Goal: Task Accomplishment & Management: Manage account settings

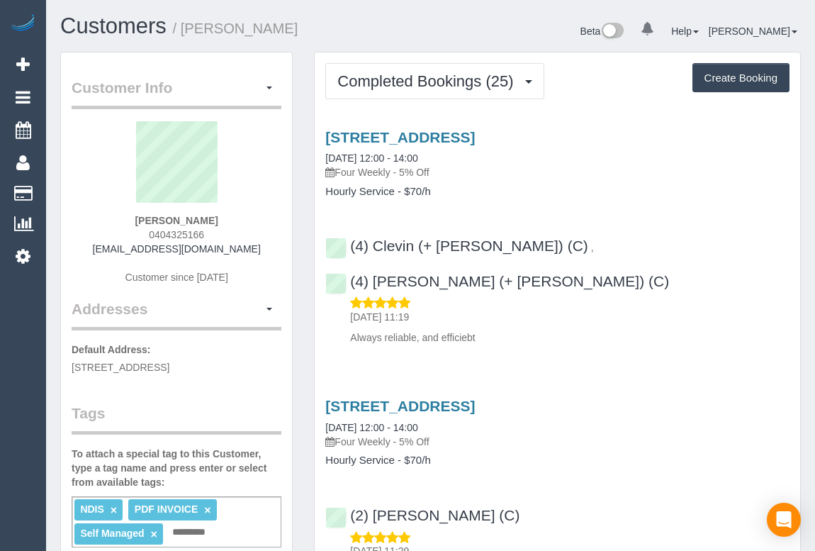
drag, startPoint x: 611, startPoint y: 191, endPoint x: 688, endPoint y: 190, distance: 76.6
click at [611, 191] on h4 "Hourly Service - $70/h" at bounding box center [557, 192] width 464 height 12
drag, startPoint x: 138, startPoint y: 219, endPoint x: 235, endPoint y: 218, distance: 96.4
click at [235, 218] on div "Jack Sanders 0404325166 terryandnicole@gmail.com Customer since 2023" at bounding box center [177, 209] width 210 height 177
copy strong "Jack Sanders"
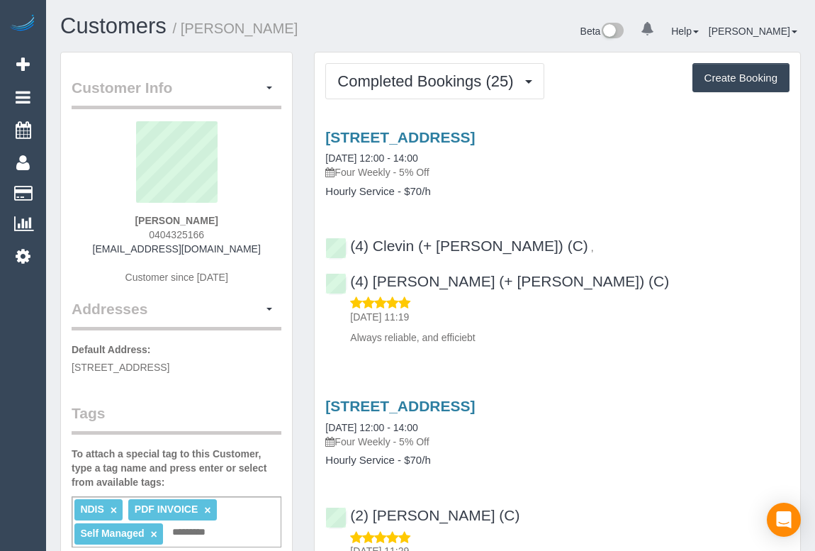
click at [732, 141] on h3 "7 Orrington Drive, Keysborough, VIC 3173" at bounding box center [557, 137] width 464 height 16
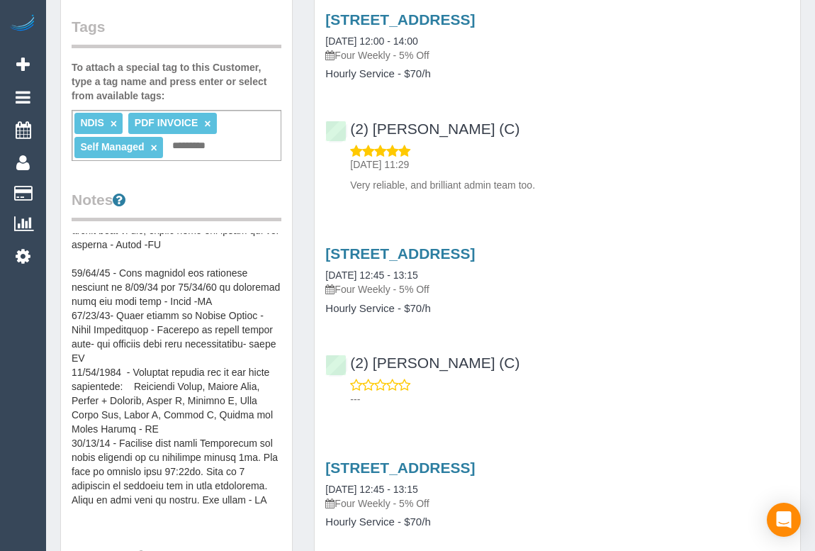
scroll to position [255, 0]
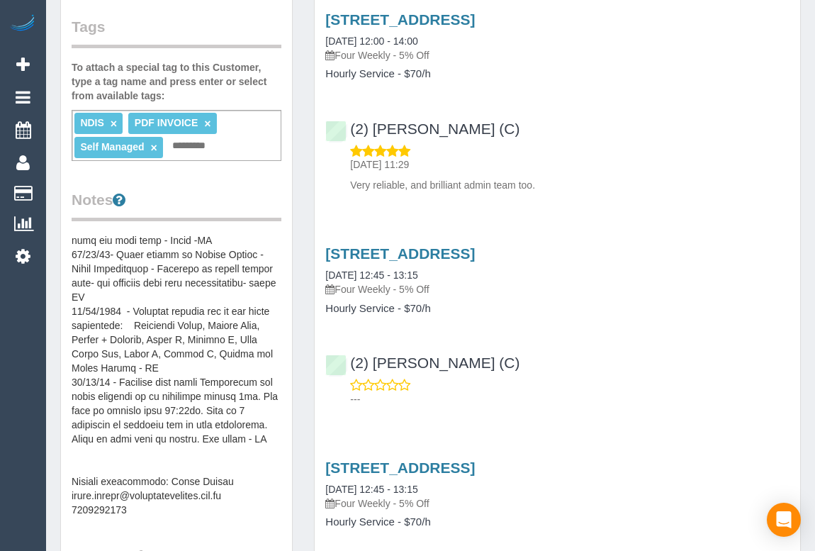
click at [721, 392] on p "---" at bounding box center [569, 399] width 439 height 14
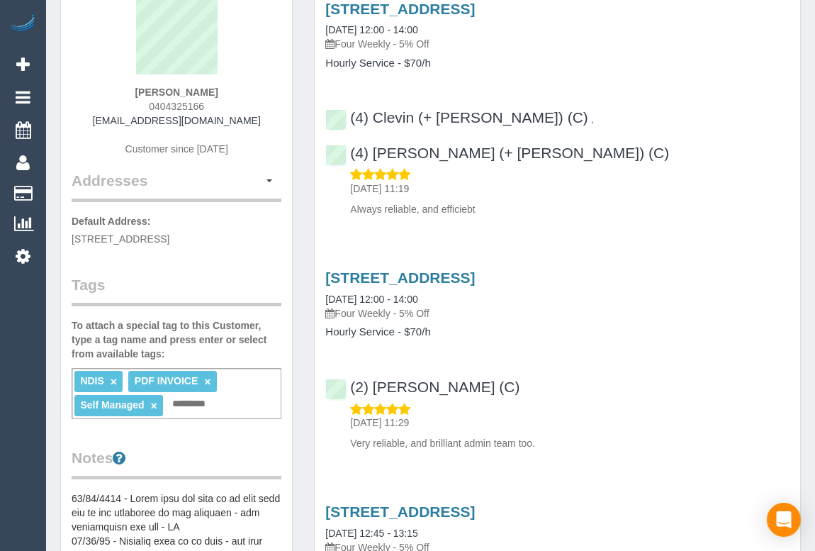
scroll to position [46, 0]
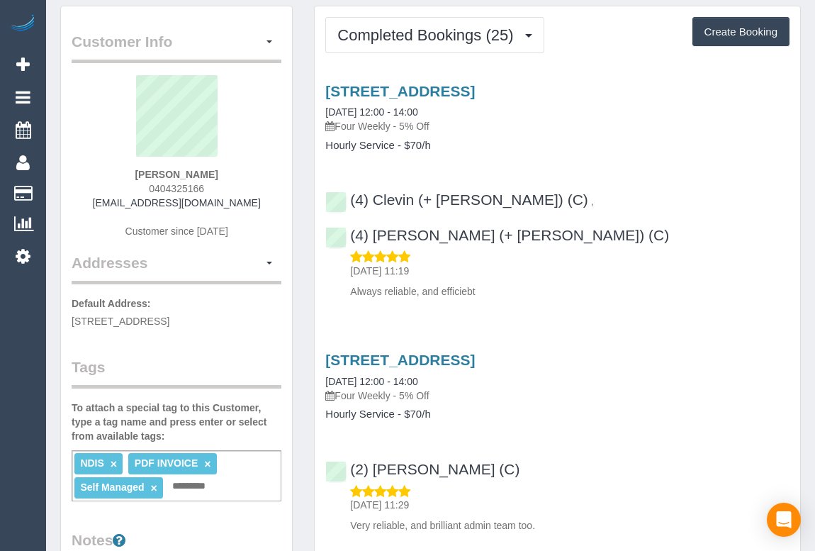
drag, startPoint x: 106, startPoint y: 204, endPoint x: 246, endPoint y: 203, distance: 139.6
click at [246, 203] on div "Jack Sanders 0404325166 terryandnicole@gmail.com Customer since 2023" at bounding box center [177, 163] width 210 height 177
copy link "terryandnicole@gmail.com"
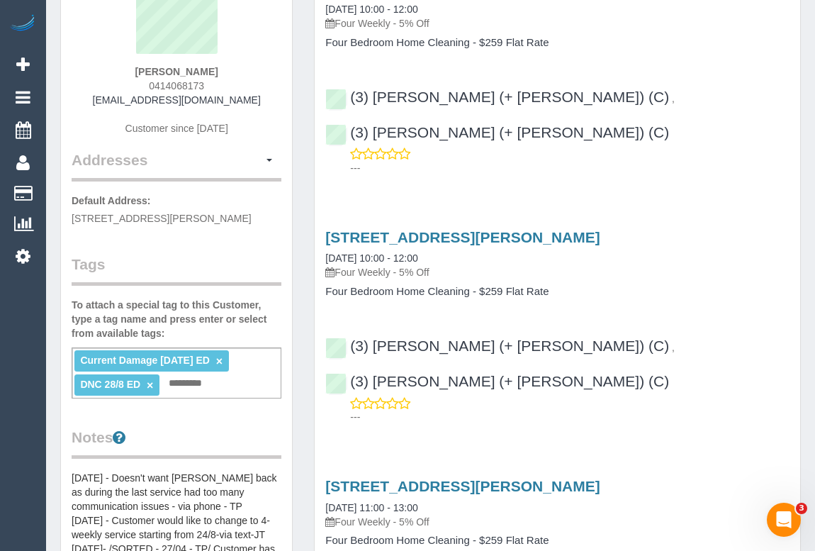
scroll to position [322, 0]
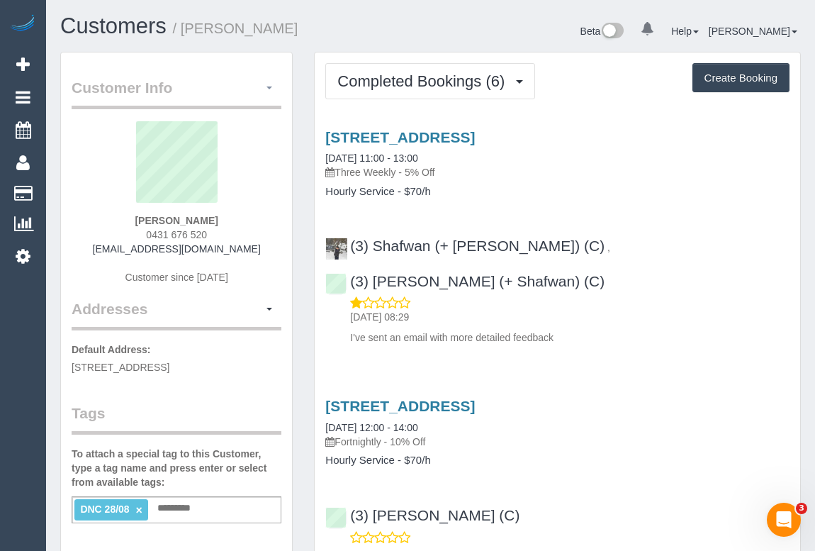
click at [267, 86] on span "button" at bounding box center [270, 87] width 6 height 3
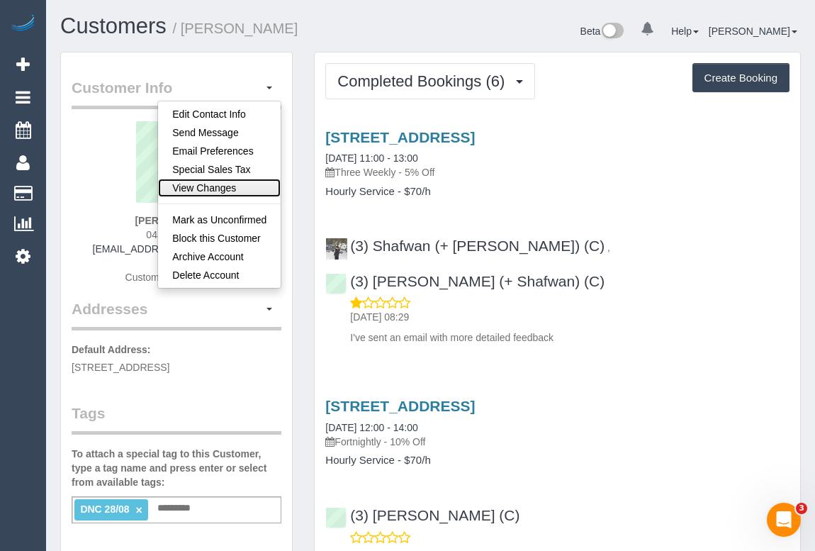
click at [234, 190] on link "View Changes" at bounding box center [219, 188] width 123 height 18
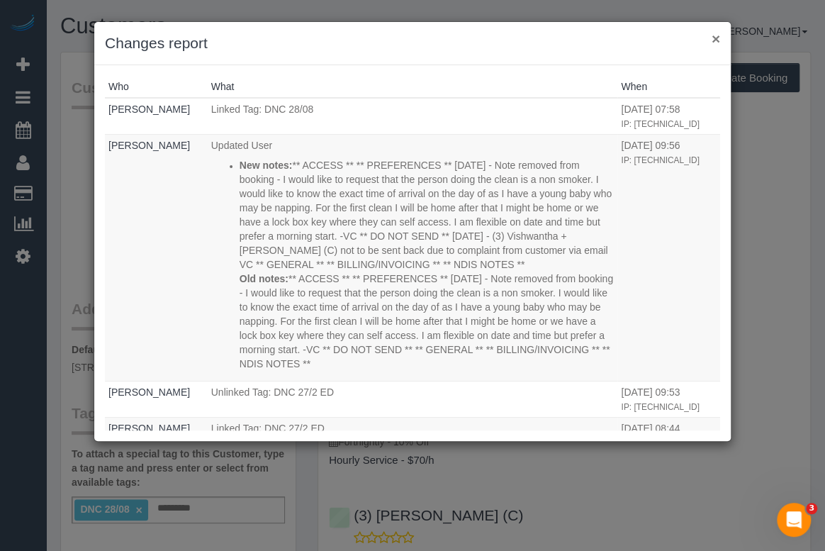
click at [716, 40] on button "×" at bounding box center [716, 38] width 9 height 15
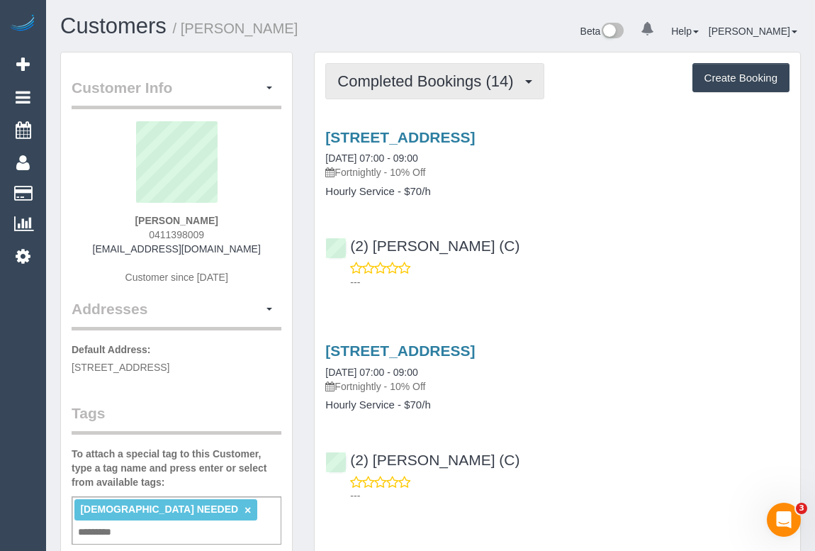
click at [420, 87] on span "Completed Bookings (14)" at bounding box center [428, 81] width 183 height 18
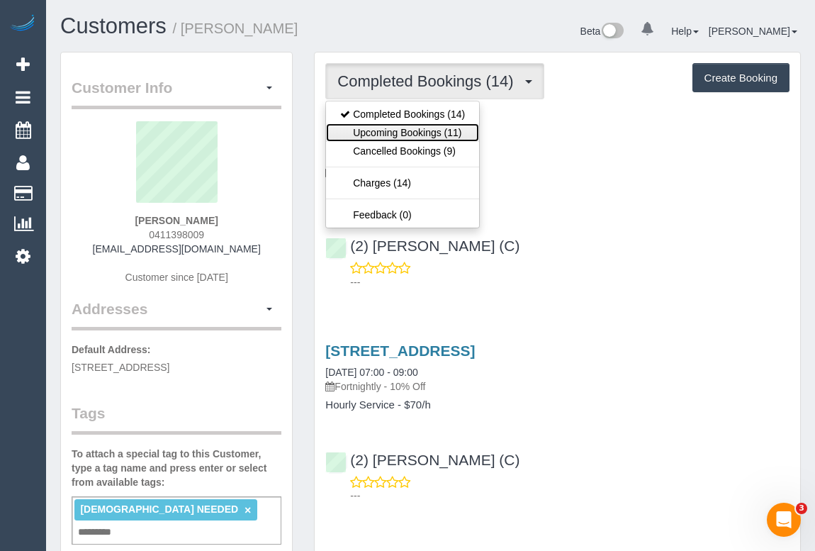
click at [422, 135] on link "Upcoming Bookings (11)" at bounding box center [402, 132] width 153 height 18
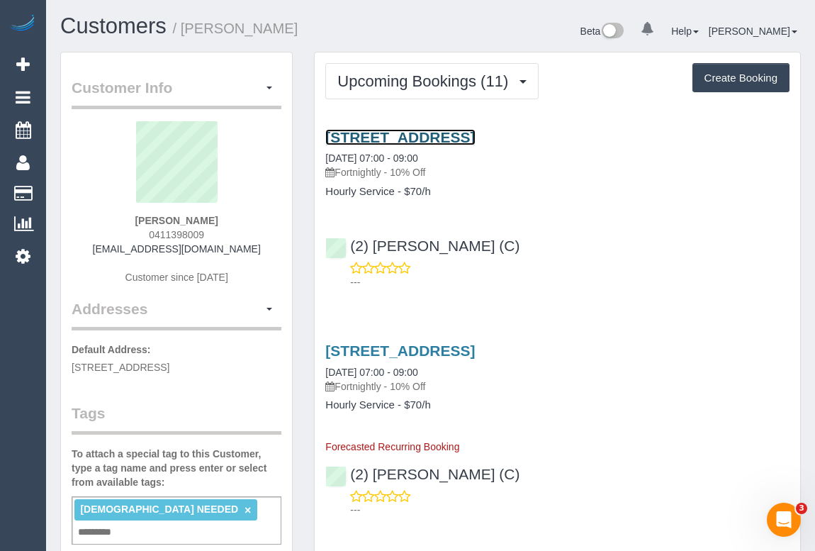
click at [473, 140] on link "10/239 Lennox St, Richmond, VIC 3121" at bounding box center [400, 137] width 150 height 16
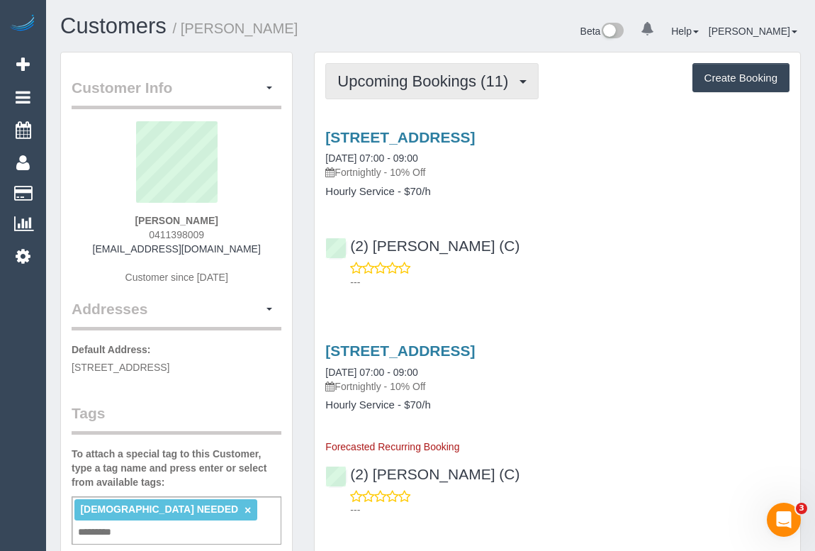
click at [464, 85] on span "Upcoming Bookings (11)" at bounding box center [426, 81] width 178 height 18
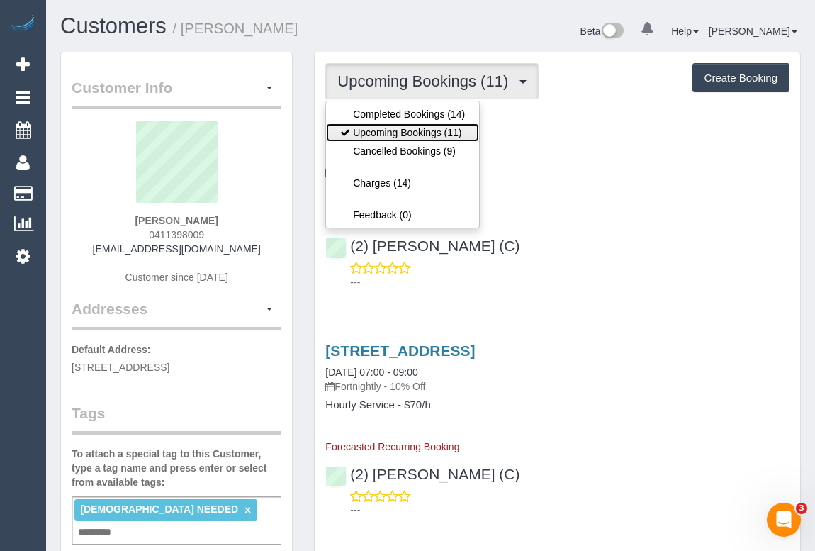
click at [432, 131] on link "Upcoming Bookings (11)" at bounding box center [402, 132] width 153 height 18
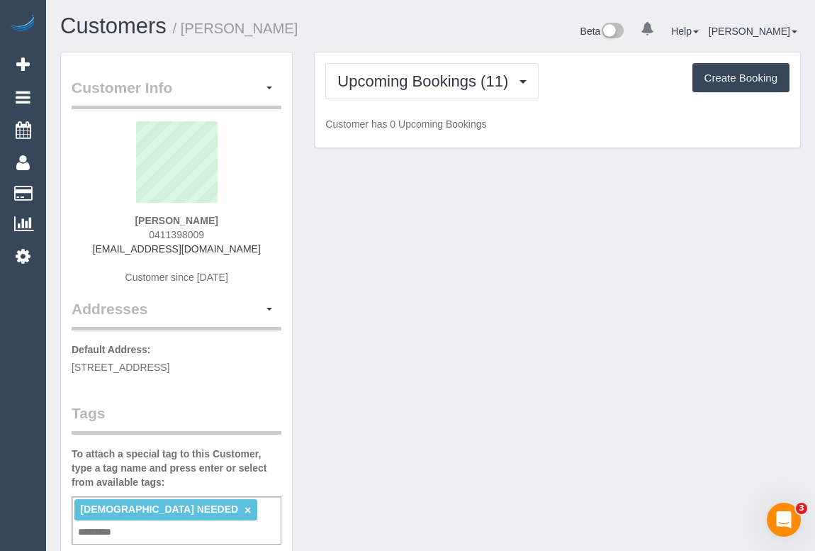
drag, startPoint x: 623, startPoint y: 271, endPoint x: 627, endPoint y: 284, distance: 12.6
click at [623, 271] on div "Customer Info Edit Contact Info Send Message Email Preferences Special Sales Ta…" at bounding box center [431, 560] width 762 height 1016
click at [758, 334] on div "Customer Info Edit Contact Info Send Message Email Preferences Special Sales Ta…" at bounding box center [431, 560] width 762 height 1016
click at [710, 333] on div "Customer Info Edit Contact Info Send Message Email Preferences Special Sales Ta…" at bounding box center [431, 560] width 762 height 1016
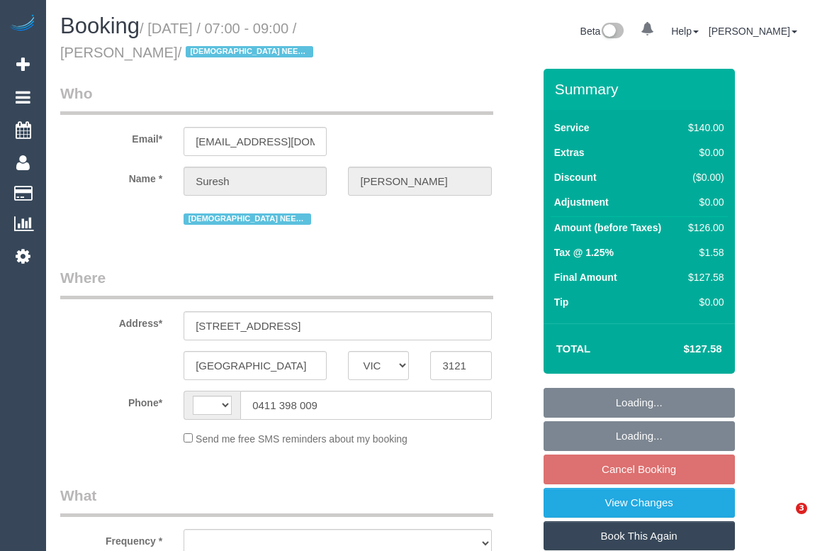
select select "VIC"
select select "string:stripe-pm_1Q4uAV2GScqysDRVhPxsPciS"
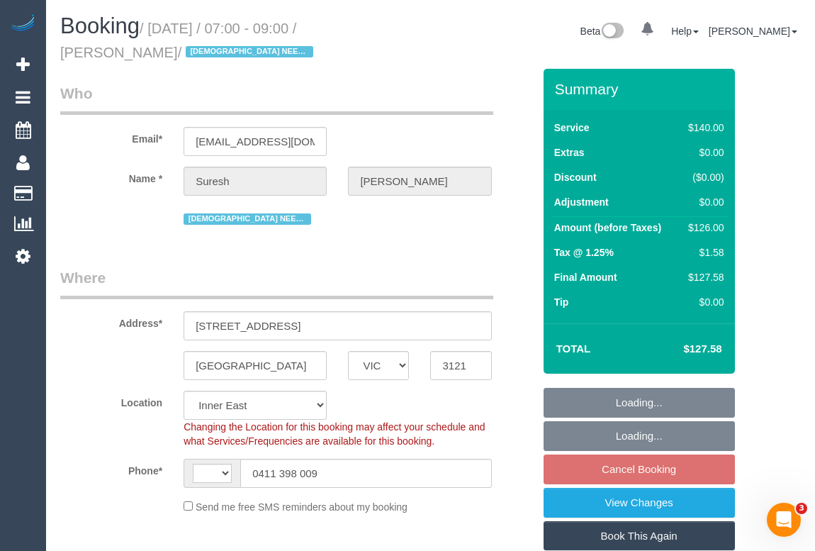
select select "string:AU"
select select "object:539"
select select "number:28"
select select "number:14"
select select "number:21"
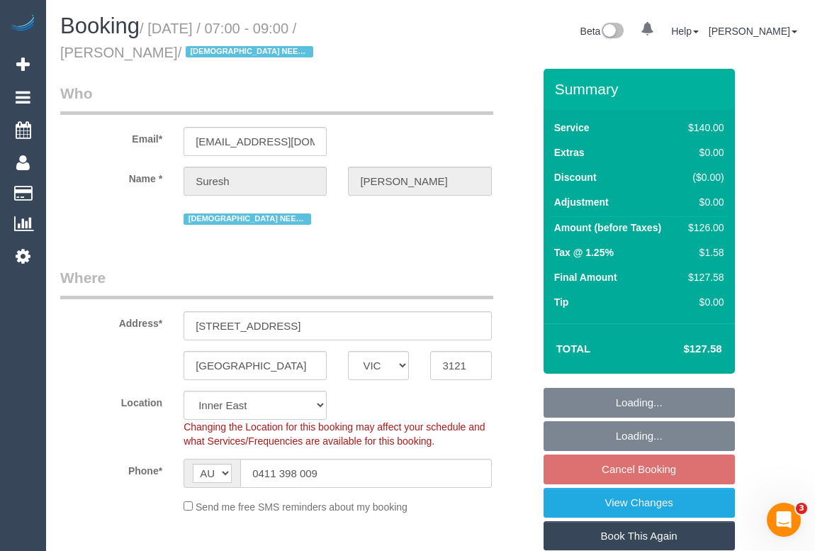
select select "number:36"
select select "number:35"
select select "object:1452"
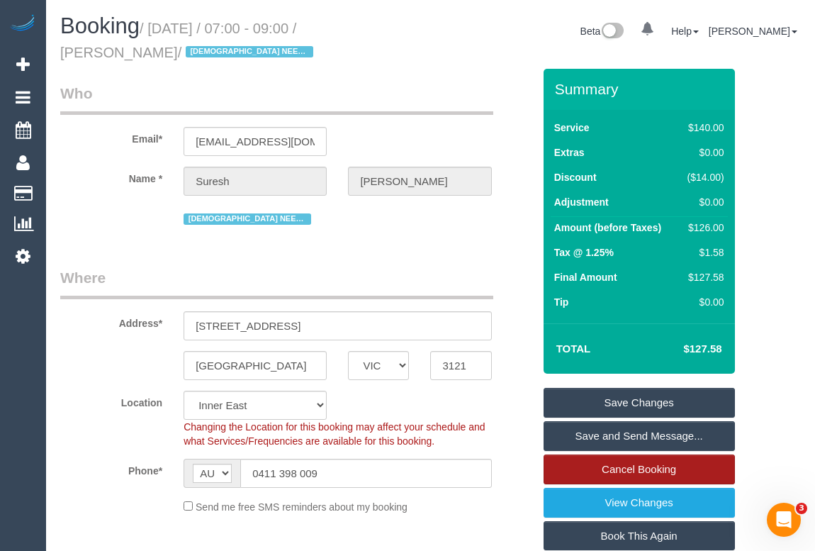
click at [602, 461] on link "Cancel Booking" at bounding box center [639, 469] width 191 height 30
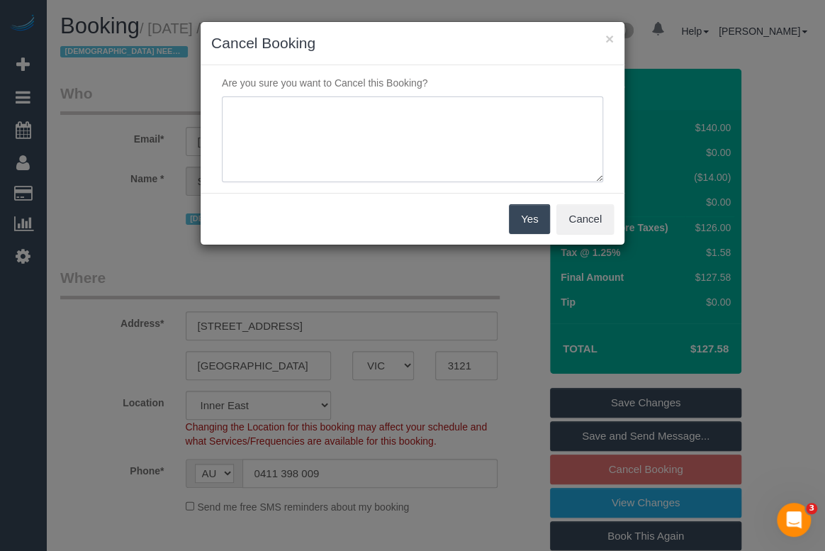
click at [296, 117] on textarea at bounding box center [412, 139] width 381 height 86
click at [344, 125] on textarea at bounding box center [412, 139] width 381 height 86
paste textarea "need to find a suitable day."
type textarea "need to find a suitable day. - sms - OM"
click at [516, 221] on button "Yes" at bounding box center [529, 219] width 41 height 30
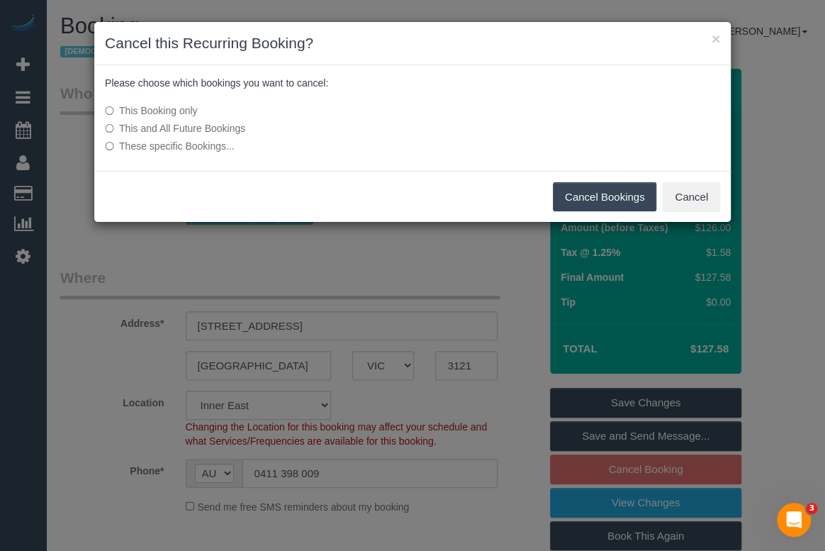
click at [201, 128] on label "This and All Future Bookings" at bounding box center [306, 128] width 403 height 14
click at [585, 191] on button "Cancel Bookings" at bounding box center [605, 197] width 104 height 30
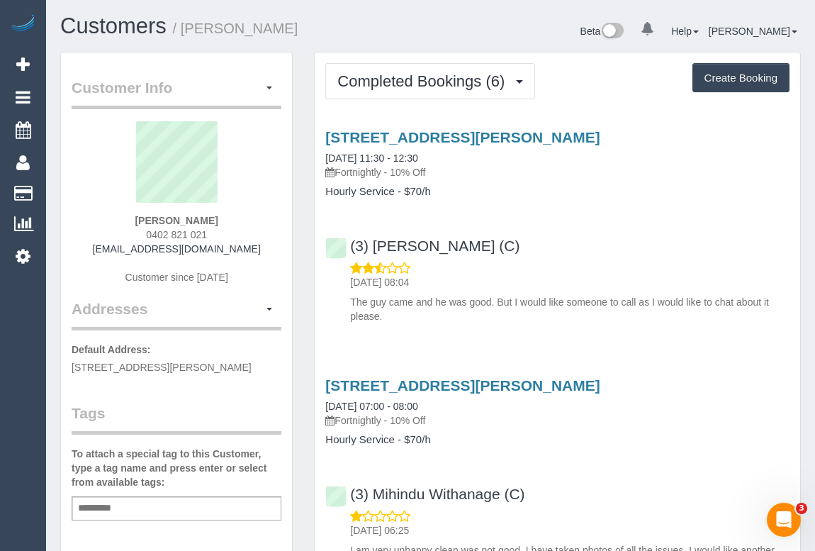
drag, startPoint x: 140, startPoint y: 234, endPoint x: 218, endPoint y: 240, distance: 78.9
click at [218, 240] on div "[PERSON_NAME] 0402 821 021 [EMAIL_ADDRESS][DOMAIN_NAME] Customer since [DATE]" at bounding box center [177, 209] width 210 height 177
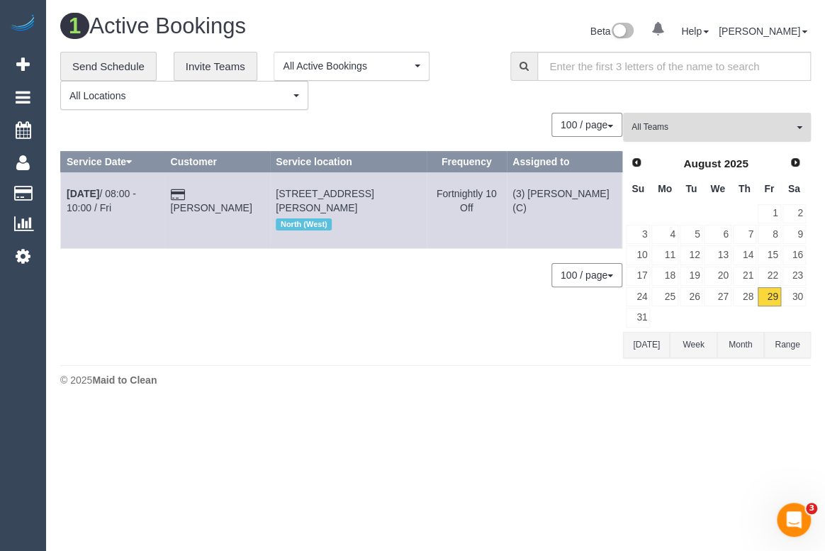
click at [724, 133] on button "All Teams" at bounding box center [717, 127] width 188 height 29
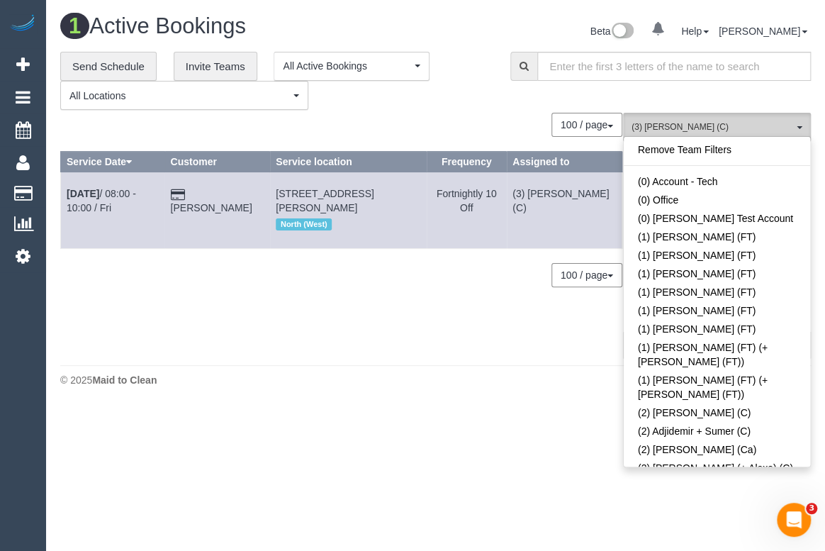
scroll to position [2348, 0]
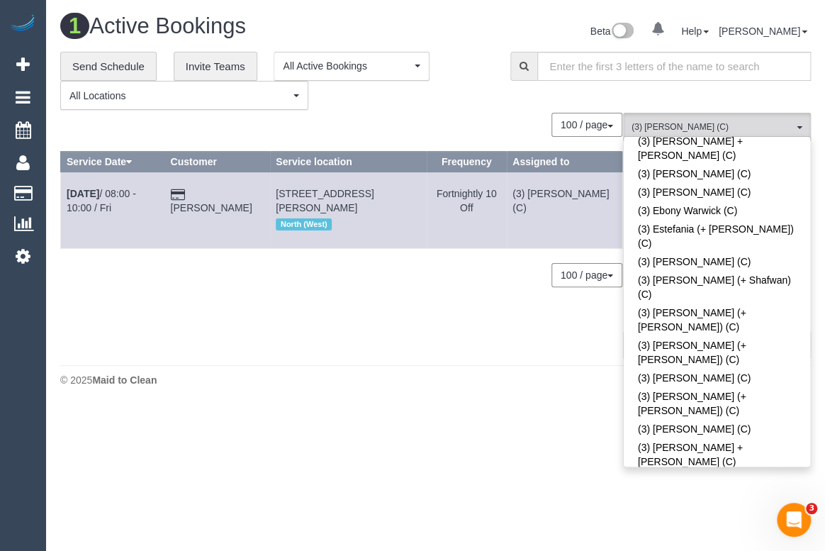
click at [450, 361] on div "1 Active Bookings Beta 0 Your Notifications You have 0 alerts Help Help Docs Ta…" at bounding box center [435, 204] width 779 height 408
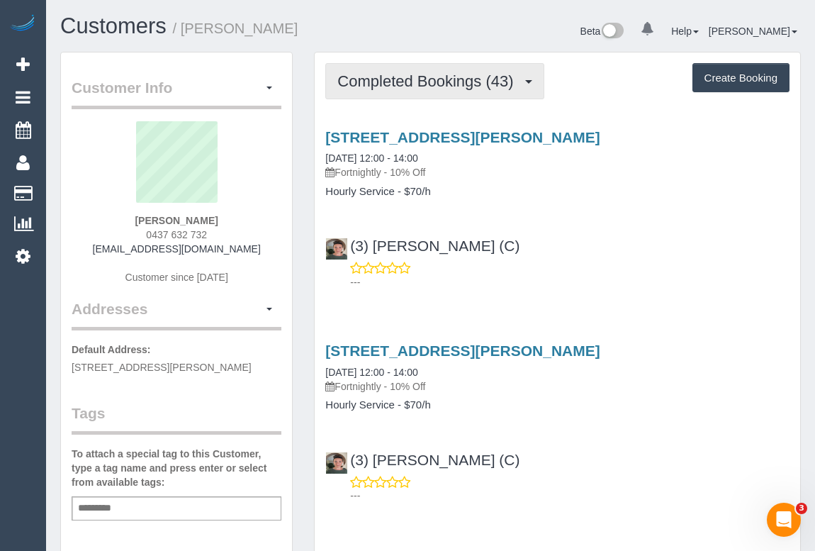
drag, startPoint x: 383, startPoint y: 82, endPoint x: 376, endPoint y: 123, distance: 40.9
click at [383, 82] on span "Completed Bookings (43)" at bounding box center [428, 81] width 183 height 18
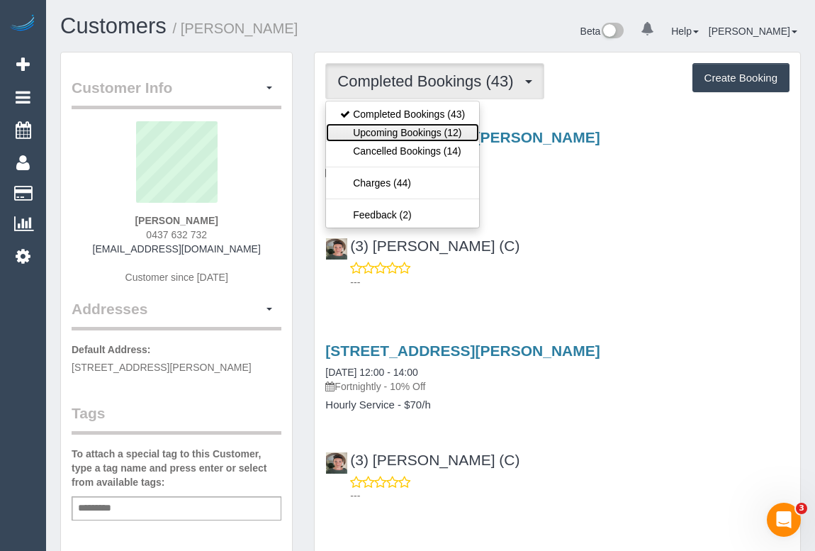
click at [376, 130] on link "Upcoming Bookings (12)" at bounding box center [402, 132] width 153 height 18
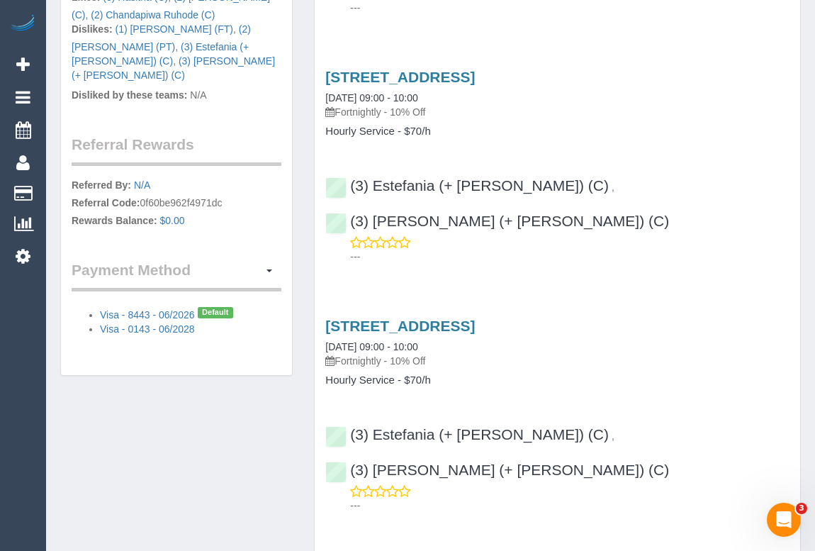
scroll to position [1160, 0]
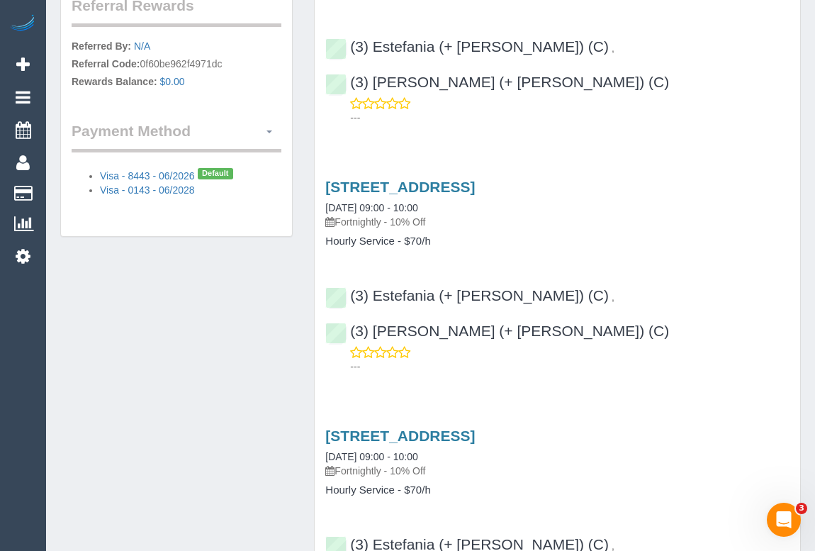
click at [269, 130] on span "button" at bounding box center [270, 131] width 6 height 3
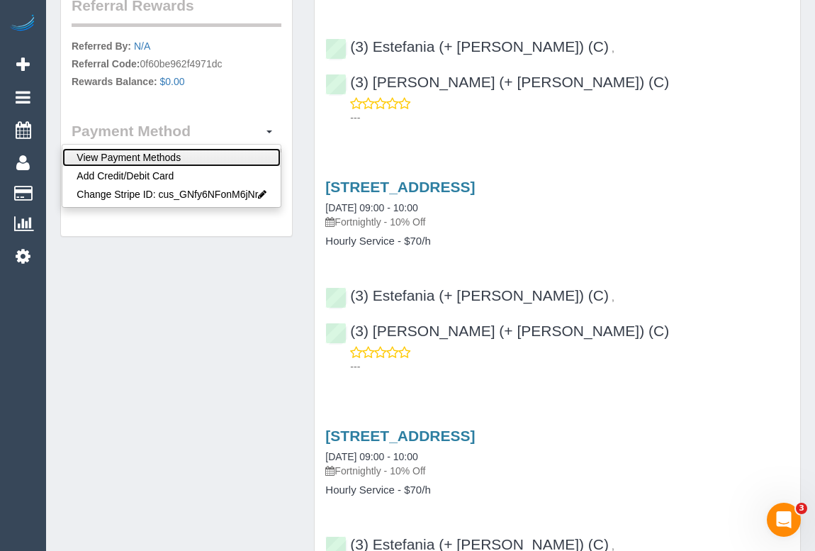
click at [178, 148] on link "View Payment Methods" at bounding box center [171, 157] width 218 height 18
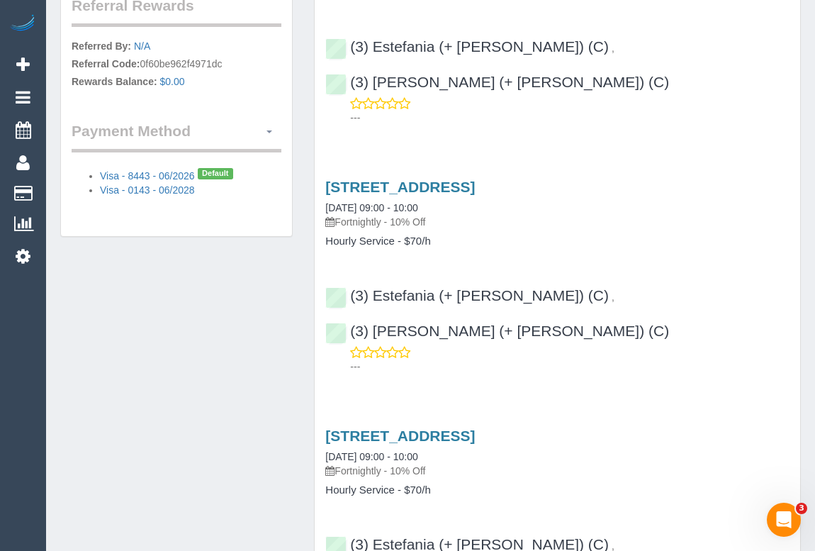
click at [269, 130] on span "button" at bounding box center [270, 131] width 6 height 3
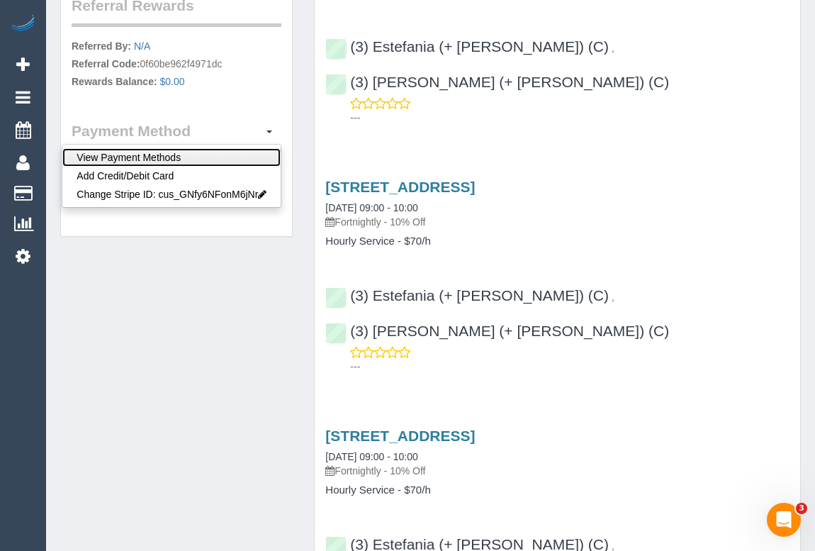
click at [164, 148] on link "View Payment Methods" at bounding box center [171, 157] width 218 height 18
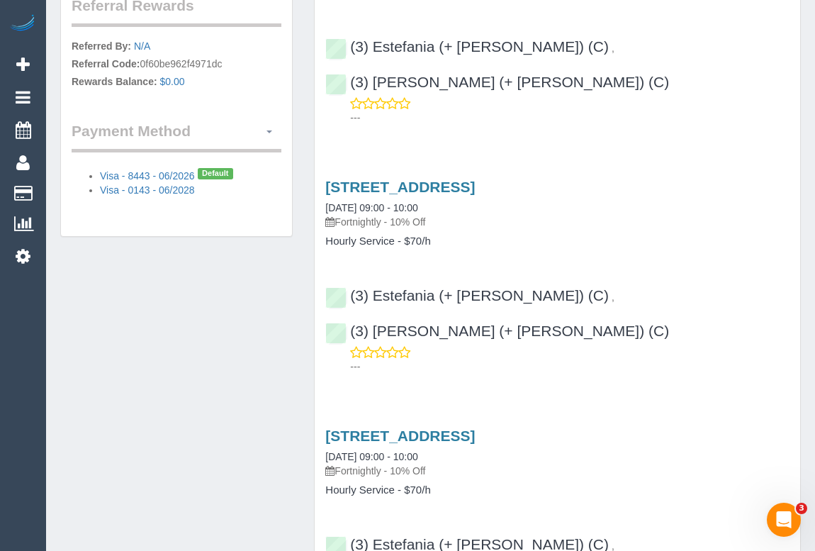
click at [269, 130] on span "button" at bounding box center [270, 131] width 6 height 3
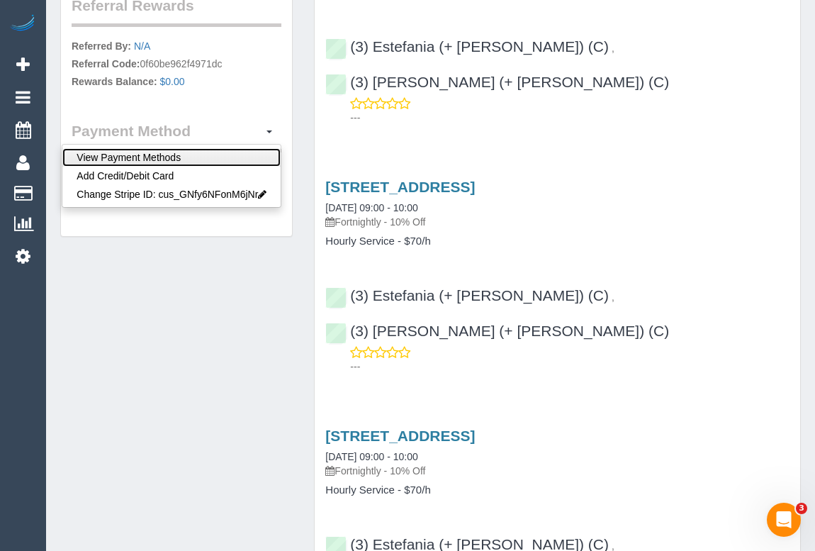
click at [156, 148] on link "View Payment Methods" at bounding box center [171, 157] width 218 height 18
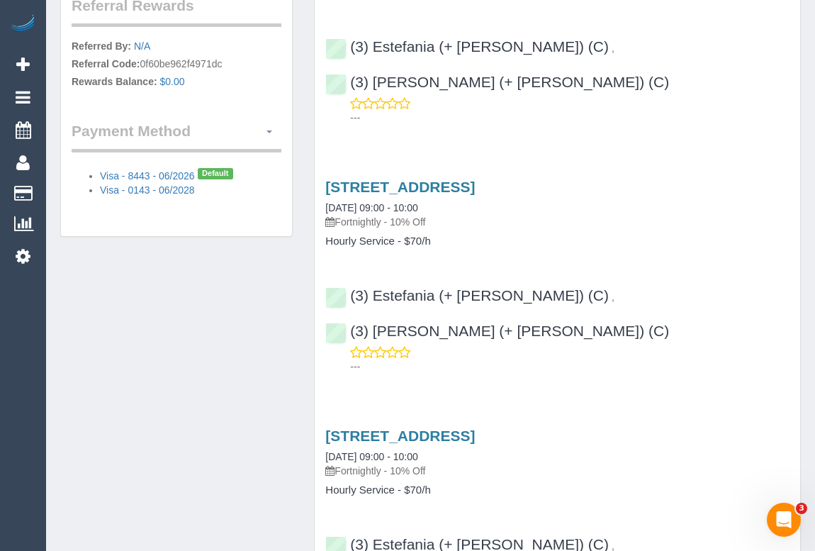
click at [271, 130] on span "button" at bounding box center [270, 131] width 6 height 3
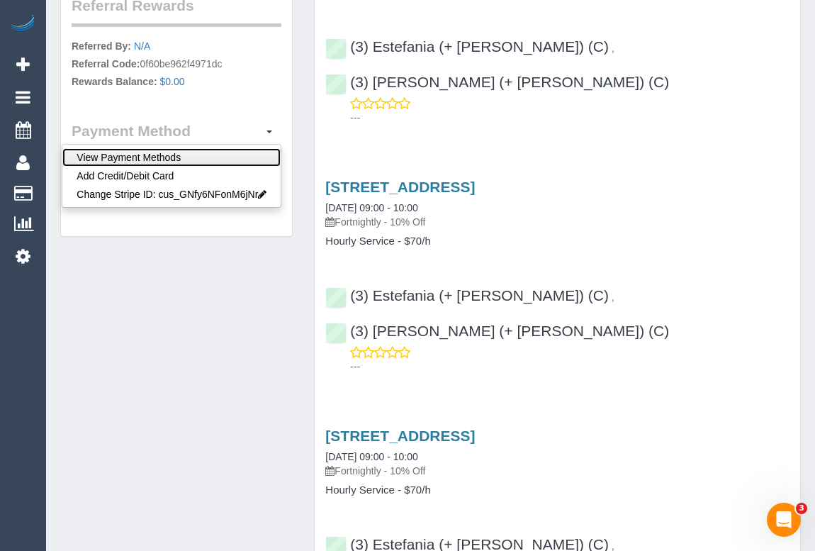
click at [198, 148] on link "View Payment Methods" at bounding box center [171, 157] width 218 height 18
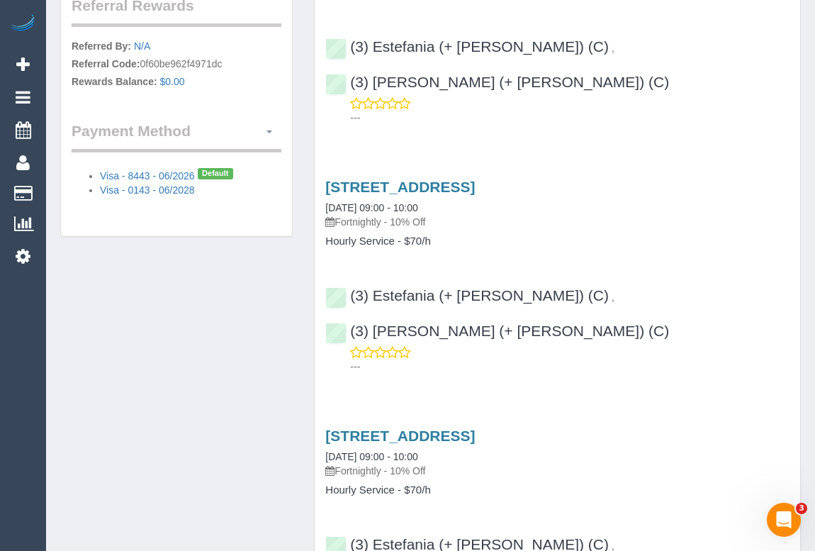
click at [269, 130] on span "button" at bounding box center [270, 131] width 6 height 3
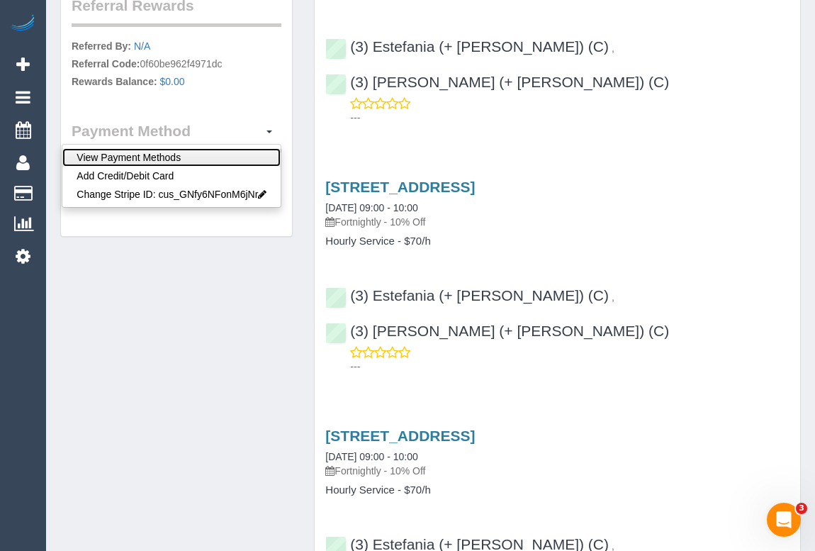
click at [140, 148] on link "View Payment Methods" at bounding box center [171, 157] width 218 height 18
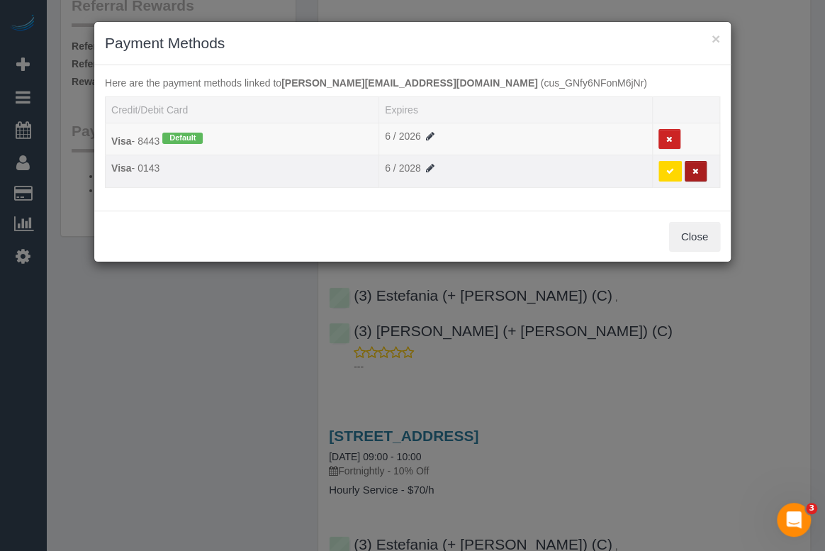
click at [694, 172] on icon at bounding box center [695, 171] width 6 height 8
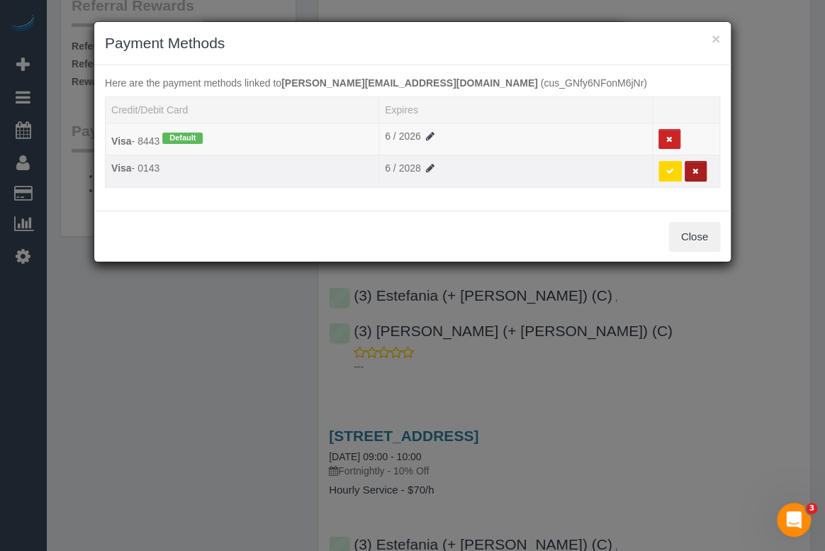
click at [695, 169] on icon at bounding box center [695, 171] width 6 height 8
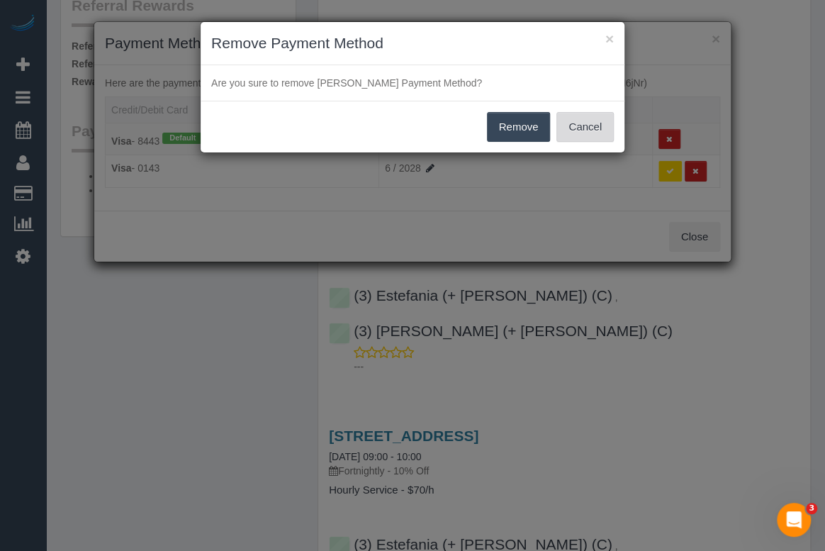
click at [582, 121] on button "Cancel" at bounding box center [584, 127] width 57 height 30
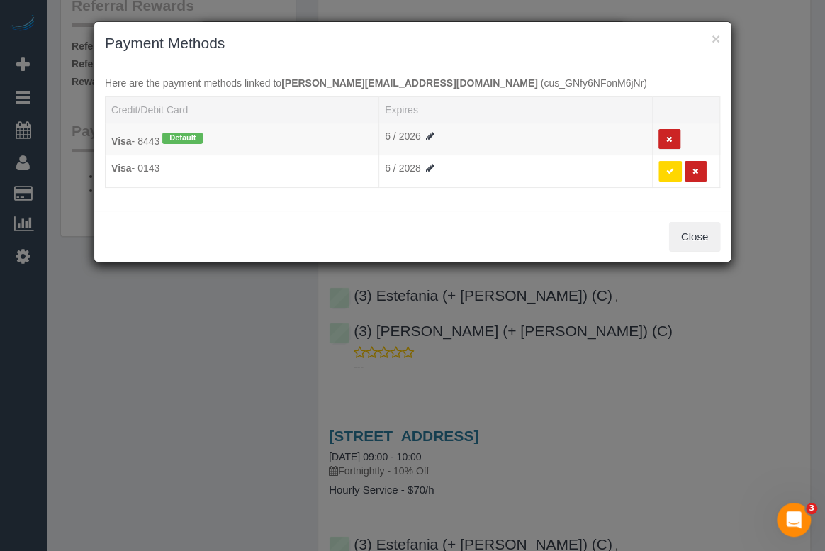
click at [320, 226] on div "Close" at bounding box center [412, 237] width 636 height 52
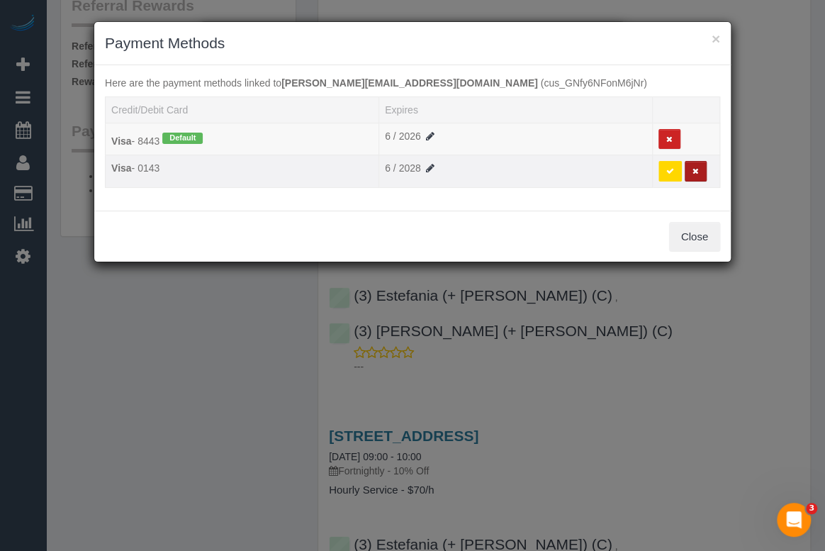
click at [701, 172] on button at bounding box center [696, 171] width 22 height 21
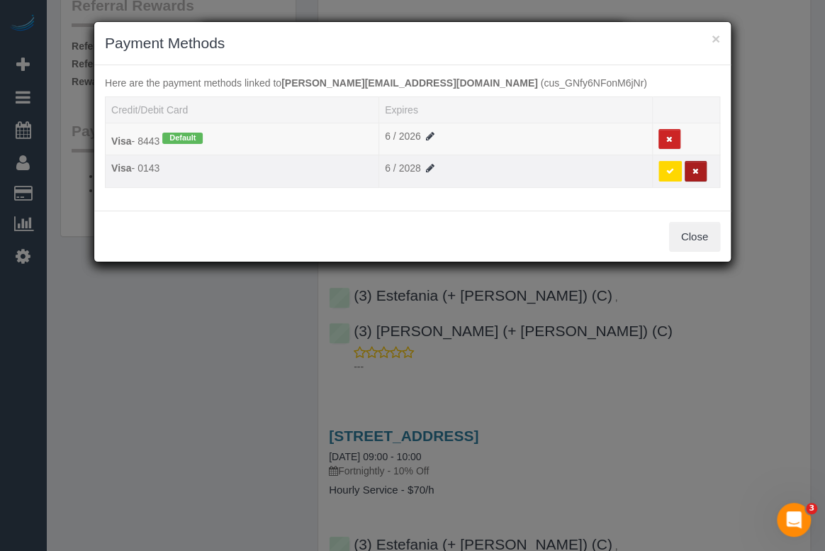
click at [698, 173] on button at bounding box center [696, 171] width 22 height 21
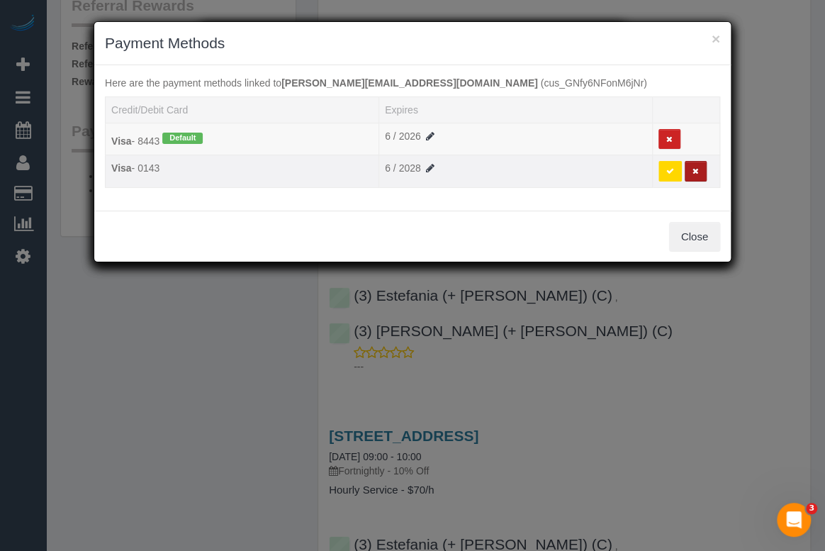
click at [695, 173] on icon at bounding box center [695, 171] width 6 height 8
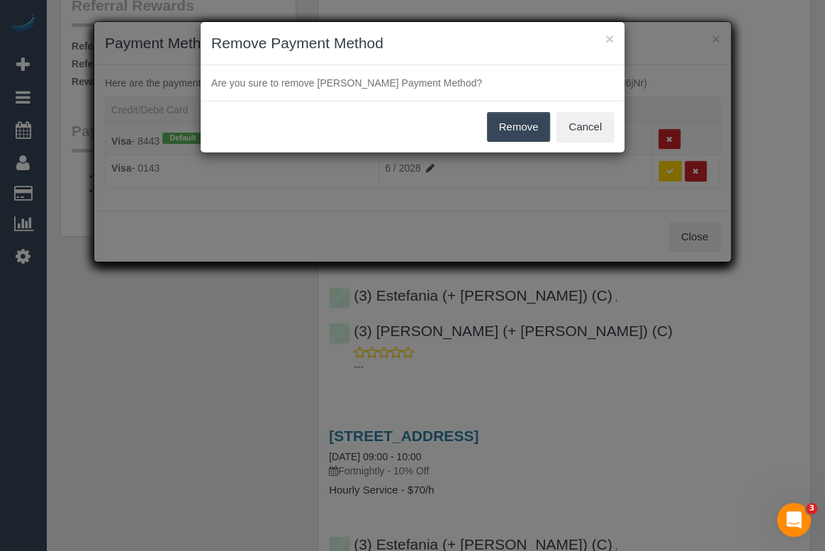
click at [520, 133] on button "Remove" at bounding box center [519, 127] width 64 height 30
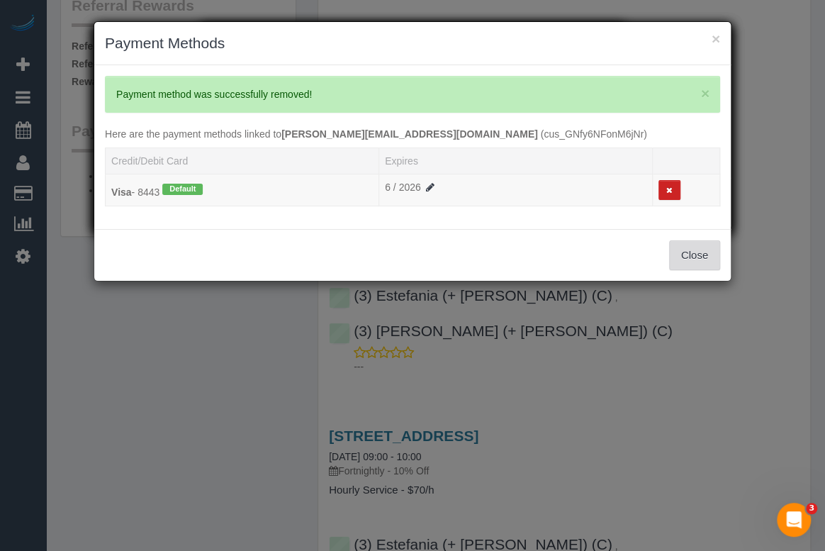
click at [680, 253] on button "Close" at bounding box center [694, 255] width 51 height 30
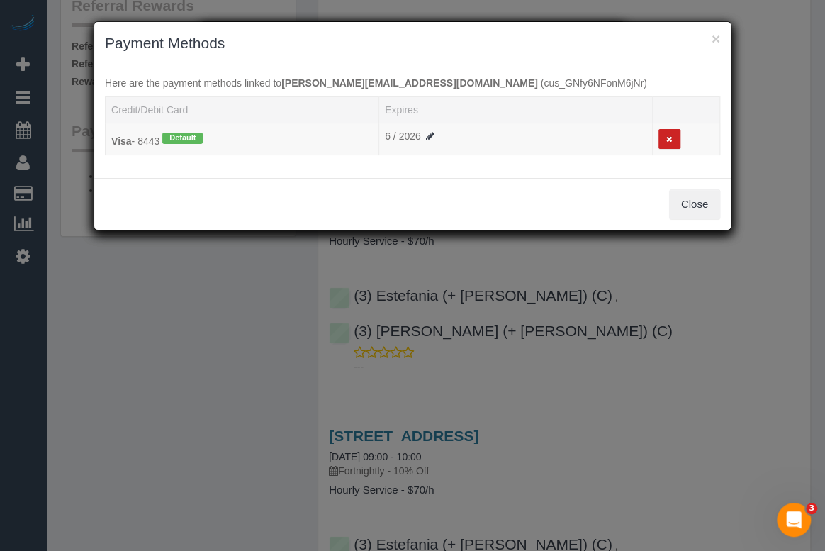
drag, startPoint x: 164, startPoint y: 400, endPoint x: 155, endPoint y: 408, distance: 13.1
click at [165, 400] on div "× Payment Methods Here are the payment methods linked to kathryn.hamilton23@big…" at bounding box center [412, 275] width 825 height 551
click at [707, 205] on button "Close" at bounding box center [694, 204] width 51 height 30
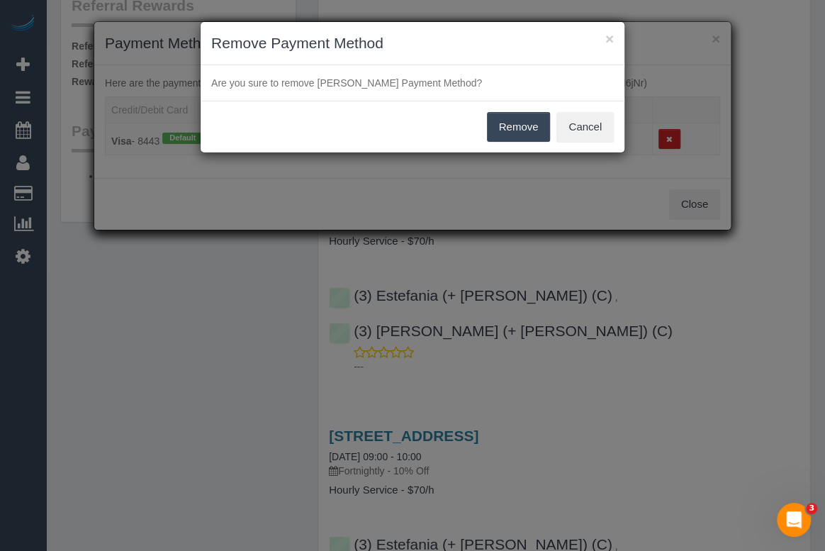
click at [254, 318] on div "× Remove Payment Method Are you sure to remove Kathryn Hamilton Payment Method?…" at bounding box center [412, 275] width 825 height 551
click at [578, 126] on button "Cancel" at bounding box center [584, 127] width 57 height 30
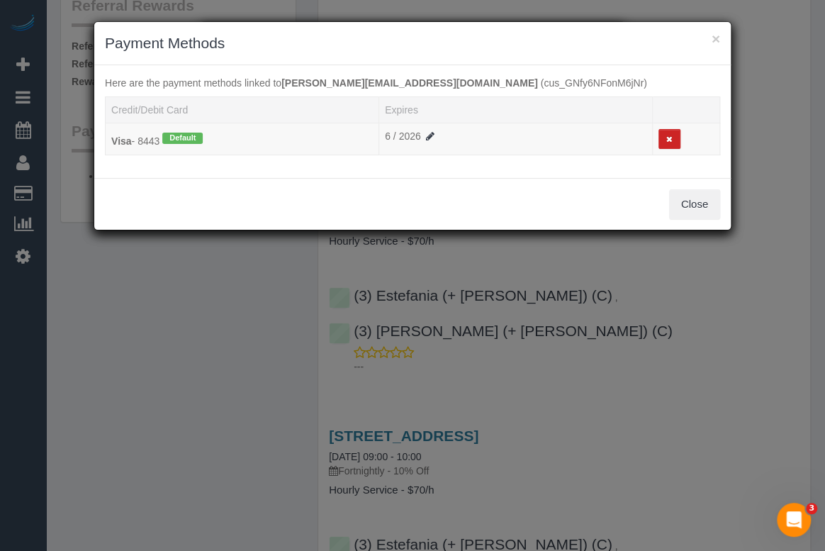
click at [486, 184] on div "Close" at bounding box center [412, 204] width 636 height 52
drag, startPoint x: 685, startPoint y: 202, endPoint x: 647, endPoint y: 215, distance: 40.6
click at [685, 202] on button "Close" at bounding box center [694, 204] width 51 height 30
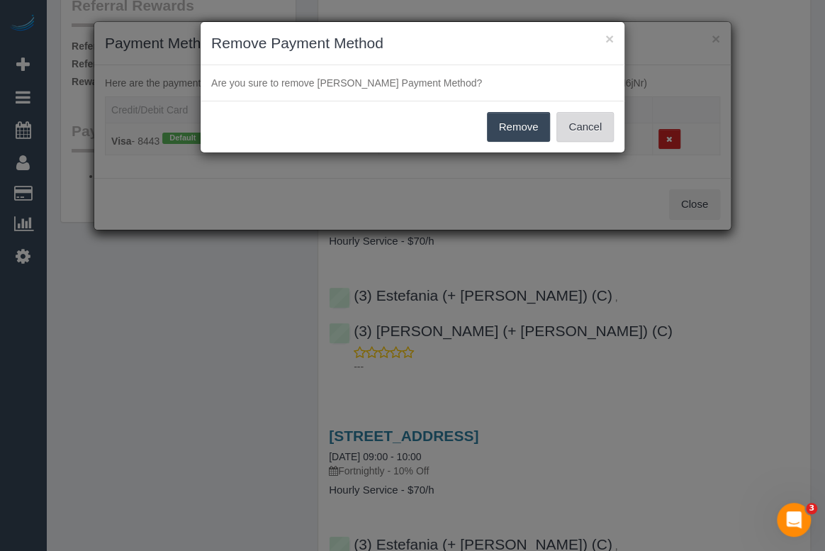
click at [583, 127] on button "Cancel" at bounding box center [584, 127] width 57 height 30
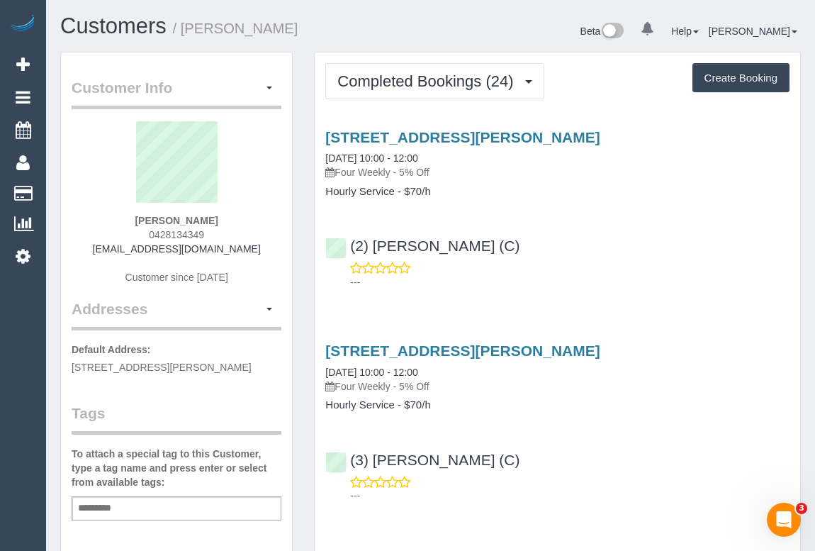
click at [288, 253] on div "Customer Info Edit Contact Info Send Message Email Preferences Special Sales Ta…" at bounding box center [176, 529] width 231 height 955
click at [256, 254] on div "Xavier Kerlin 0428134349 xavierkerlin@gmail.com Customer since 2023" at bounding box center [177, 209] width 210 height 177
drag, startPoint x: 240, startPoint y: 248, endPoint x: 119, endPoint y: 251, distance: 120.5
click at [119, 251] on div "Xavier Kerlin 0428134349 xavierkerlin@gmail.com Customer since 2023" at bounding box center [177, 209] width 210 height 177
copy link "xavierkerlin@gmail.com"
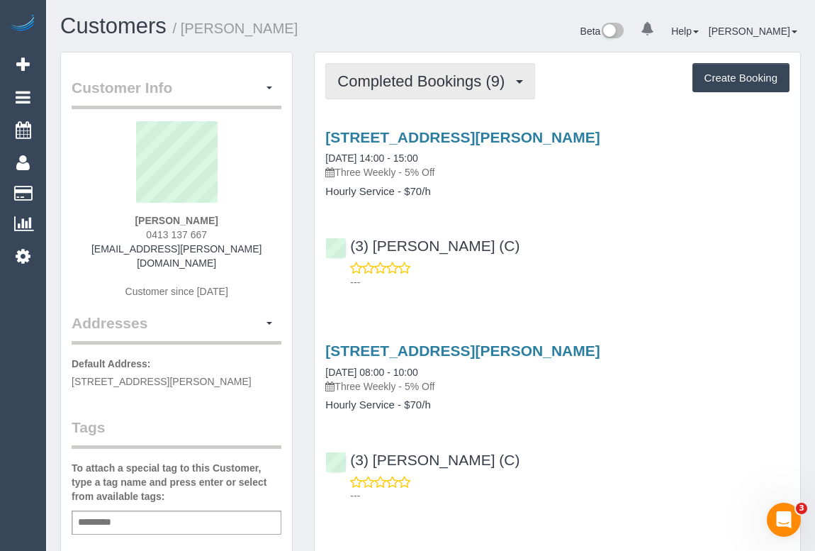
click at [397, 81] on span "Completed Bookings (9)" at bounding box center [424, 81] width 174 height 18
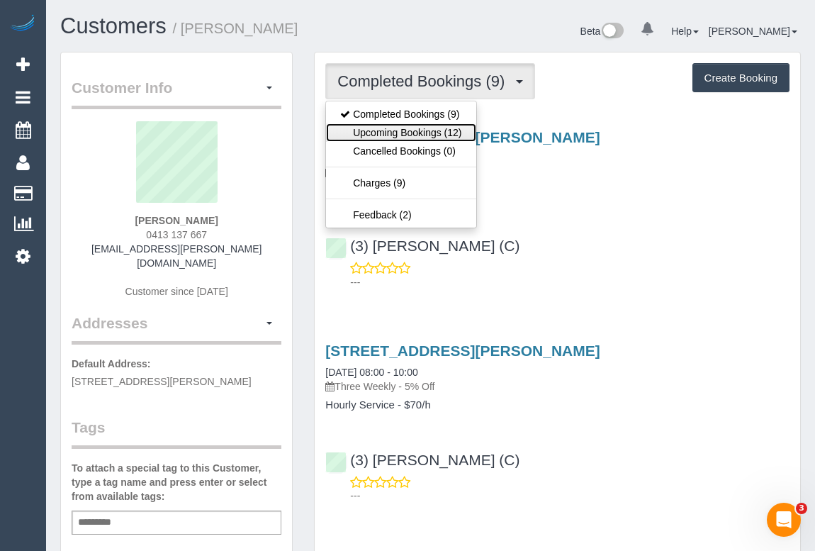
click at [395, 129] on link "Upcoming Bookings (12)" at bounding box center [401, 132] width 150 height 18
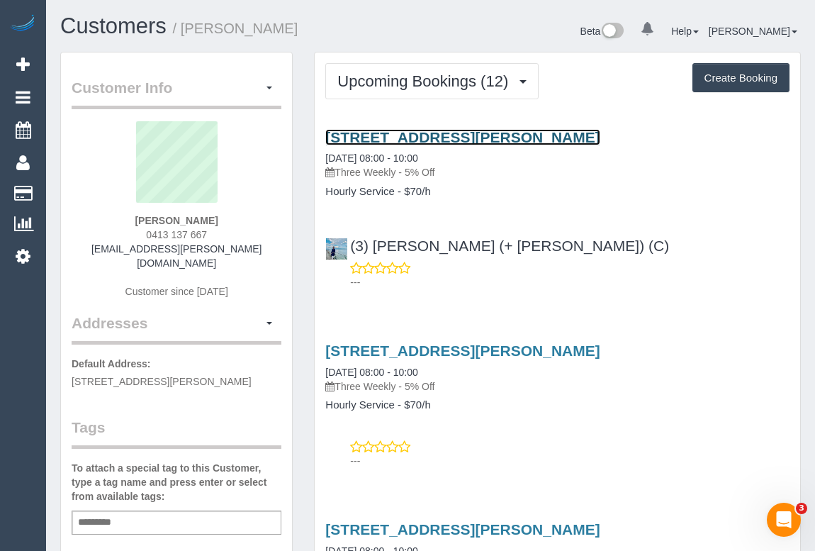
click at [438, 129] on link "47 John Street, Unit 7, Brunswick East, VIC 3057" at bounding box center [462, 137] width 274 height 16
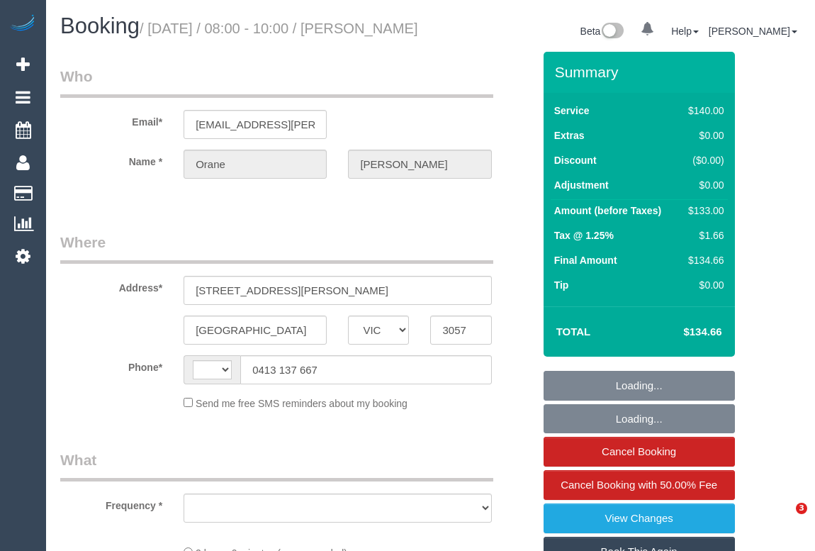
select select "VIC"
select select "object:285"
select select "number:27"
select select "number:14"
select select "number:18"
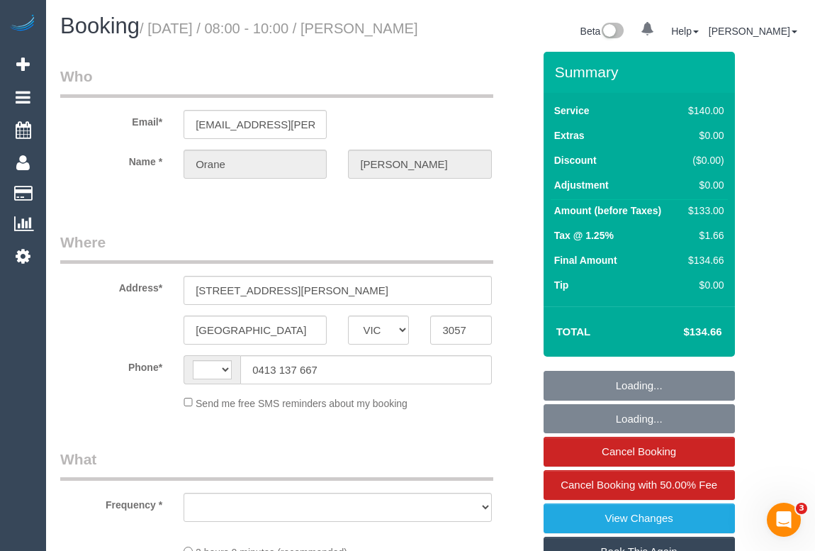
select select "number:24"
select select "number:33"
select select "number:13"
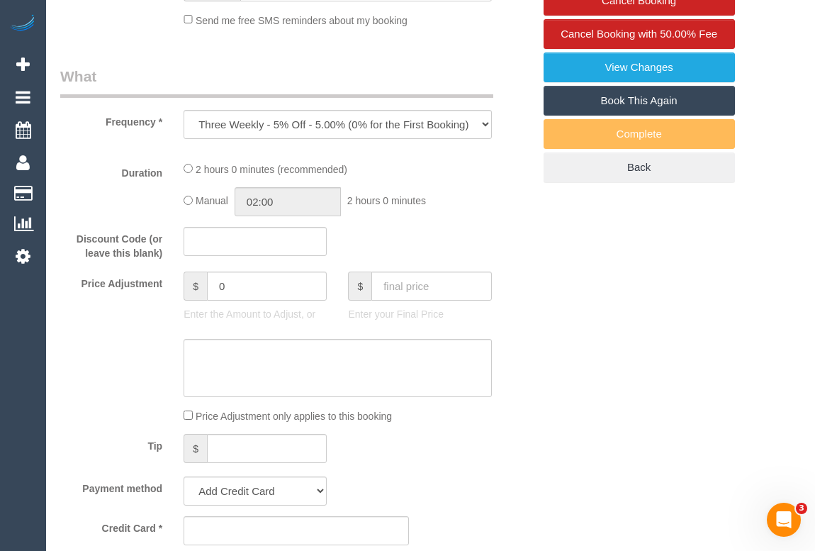
select select "string:AU"
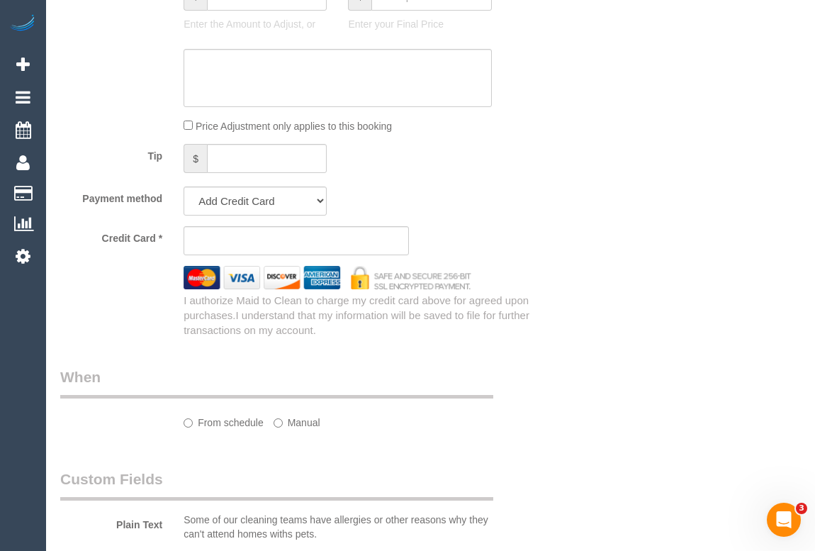
select select "string:stripe-pm_1QtGv82GScqysDRVDnC5746W"
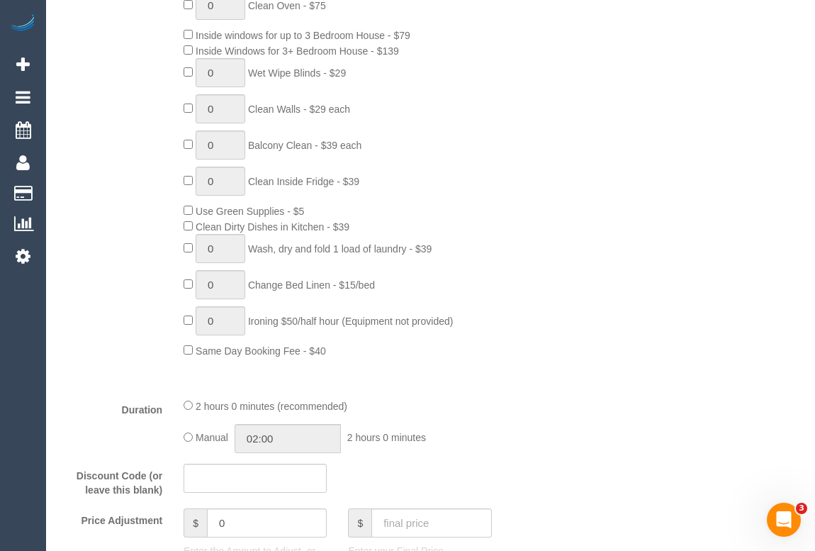
select select "object:1706"
select select "spot1"
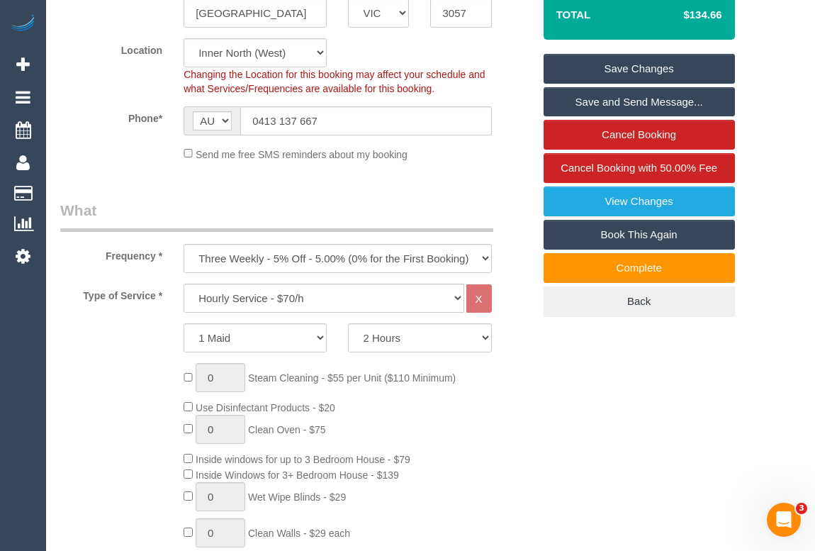
scroll to position [182, 0]
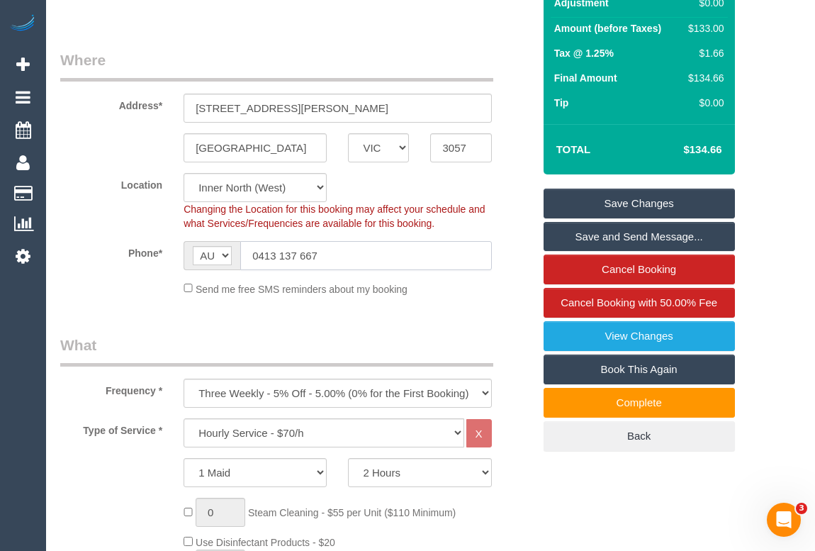
drag, startPoint x: 336, startPoint y: 274, endPoint x: 242, endPoint y: 376, distance: 137.9
click at [230, 270] on div "AF AL DZ AD AO AI AQ AG AR AM AW AU AT AZ BS BH BD BB BY BE BZ BJ BM BT BO BA B…" at bounding box center [338, 255] width 308 height 29
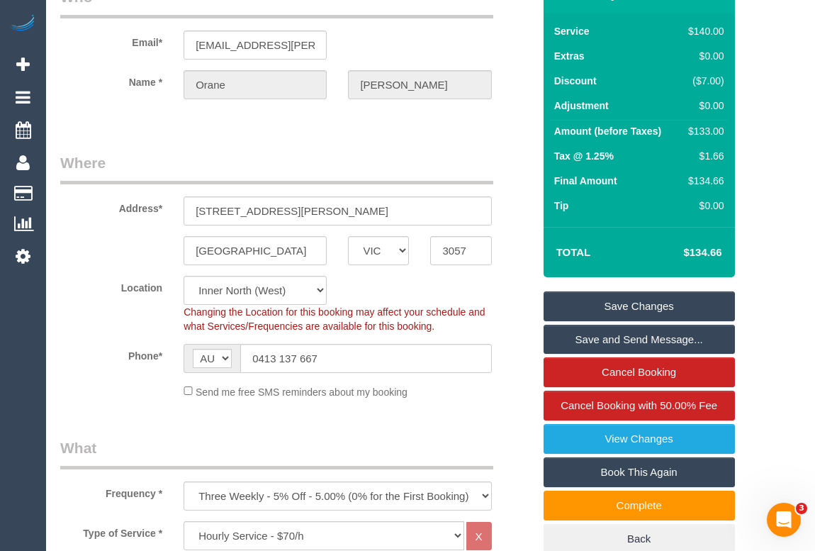
scroll to position [0, 0]
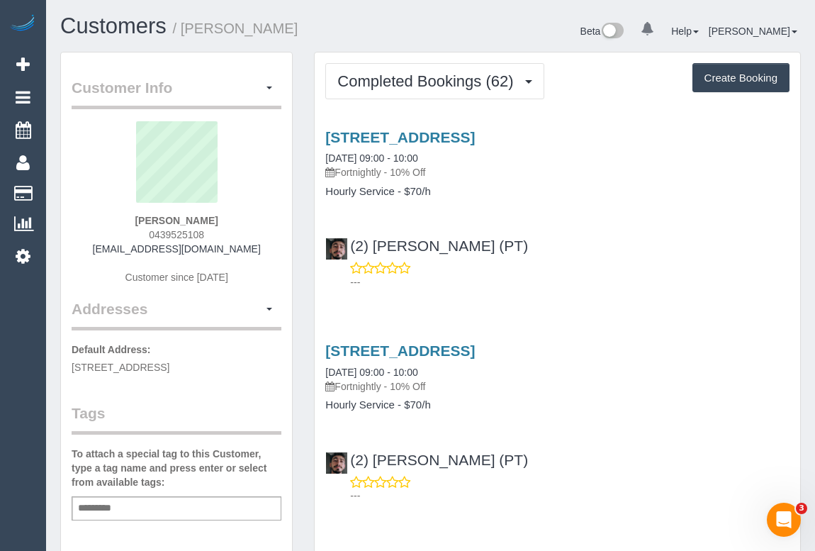
click at [574, 237] on div "(2) [PERSON_NAME] (PT) ---" at bounding box center [558, 257] width 486 height 64
copy span "0439525108"
drag, startPoint x: 141, startPoint y: 231, endPoint x: 232, endPoint y: 235, distance: 90.8
click at [232, 235] on div "Gregory Mildenhall 0439525108 titusalone@gmail.com Customer since 2020" at bounding box center [177, 209] width 210 height 177
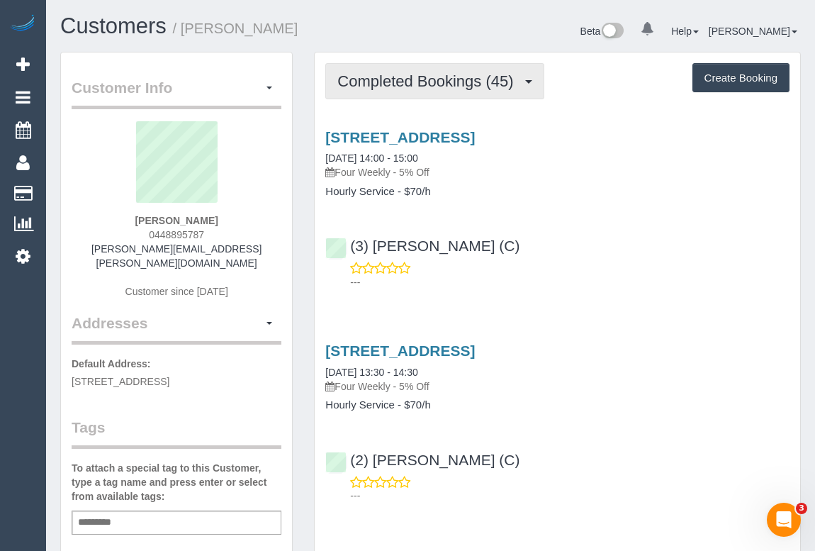
click at [384, 92] on button "Completed Bookings (45)" at bounding box center [434, 81] width 218 height 36
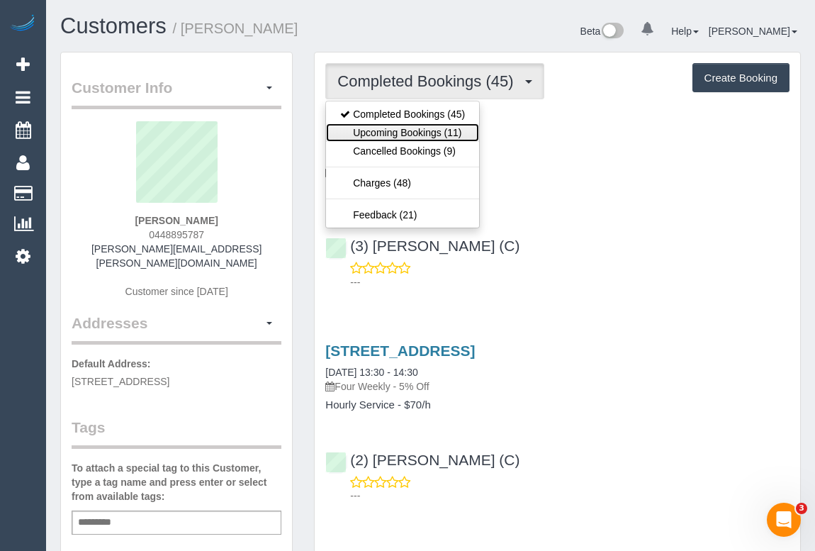
click at [397, 133] on link "Upcoming Bookings (11)" at bounding box center [402, 132] width 153 height 18
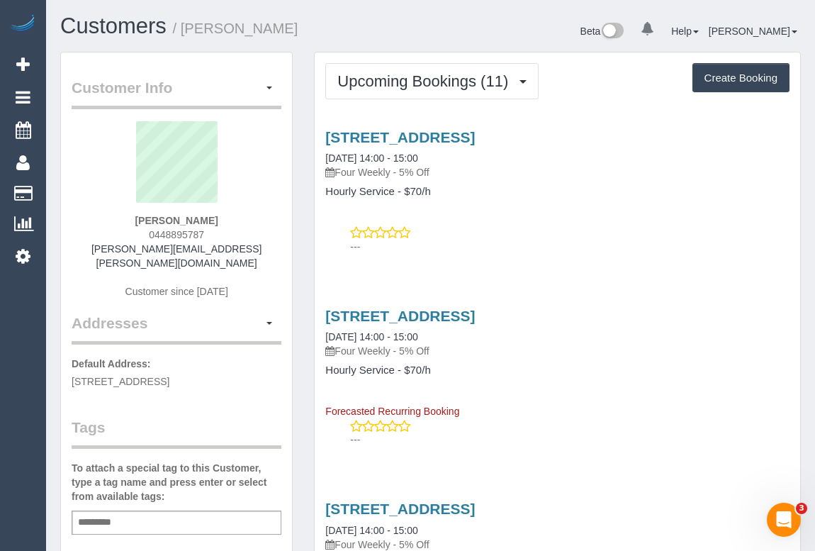
click at [522, 230] on div "---" at bounding box center [557, 239] width 464 height 28
click at [475, 135] on link "11/119 Wellington Street, St Kilda, VIC 3182" at bounding box center [400, 137] width 150 height 16
drag, startPoint x: 142, startPoint y: 221, endPoint x: 222, endPoint y: 222, distance: 79.4
click at [222, 222] on div "Alyson Hunt 0448895787 alyson.hunt@hotmail.com Customer since 2018" at bounding box center [177, 216] width 210 height 191
copy strong "Alyson Hunt"
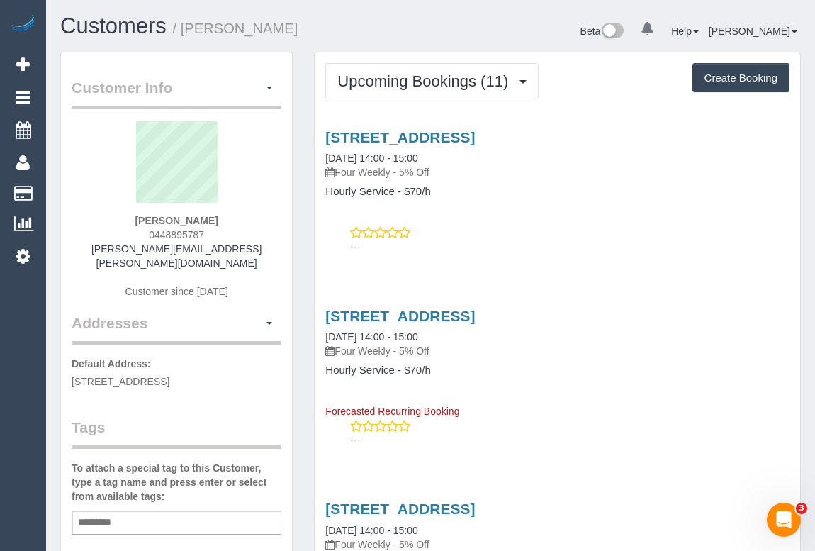
click at [145, 510] on div "Add a tag" at bounding box center [177, 522] width 210 height 24
type input "*"
type input "**********"
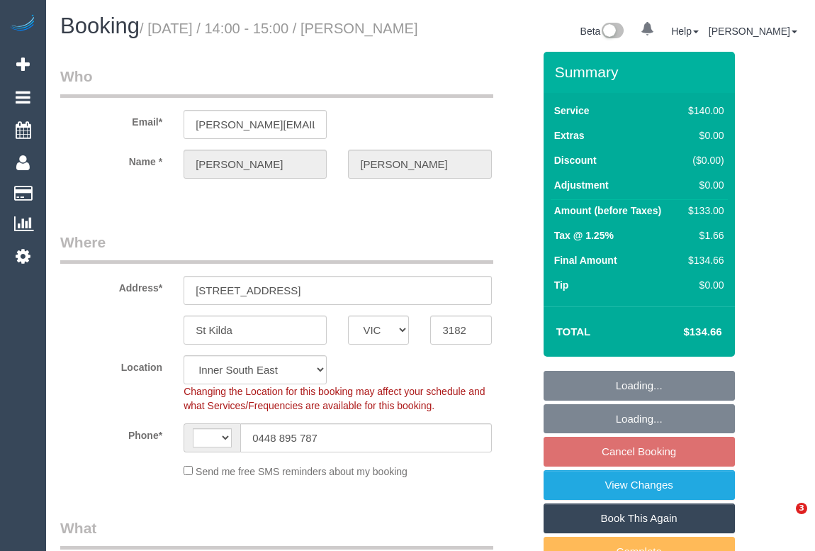
select select "VIC"
select select "string:AU"
select select "string:stripe-pm_1KPxoL2GScqysDRVDB1TxUbP"
click at [492, 139] on div "Email* alyson.hunt@hotmail.com" at bounding box center [297, 102] width 494 height 73
select select "object:714"
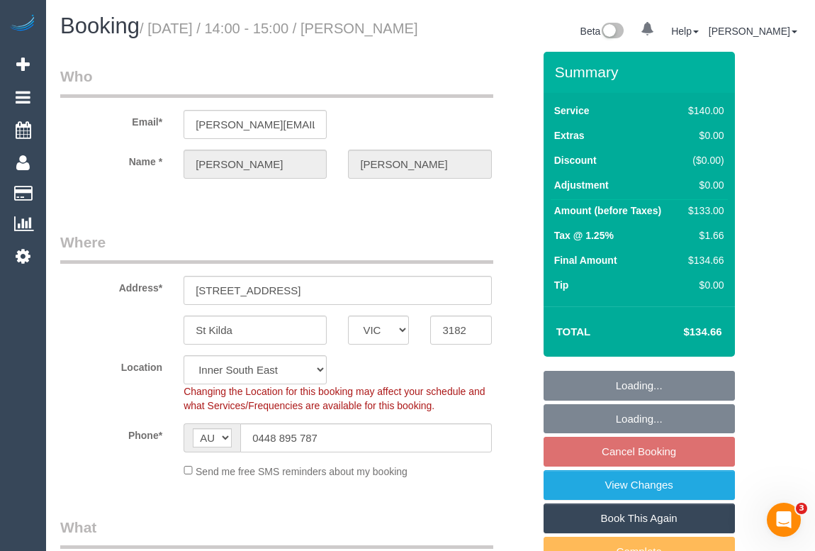
select select "number:27"
select select "number:14"
select select "number:18"
select select "number:22"
select select "number:35"
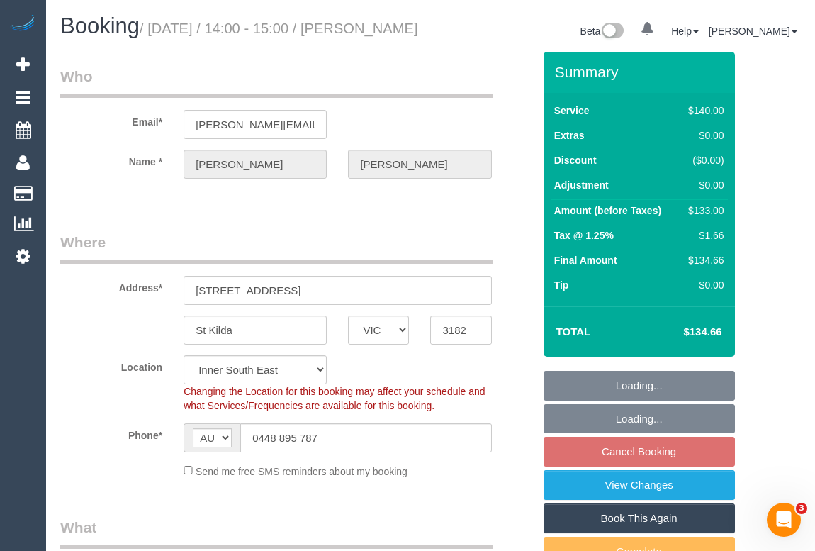
select select "number:26"
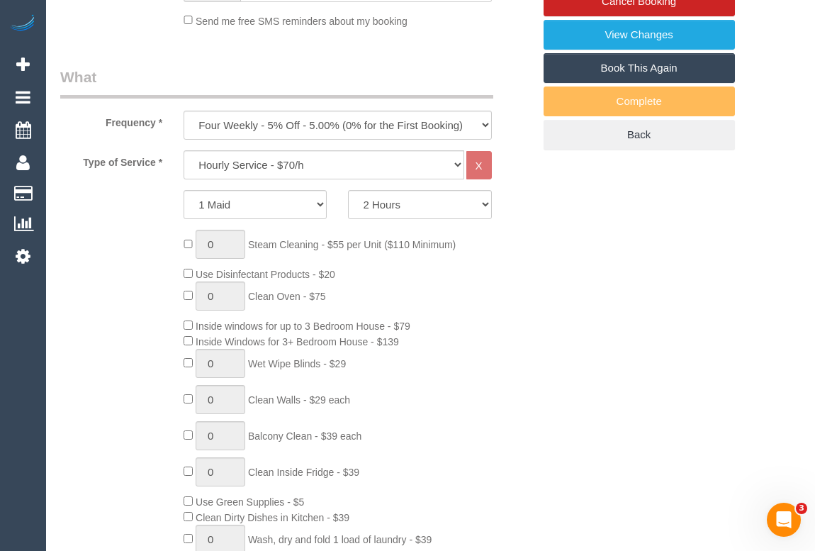
scroll to position [64, 0]
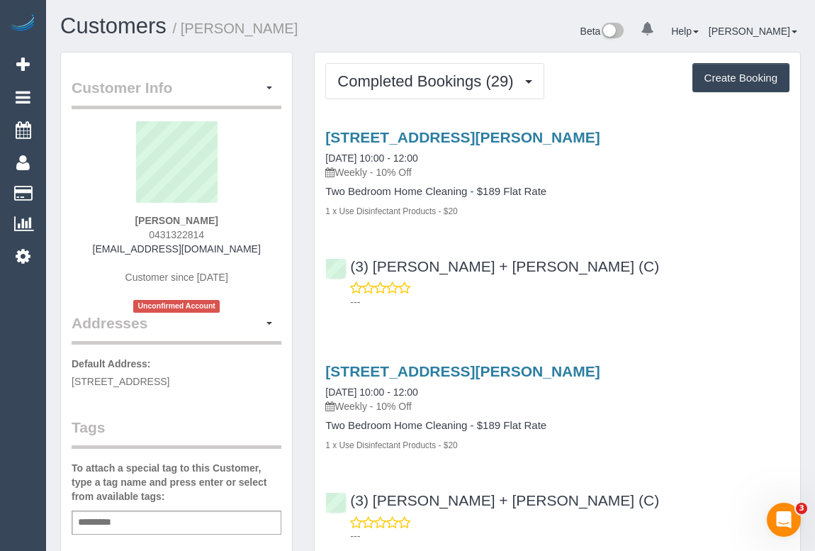
drag, startPoint x: 142, startPoint y: 235, endPoint x: 210, endPoint y: 235, distance: 67.3
click at [210, 235] on div "[PERSON_NAME] 0431322814 [EMAIL_ADDRESS][DOMAIN_NAME] Customer since [DATE] Unc…" at bounding box center [177, 216] width 210 height 191
copy span "0431322814"
drag, startPoint x: 120, startPoint y: 220, endPoint x: 259, endPoint y: 215, distance: 139.7
click at [259, 215] on div "[PERSON_NAME] 0431322814 [EMAIL_ADDRESS][DOMAIN_NAME] Customer since [DATE] Unc…" at bounding box center [177, 216] width 210 height 191
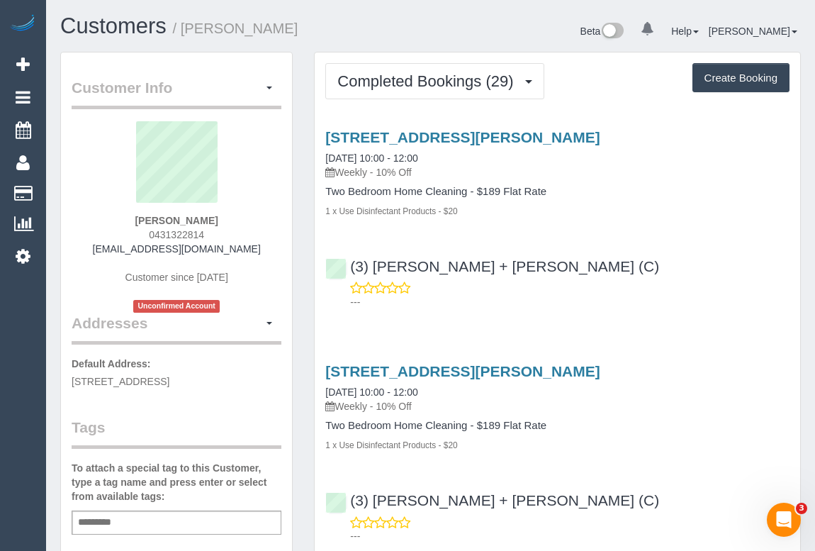
copy strong "[PERSON_NAME]"
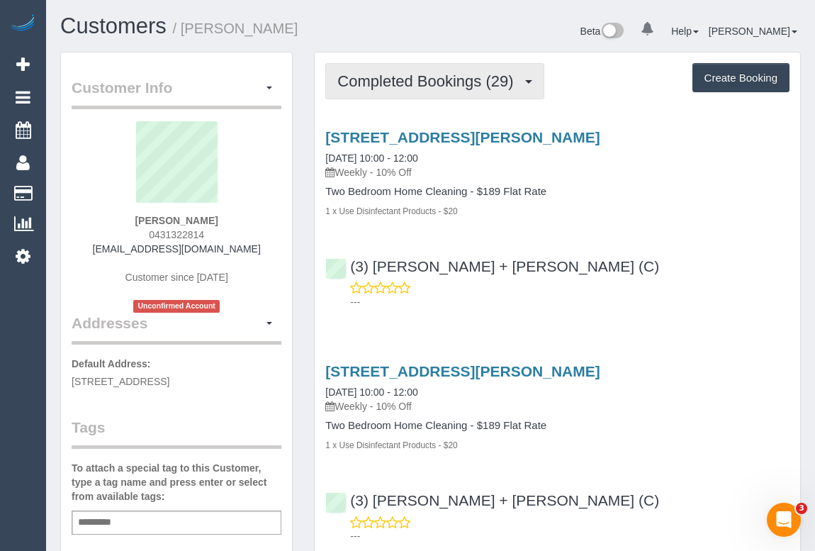
click at [444, 91] on button "Completed Bookings (29)" at bounding box center [434, 81] width 218 height 36
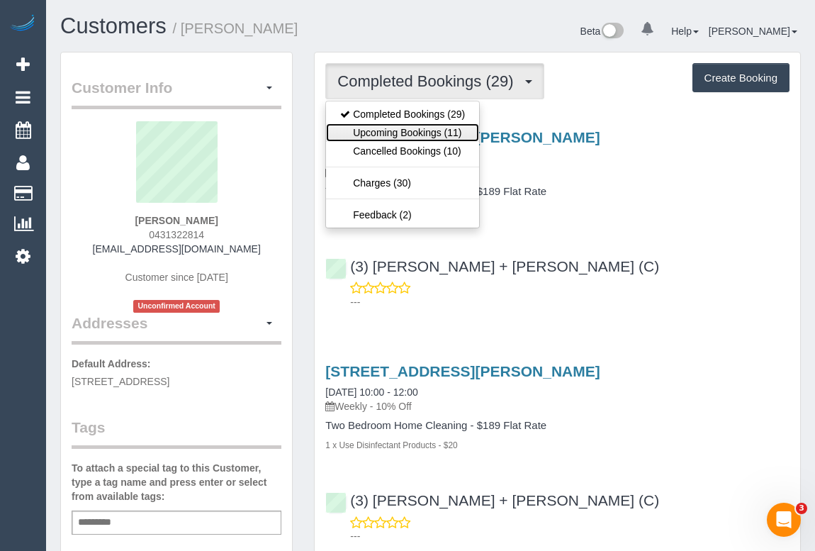
click at [438, 133] on link "Upcoming Bookings (11)" at bounding box center [402, 132] width 153 height 18
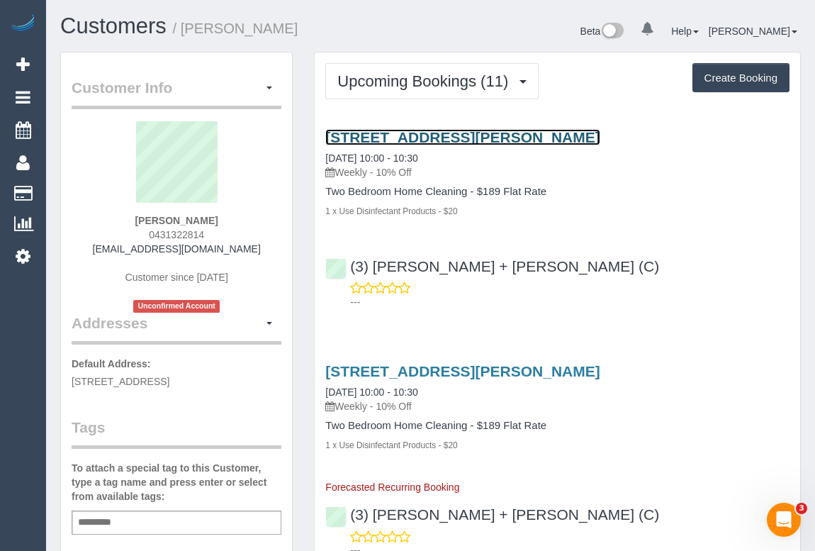
click at [463, 135] on link "[STREET_ADDRESS][PERSON_NAME]" at bounding box center [462, 137] width 274 height 16
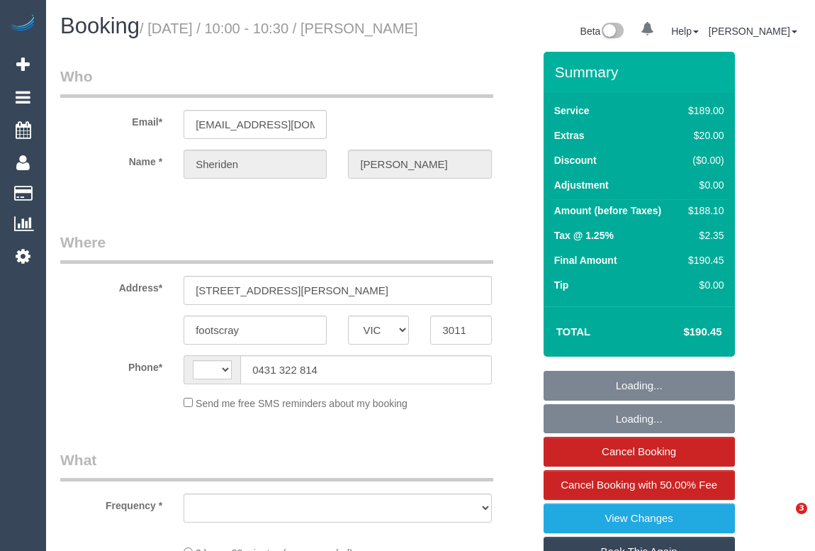
select select "VIC"
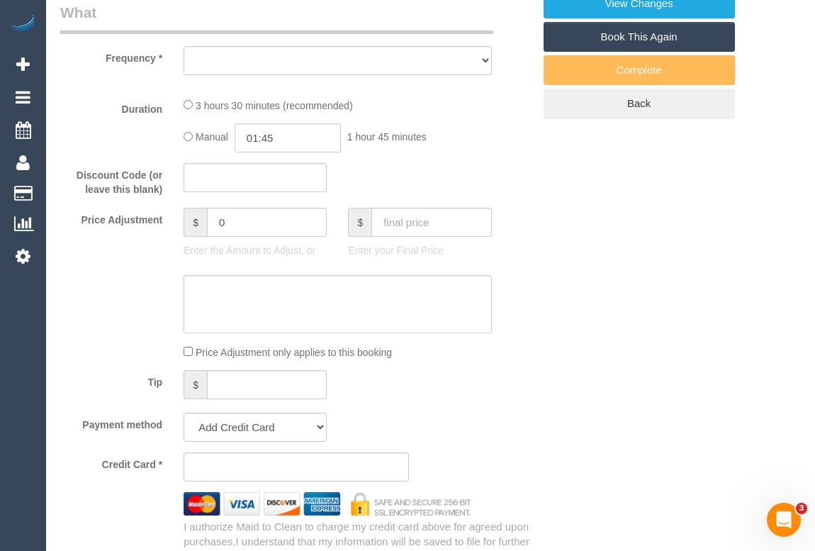
select select "string:AU"
select select "object:555"
select select "string:stripe-pm_1Rj8jX2GScqysDRV4J43Whc2"
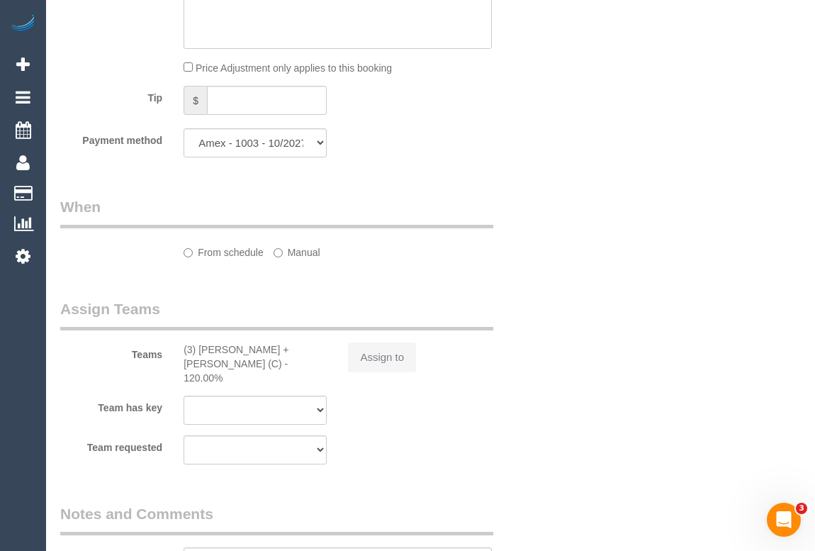
select select "number:27"
select select "number:16"
select select "number:19"
select select "number:24"
select select "number:34"
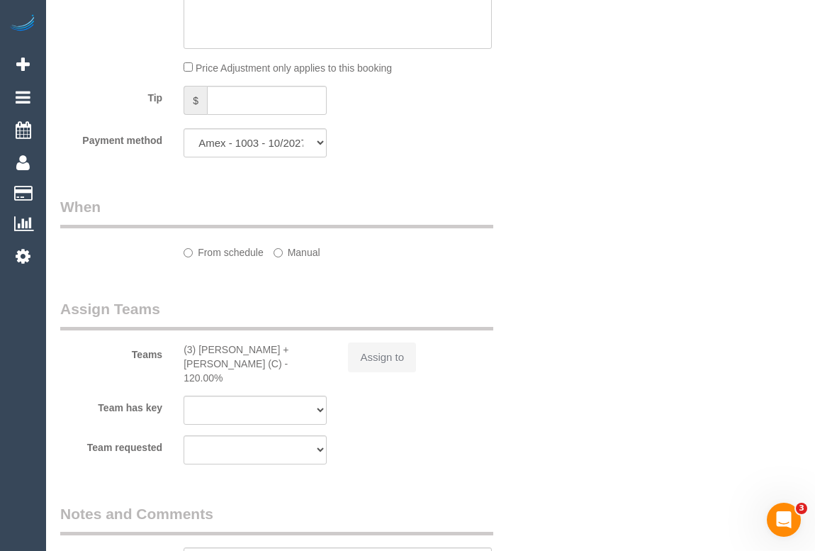
select select "number:12"
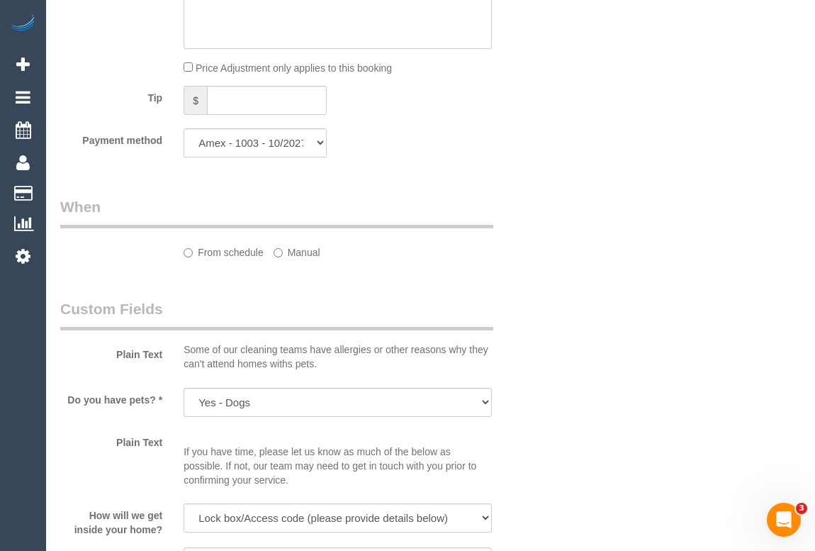
select select "object:706"
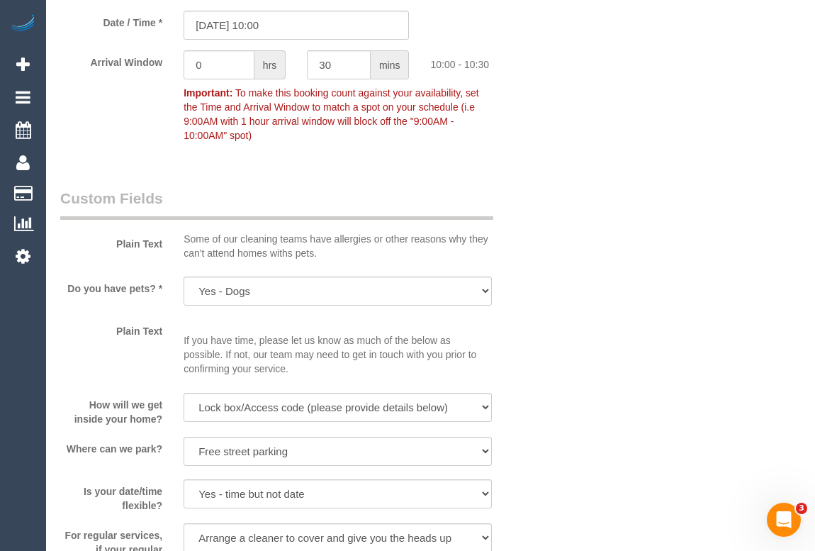
scroll to position [1498, 0]
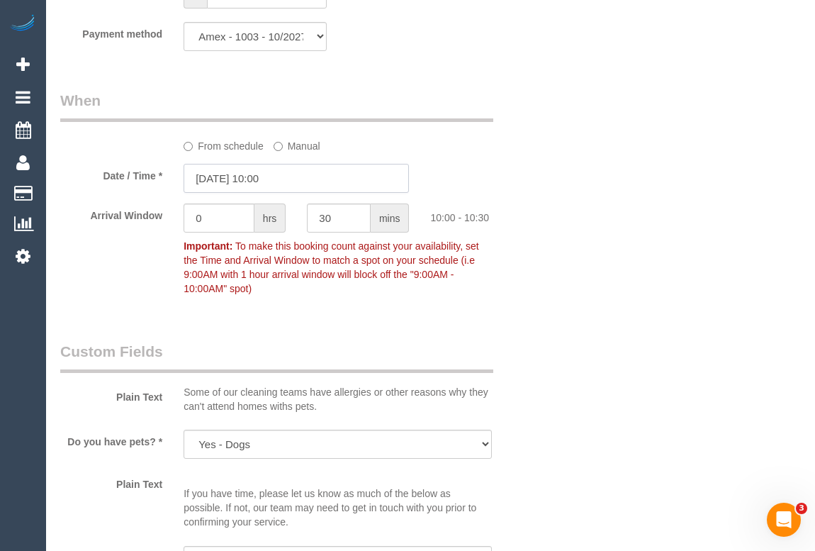
click at [262, 193] on input "29/08/2025 10:00" at bounding box center [296, 178] width 225 height 29
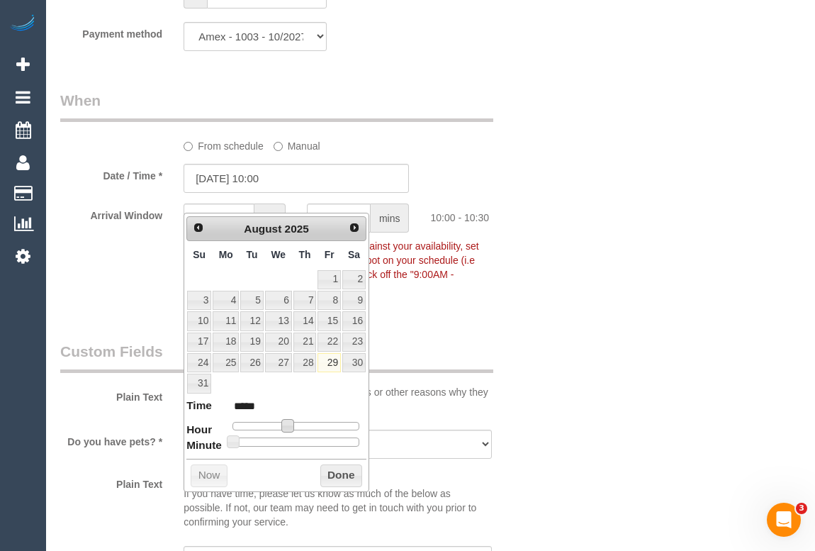
type input "29/08/2025 11:00"
type input "*****"
type input "29/08/2025 12:00"
type input "*****"
type input "29/08/2025 11:00"
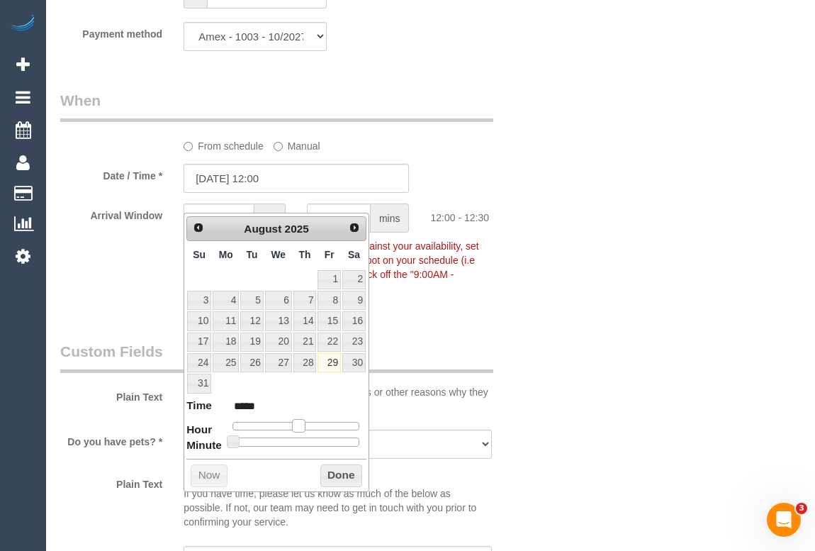
type input "*****"
drag, startPoint x: 290, startPoint y: 425, endPoint x: 298, endPoint y: 425, distance: 7.8
click at [298, 425] on span at bounding box center [292, 425] width 13 height 13
type input "29/08/2025 11:05"
type input "*****"
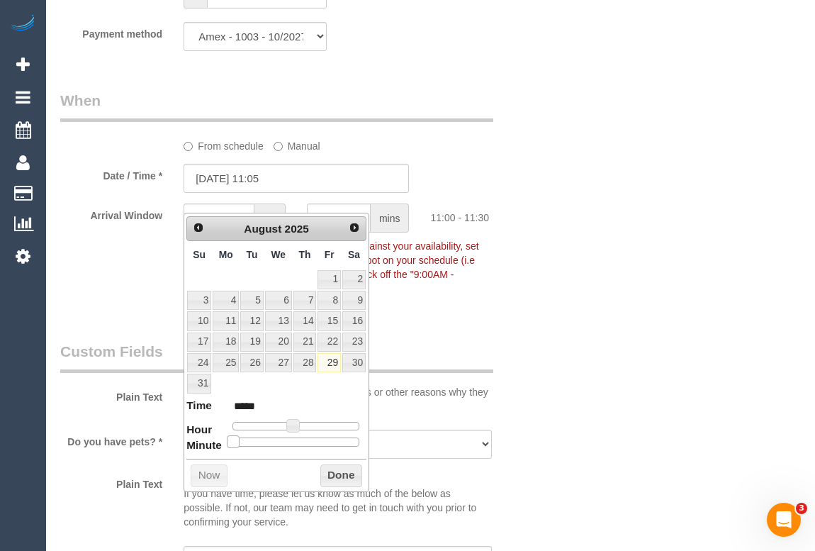
type input "29/08/2025 11:10"
type input "*****"
type input "29/08/2025 11:15"
type input "*****"
type input "29/08/2025 11:20"
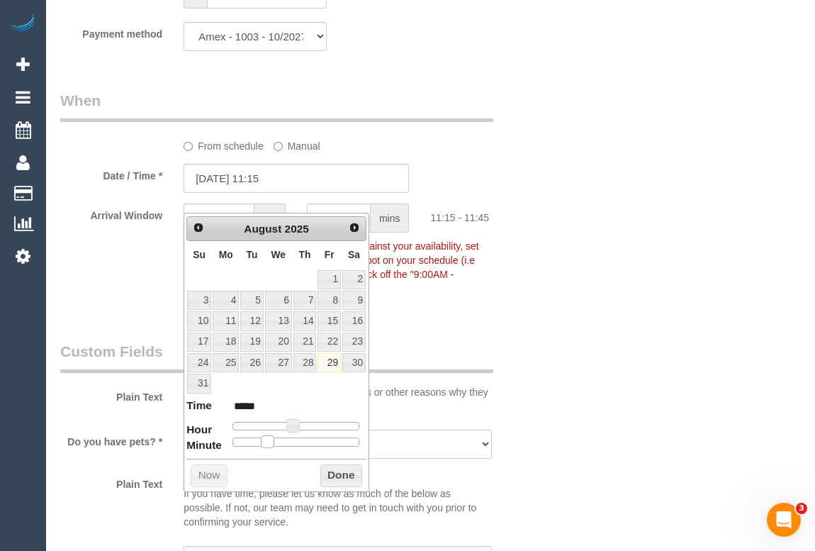
type input "*****"
type input "29/08/2025 11:25"
type input "*****"
type input "29/08/2025 11:30"
type input "*****"
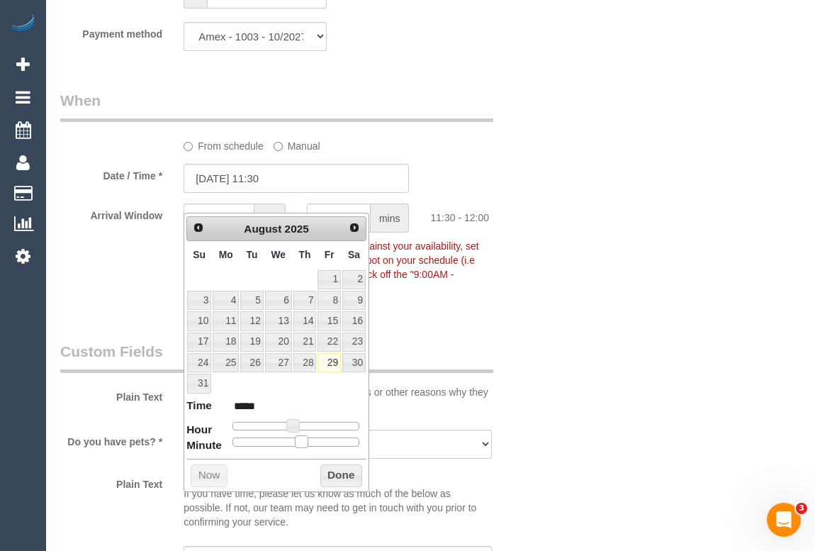
drag, startPoint x: 235, startPoint y: 439, endPoint x: 303, endPoint y: 441, distance: 68.1
click at [303, 441] on span at bounding box center [301, 441] width 13 height 13
click at [323, 471] on button "Done" at bounding box center [341, 475] width 42 height 23
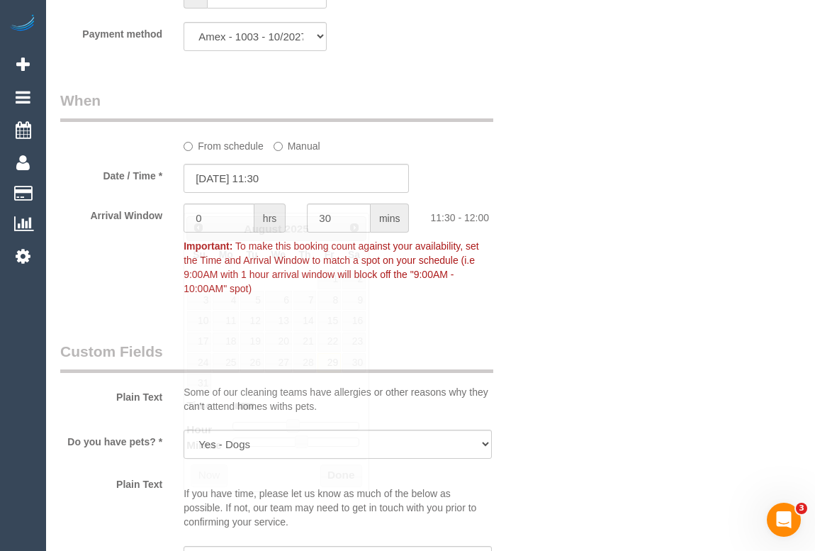
click at [614, 405] on div "Who Email* sheridenmerrin@hotmail.com Name * Sheriden Dobson Where Address* 1 m…" at bounding box center [430, 225] width 741 height 3344
drag, startPoint x: 335, startPoint y: 234, endPoint x: 242, endPoint y: 235, distance: 92.9
click at [242, 235] on div "Arrival Window 0 hrs 30 mins 11:30 - 12:00 Important: To make this booking coun…" at bounding box center [297, 252] width 494 height 99
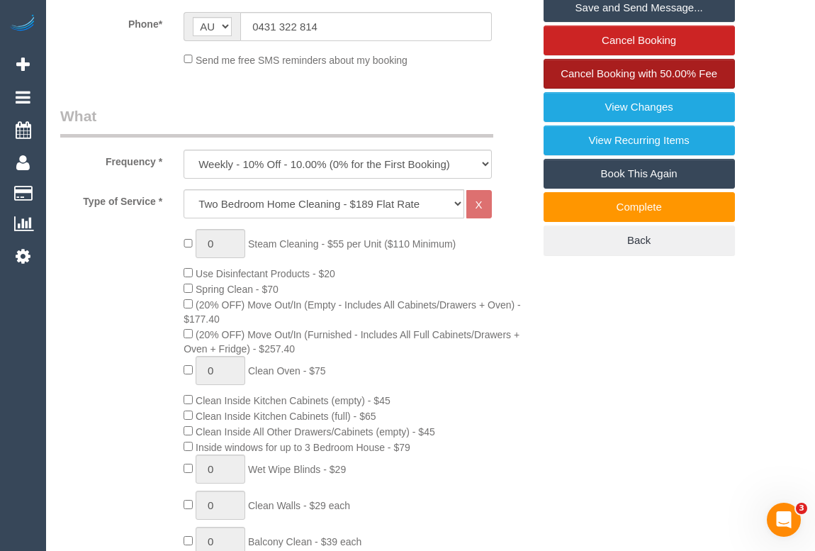
scroll to position [339, 0]
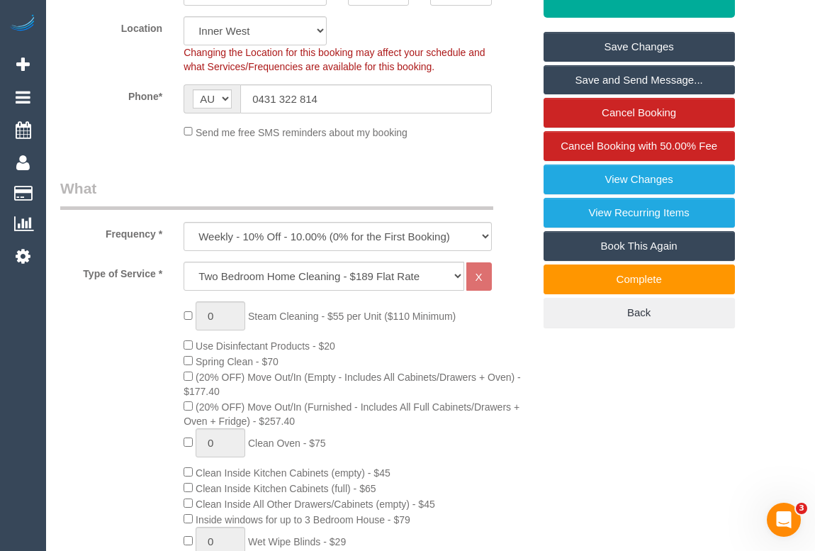
type input "15"
click at [641, 62] on link "Save Changes" at bounding box center [639, 47] width 191 height 30
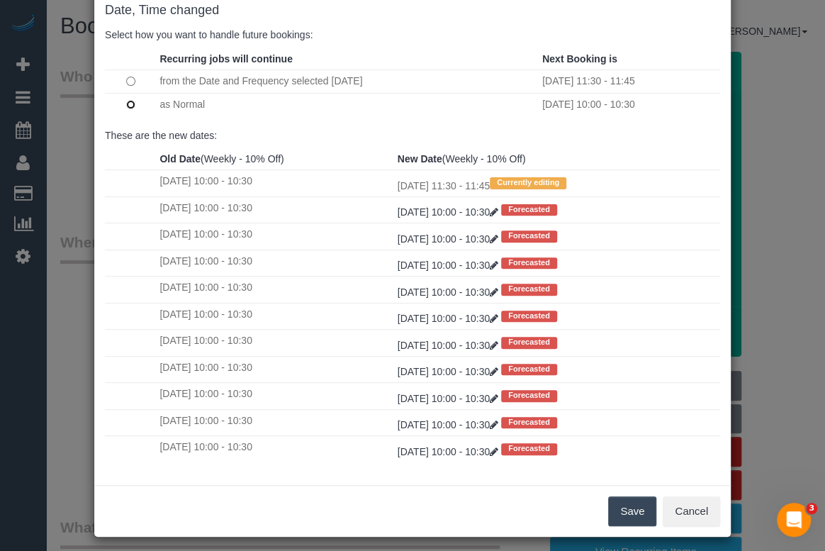
scroll to position [84, 0]
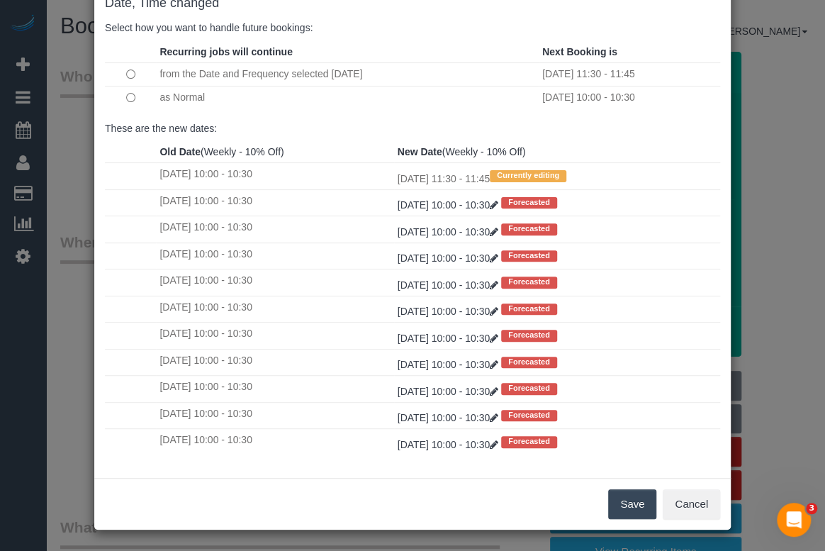
click at [624, 509] on button "Save" at bounding box center [632, 504] width 48 height 30
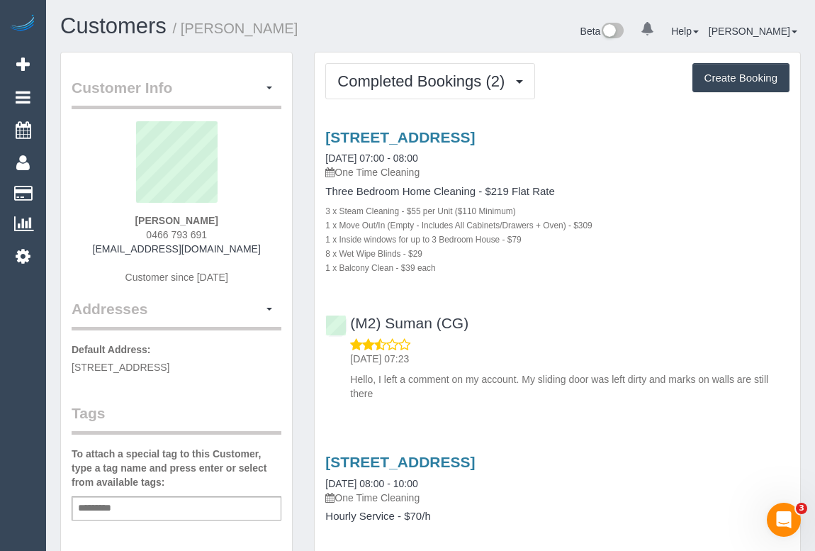
click at [457, 39] on div "Beta 0 Your Notifications You have 0 alerts Help Help Docs Take a Tour Contact …" at bounding box center [621, 33] width 381 height 38
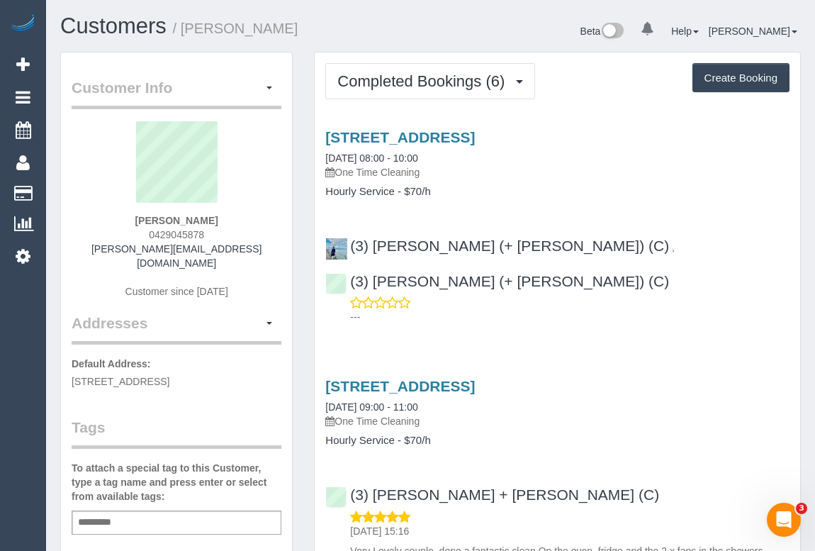
click at [675, 198] on div "[STREET_ADDRESS] [DATE] 08:00 - 10:00 One Time Cleaning Hourly Service - $70/h …" at bounding box center [558, 223] width 486 height 213
click at [522, 191] on h4 "Hourly Service - $70/h" at bounding box center [557, 192] width 464 height 12
click at [520, 198] on div "50 Sunningdale Dve, Hillside, VIC 3037 23/08/2025 08:00 - 10:00 One Time Cleani…" at bounding box center [558, 223] width 486 height 213
drag, startPoint x: 139, startPoint y: 234, endPoint x: 201, endPoint y: 235, distance: 62.4
click at [201, 235] on div "Lei Rangihuna 0429045878 leilani@my.com Customer since 2019" at bounding box center [177, 216] width 210 height 191
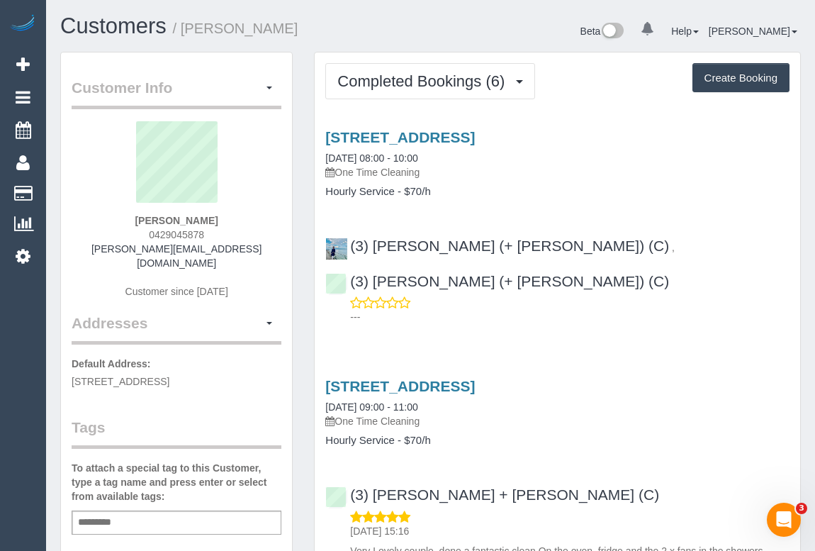
copy span "0429045878"
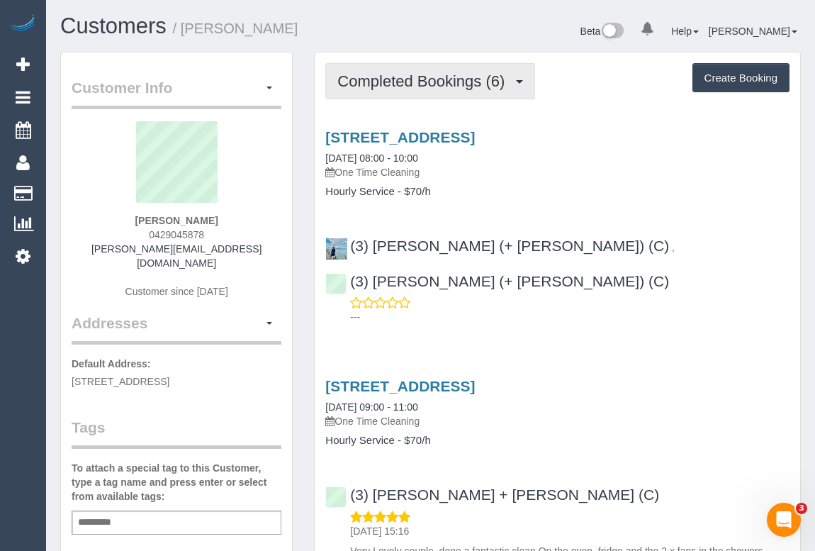
click at [424, 82] on span "Completed Bookings (6)" at bounding box center [424, 81] width 174 height 18
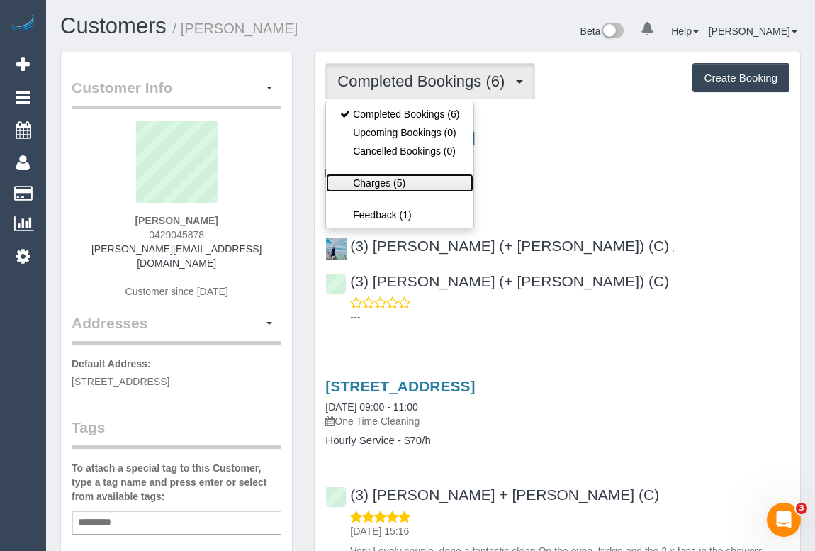
click at [393, 183] on link "Charges (5)" at bounding box center [399, 183] width 147 height 18
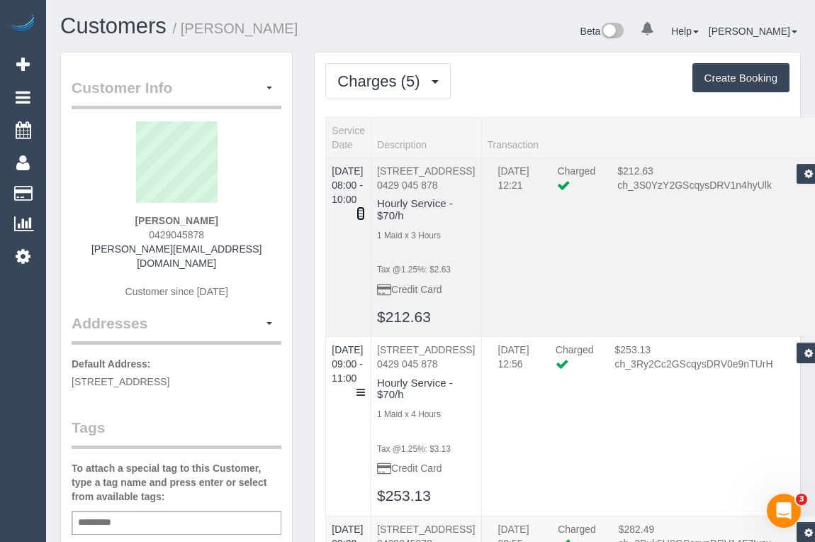
click at [365, 208] on icon at bounding box center [361, 213] width 9 height 10
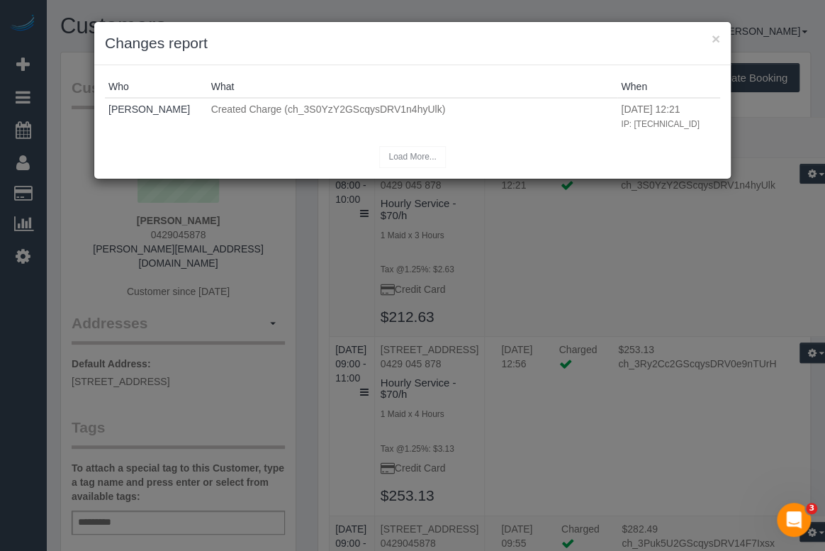
click at [687, 322] on div "× Changes report Who What When Clare Gross Created Charge (ch_3S0YzY2GScqysDRV1…" at bounding box center [412, 275] width 825 height 551
click at [717, 35] on button "×" at bounding box center [716, 38] width 9 height 15
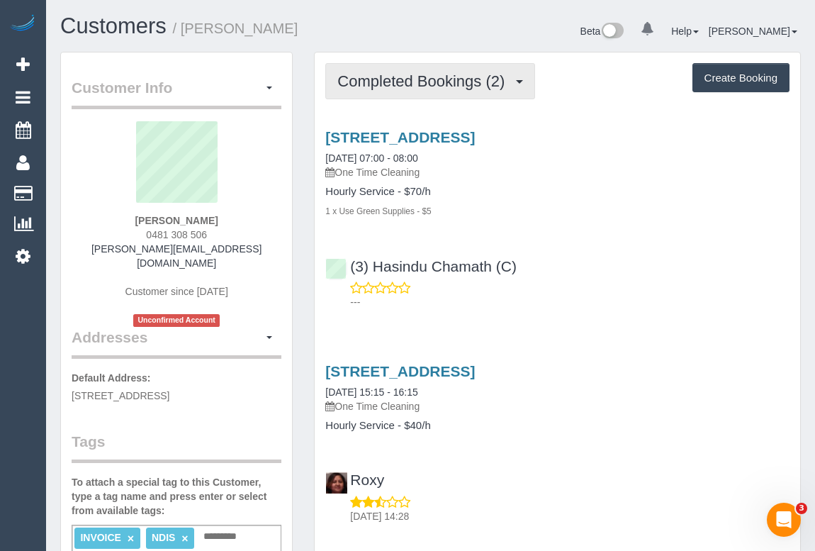
click at [425, 78] on span "Completed Bookings (2)" at bounding box center [424, 81] width 174 height 18
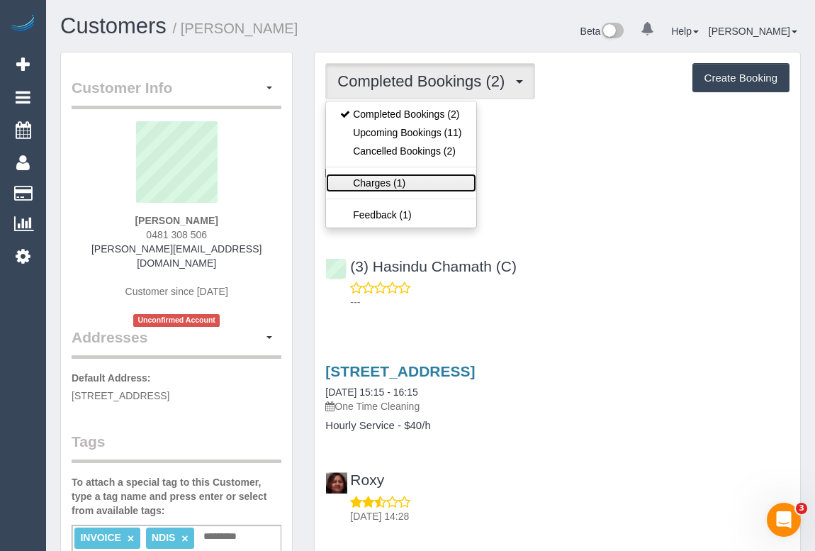
click at [383, 184] on link "Charges (1)" at bounding box center [401, 183] width 150 height 18
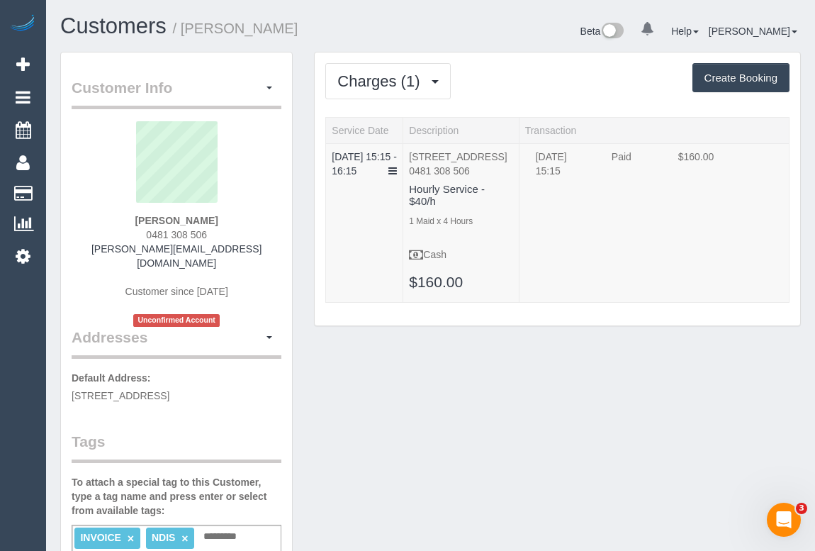
click at [532, 80] on div "Charges (1) Completed Bookings (2) Upcoming Bookings (11) Cancelled Bookings (2…" at bounding box center [557, 81] width 464 height 36
drag, startPoint x: 382, startPoint y: 63, endPoint x: 381, endPoint y: 73, distance: 9.9
click at [382, 64] on button "Charges (1)" at bounding box center [387, 81] width 125 height 36
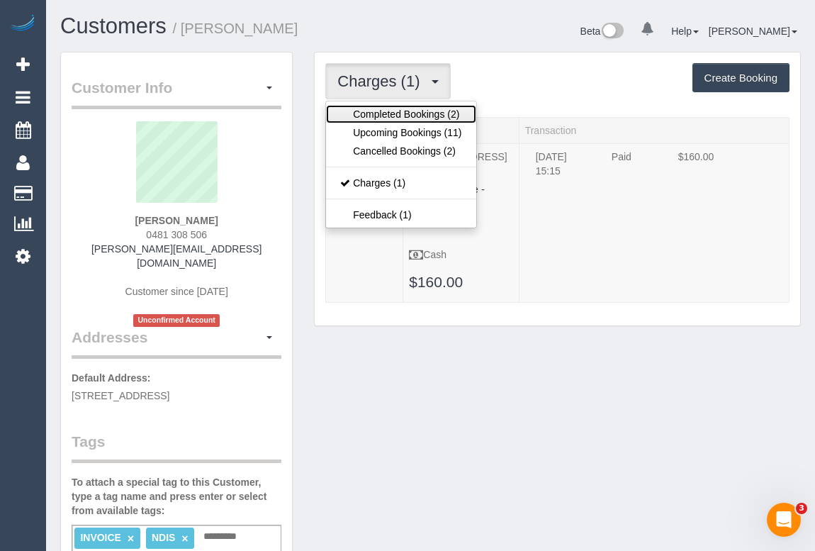
click at [392, 118] on link "Completed Bookings (2)" at bounding box center [401, 114] width 150 height 18
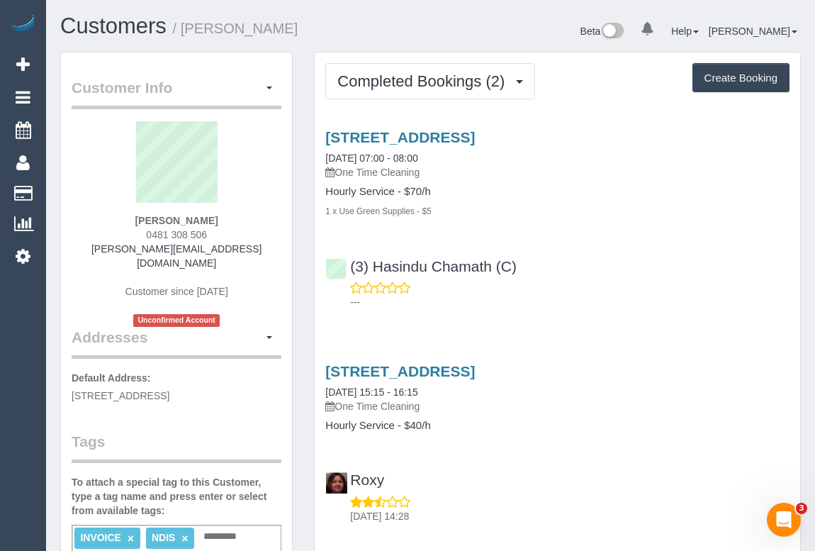
drag, startPoint x: 121, startPoint y: 219, endPoint x: 252, endPoint y: 214, distance: 130.5
click at [252, 214] on div "Fiona Kranenbroek 0481 308 506 fiona.kranenbroek@yahoo.com.au Customer since 20…" at bounding box center [177, 224] width 210 height 206
copy strong "Fiona Kranenbroek"
drag, startPoint x: 113, startPoint y: 224, endPoint x: 126, endPoint y: 222, distance: 12.9
click at [113, 224] on div "Fiona Kranenbroek 0481 308 506 fiona.kranenbroek@yahoo.com.au Customer since 20…" at bounding box center [177, 224] width 210 height 206
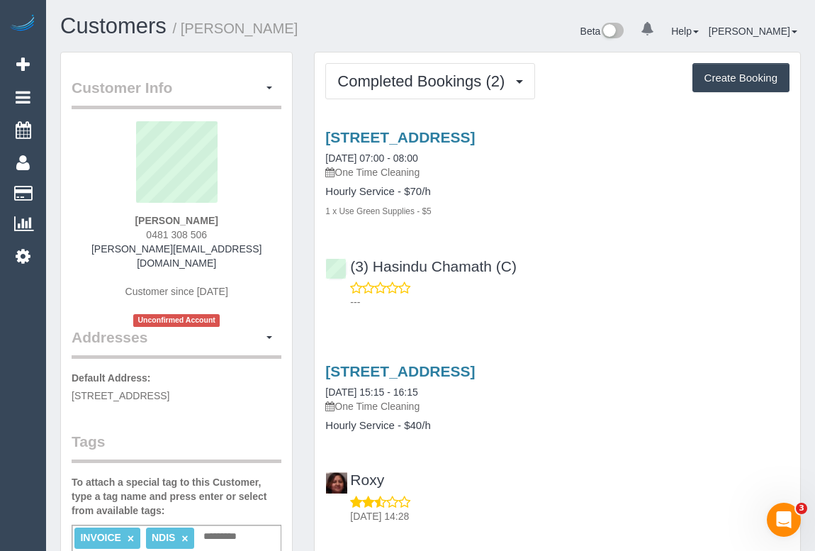
drag, startPoint x: 125, startPoint y: 220, endPoint x: 247, endPoint y: 219, distance: 121.2
click at [247, 219] on div "Fiona Kranenbroek 0481 308 506 fiona.kranenbroek@yahoo.com.au Customer since 20…" at bounding box center [177, 224] width 210 height 206
copy strong "Fiona Kranenbroek"
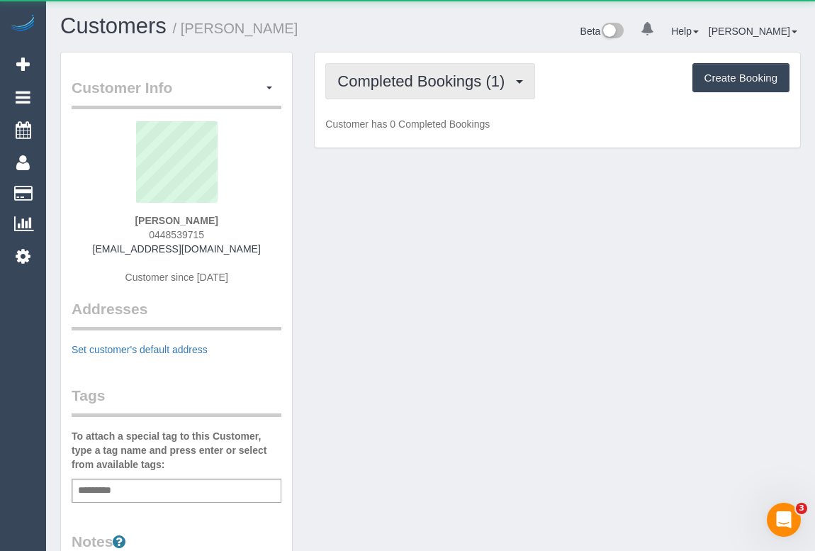
click at [464, 70] on button "Completed Bookings (1)" at bounding box center [430, 81] width 210 height 36
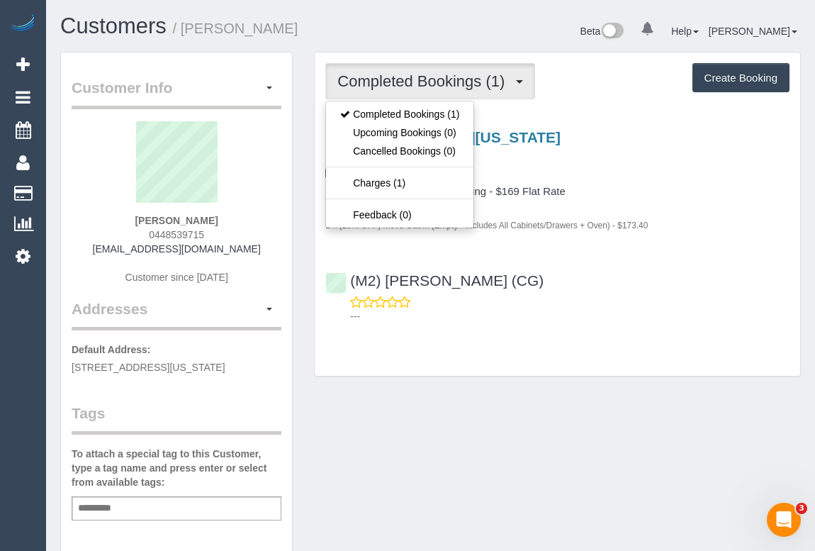
click at [693, 190] on h4 "One Bedroom Apt/Home Cleaning - $169 Flat Rate" at bounding box center [557, 192] width 464 height 12
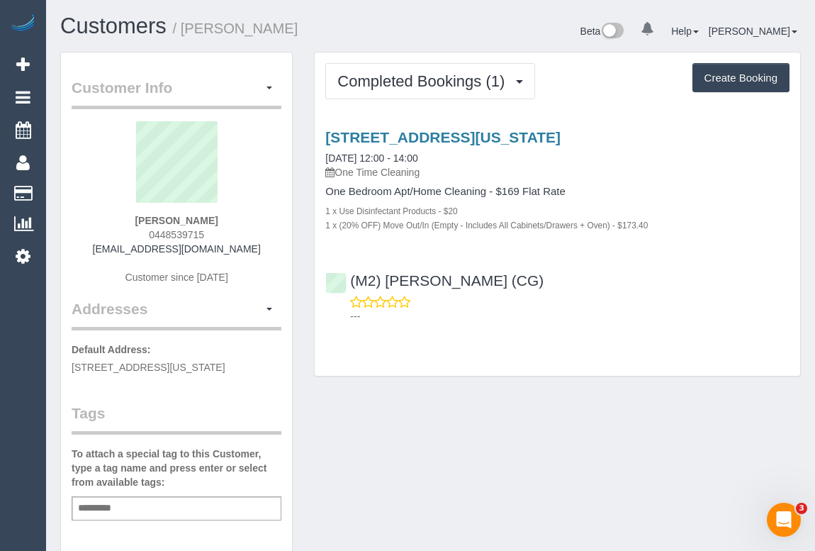
drag, startPoint x: 101, startPoint y: 254, endPoint x: 226, endPoint y: 254, distance: 125.5
click at [226, 254] on div "[PERSON_NAME] 0448539715 [EMAIL_ADDRESS][DOMAIN_NAME] Customer since [DATE]" at bounding box center [177, 209] width 210 height 177
click at [253, 257] on div "[PERSON_NAME] 0448539715 [EMAIL_ADDRESS][DOMAIN_NAME] Customer since [DATE]" at bounding box center [177, 209] width 210 height 177
drag, startPoint x: 247, startPoint y: 249, endPoint x: 108, endPoint y: 253, distance: 139.7
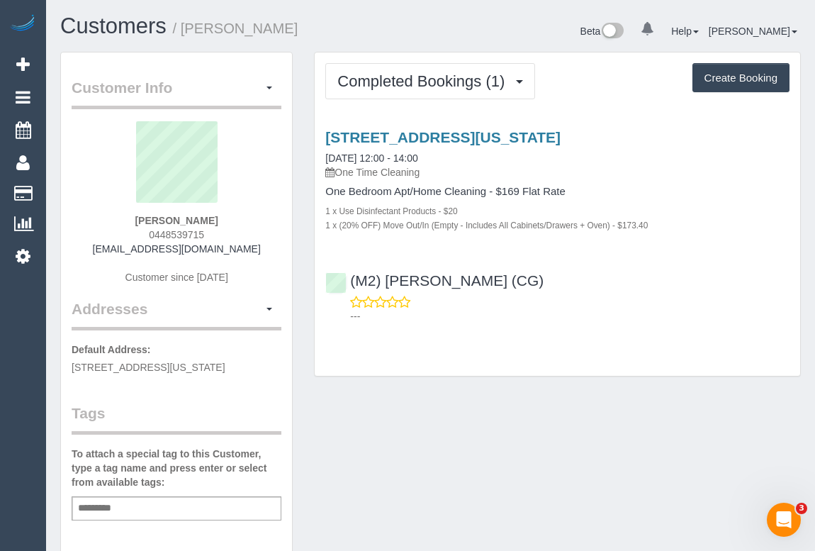
click at [108, 253] on div "Amber Cochran 0448539715 amber_bee@hotmail.com.au Customer since 2025" at bounding box center [177, 209] width 210 height 177
copy link "amber_bee@hotmail.com.au"
drag, startPoint x: 127, startPoint y: 221, endPoint x: 802, endPoint y: 371, distance: 691.1
click at [233, 223] on div "Amber Cochran 0448539715 amber_bee@hotmail.com.au Customer since 2025" at bounding box center [177, 209] width 210 height 177
copy strong "Amber Cochran"
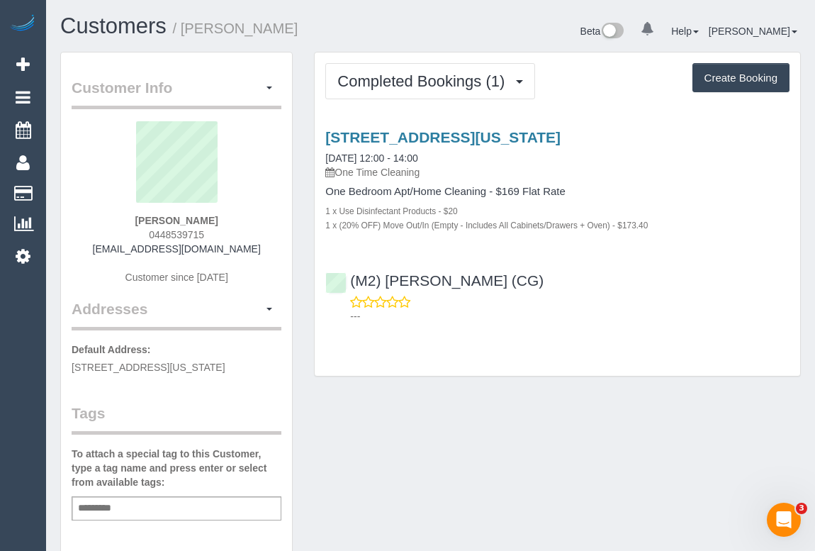
drag, startPoint x: 145, startPoint y: 232, endPoint x: 213, endPoint y: 234, distance: 68.1
click at [213, 234] on div "Amber Cochran 0448539715 amber_bee@hotmail.com.au Customer since 2025" at bounding box center [177, 209] width 210 height 177
copy span "0448539715"
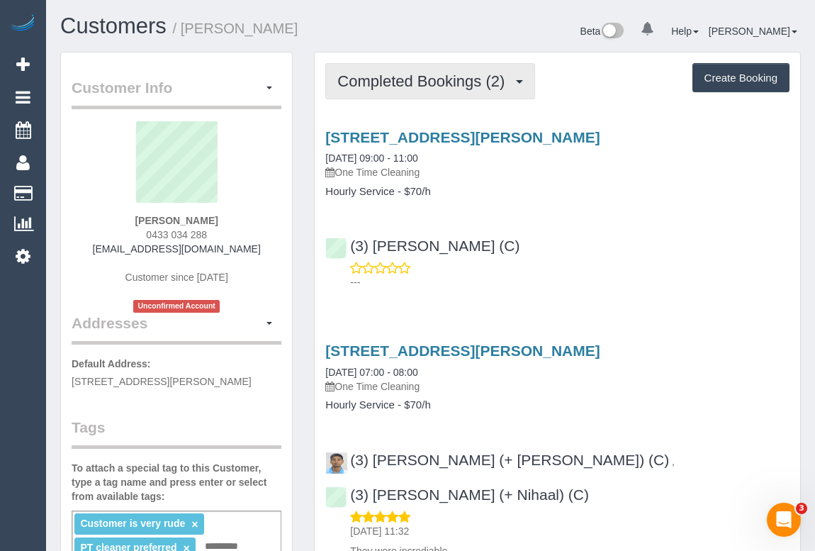
click at [439, 80] on span "Completed Bookings (2)" at bounding box center [424, 81] width 174 height 18
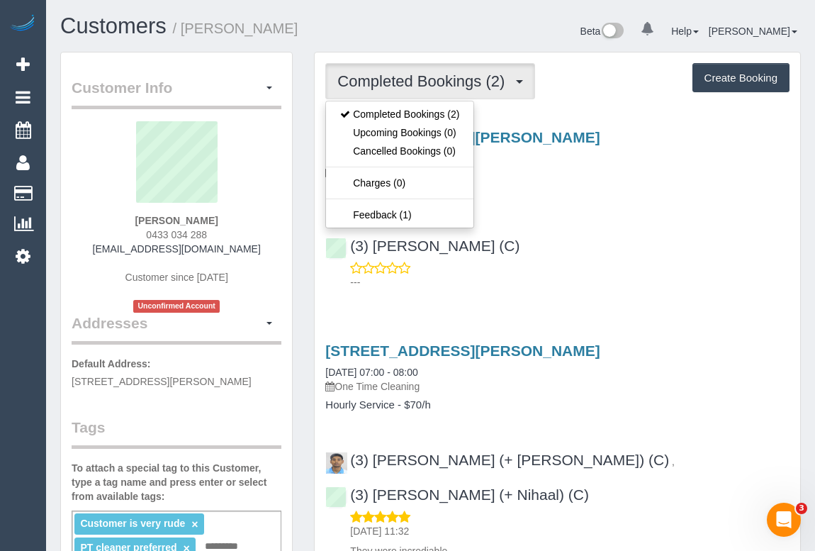
click at [590, 255] on div "(3) [PERSON_NAME] (C) ---" at bounding box center [558, 257] width 486 height 64
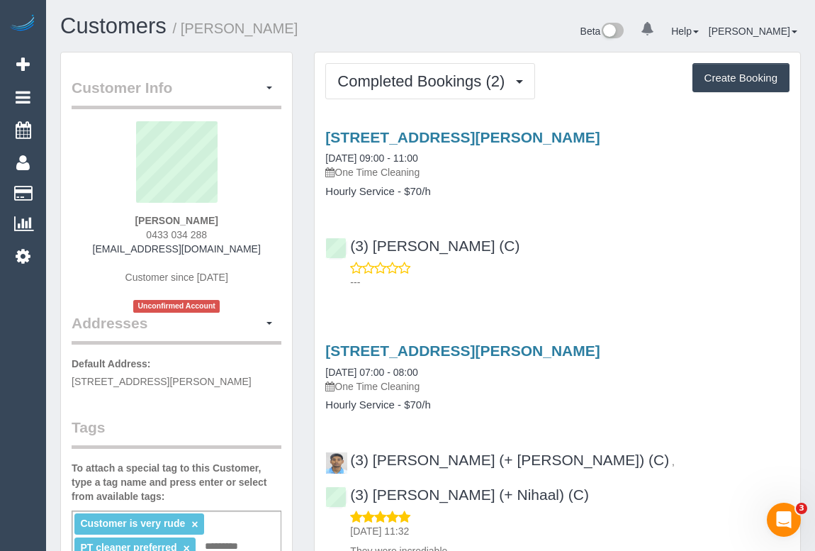
drag, startPoint x: 141, startPoint y: 232, endPoint x: 236, endPoint y: 234, distance: 95.0
click at [236, 234] on div "[PERSON_NAME] 0433 034 288 [EMAIL_ADDRESS][DOMAIN_NAME] Customer since [DATE] U…" at bounding box center [177, 216] width 210 height 191
copy span "0433 034 288"
click at [623, 241] on div "(3) [PERSON_NAME] (C) ---" at bounding box center [558, 257] width 486 height 64
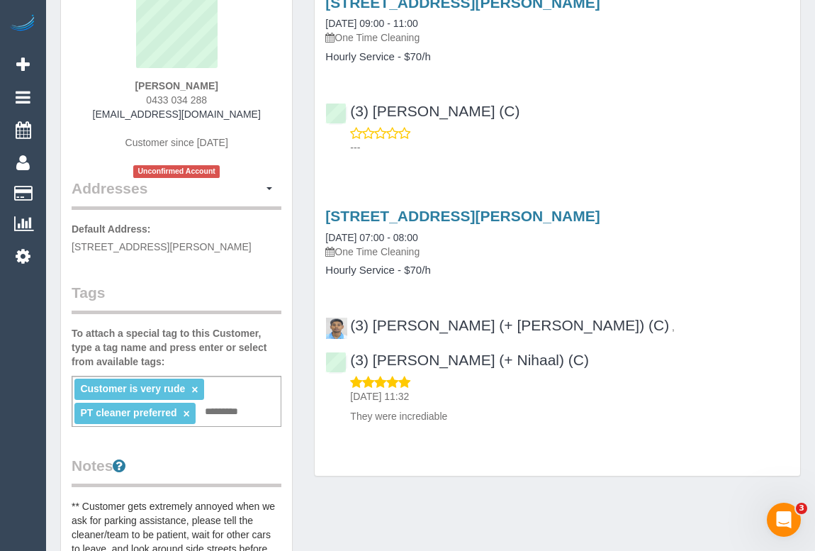
scroll to position [386, 0]
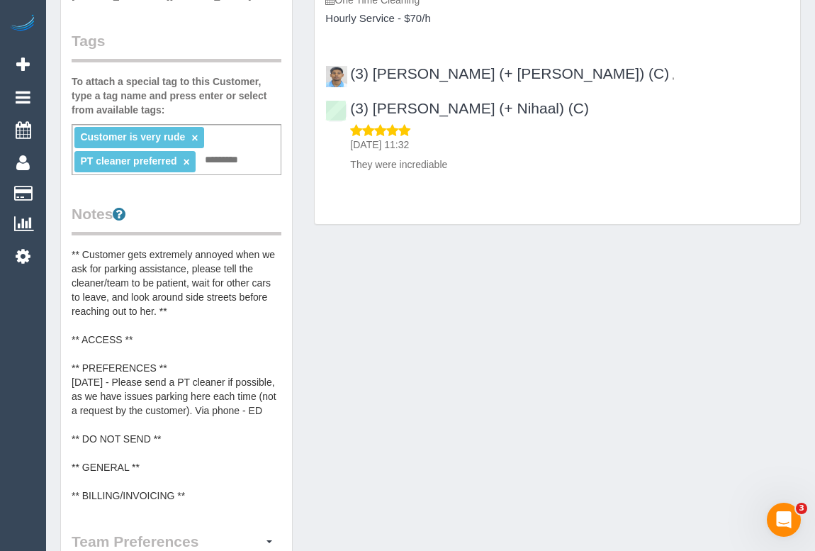
click at [223, 332] on pre "** Customer gets extremely annoyed when we ask for parking assistance, please t…" at bounding box center [177, 374] width 210 height 255
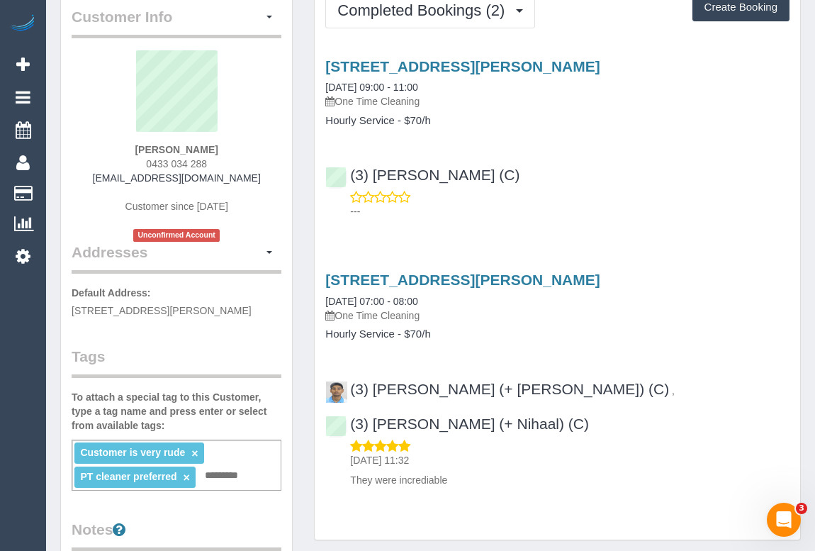
scroll to position [0, 0]
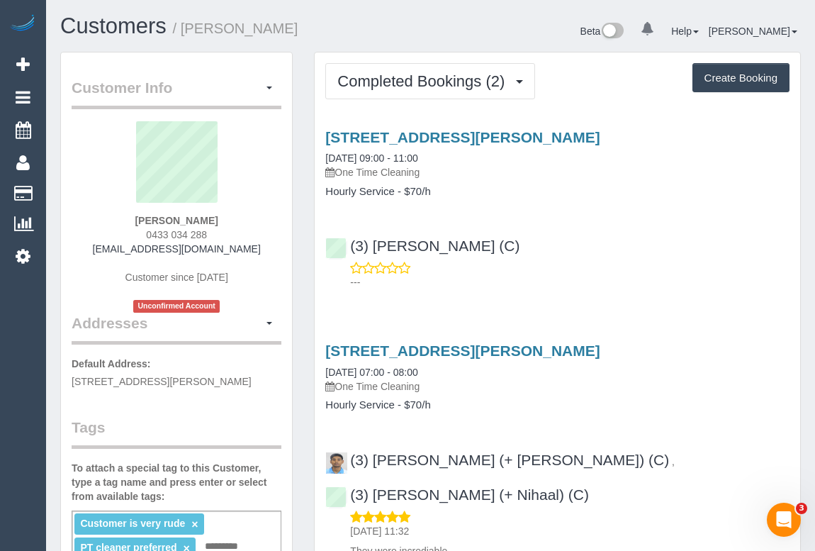
click at [512, 289] on div "505/ 55 - 63 Nicholson St, Brunswick East, VIC 3057 25/08/2025 09:00 - 11:00 On…" at bounding box center [558, 206] width 486 height 179
click at [575, 227] on div "(3) Goswin Kanta (C) ---" at bounding box center [558, 257] width 486 height 64
drag, startPoint x: 140, startPoint y: 232, endPoint x: 218, endPoint y: 234, distance: 78.7
click at [218, 234] on div "Jasmine Proust 0433 034 288 jasmineproust@gmail.com Customer since 2025 Unconfi…" at bounding box center [177, 216] width 210 height 191
copy span "0433 034 288"
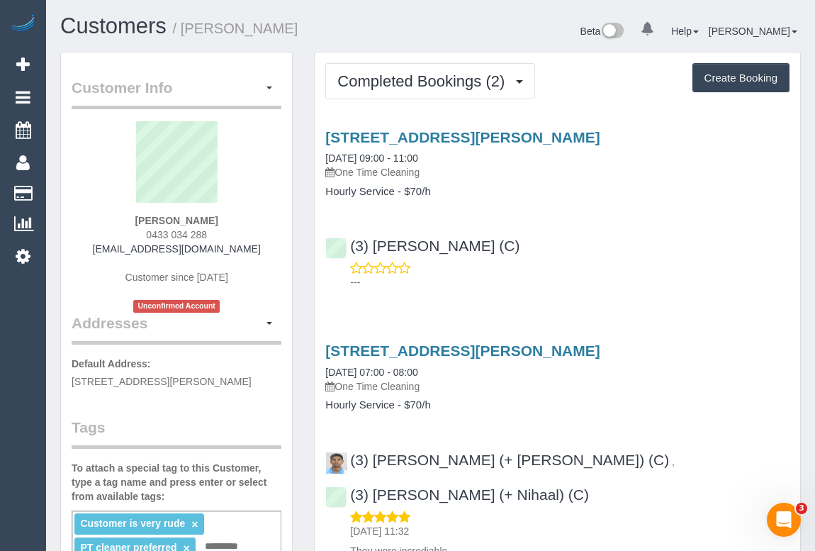
drag, startPoint x: 131, startPoint y: 219, endPoint x: 232, endPoint y: 226, distance: 101.6
click at [232, 226] on div "Jasmine Proust 0433 034 288 jasmineproust@gmail.com Customer since 2025 Unconfi…" at bounding box center [177, 216] width 210 height 191
copy strong "Jasmine Proust"
click at [342, 248] on div "(3) Goswin Kanta (C) ---" at bounding box center [558, 257] width 486 height 64
copy link "(3) [PERSON_NAME] (C)"
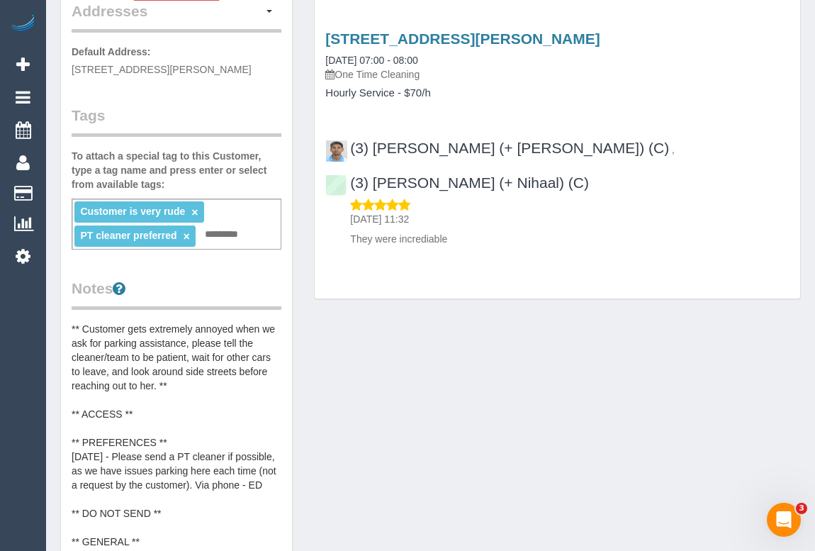
scroll to position [322, 0]
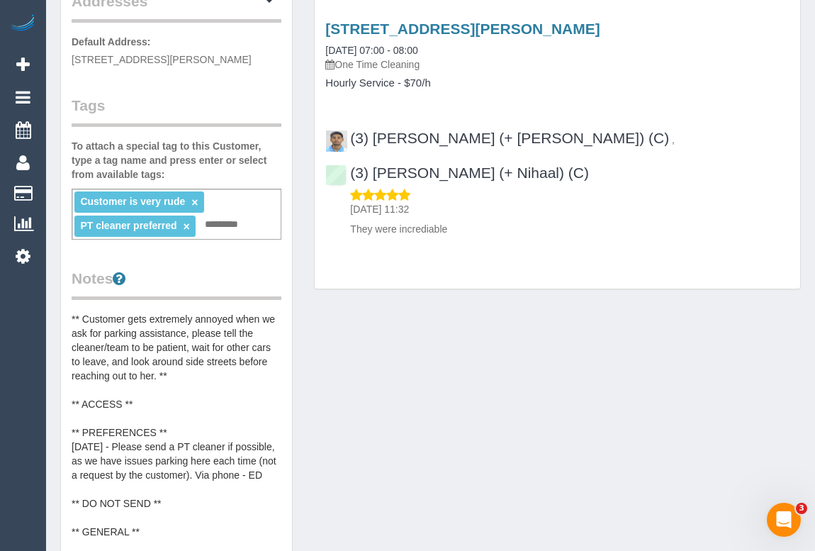
click at [220, 234] on input "text" at bounding box center [225, 224] width 48 height 18
type input "**********"
click at [396, 329] on div "Customer Info Edit Contact Info Send Message Email Preferences Special Sales Ta…" at bounding box center [431, 346] width 762 height 1232
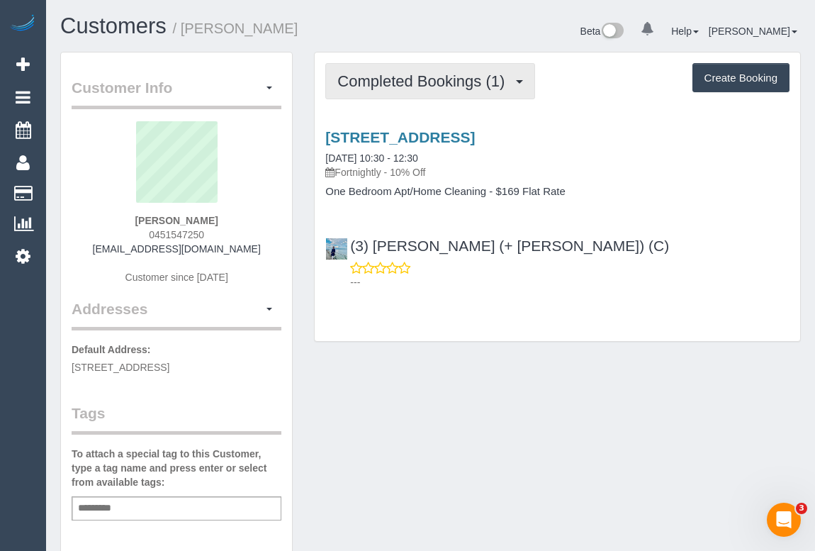
click at [418, 88] on span "Completed Bookings (1)" at bounding box center [424, 81] width 174 height 18
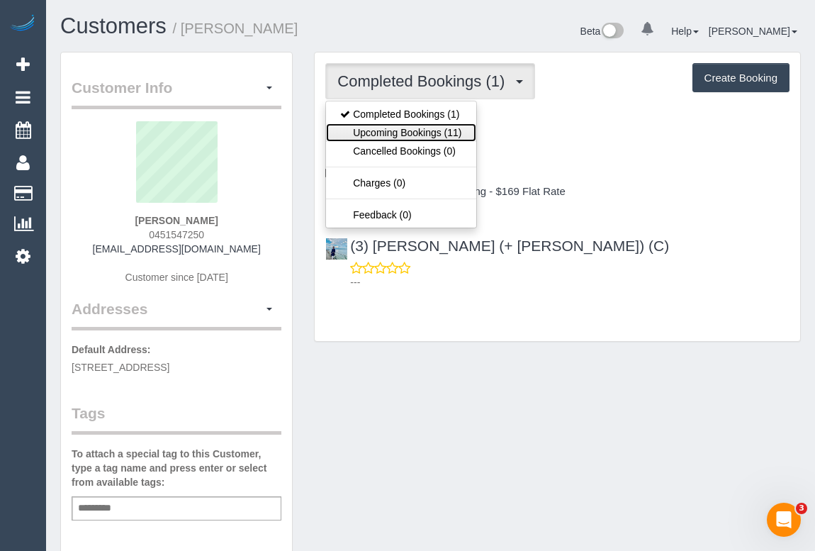
click at [425, 133] on link "Upcoming Bookings (11)" at bounding box center [401, 132] width 150 height 18
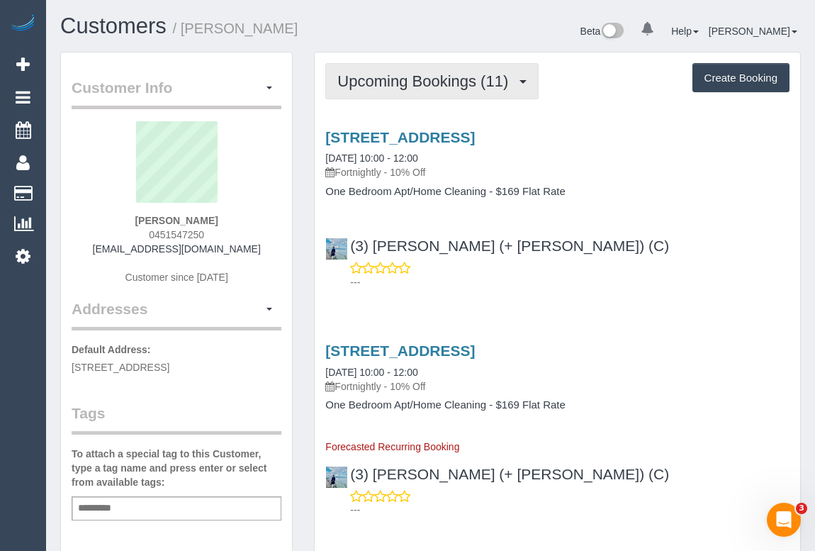
click at [423, 85] on span "Upcoming Bookings (11)" at bounding box center [426, 81] width 178 height 18
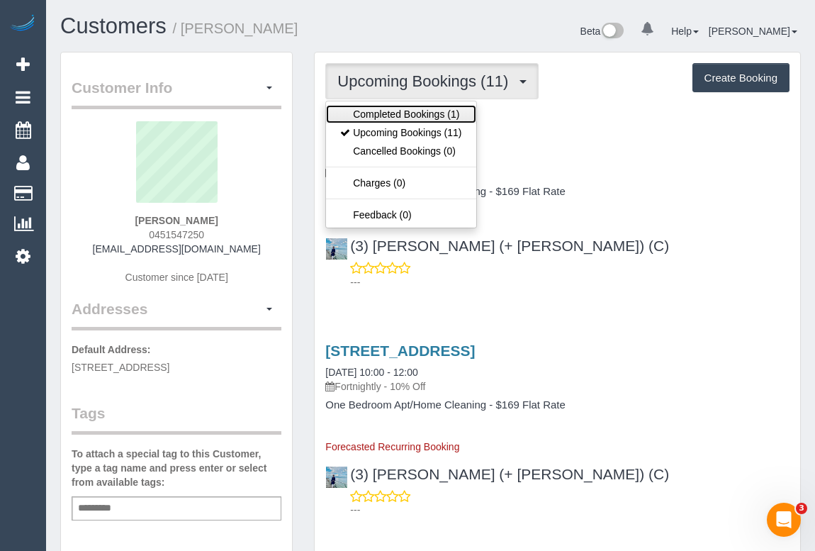
click at [417, 113] on link "Completed Bookings (1)" at bounding box center [401, 114] width 150 height 18
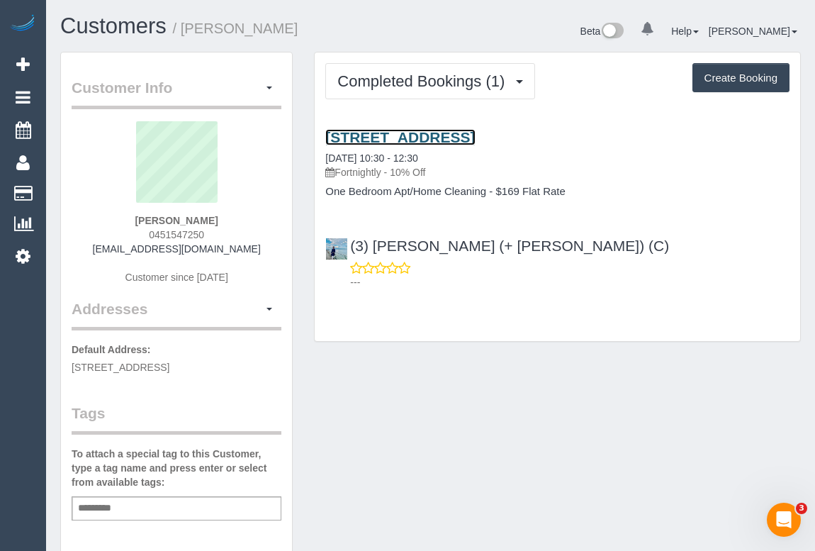
click at [460, 135] on link "151 Hawke Street, 421, West Melbourne, VIC 3003" at bounding box center [400, 137] width 150 height 16
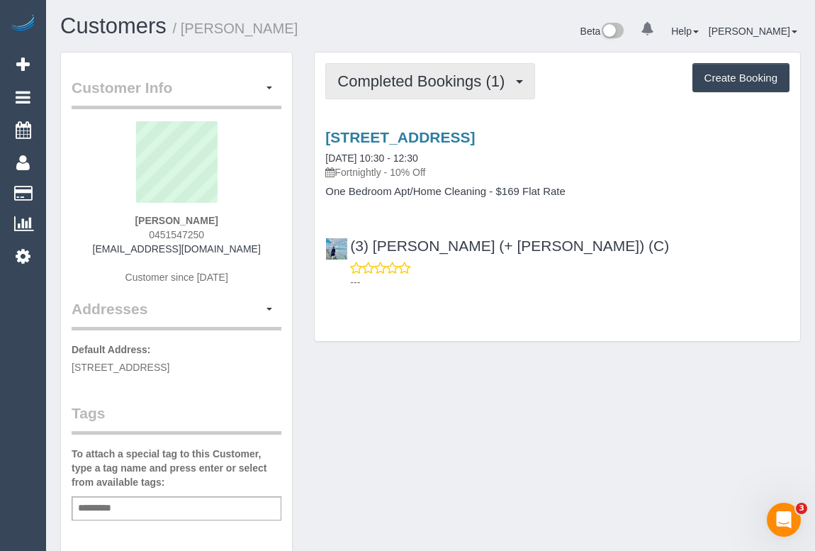
click at [408, 75] on span "Completed Bookings (1)" at bounding box center [424, 81] width 174 height 18
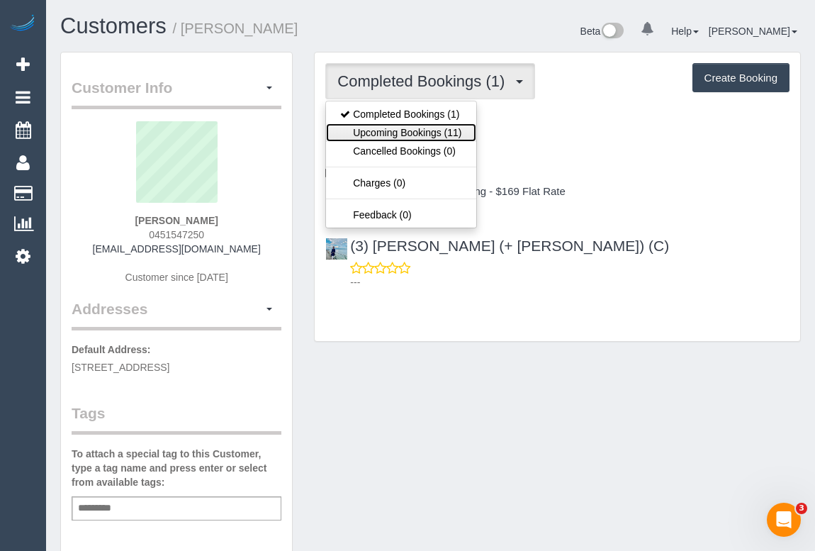
click at [404, 133] on link "Upcoming Bookings (11)" at bounding box center [401, 132] width 150 height 18
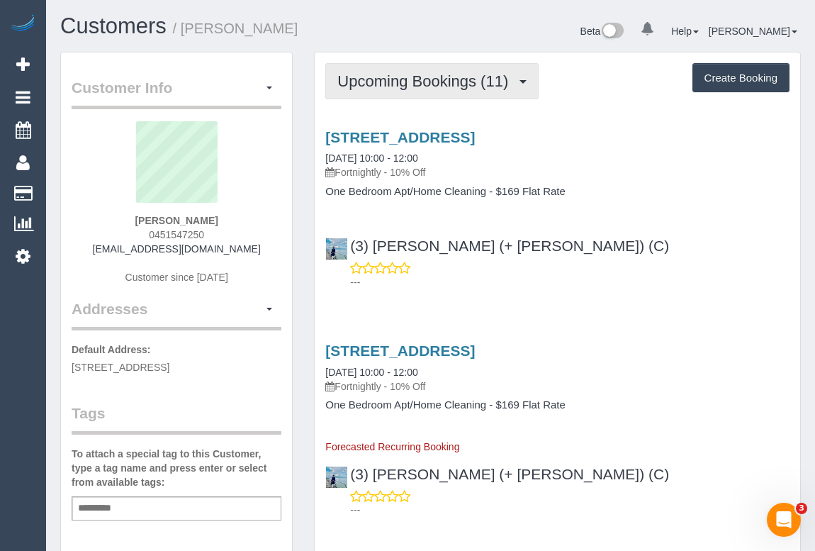
click at [445, 91] on button "Upcoming Bookings (11)" at bounding box center [431, 81] width 213 height 36
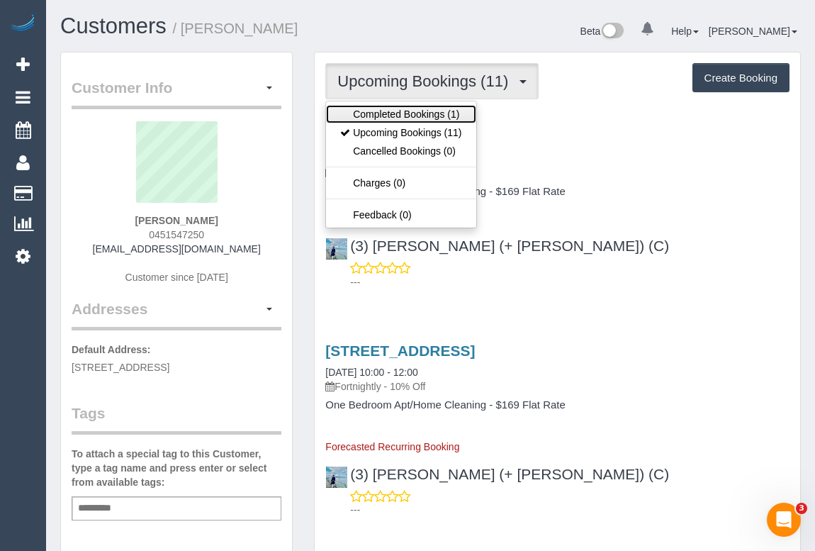
click at [432, 113] on link "Completed Bookings (1)" at bounding box center [401, 114] width 150 height 18
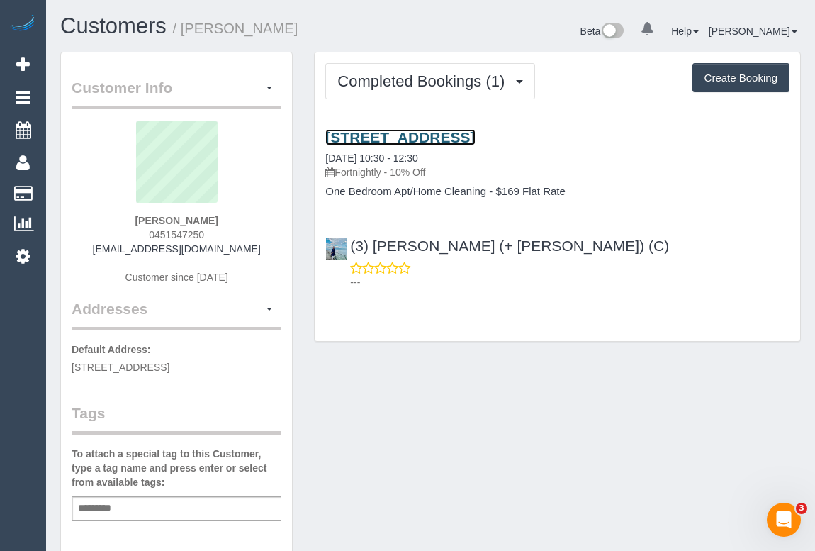
click at [459, 133] on link "151 Hawke Street, 421, West Melbourne, VIC 3003" at bounding box center [400, 137] width 150 height 16
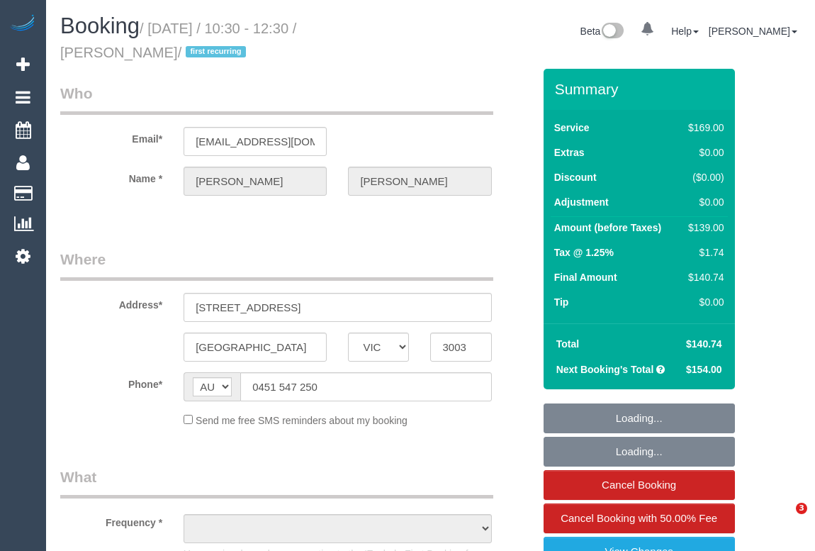
select select "VIC"
select select "string:stripe-pm_1Rwyec2GScqysDRV33IXhfGh"
select select "number:29"
select select "number:14"
select select "number:18"
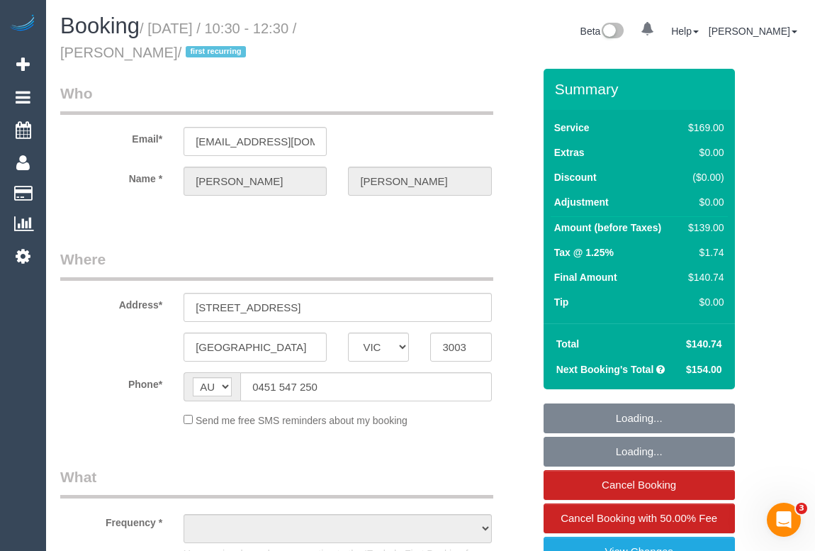
select select "number:25"
select select "number:34"
select select "number:13"
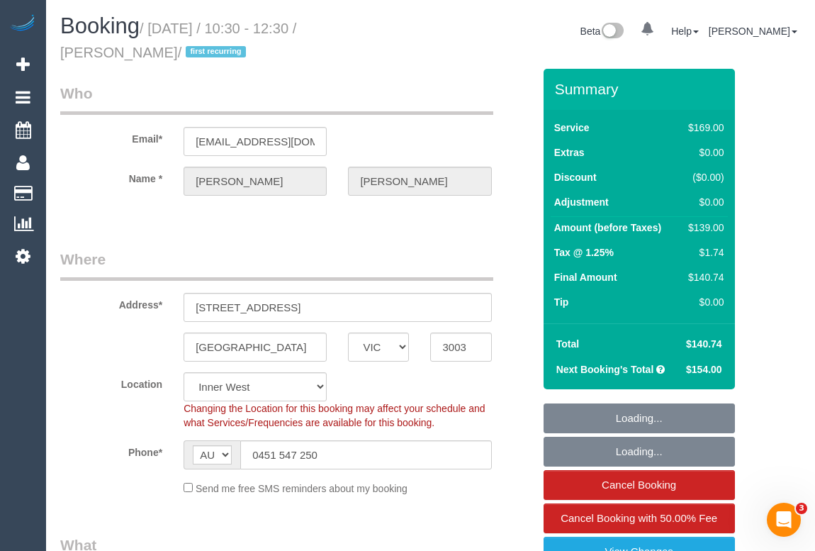
select select "object:1511"
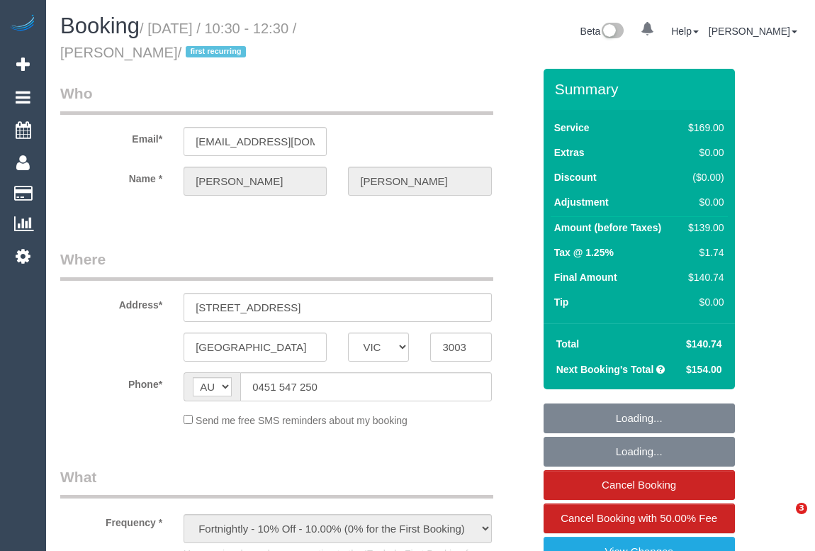
select select "VIC"
select select "string:stripe-pm_1Rwyec2GScqysDRV33IXhfGh"
select select "number:29"
select select "number:14"
select select "number:18"
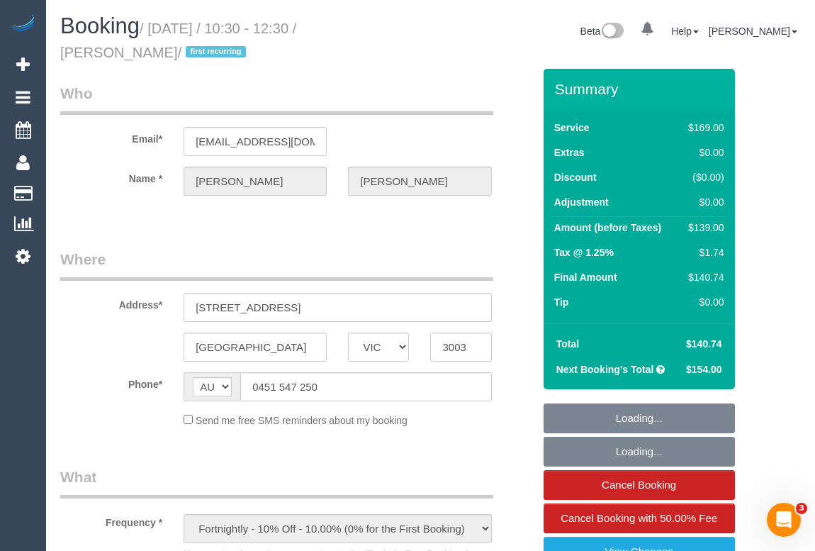
select select "number:25"
select select "number:34"
select select "number:13"
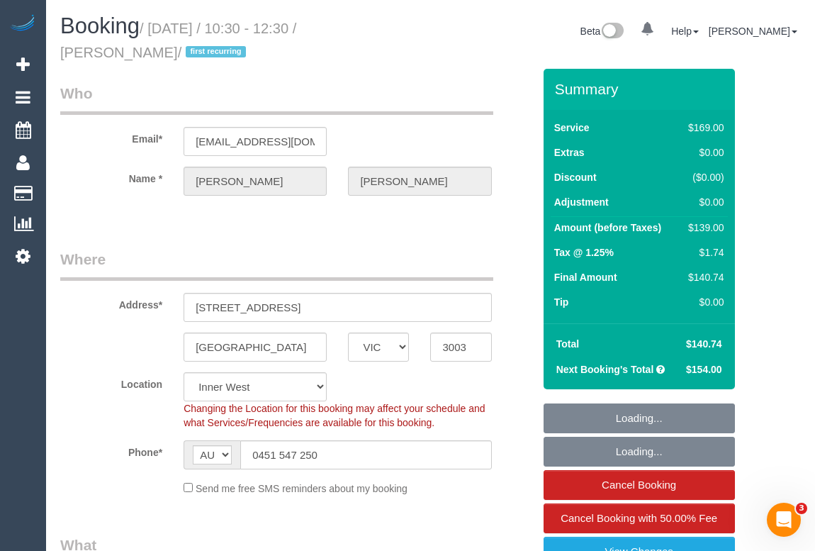
select select "object:795"
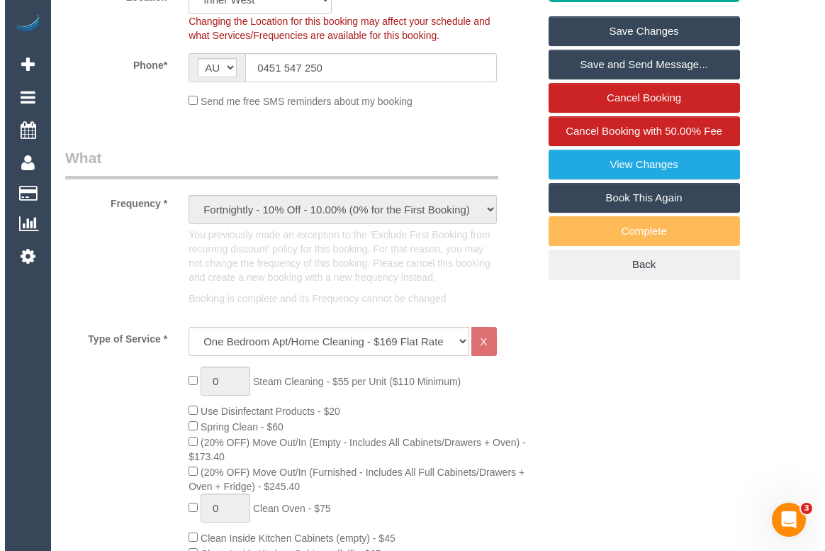
scroll to position [386, 0]
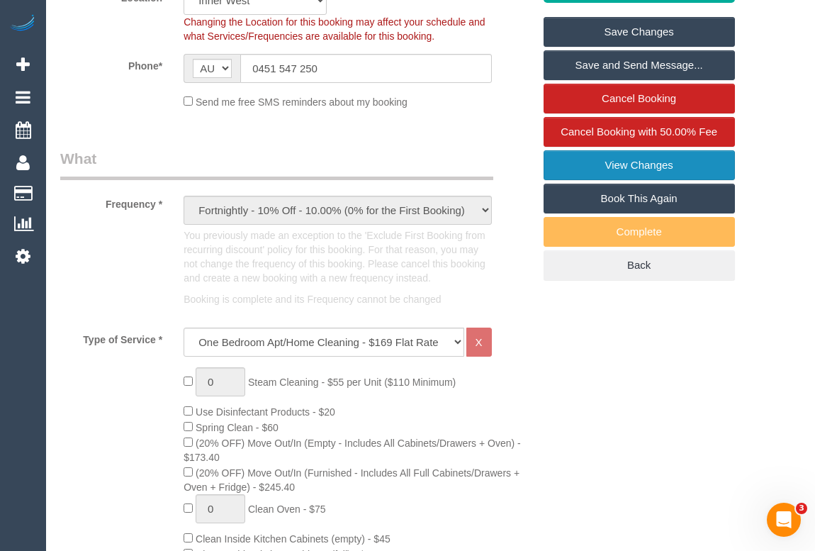
click at [628, 164] on link "View Changes" at bounding box center [639, 165] width 191 height 30
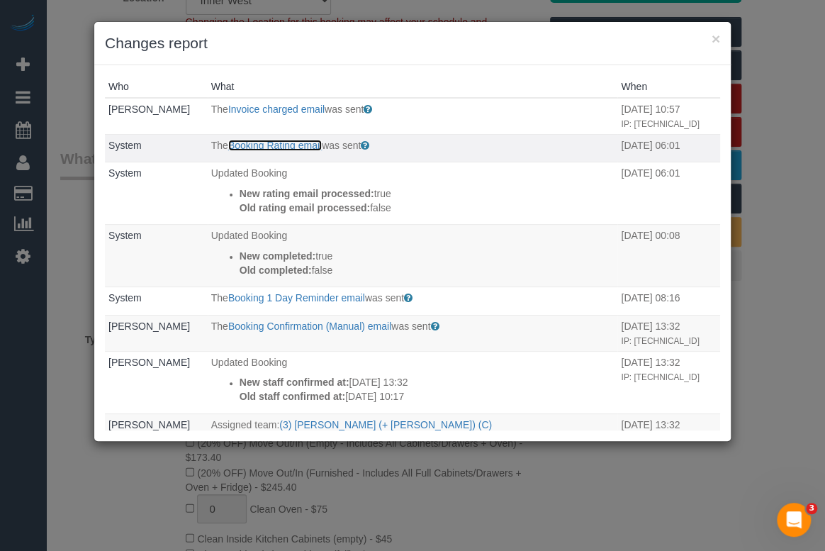
click at [239, 143] on link "Booking Rating email" at bounding box center [275, 145] width 94 height 11
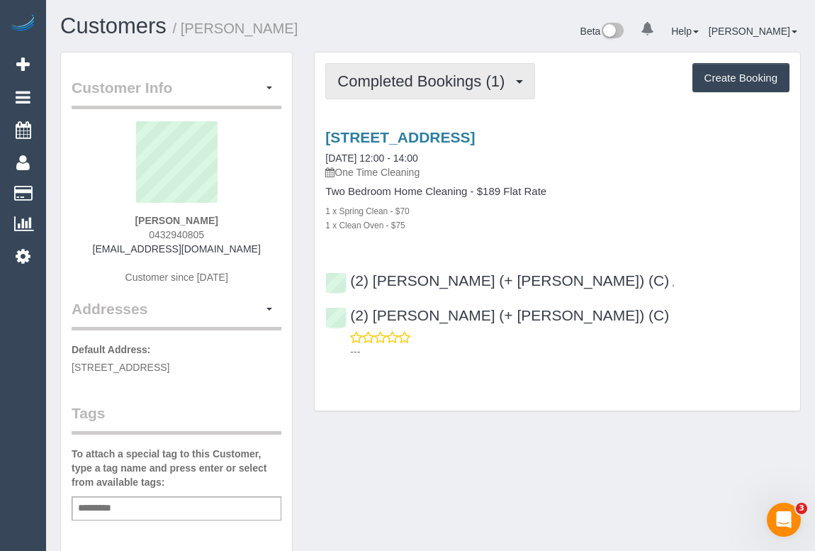
drag, startPoint x: 417, startPoint y: 84, endPoint x: 417, endPoint y: 112, distance: 28.4
click at [417, 84] on span "Completed Bookings (1)" at bounding box center [424, 81] width 174 height 18
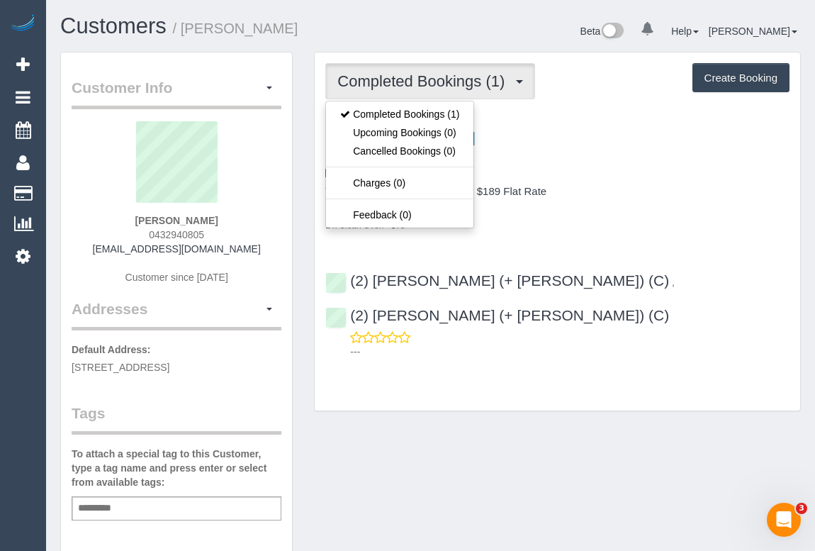
click at [538, 234] on div "[STREET_ADDRESS] [DATE] 12:00 - 14:00 One Time Cleaning Two Bedroom Home Cleani…" at bounding box center [558, 241] width 486 height 248
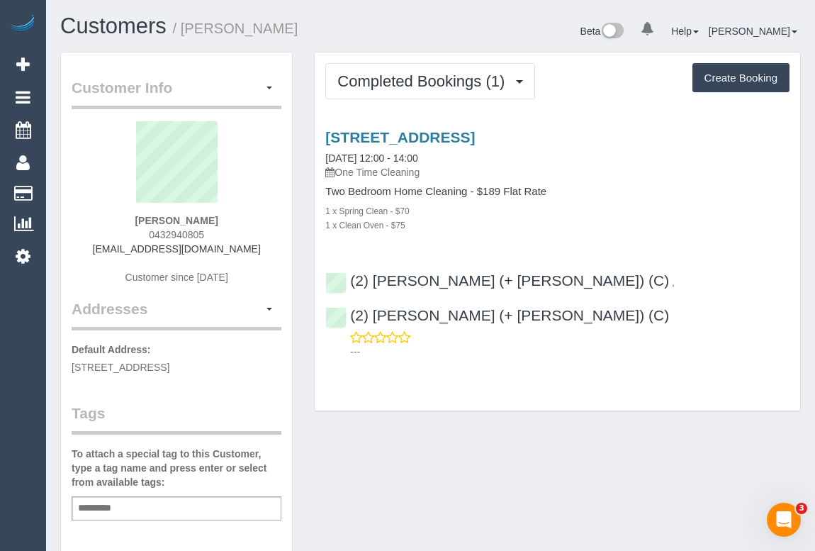
click at [471, 123] on div "436 Arden Street, Kensington, VIC 3031 25/08/2025 12:00 - 14:00 One Time Cleani…" at bounding box center [558, 241] width 486 height 248
click at [464, 137] on link "436 Arden Street, Kensington, VIC 3031" at bounding box center [400, 137] width 150 height 16
click at [431, 131] on link "436 Arden Street, Kensington, VIC 3031" at bounding box center [400, 137] width 150 height 16
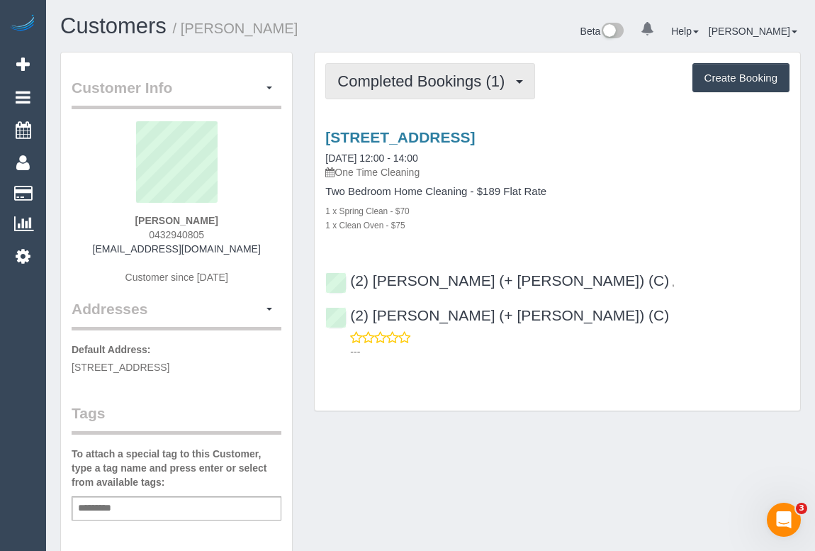
click at [443, 79] on span "Completed Bookings (1)" at bounding box center [424, 81] width 174 height 18
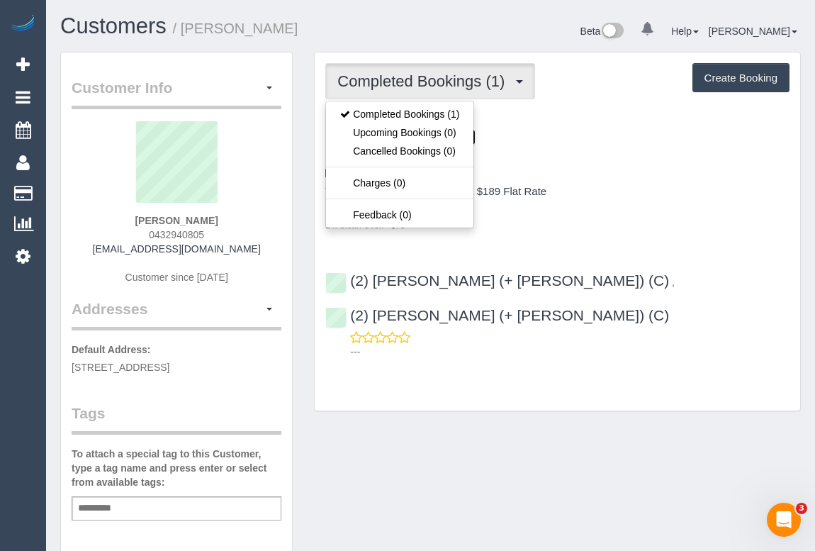
click at [475, 135] on link "436 Arden Street, Kensington, VIC 3031" at bounding box center [400, 137] width 150 height 16
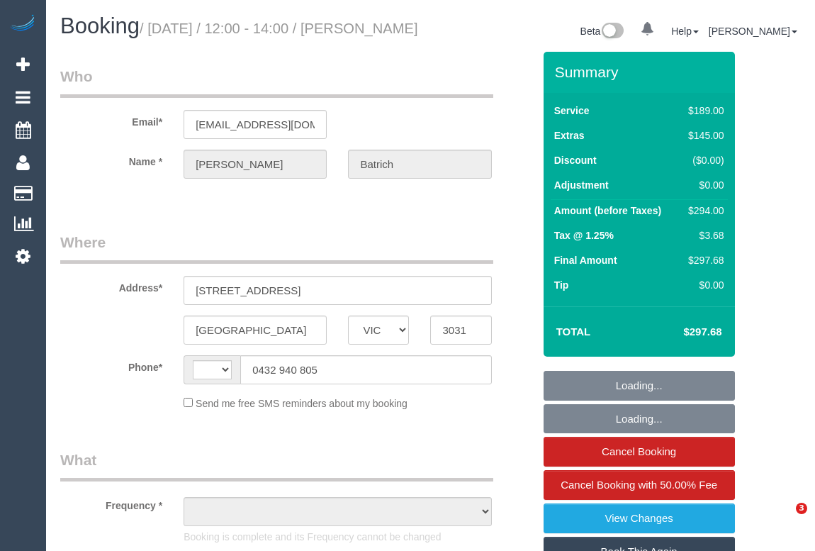
select select "VIC"
select select "string:AU"
select select "object:543"
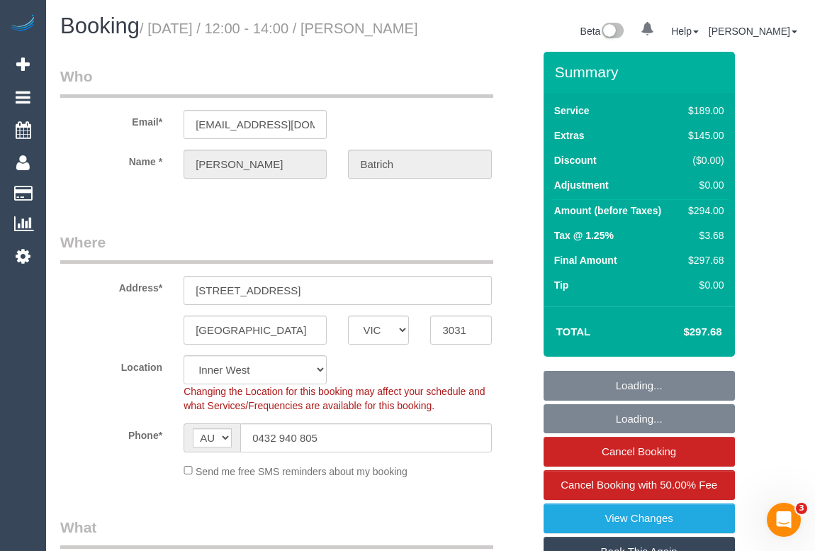
select select "string:stripe-pm_1RtLwk2GScqysDRV8XF7j0iW"
select select "number:27"
select select "number:14"
select select "number:19"
select select "number:24"
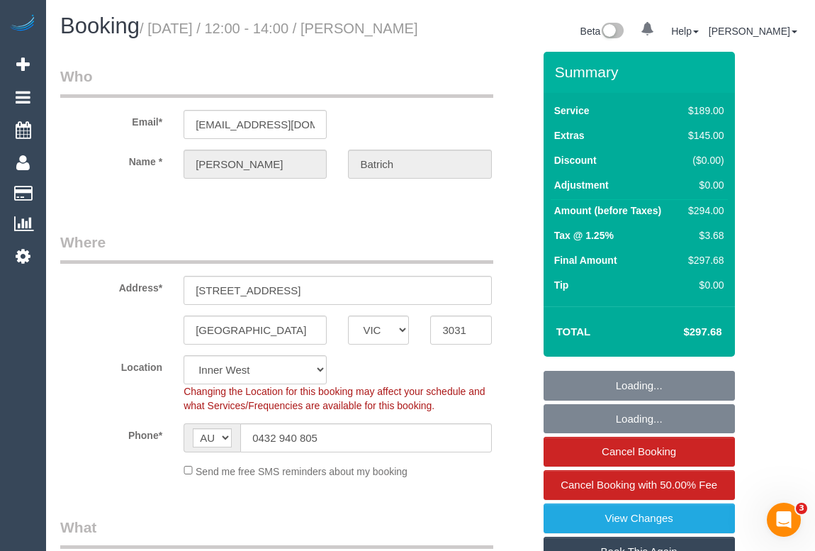
select select "number:26"
select select "object:1465"
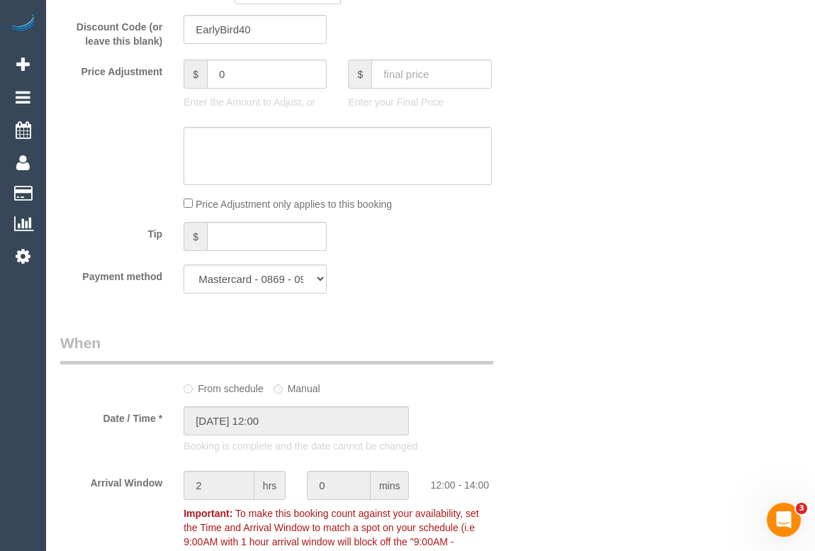
scroll to position [1289, 0]
drag, startPoint x: 253, startPoint y: 94, endPoint x: 185, endPoint y: 99, distance: 68.3
click at [185, 88] on div "$ 0" at bounding box center [255, 73] width 143 height 29
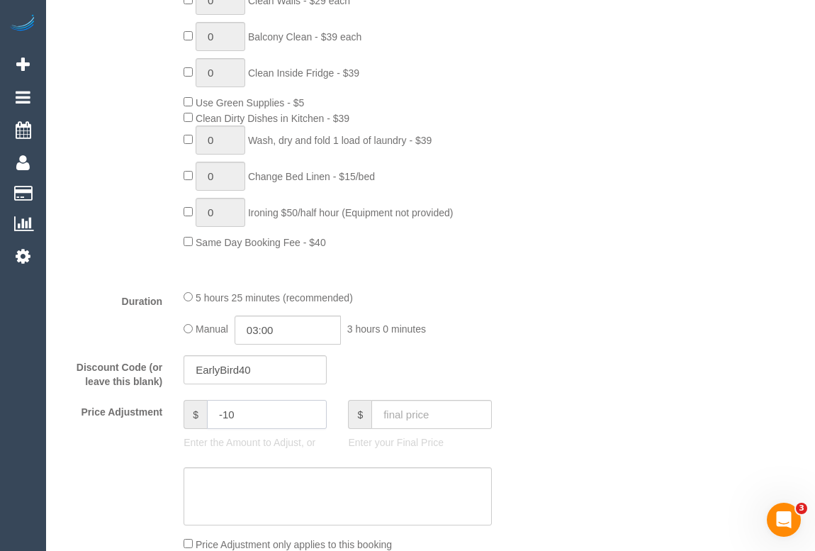
scroll to position [1095, 0]
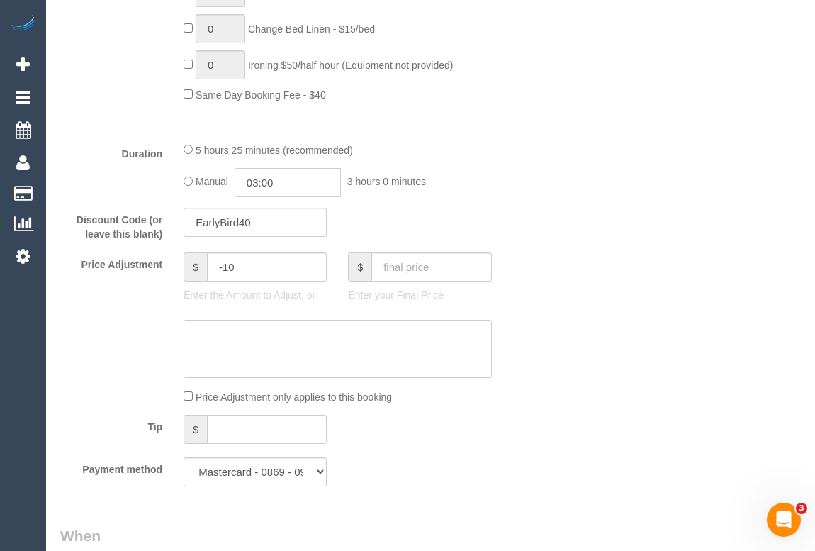
click at [241, 361] on textarea at bounding box center [338, 349] width 308 height 58
click at [262, 374] on textarea at bounding box center [338, 349] width 308 height 58
click at [251, 360] on textarea at bounding box center [338, 349] width 308 height 58
click at [302, 354] on textarea at bounding box center [338, 349] width 308 height 58
click at [298, 357] on textarea at bounding box center [338, 349] width 308 height 58
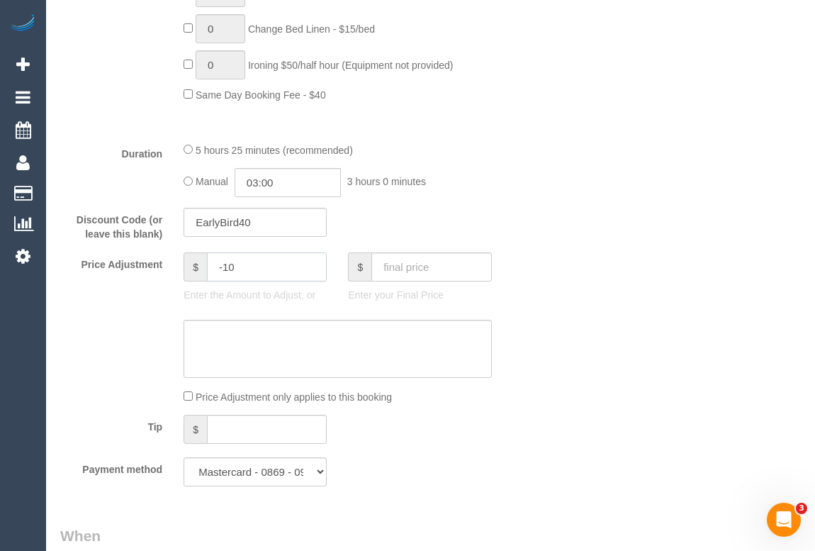
click at [241, 281] on input "-10" at bounding box center [267, 266] width 120 height 29
type input "-10"
click at [253, 367] on textarea at bounding box center [338, 349] width 308 height 58
click at [255, 339] on sui-booking-price-adjustment "Price Adjustment $ -10 Enter the Amount to Adjust, or $ Enter your Final Price …" at bounding box center [296, 328] width 473 height 152
click at [250, 352] on textarea at bounding box center [338, 349] width 308 height 58
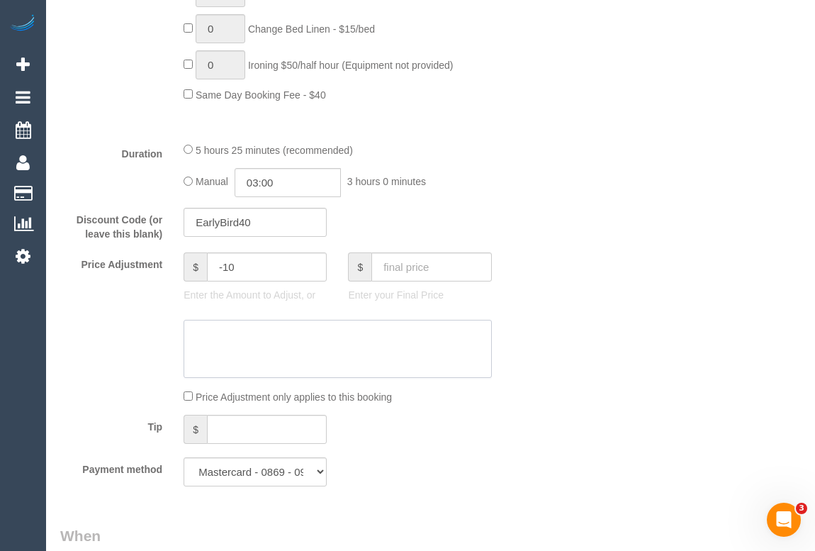
click at [254, 366] on textarea at bounding box center [338, 349] width 308 height 58
type textarea "-"
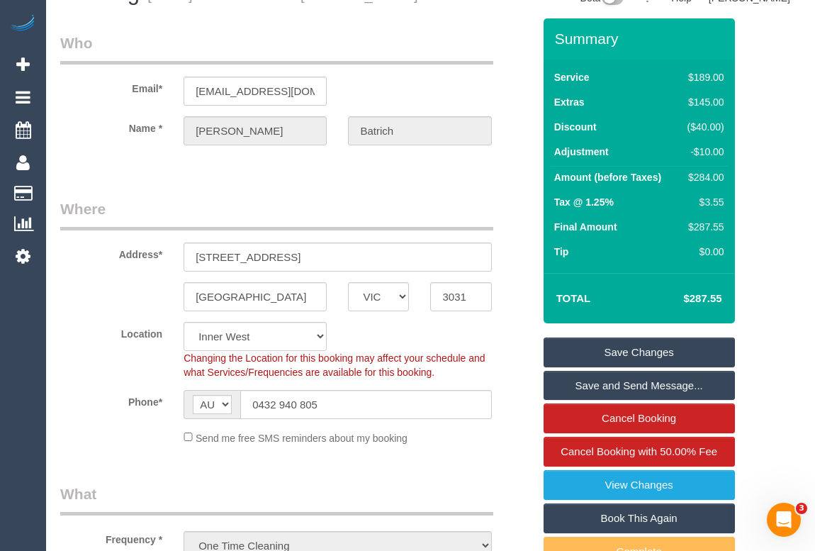
scroll to position [64, 0]
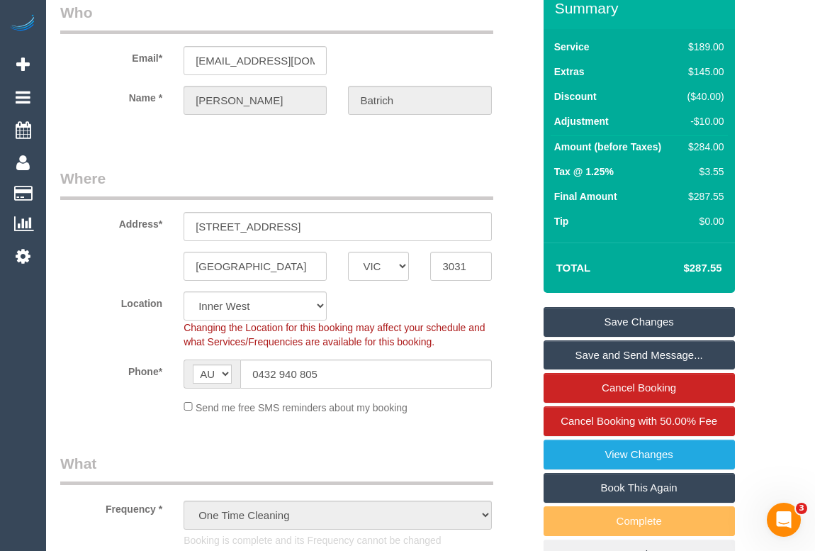
type textarea "Added -10 cleaned one room - OM"
click at [653, 332] on link "Save Changes" at bounding box center [639, 322] width 191 height 30
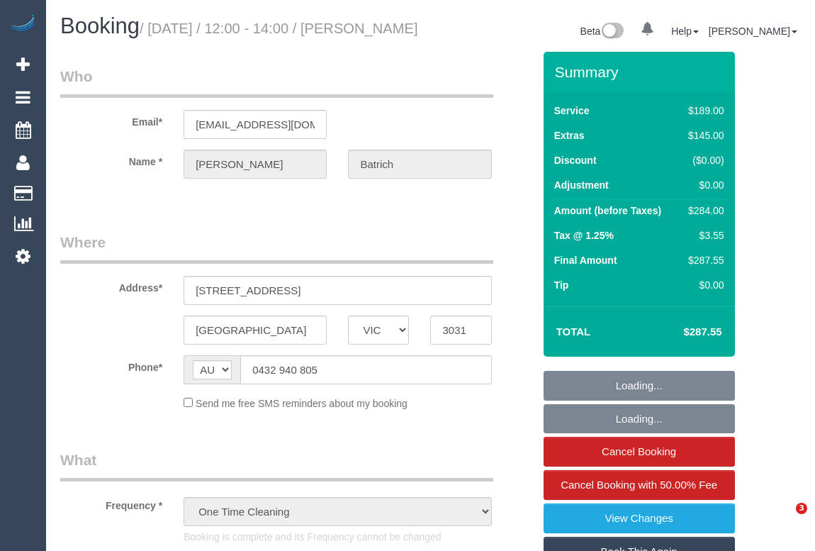
select select "VIC"
select select "string:stripe-pm_1RtLwk2GScqysDRV8XF7j0iW"
select select "number:27"
select select "number:14"
select select "number:19"
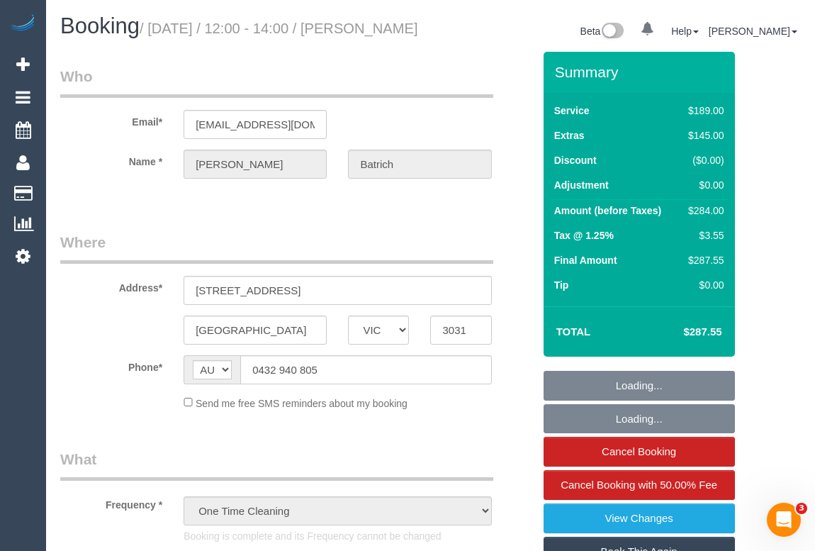
select select "number:24"
select select "number:26"
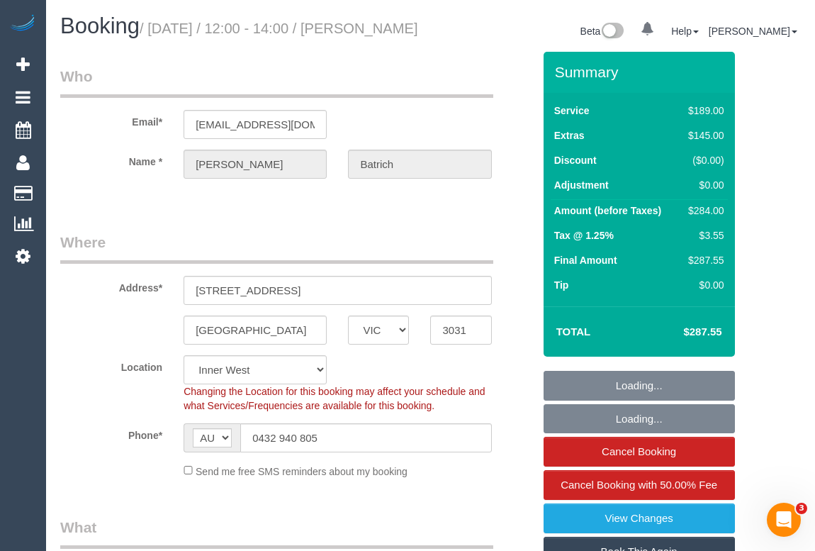
select select "object:790"
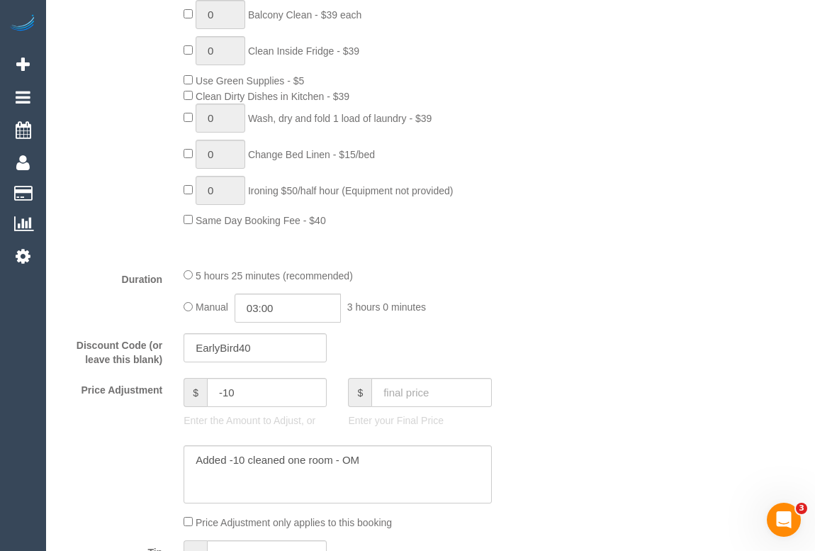
scroll to position [1160, 0]
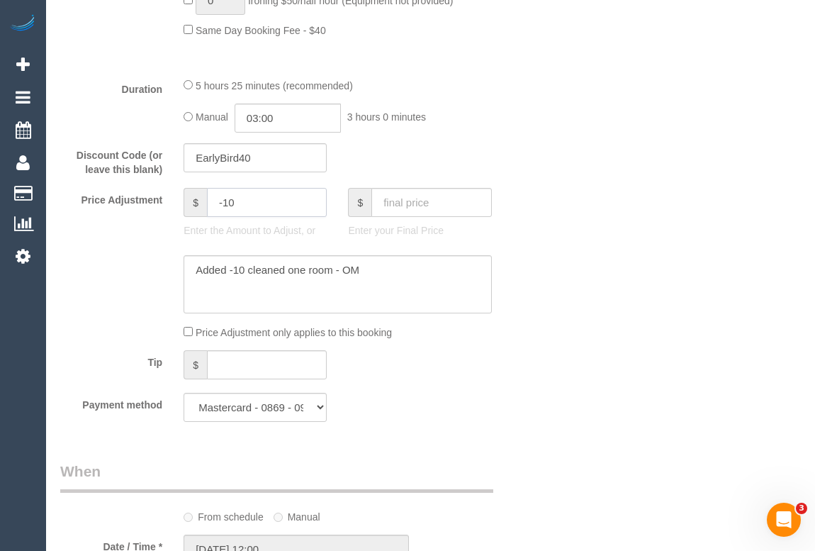
drag, startPoint x: 245, startPoint y: 225, endPoint x: 196, endPoint y: 227, distance: 49.0
click at [196, 217] on div "$ -10" at bounding box center [255, 202] width 143 height 29
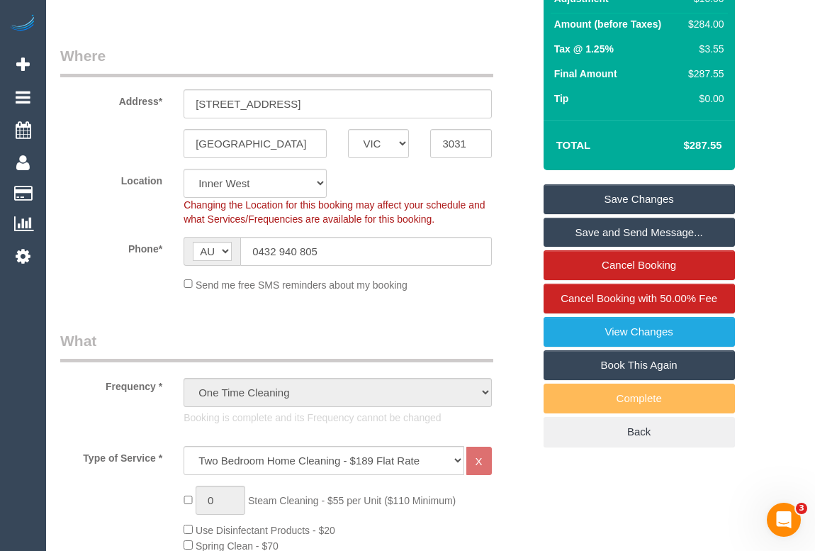
scroll to position [128, 0]
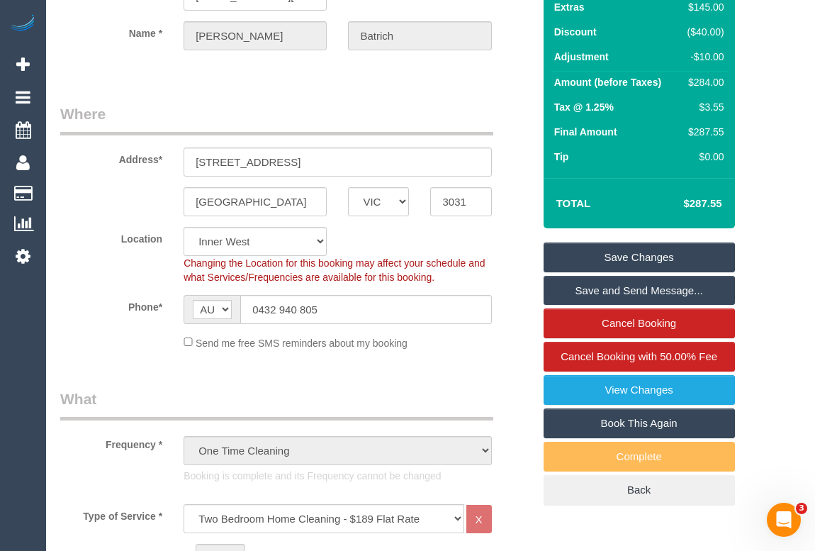
click at [642, 272] on link "Save Changes" at bounding box center [639, 257] width 191 height 30
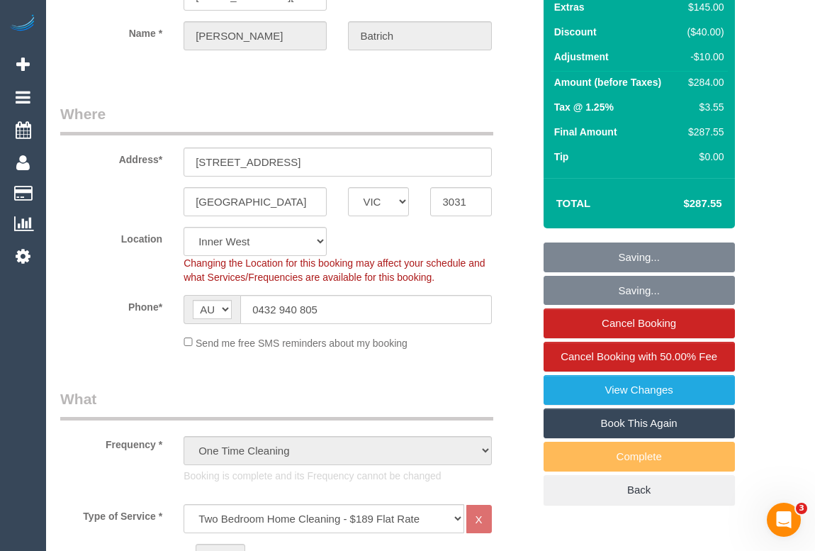
type input "0"
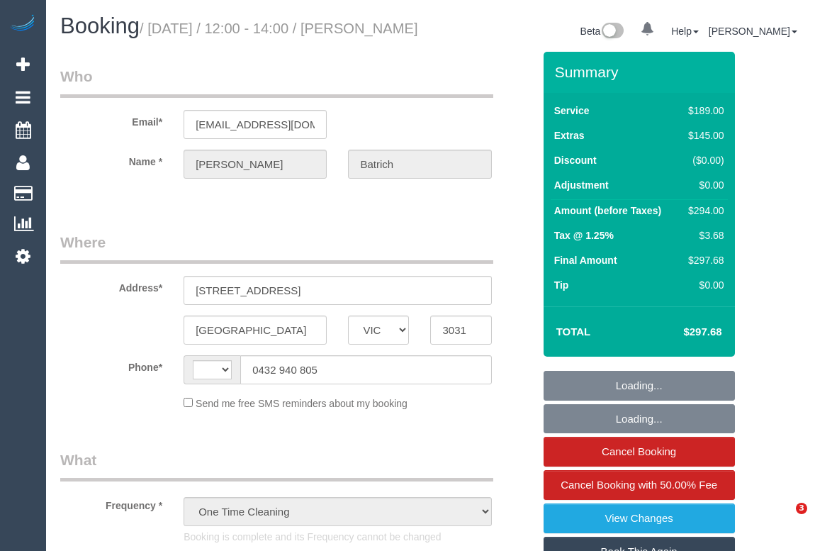
select select "VIC"
select select "string:stripe-pm_1RtLwk2GScqysDRV8XF7j0iW"
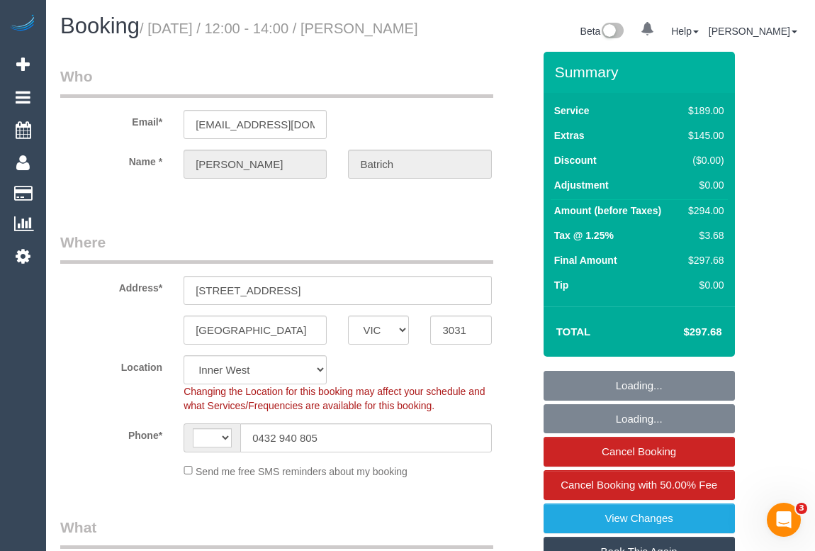
select select "object:644"
select select "string:AU"
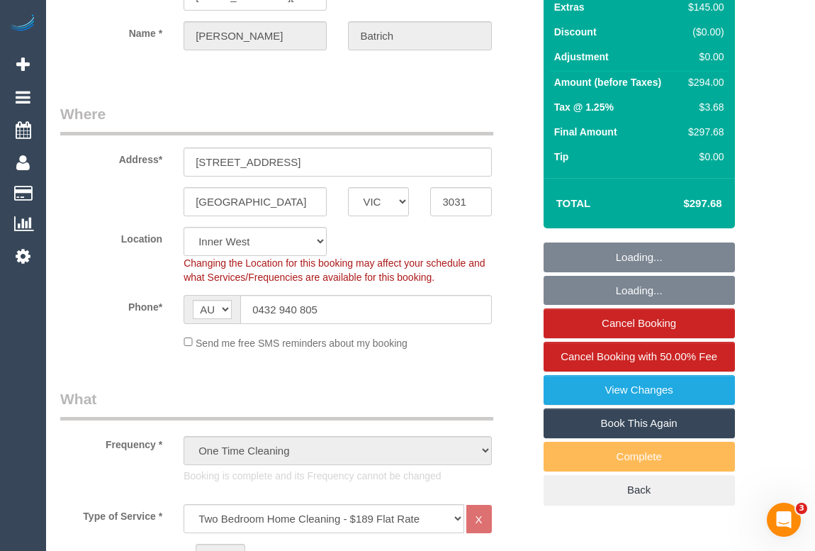
select select "number:27"
select select "number:14"
select select "number:19"
select select "number:24"
select select "number:26"
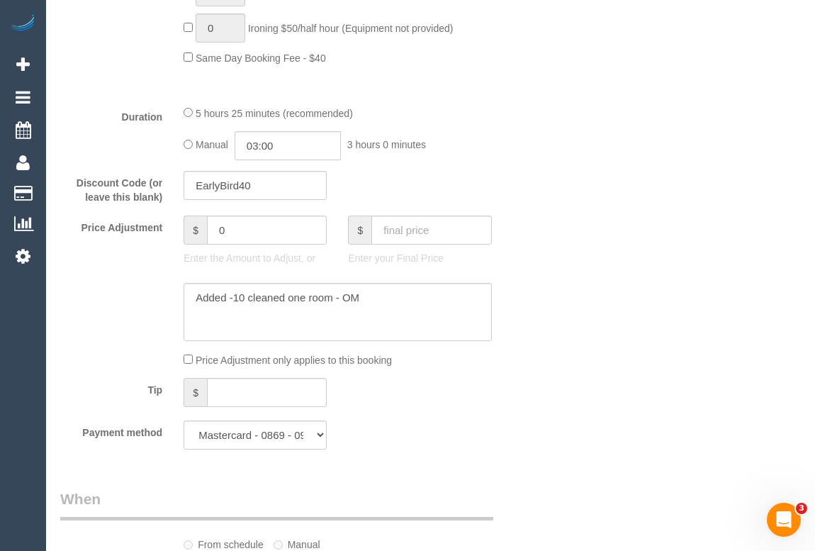
scroll to position [1224, 0]
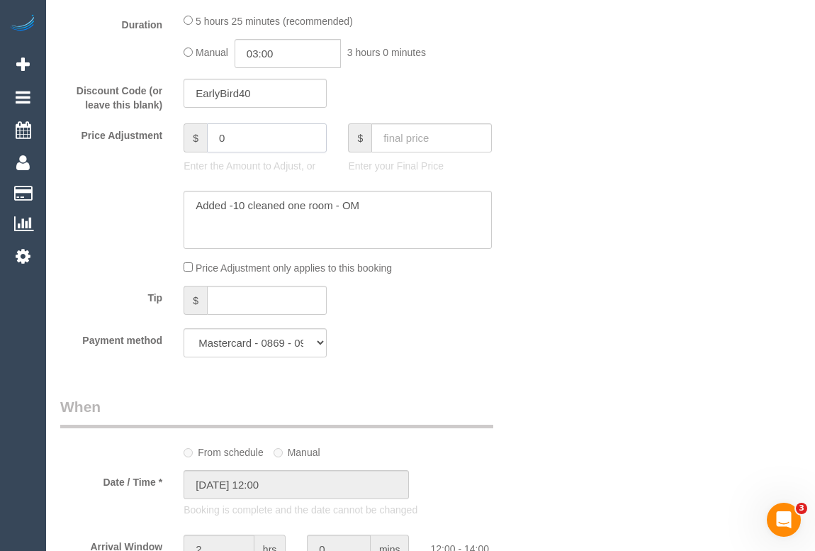
click at [74, 159] on div "Price Adjustment $ 0 Enter the Amount to Adjust, or $ Enter your Final Price" at bounding box center [297, 151] width 494 height 57
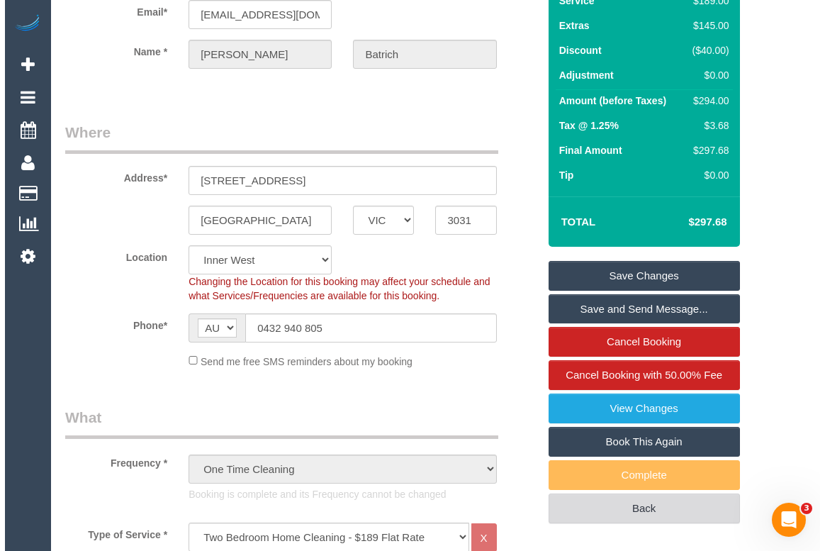
scroll to position [0, 0]
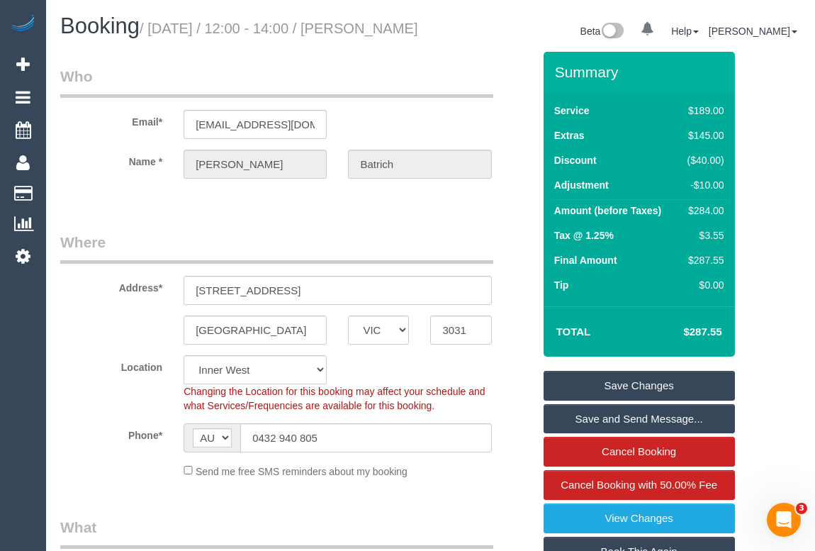
type input "-10"
click at [617, 400] on link "Save Changes" at bounding box center [639, 386] width 191 height 30
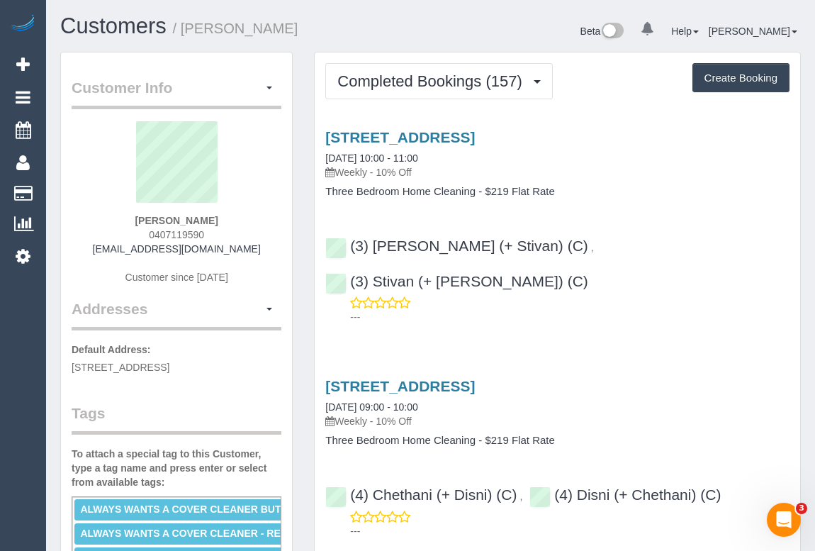
click at [230, 235] on div "[PERSON_NAME] 0407119590 [EMAIL_ADDRESS][DOMAIN_NAME] Customer since [DATE]" at bounding box center [177, 209] width 210 height 177
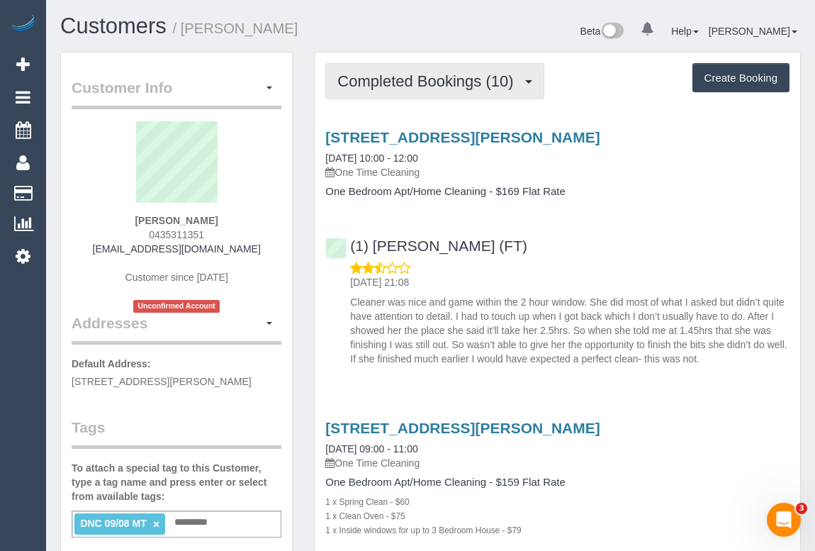
click at [457, 89] on button "Completed Bookings (10)" at bounding box center [434, 81] width 218 height 36
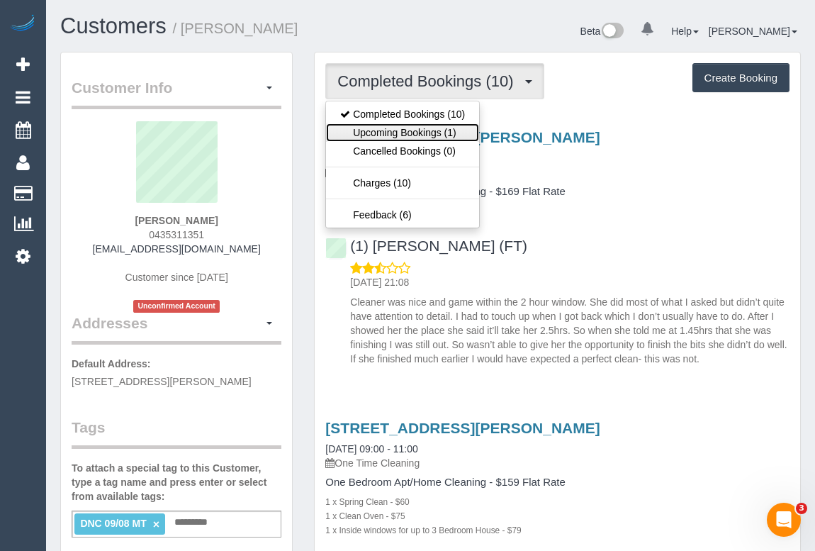
click at [405, 133] on link "Upcoming Bookings (1)" at bounding box center [402, 132] width 153 height 18
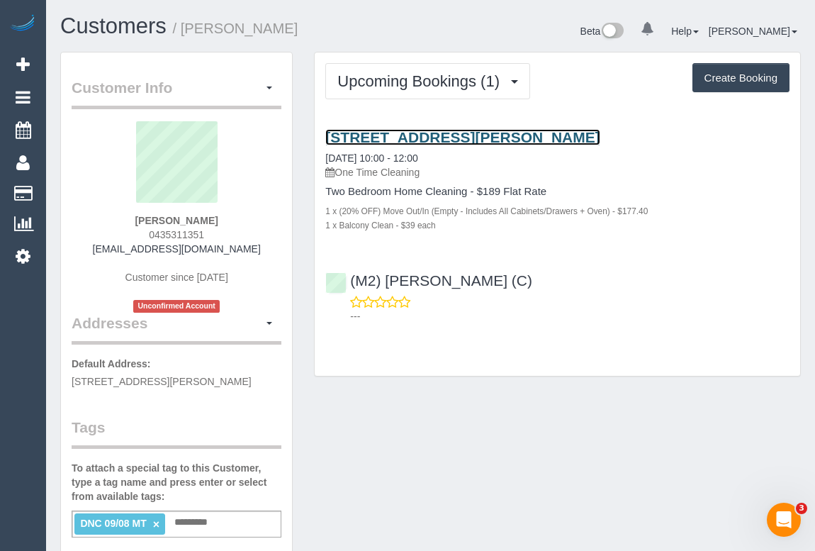
click at [427, 135] on link "[STREET_ADDRESS][PERSON_NAME]" at bounding box center [462, 137] width 274 height 16
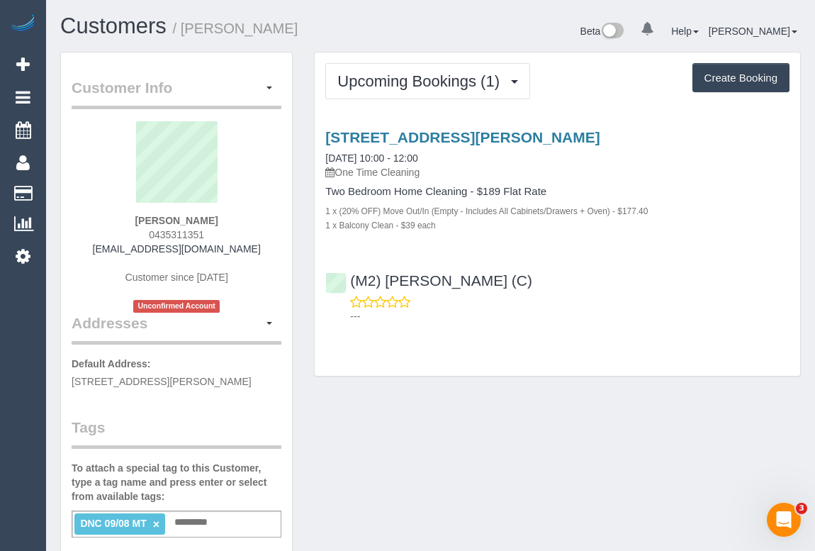
drag, startPoint x: 191, startPoint y: 232, endPoint x: 228, endPoint y: 230, distance: 36.9
click at [228, 230] on div "Shalini Pehrinparaj 0435311351 awhero@hotmail.com Customer since 2019 Unconfirm…" at bounding box center [177, 216] width 210 height 191
copy span "0435311351"
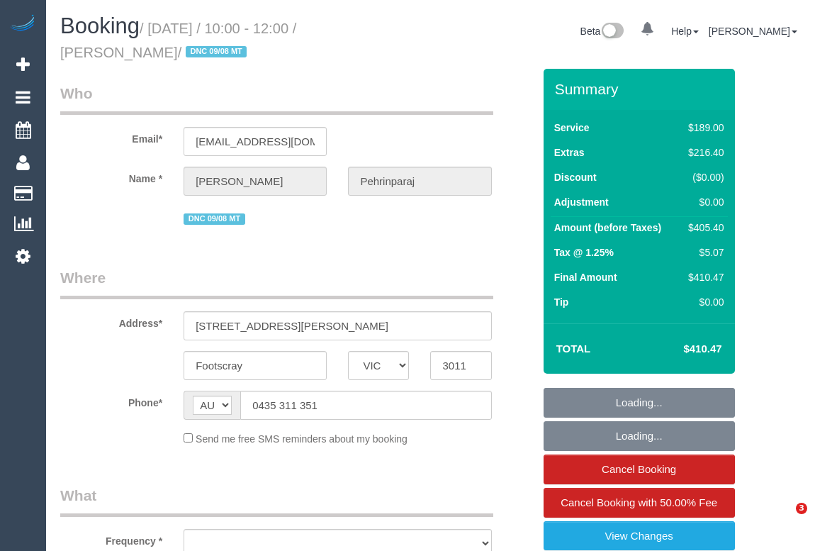
select select "VIC"
select select "object:585"
select select "number:28"
select select "number:14"
select select "number:18"
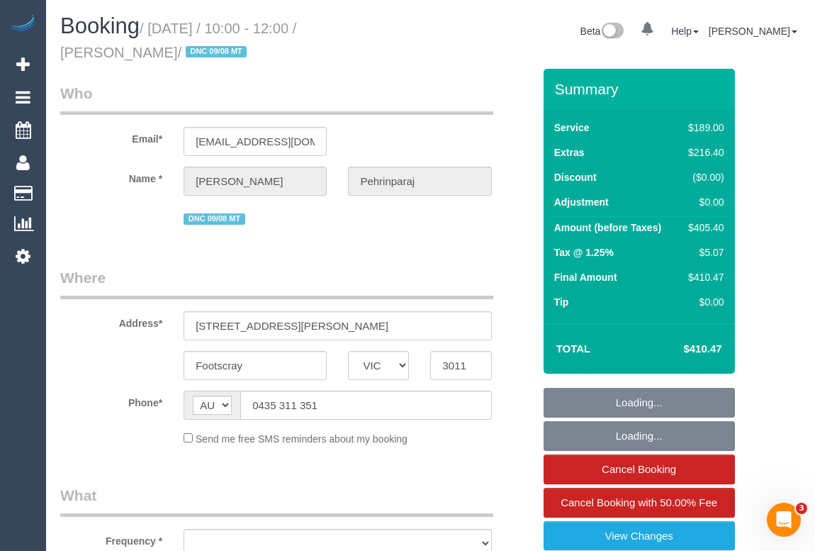
select select "number:36"
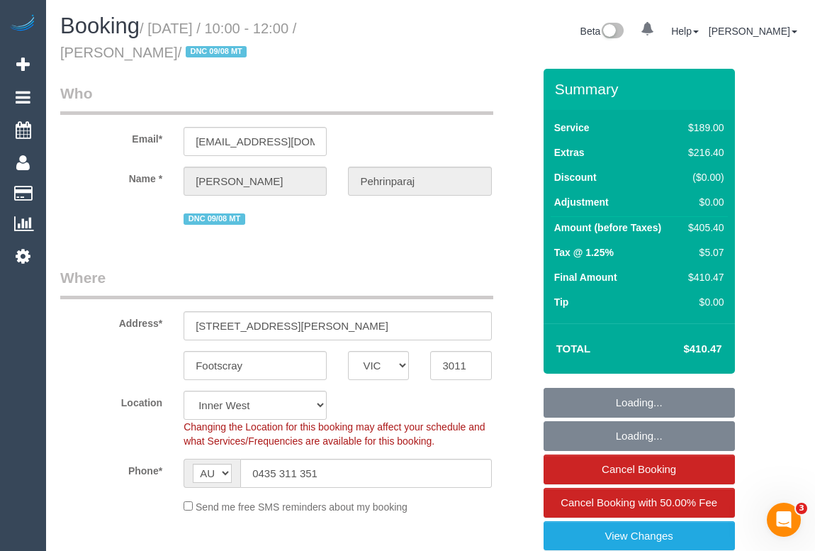
select select "object:736"
select select "string:stripe-pm_1RrtQB2GScqysDRVc6Vy64rN"
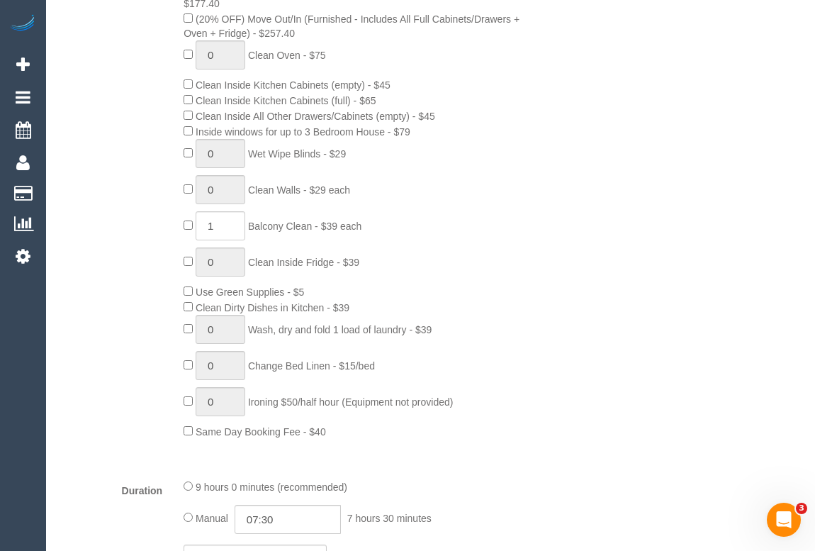
select select "spot1"
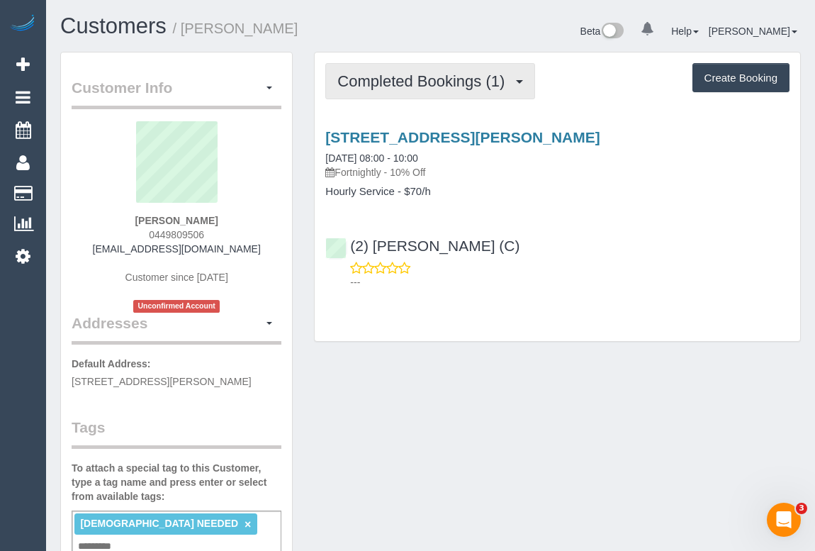
click at [430, 84] on span "Completed Bookings (1)" at bounding box center [424, 81] width 174 height 18
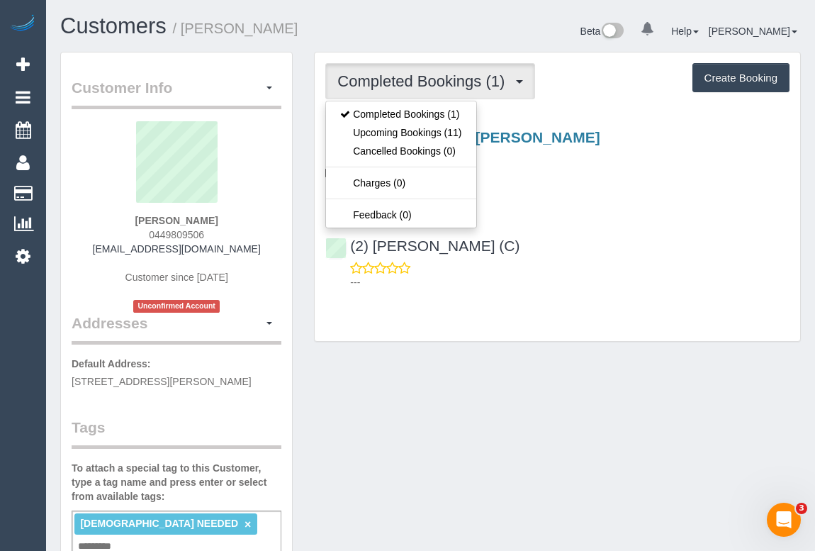
click at [603, 264] on div "---" at bounding box center [557, 275] width 464 height 28
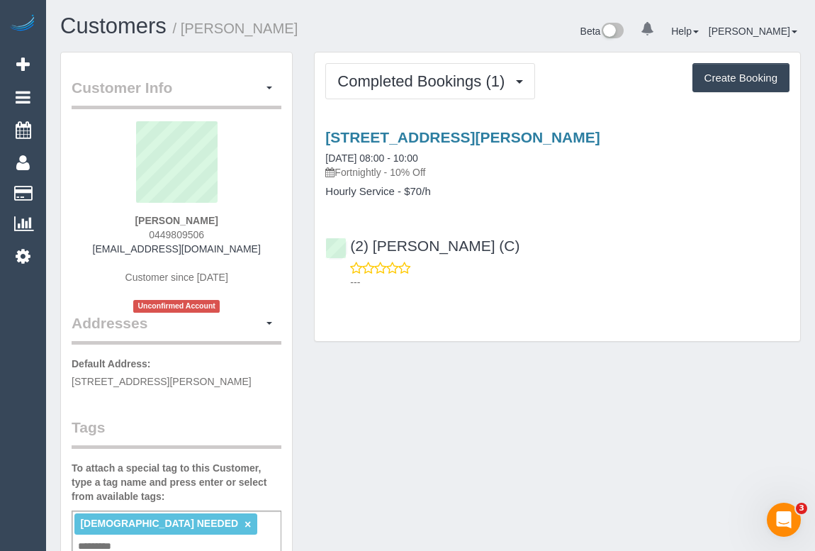
drag, startPoint x: 147, startPoint y: 230, endPoint x: 238, endPoint y: 234, distance: 91.5
click at [238, 234] on div "[PERSON_NAME] 0449809506 [EMAIL_ADDRESS][DOMAIN_NAME] Customer since [DATE] Unc…" at bounding box center [177, 216] width 210 height 191
copy span "0449809506"
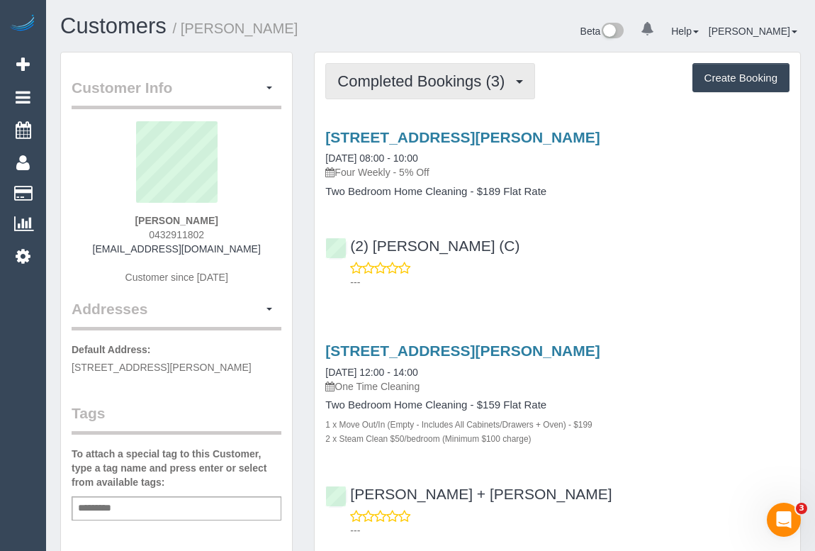
click at [433, 78] on span "Completed Bookings (3)" at bounding box center [424, 81] width 174 height 18
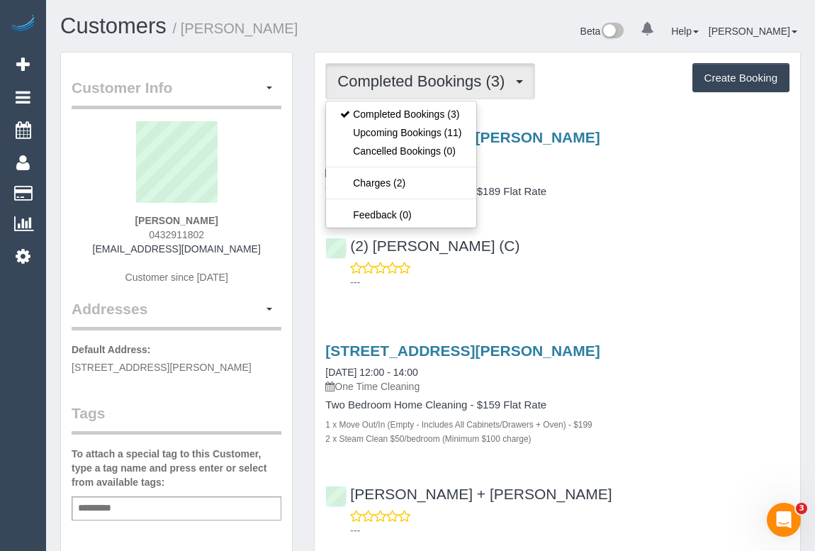
click at [432, 84] on span "Completed Bookings (3)" at bounding box center [424, 81] width 174 height 18
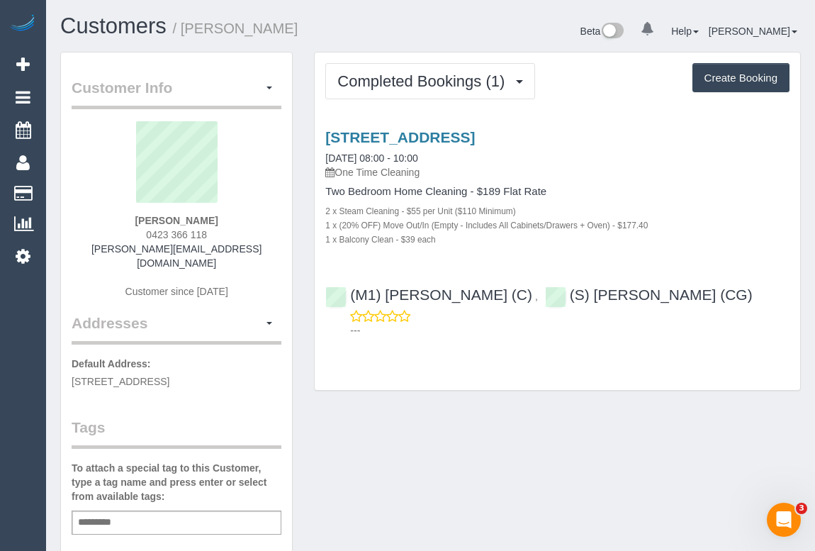
click at [417, 127] on div "704/181 Fitzroy Street, St Kilda, VIC 3182 26/08/2025 08:00 - 10:00 One Time Cl…" at bounding box center [558, 230] width 486 height 227
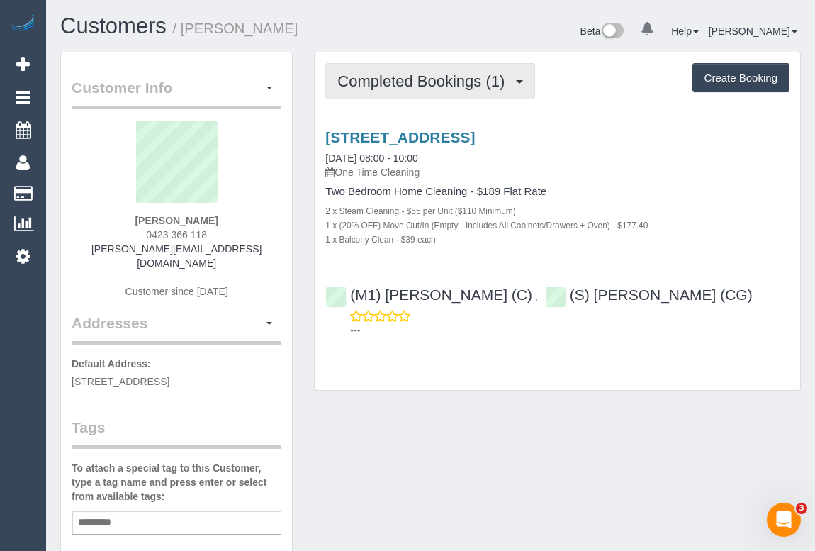
click at [418, 85] on span "Completed Bookings (1)" at bounding box center [424, 81] width 174 height 18
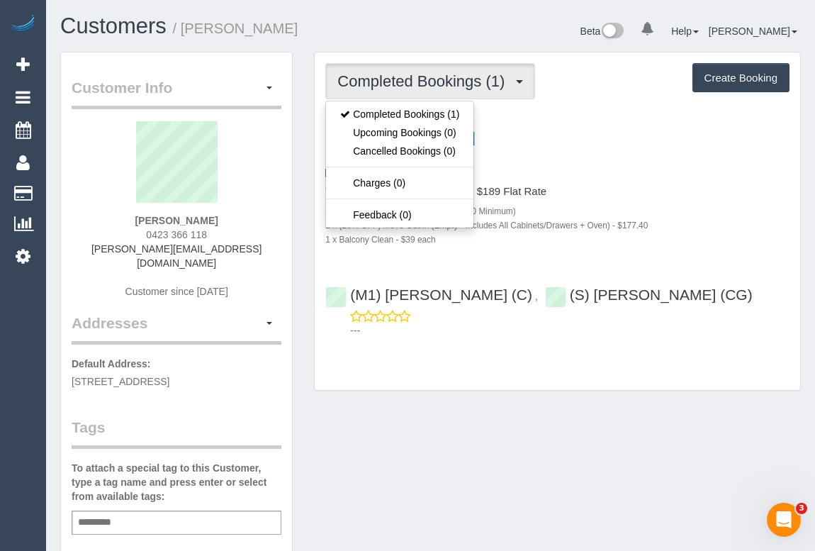
click at [647, 103] on div "Completed Bookings (1) Completed Bookings (1) Upcoming Bookings (0) Cancelled B…" at bounding box center [558, 220] width 486 height 337
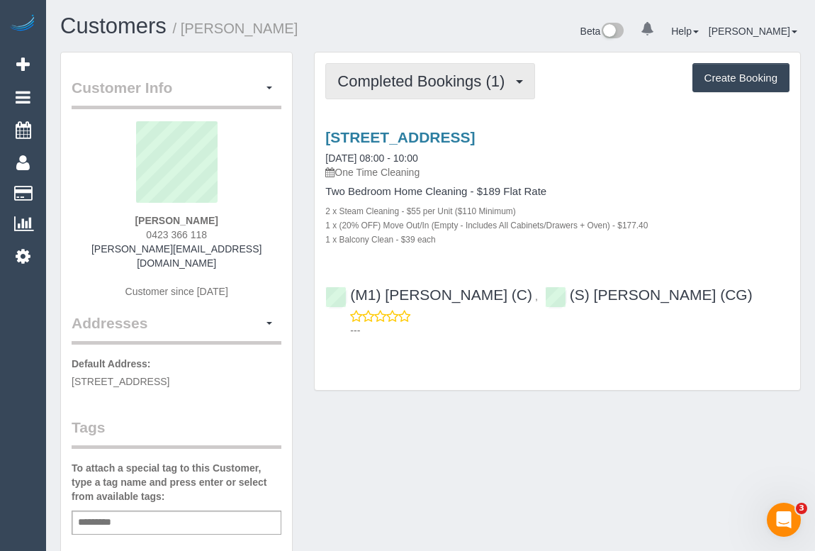
click at [431, 90] on button "Completed Bookings (1)" at bounding box center [430, 81] width 210 height 36
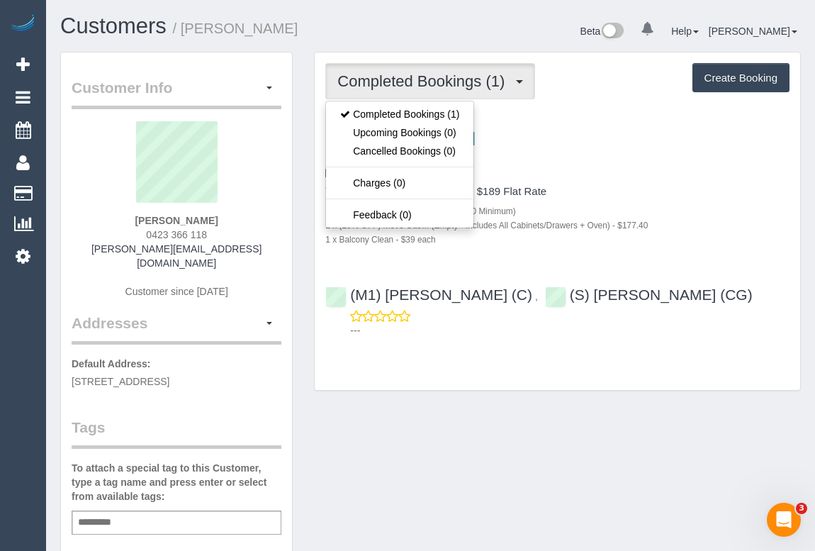
click at [664, 163] on div "704/181 Fitzroy Street, St Kilda, VIC 3182 26/08/2025 08:00 - 10:00 One Time Cl…" at bounding box center [557, 154] width 464 height 51
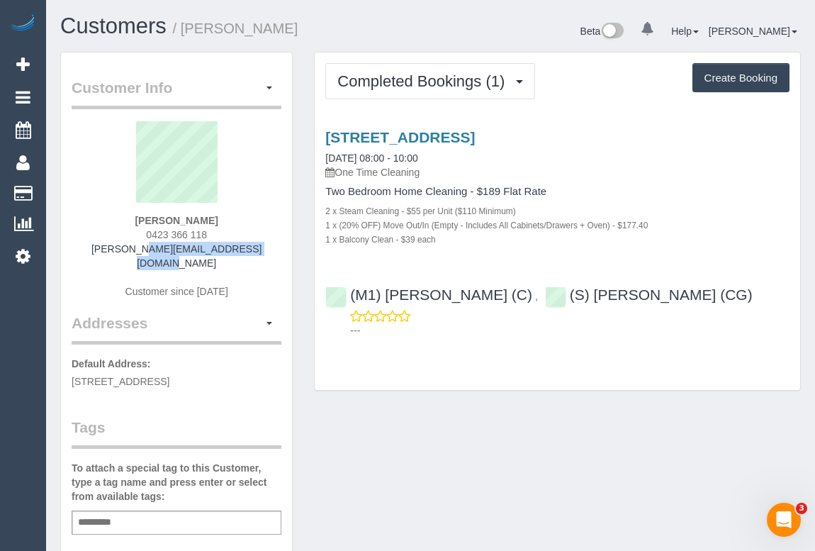
drag, startPoint x: 105, startPoint y: 248, endPoint x: 241, endPoint y: 249, distance: 136.1
click at [241, 249] on div "Julian Khojasteh 0423 366 118 j.khojasteh@ttmrail.com.au Customer since 2025" at bounding box center [177, 216] width 210 height 191
copy link "j.khojasteh@ttmrail.com.au"
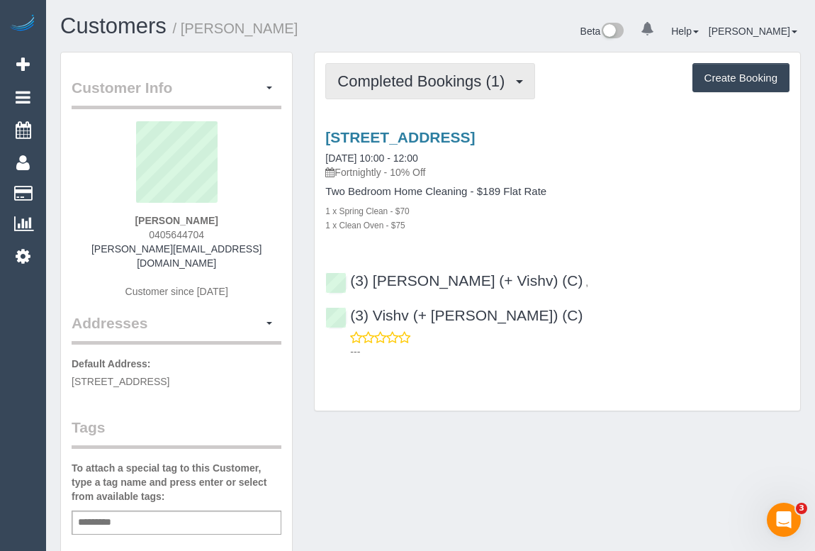
click at [407, 79] on span "Completed Bookings (1)" at bounding box center [424, 81] width 174 height 18
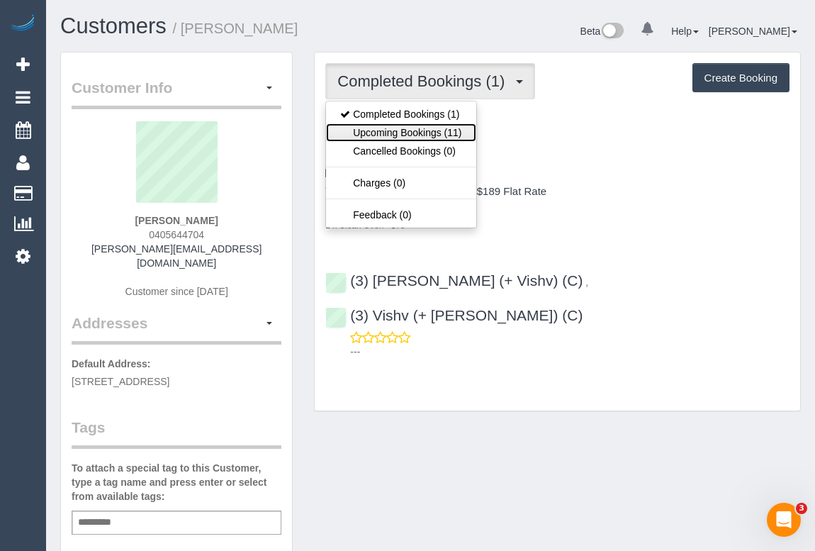
click at [408, 124] on link "Upcoming Bookings (11)" at bounding box center [401, 132] width 150 height 18
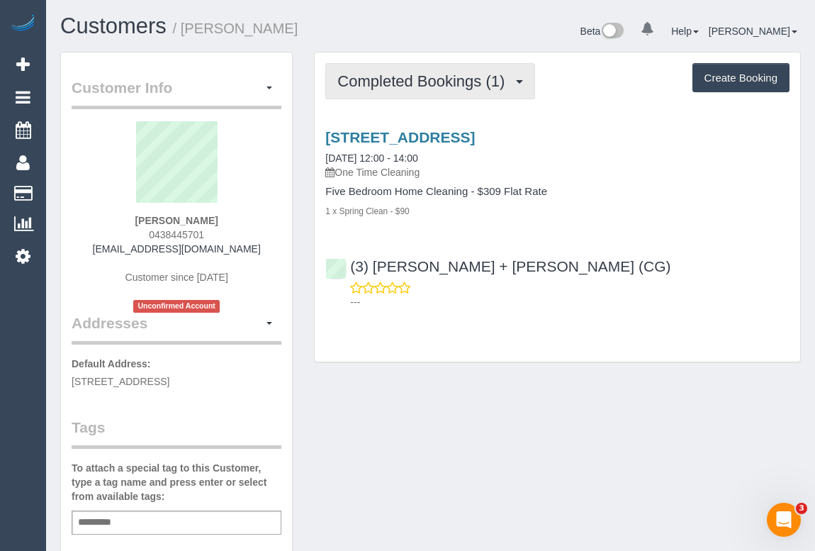
click at [433, 77] on span "Completed Bookings (1)" at bounding box center [424, 81] width 174 height 18
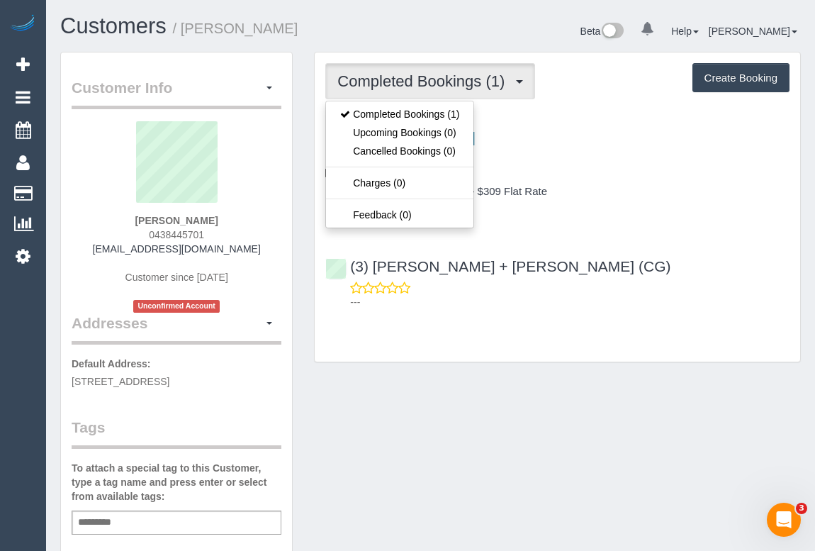
click at [579, 216] on div "1 x Spring Clean - $90" at bounding box center [557, 210] width 464 height 14
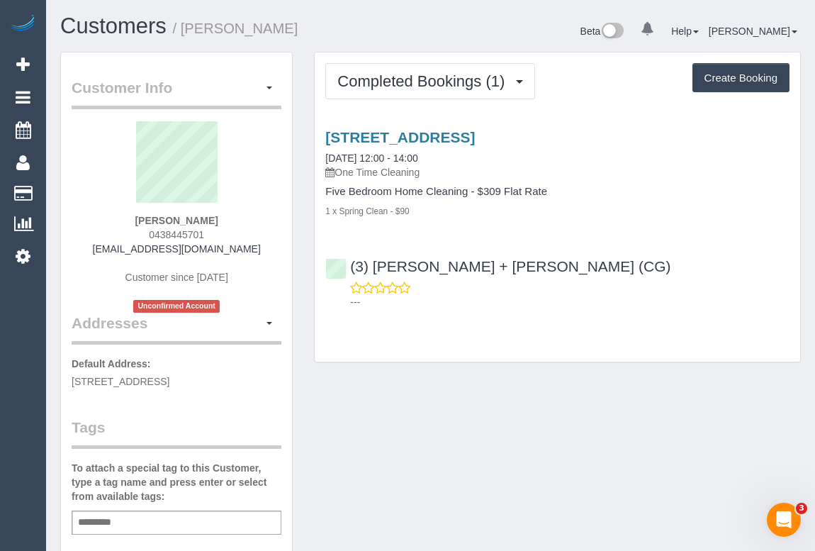
drag, startPoint x: 118, startPoint y: 249, endPoint x: 255, endPoint y: 243, distance: 136.9
click at [255, 243] on div "SUZANNE CAMPBELL 0438445701 semoore@optusnet.com.au Customer since 2025 Unconfi…" at bounding box center [177, 216] width 210 height 191
copy link "semoore@optusnet.com.au"
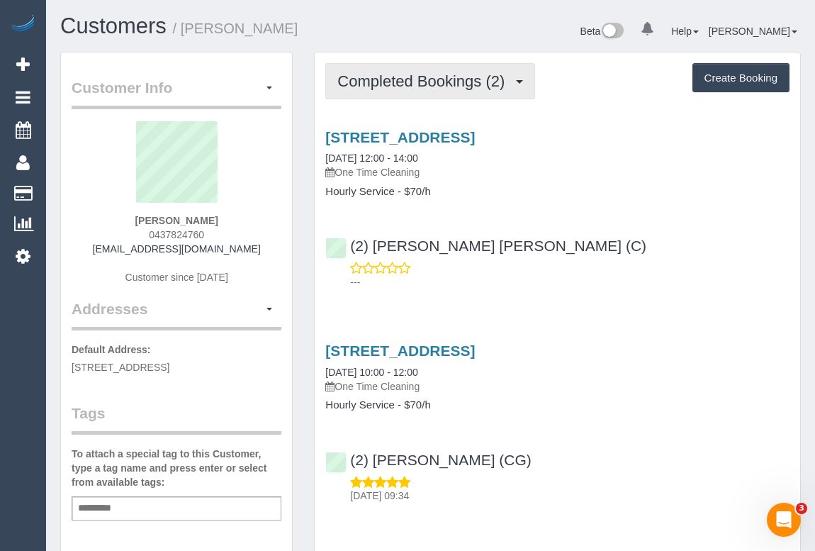
click at [412, 90] on button "Completed Bookings (2)" at bounding box center [430, 81] width 210 height 36
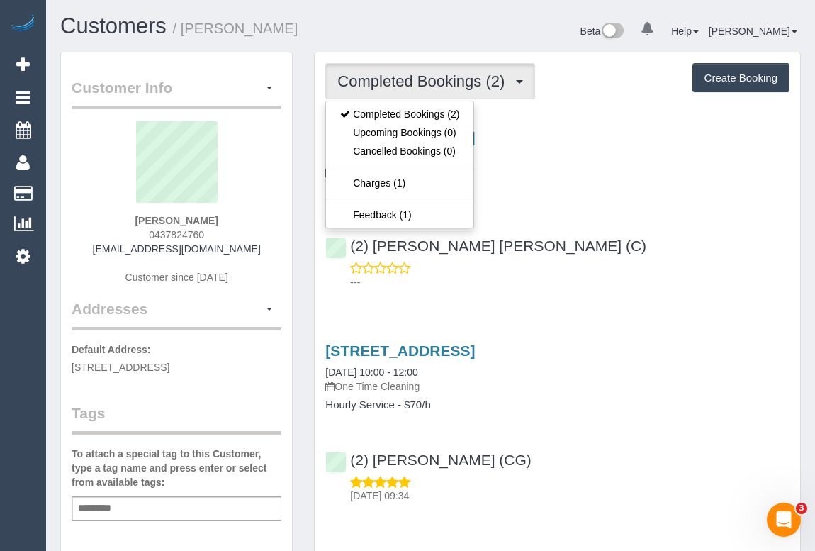
drag, startPoint x: 645, startPoint y: 240, endPoint x: 623, endPoint y: 240, distance: 22.0
click at [645, 240] on div "(2) Joel Wei Ong (C) ---" at bounding box center [558, 257] width 486 height 64
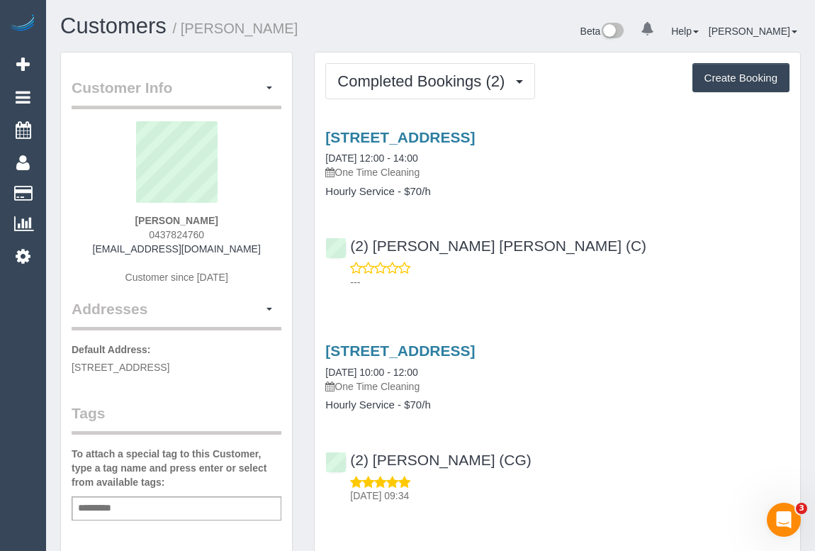
click at [590, 234] on div "(2) Joel Wei Ong (C) ---" at bounding box center [558, 257] width 486 height 64
drag, startPoint x: 99, startPoint y: 248, endPoint x: 247, endPoint y: 253, distance: 148.2
click at [247, 253] on div "Luke Medcalf 0437824760 lukemedcalf@hotmail.com.au Customer since 2025" at bounding box center [177, 209] width 210 height 177
copy link "lukemedcalf@hotmail.com.au"
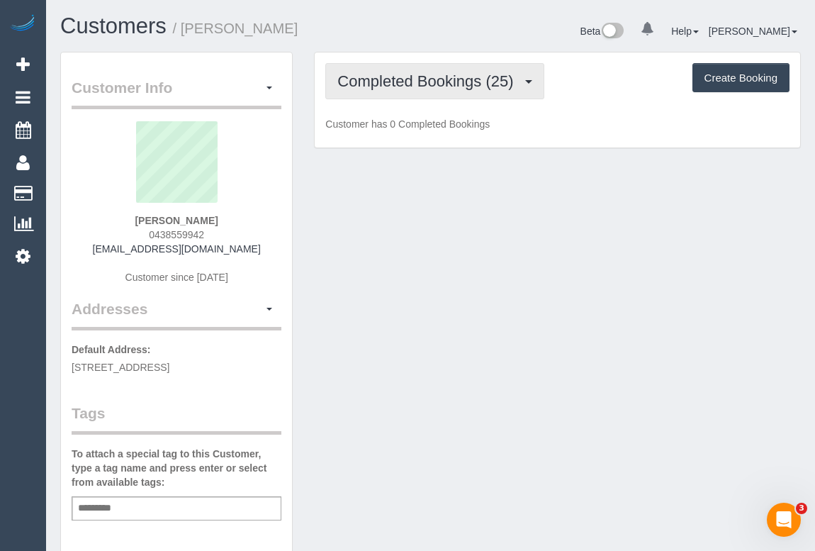
click at [427, 82] on span "Completed Bookings (25)" at bounding box center [428, 81] width 183 height 18
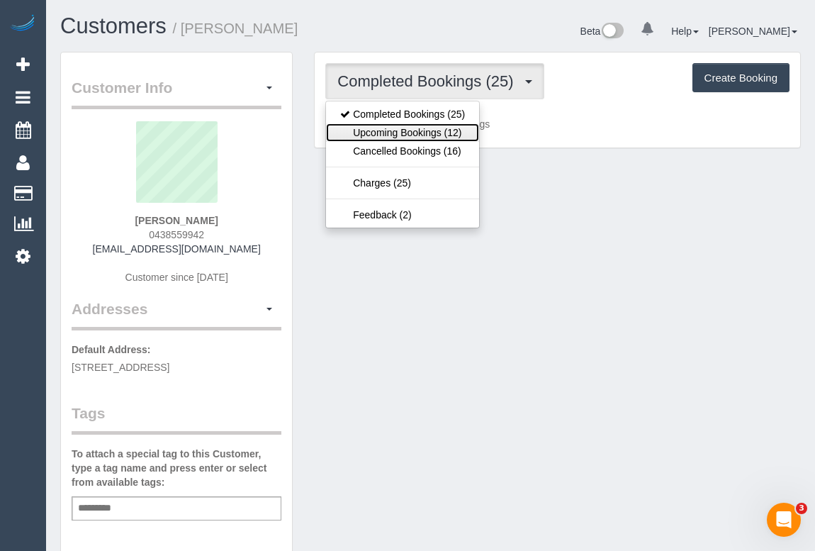
click at [425, 135] on link "Upcoming Bookings (12)" at bounding box center [402, 132] width 153 height 18
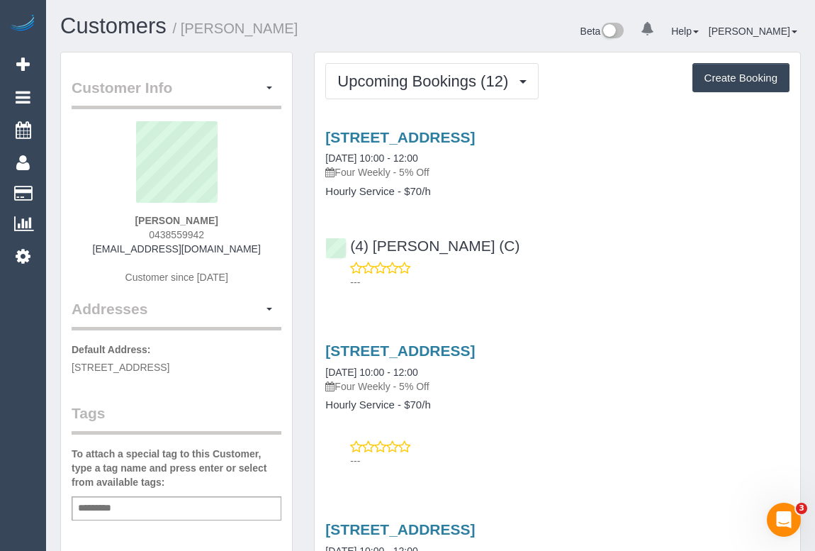
click at [602, 265] on div "---" at bounding box center [557, 275] width 464 height 28
click at [473, 132] on link "72 Bedford Rd, Ringwood, VIC 3134" at bounding box center [400, 137] width 150 height 16
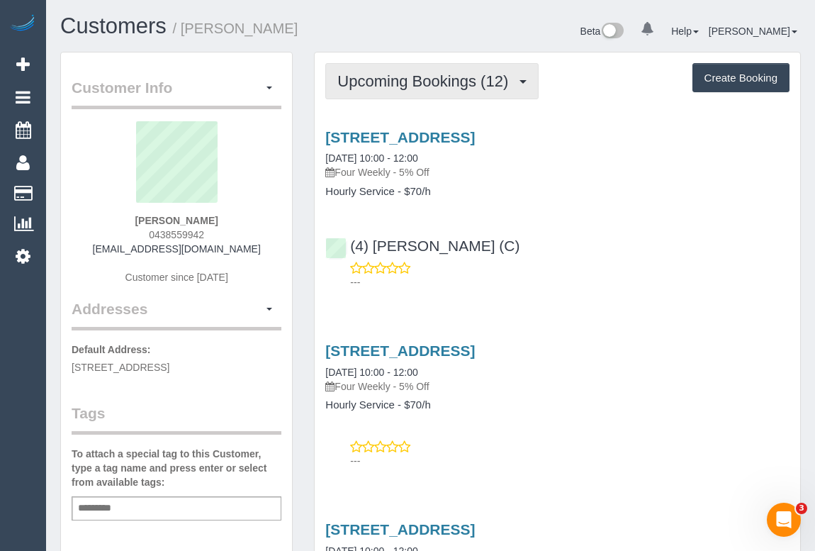
click at [438, 83] on span "Upcoming Bookings (12)" at bounding box center [426, 81] width 178 height 18
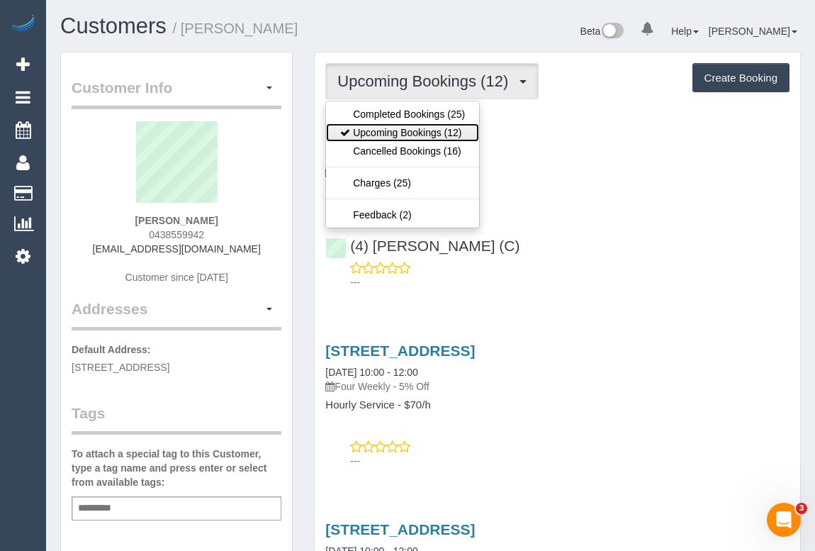
click at [408, 132] on link "Upcoming Bookings (12)" at bounding box center [402, 132] width 153 height 18
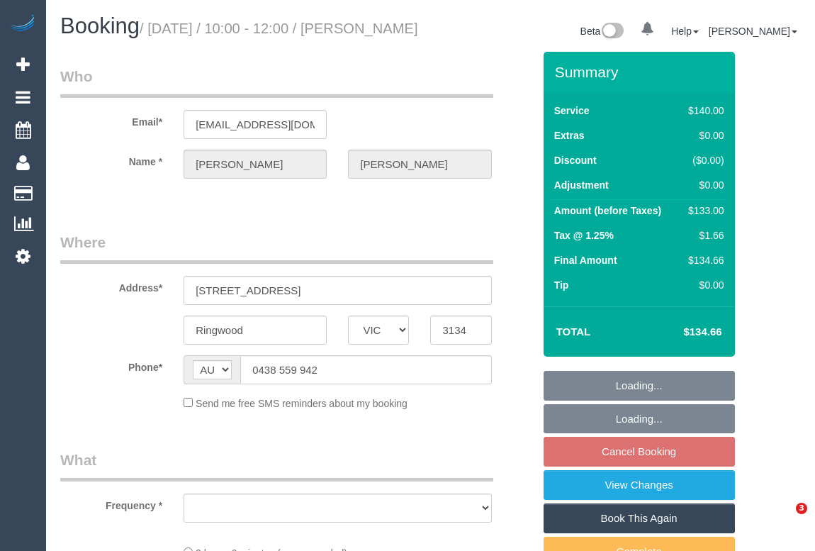
select select "VIC"
select select "object:530"
select select "number:28"
select select "number:14"
select select "number:19"
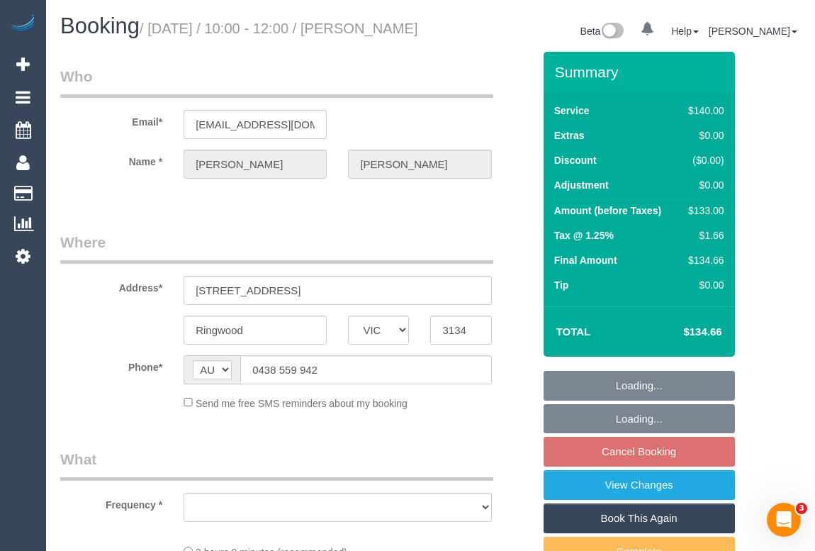
select select "number:36"
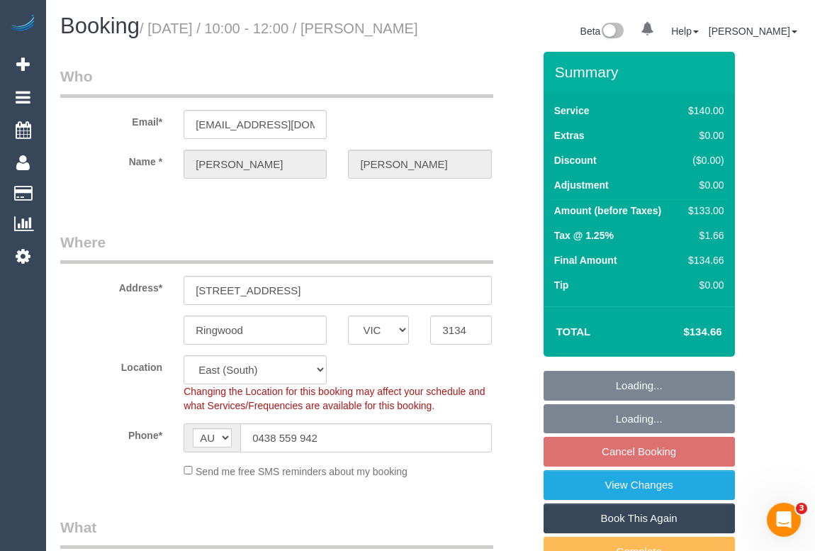
select select "object:845"
select select "string:stripe-pm_1L6iKX2GScqysDRViljK7YDT"
select select "spot1"
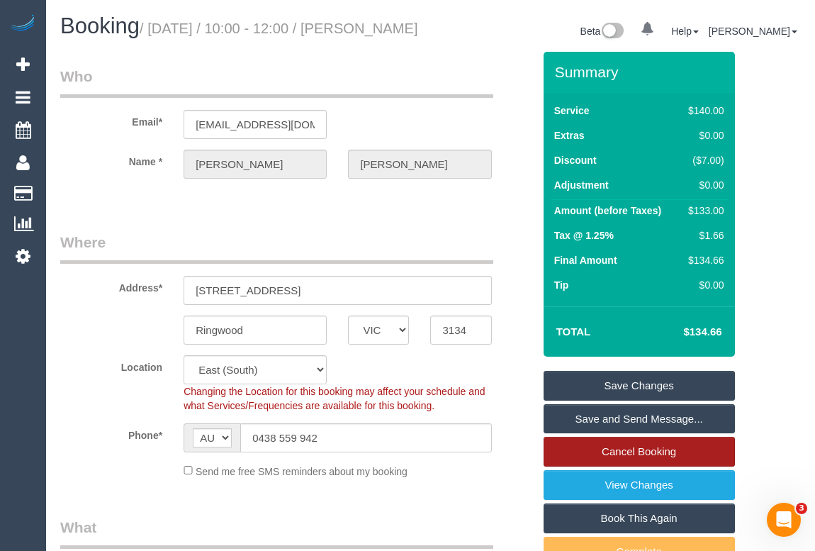
click at [606, 466] on link "Cancel Booking" at bounding box center [639, 452] width 191 height 30
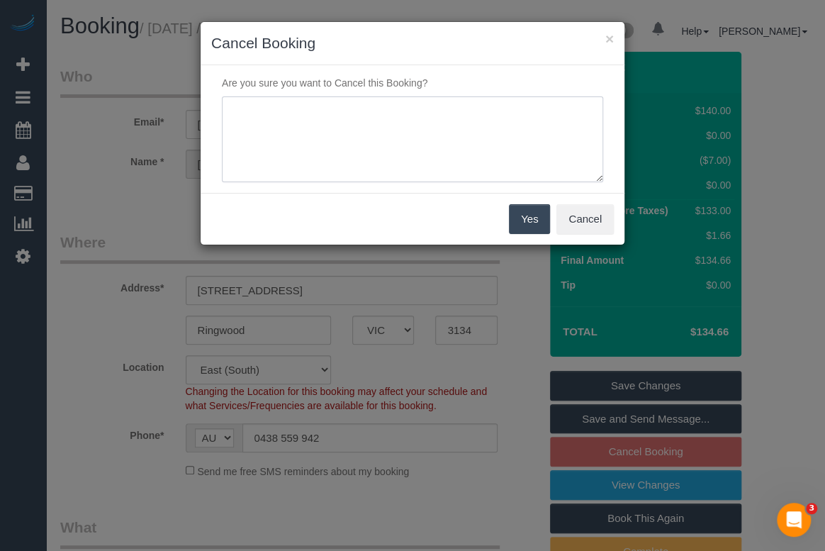
click at [308, 113] on textarea at bounding box center [412, 139] width 381 height 86
click at [379, 119] on textarea at bounding box center [412, 139] width 381 height 86
paste textarea "son just got out of hospital."
type textarea "son just got out of hospital.- OM"
click at [526, 221] on button "Yes" at bounding box center [529, 219] width 41 height 30
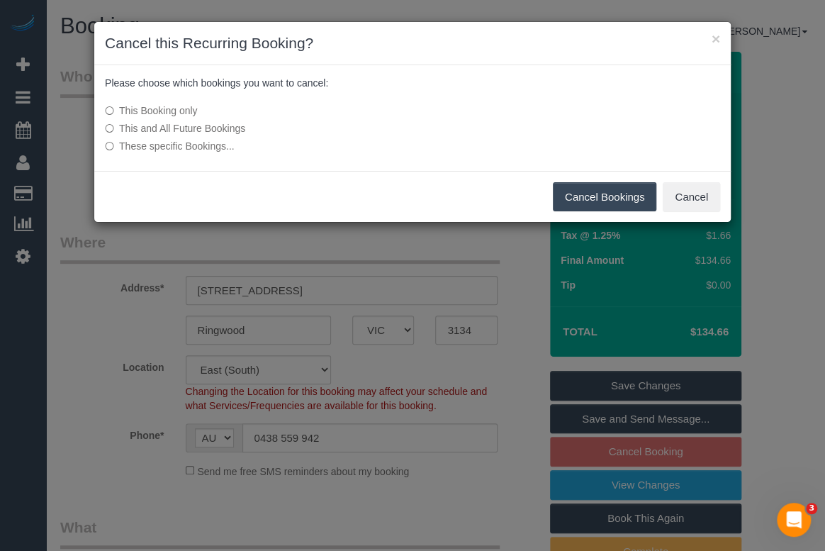
click at [588, 193] on button "Cancel Bookings" at bounding box center [605, 197] width 104 height 30
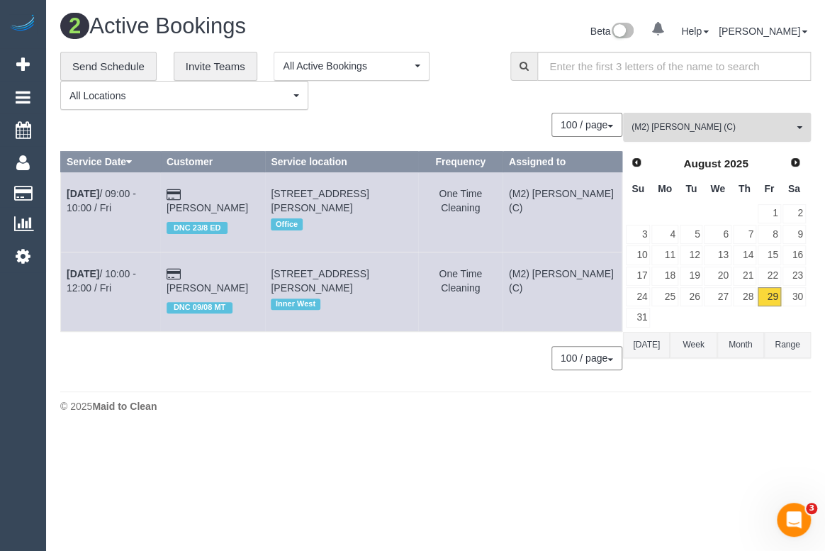
drag, startPoint x: 696, startPoint y: 135, endPoint x: 701, endPoint y: 157, distance: 23.2
click at [696, 133] on button "(M2) Joseph Tshibangu (C) All Teams" at bounding box center [717, 127] width 188 height 29
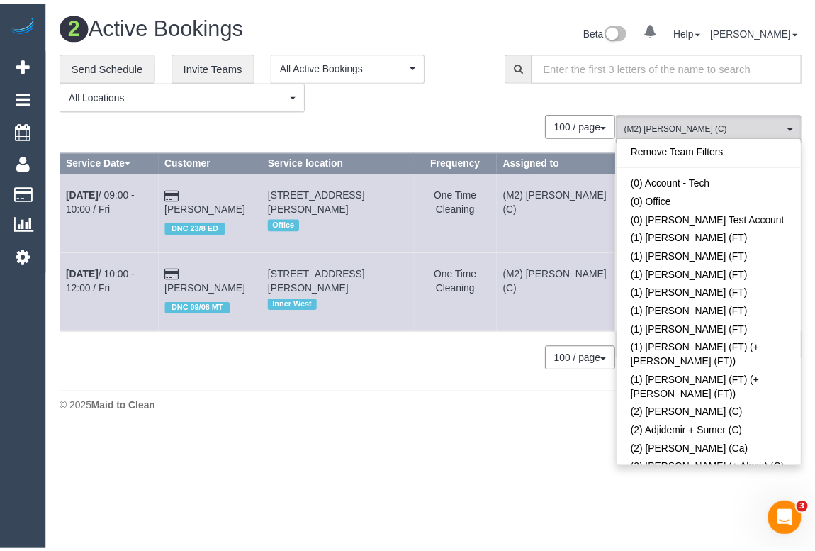
scroll to position [4062, 0]
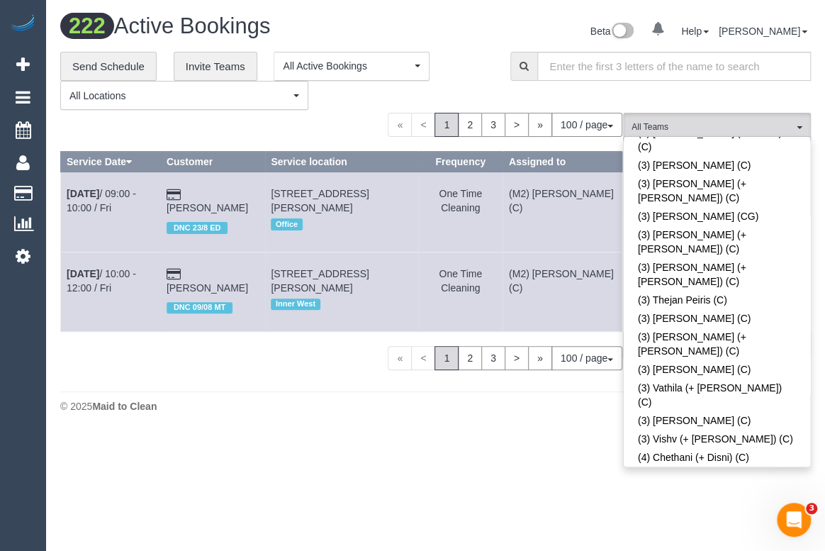
click at [475, 91] on div "**********" at bounding box center [274, 81] width 429 height 59
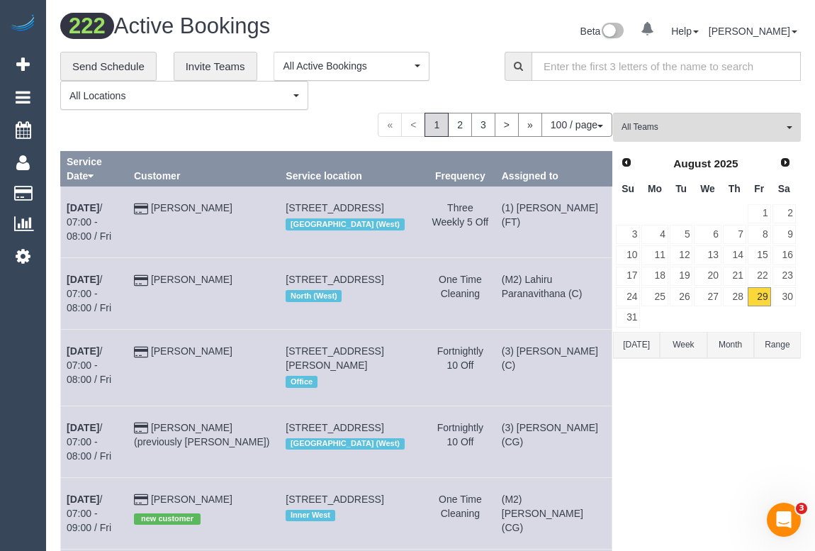
click at [465, 74] on div "**********" at bounding box center [271, 81] width 423 height 59
click at [708, 121] on span "All Teams" at bounding box center [703, 127] width 162 height 12
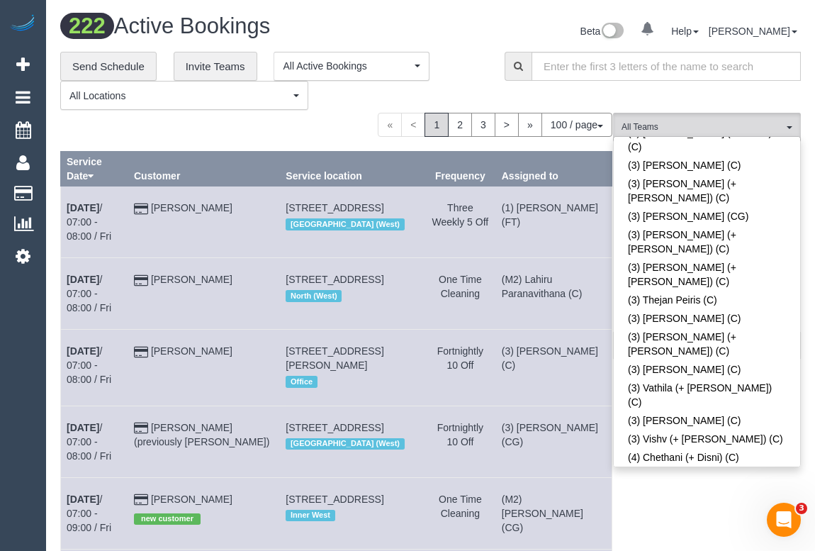
click at [479, 73] on div "**********" at bounding box center [271, 81] width 423 height 59
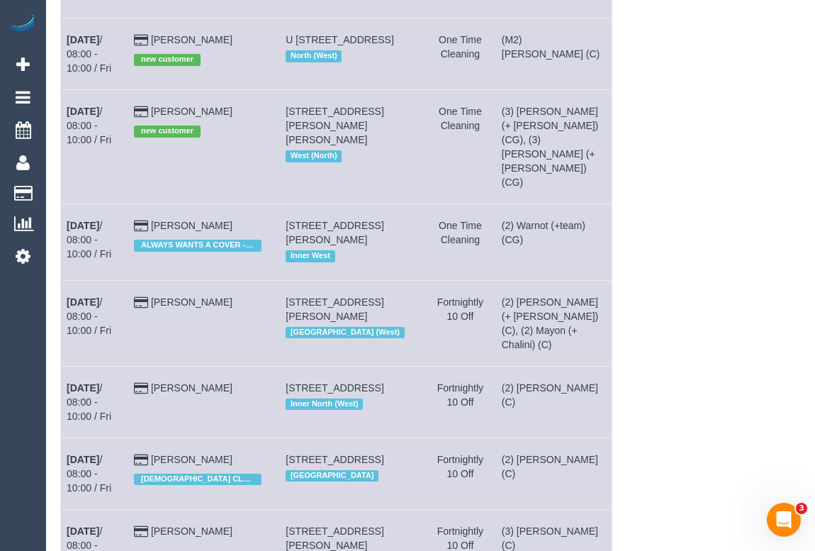
scroll to position [0, 0]
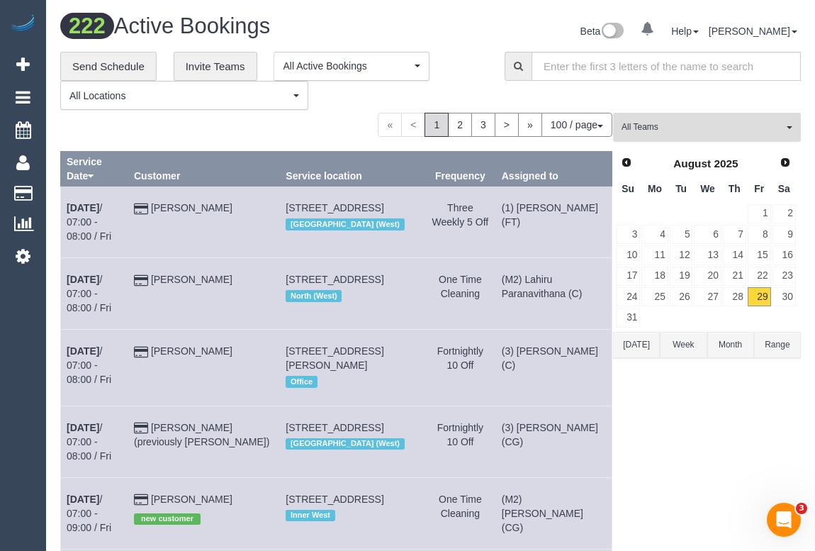
click at [663, 135] on button "All Teams" at bounding box center [707, 127] width 188 height 29
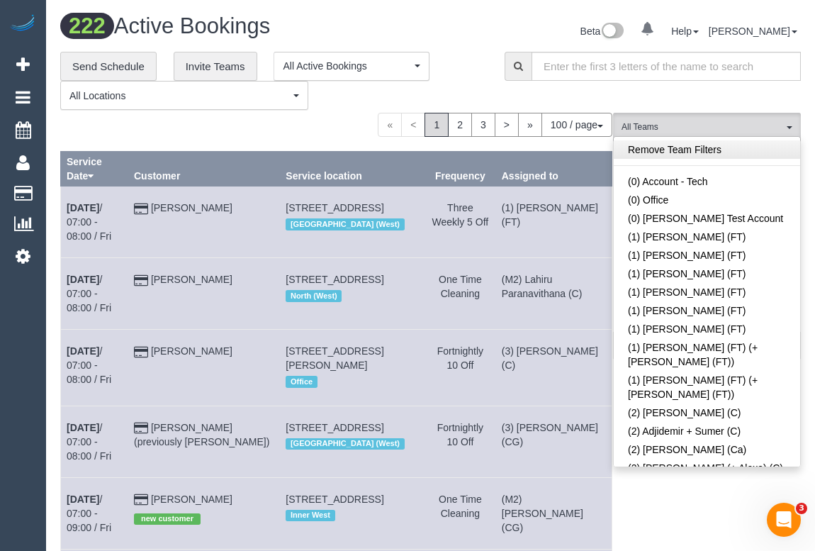
click at [675, 150] on link "Remove Team Filters" at bounding box center [707, 149] width 186 height 18
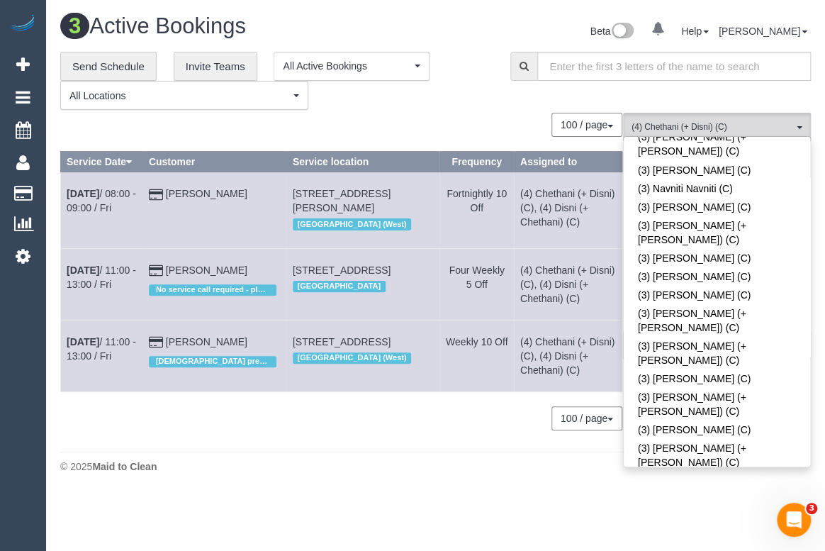
click at [288, 430] on div "100 / page 10 / page 20 / page 30 / page 40 / page 50 / page 100 / page" at bounding box center [341, 418] width 562 height 24
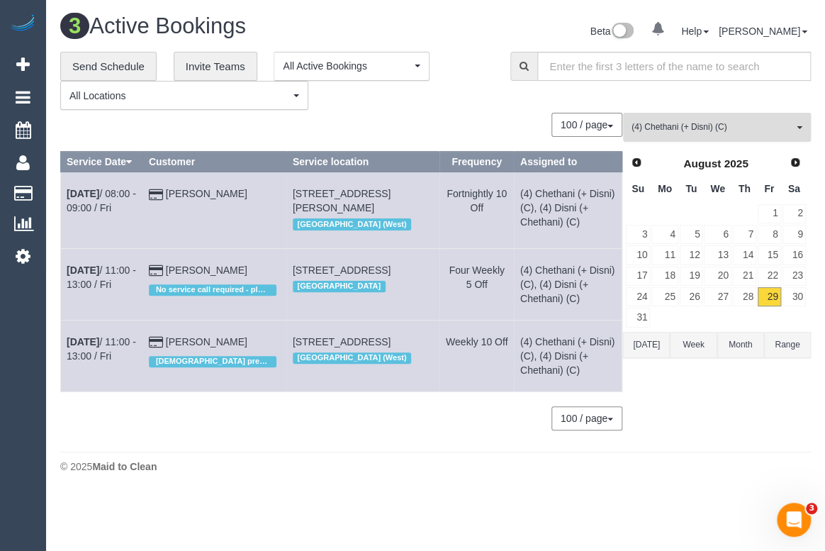
click at [719, 140] on button "(4) Chethani (+ Disni) (C) All Teams" at bounding box center [717, 127] width 188 height 29
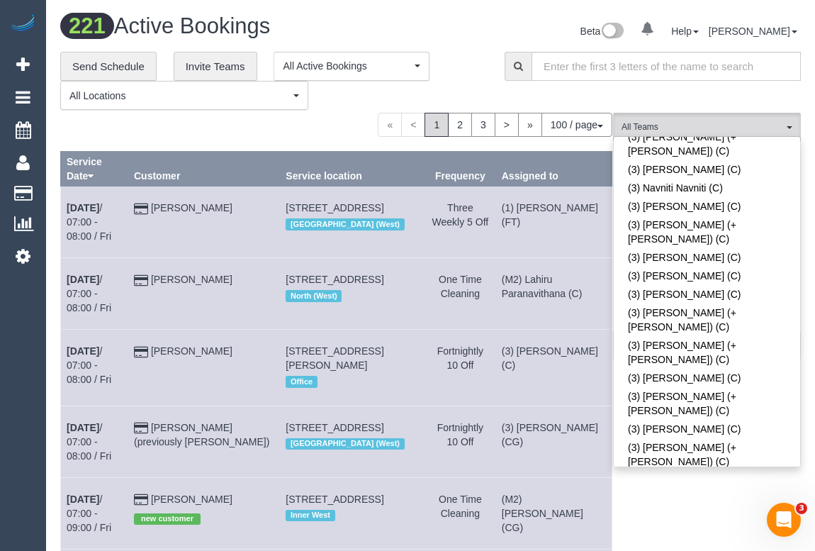
click at [470, 72] on div "**********" at bounding box center [271, 81] width 423 height 59
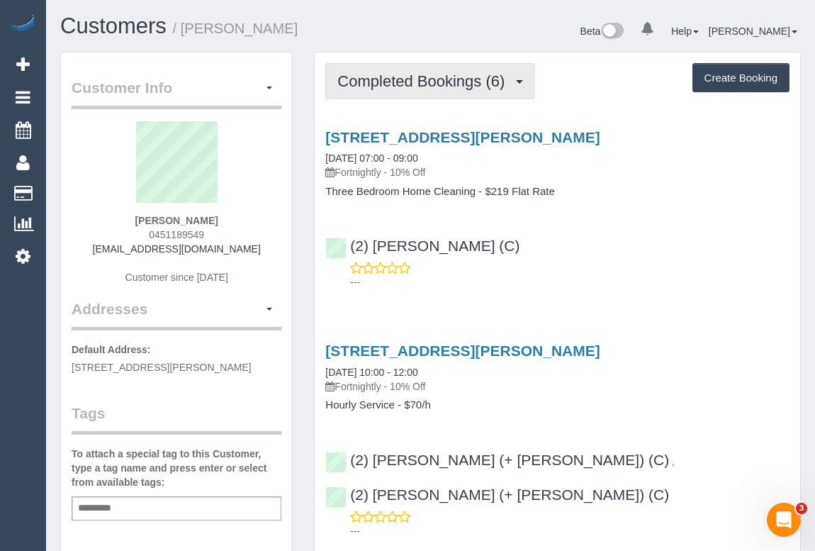
drag, startPoint x: 381, startPoint y: 67, endPoint x: 383, endPoint y: 108, distance: 41.2
click at [381, 67] on button "Completed Bookings (6)" at bounding box center [430, 81] width 210 height 36
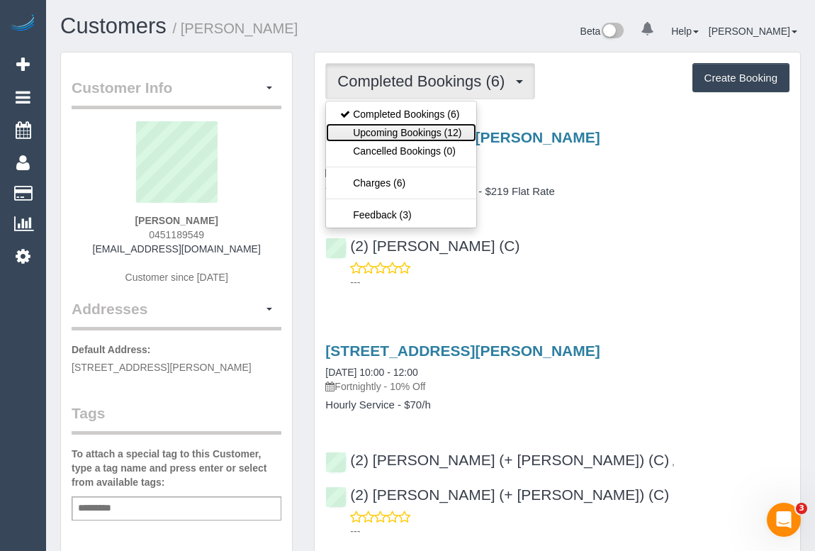
click at [400, 134] on link "Upcoming Bookings (12)" at bounding box center [401, 132] width 150 height 18
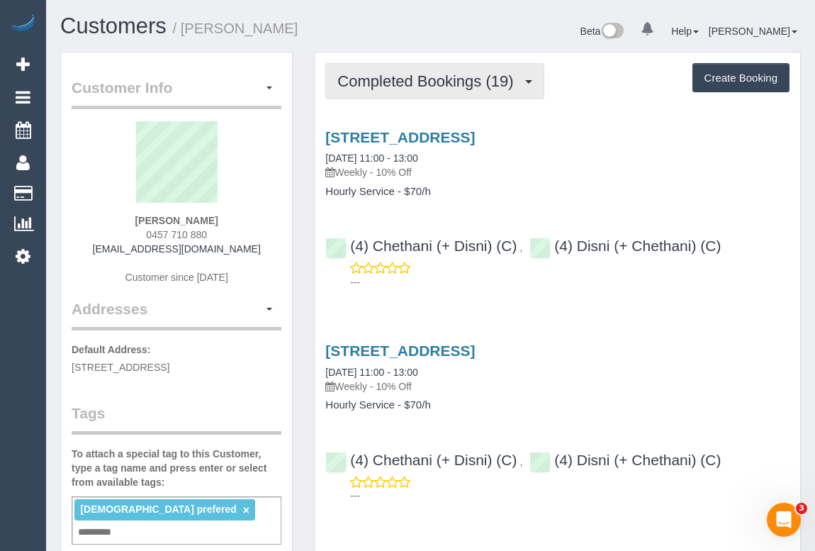
click at [408, 77] on span "Completed Bookings (19)" at bounding box center [428, 81] width 183 height 18
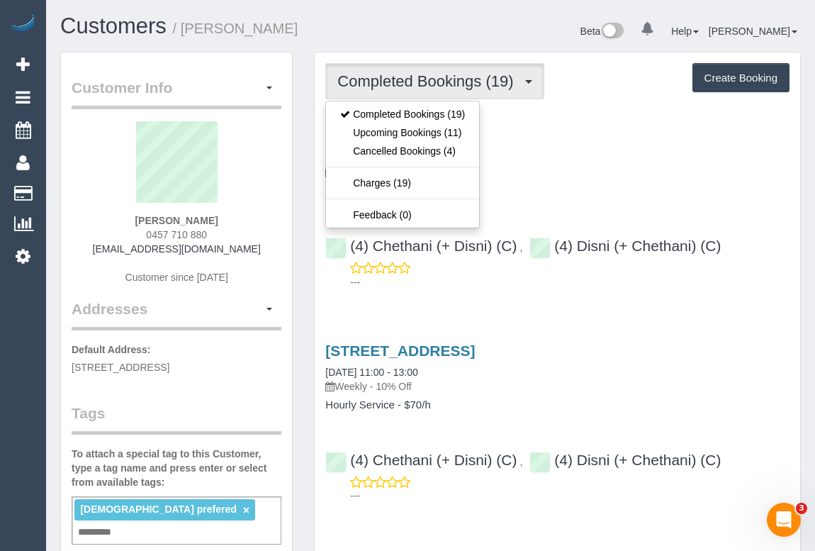
drag, startPoint x: 142, startPoint y: 234, endPoint x: 242, endPoint y: 235, distance: 99.9
click at [242, 235] on div "[PERSON_NAME] 0457 710 880 [EMAIL_ADDRESS][DOMAIN_NAME] Customer since [DATE]" at bounding box center [177, 209] width 210 height 177
copy span "0457 710 880"
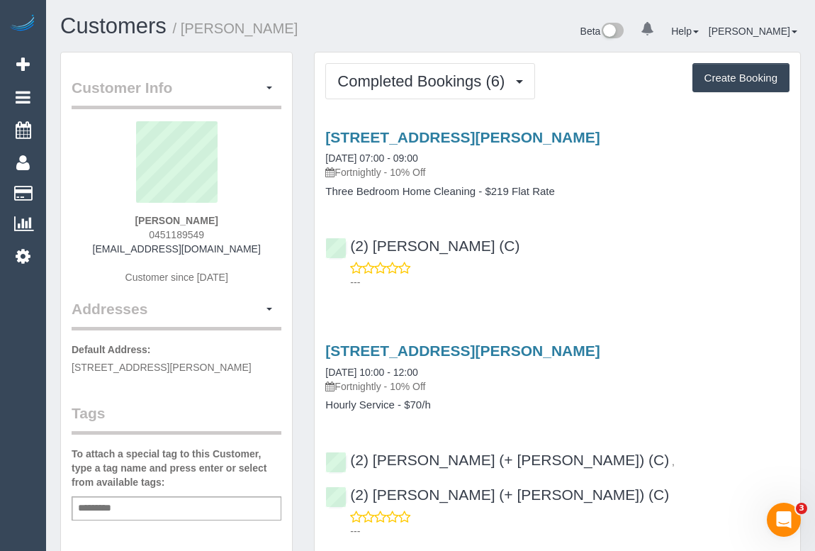
drag, startPoint x: 699, startPoint y: 199, endPoint x: 658, endPoint y: 232, distance: 52.9
click at [699, 200] on div "300 Plummer Street, 805, Port Melbourne, VIC 3207 15/08/2025 07:00 - 09:00 Fort…" at bounding box center [558, 206] width 486 height 179
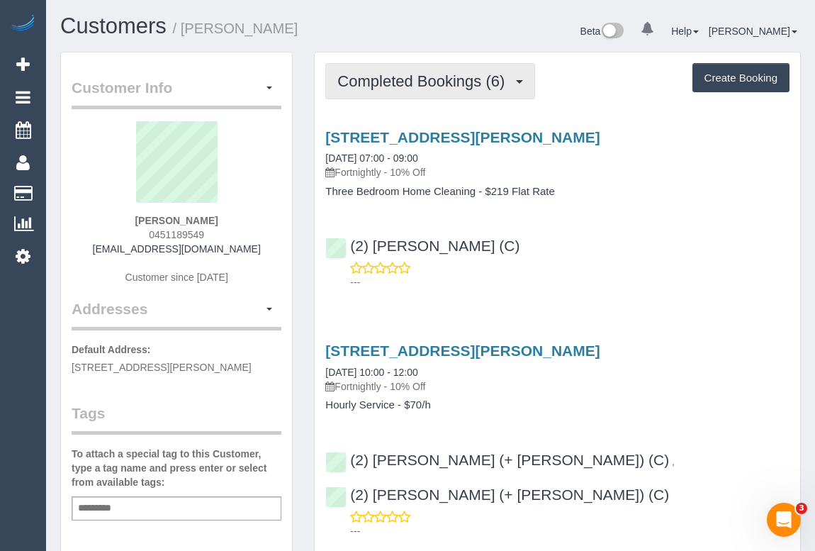
click at [393, 77] on span "Completed Bookings (6)" at bounding box center [424, 81] width 174 height 18
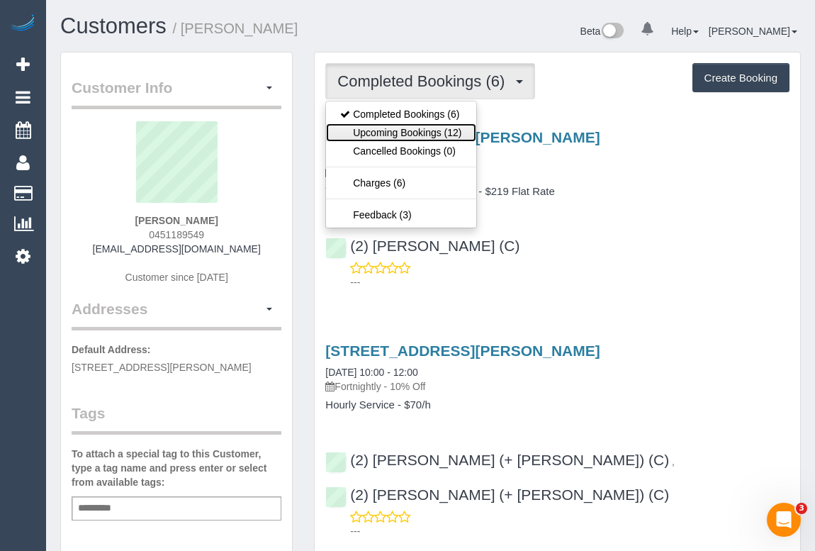
click at [398, 133] on link "Upcoming Bookings (12)" at bounding box center [401, 132] width 150 height 18
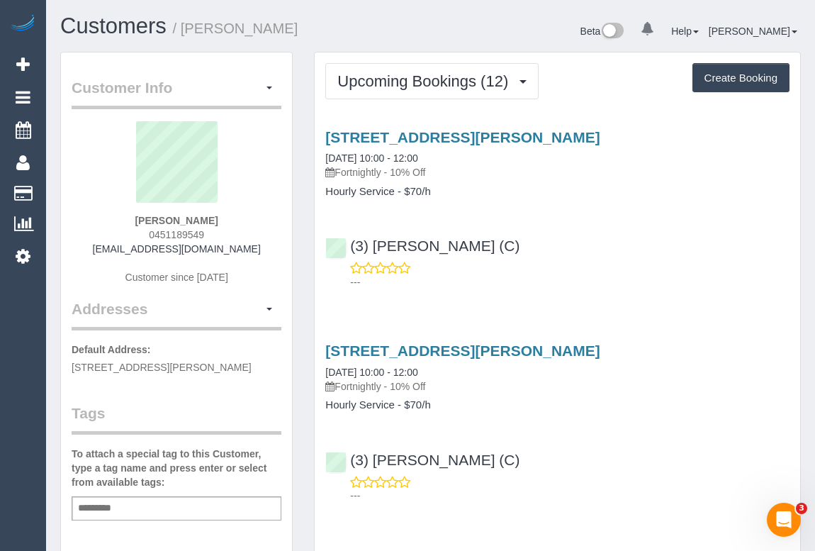
drag, startPoint x: 130, startPoint y: 215, endPoint x: 400, endPoint y: 430, distance: 345.5
click at [262, 222] on div "Sebastian Horon 0451189549 seb95au@gmail.com Customer since 2025" at bounding box center [177, 209] width 210 height 177
copy strong "Sebastian Horon"
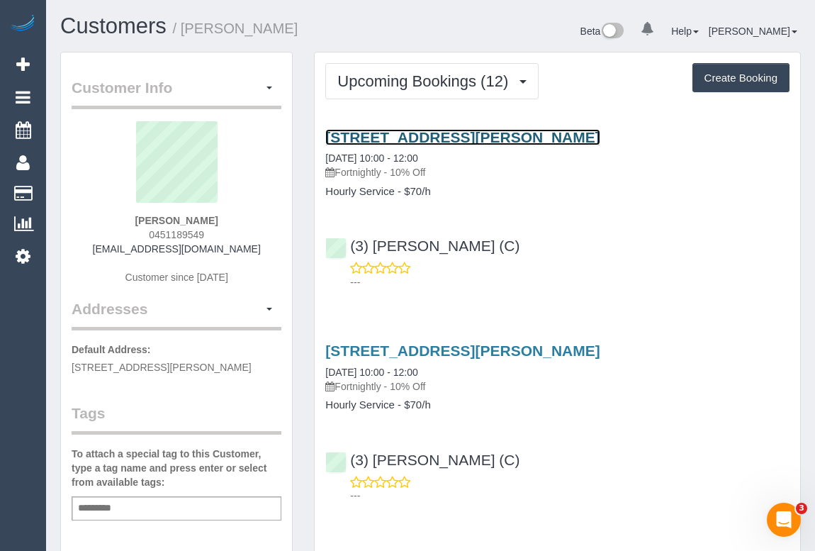
click at [483, 133] on link "300 Plummer Street, 805, Port Melbourne, VIC 3207" at bounding box center [462, 137] width 274 height 16
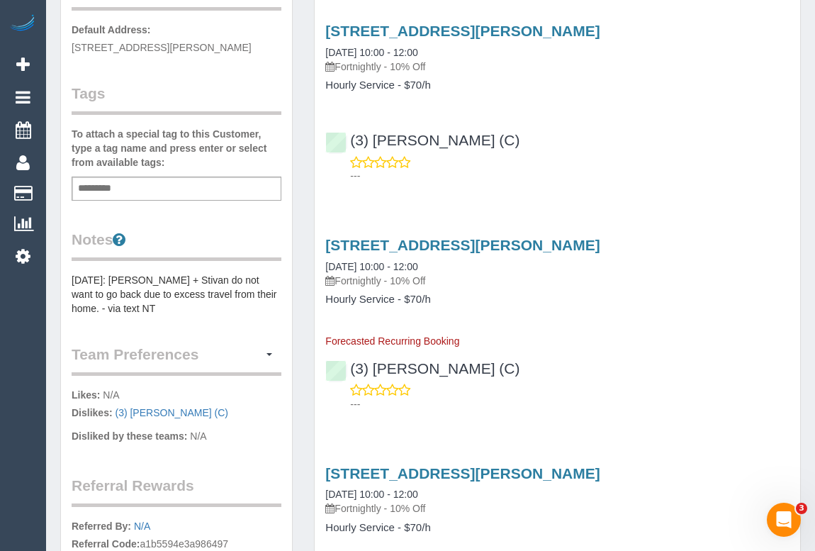
scroll to position [322, 0]
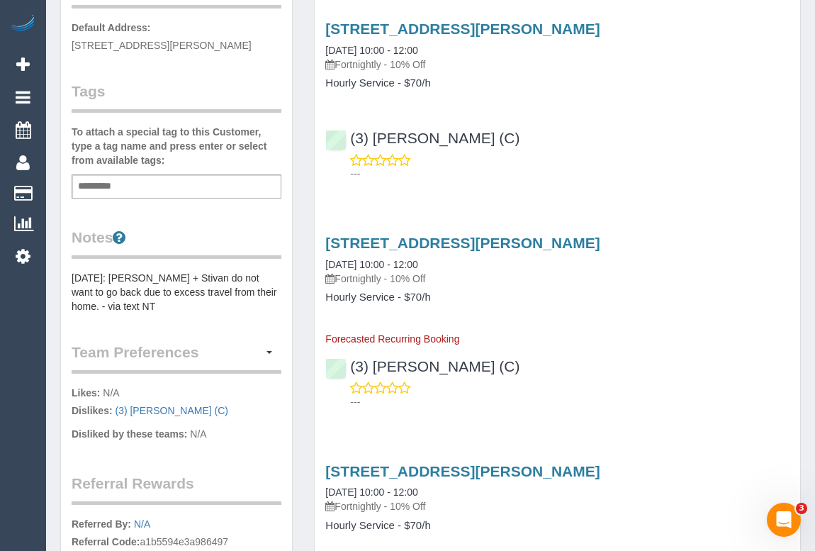
click at [653, 369] on div "(3) Ken Ang Hua (C) ---" at bounding box center [558, 378] width 486 height 64
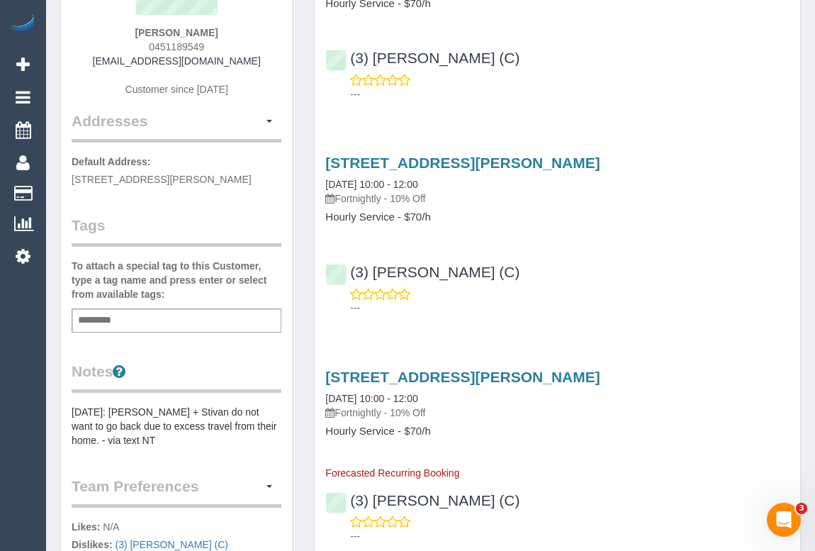
scroll to position [0, 0]
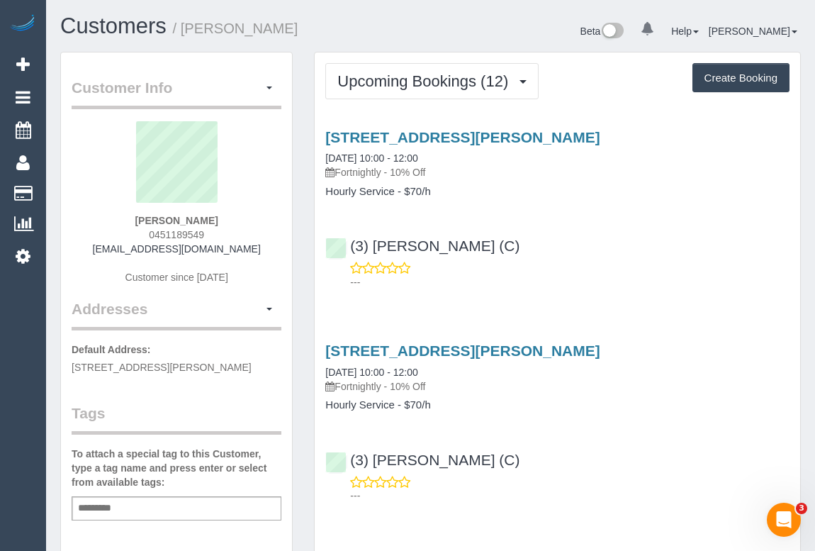
drag, startPoint x: 187, startPoint y: 363, endPoint x: 252, endPoint y: 364, distance: 65.2
click at [252, 364] on span "300 Plummer Street, 805, Port Melbourne, VIC 3207" at bounding box center [162, 366] width 180 height 11
copy span "Port Melbourne"
drag, startPoint x: 122, startPoint y: 223, endPoint x: 218, endPoint y: 223, distance: 96.4
click at [218, 223] on div "Sebastian Horon 0451189549 seb95au@gmail.com Customer since 2025" at bounding box center [177, 209] width 210 height 177
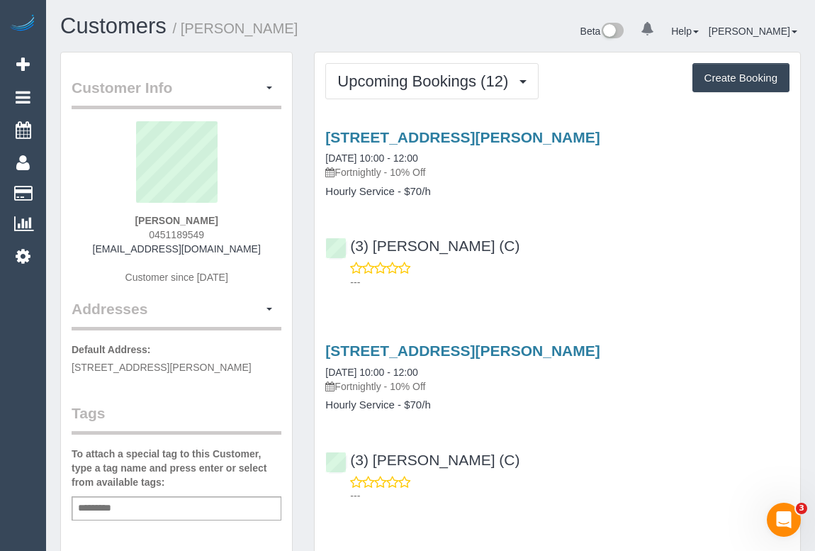
copy strong "Sebastian Horon"
drag, startPoint x: 443, startPoint y: 155, endPoint x: 383, endPoint y: 154, distance: 60.3
click at [381, 154] on div "300 Plummer Street, 805, Port Melbourne, VIC 3207 29/08/2025 10:00 - 12:00 Fort…" at bounding box center [557, 154] width 464 height 51
copy link "0:00 - 12:00"
click at [607, 276] on p "---" at bounding box center [569, 282] width 439 height 14
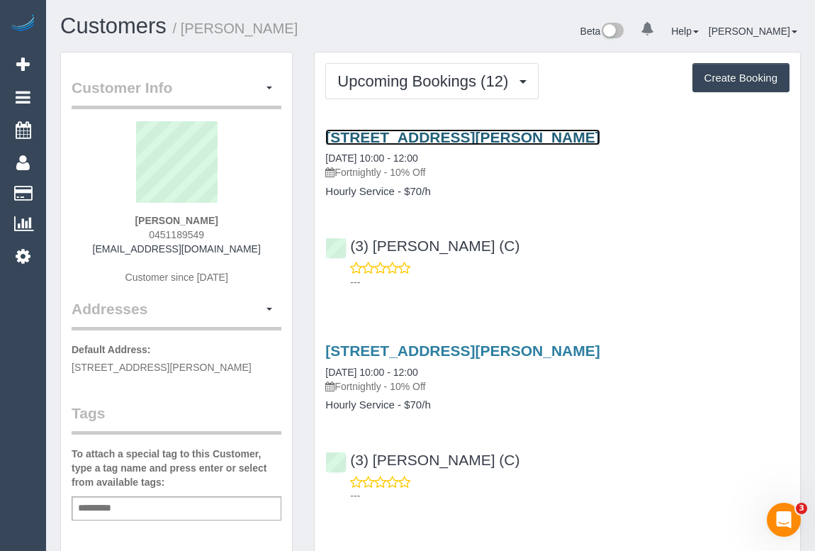
click at [457, 130] on link "300 Plummer Street, 805, Port Melbourne, VIC 3207" at bounding box center [462, 137] width 274 height 16
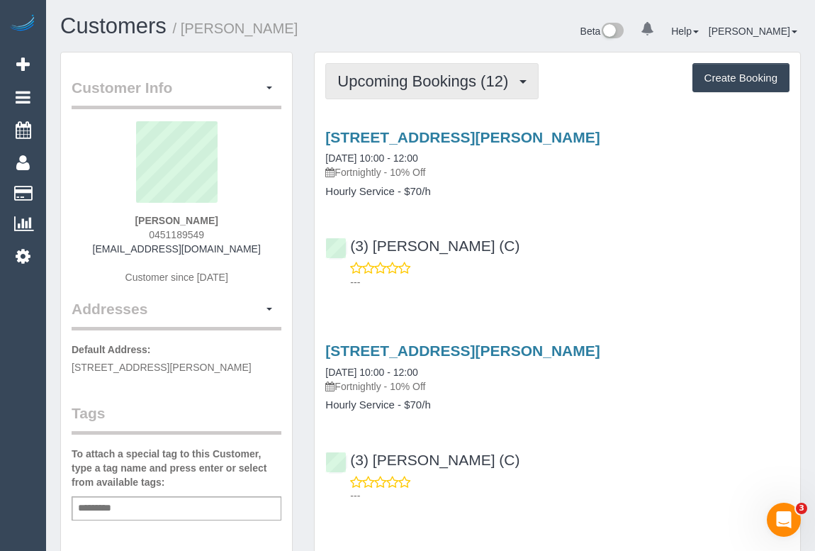
click at [433, 84] on span "Upcoming Bookings (12)" at bounding box center [426, 81] width 178 height 18
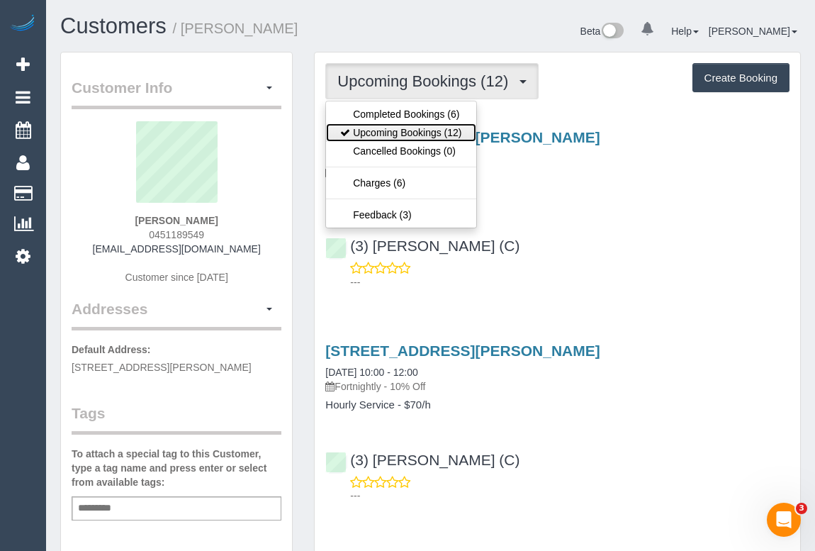
click at [421, 133] on link "Upcoming Bookings (12)" at bounding box center [401, 132] width 150 height 18
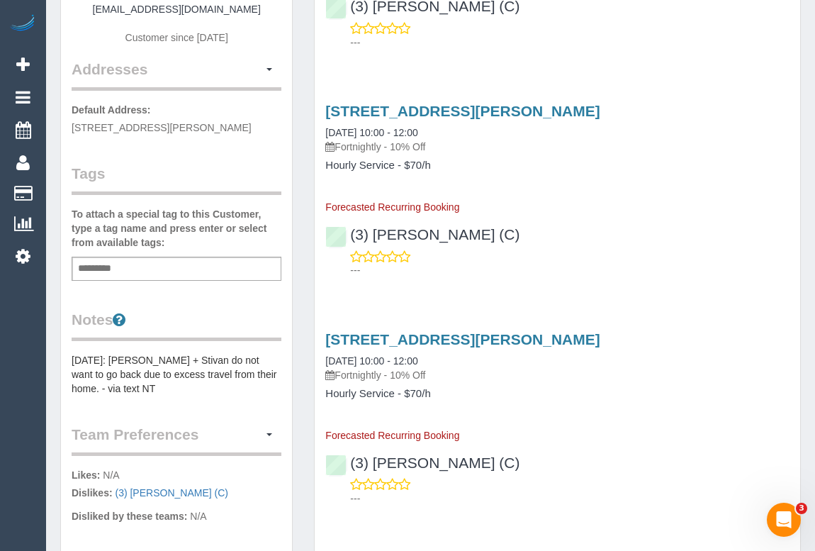
scroll to position [386, 0]
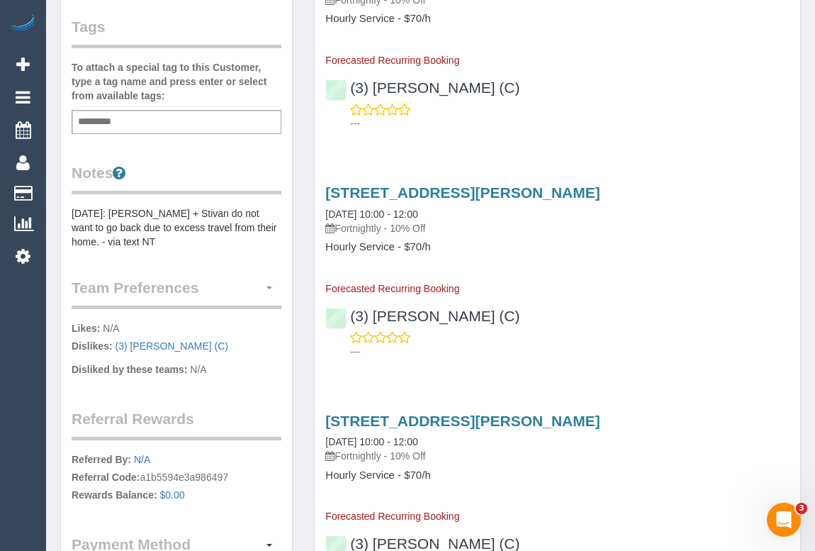
click at [267, 299] on button "button" at bounding box center [269, 288] width 24 height 22
click at [209, 320] on link "Manage Preferences" at bounding box center [220, 314] width 120 height 18
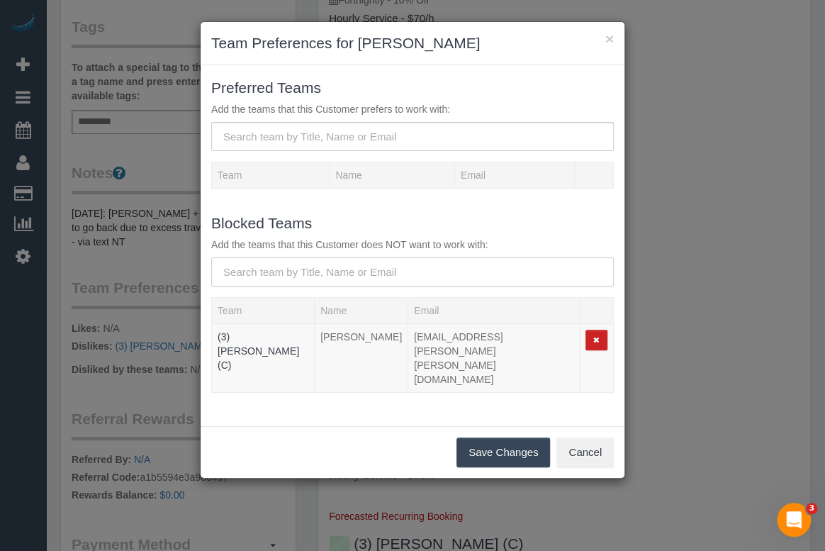
click at [320, 269] on input "text" at bounding box center [412, 271] width 403 height 29
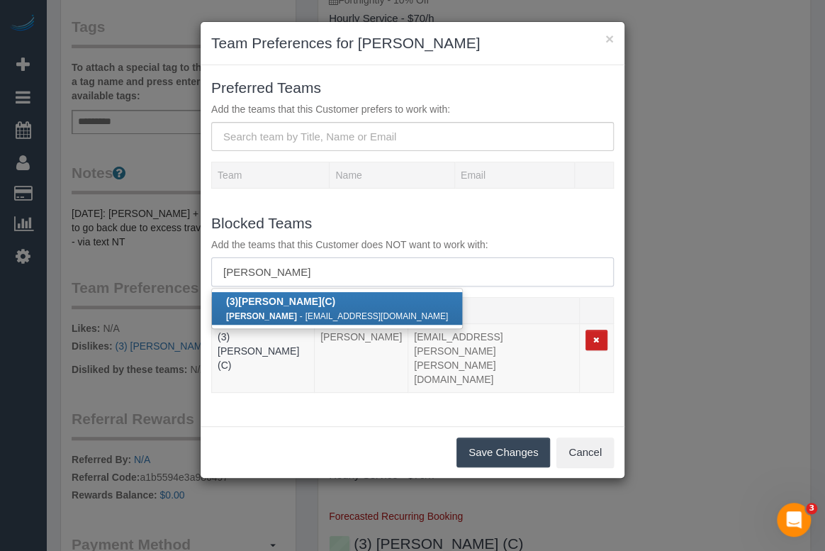
type input "sam sango"
click at [315, 308] on div "Sam Sango - samsango385@gmail.com" at bounding box center [337, 315] width 222 height 14
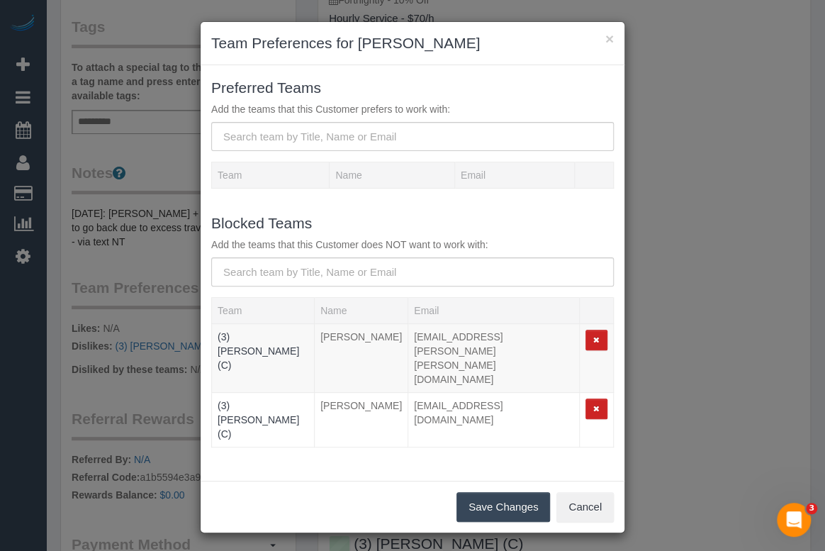
click at [488, 492] on button "Save Changes" at bounding box center [503, 507] width 94 height 30
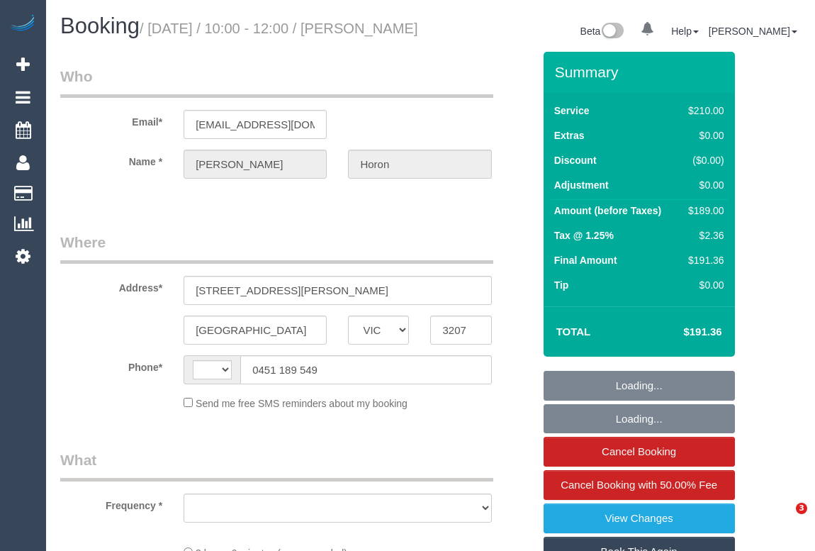
select select "VIC"
select select "string:stripe-pm_1Re6qH2GScqysDRVzvQWCQTr"
select select "number:28"
select select "number:14"
select select "number:19"
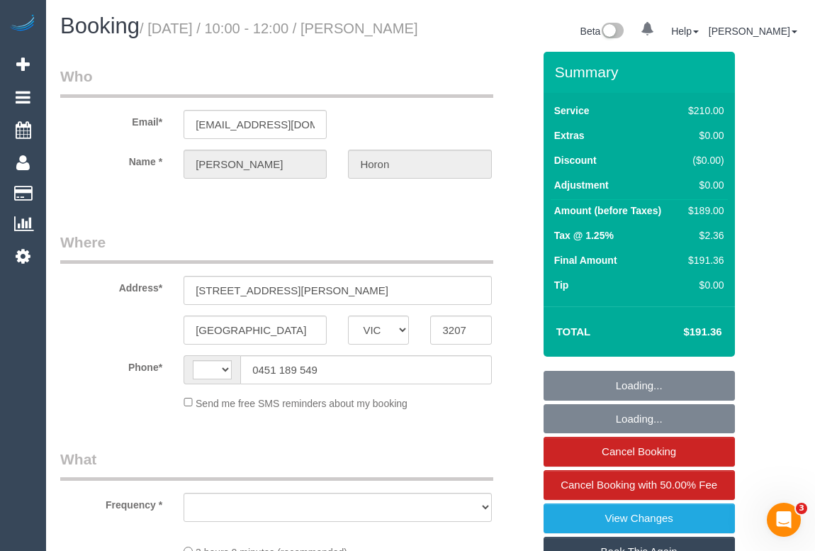
select select "number:24"
select select "number:34"
select select "number:11"
select select "string:AU"
select select "object:699"
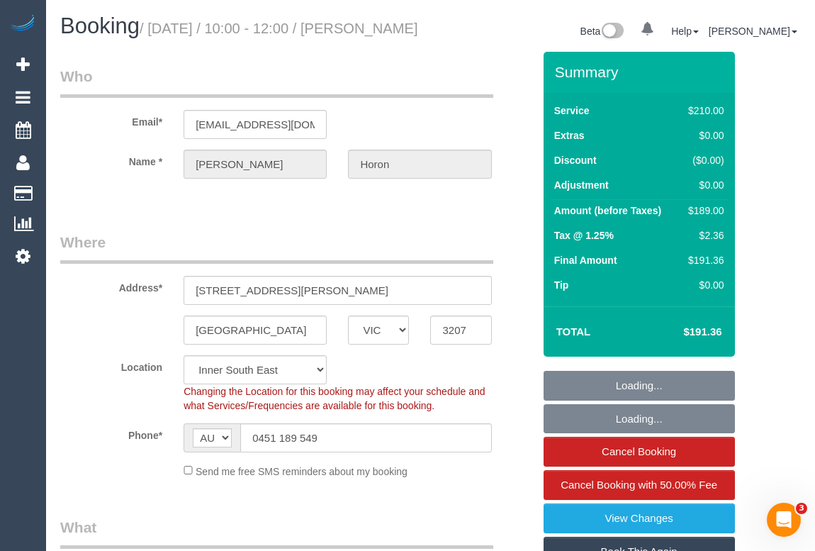
select select "180"
select select "object:1437"
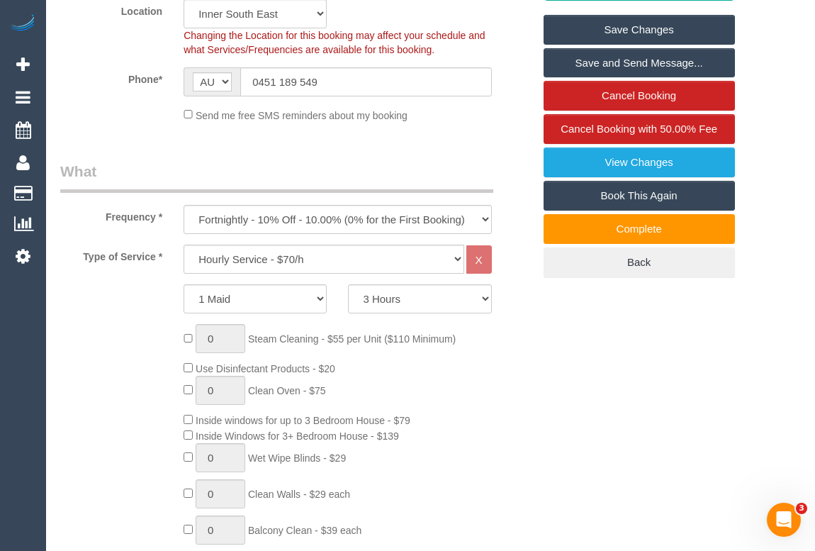
scroll to position [257, 0]
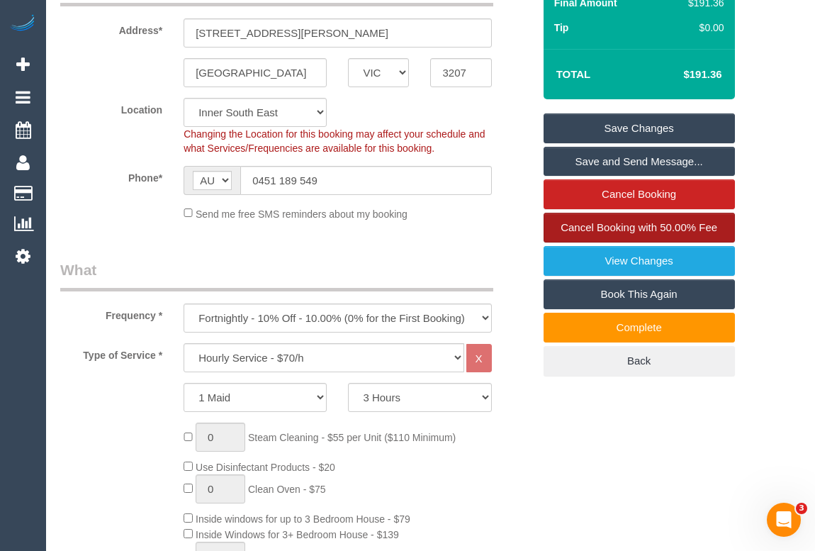
click at [635, 233] on span "Cancel Booking with 50.00% Fee" at bounding box center [639, 227] width 157 height 12
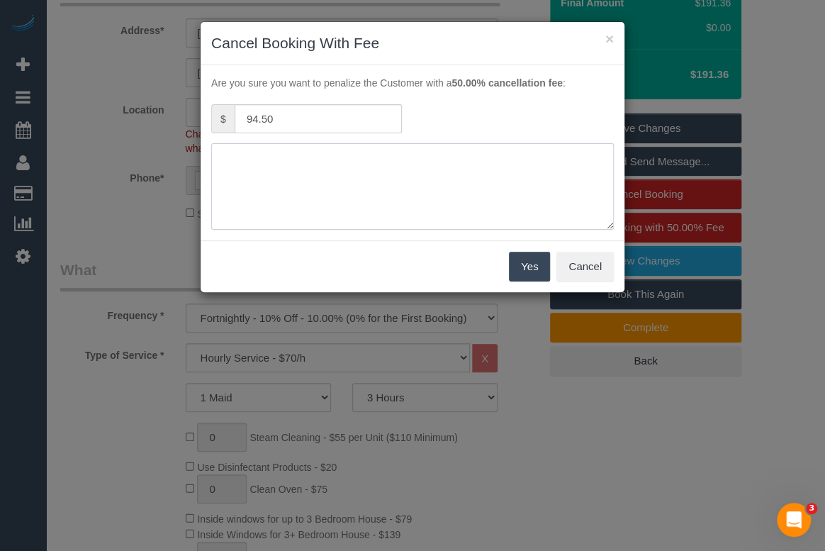
click at [288, 167] on textarea at bounding box center [412, 186] width 403 height 86
click at [296, 158] on textarea at bounding box center [412, 186] width 403 height 86
click at [284, 153] on textarea at bounding box center [412, 186] width 403 height 86
paste textarea "0:00 - 12:00"
type textarea "No parking: cleaner called customer 2x and left a message, no response - OM"
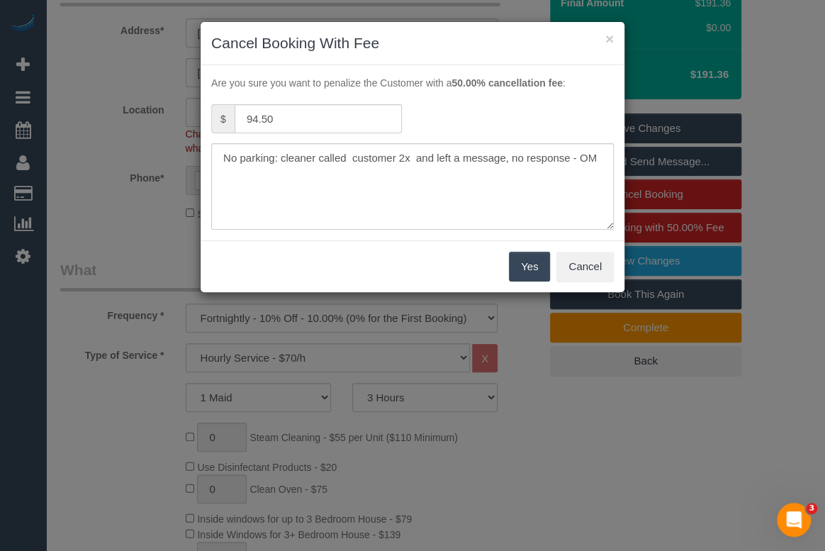
click at [518, 264] on button "Yes" at bounding box center [529, 267] width 41 height 30
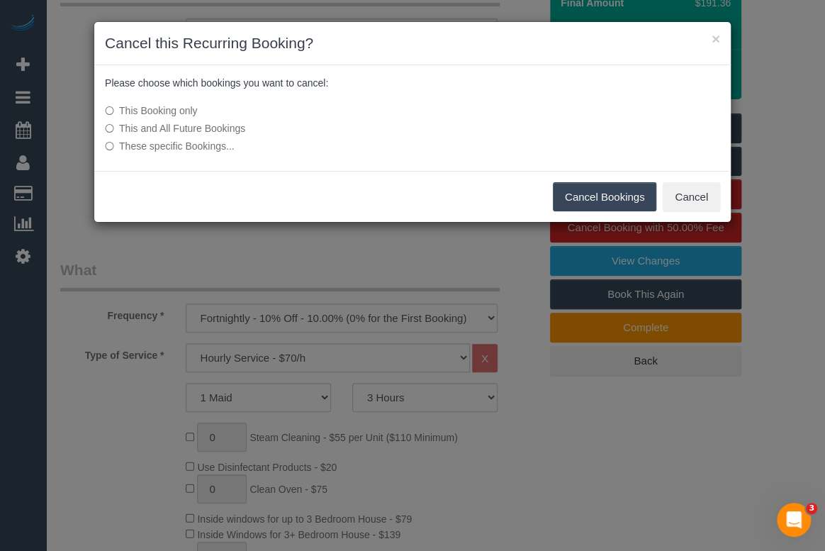
click at [607, 201] on button "Cancel Bookings" at bounding box center [605, 197] width 104 height 30
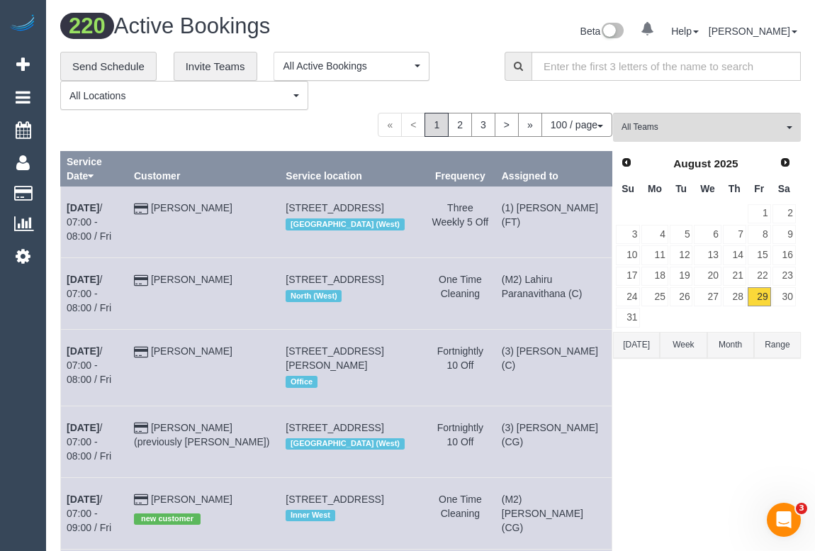
click at [349, 117] on div "« < 1 2 3 > » 100 / page 10 / page 20 / page 30 / page 40 / page 50 / page 100 …" at bounding box center [336, 125] width 552 height 24
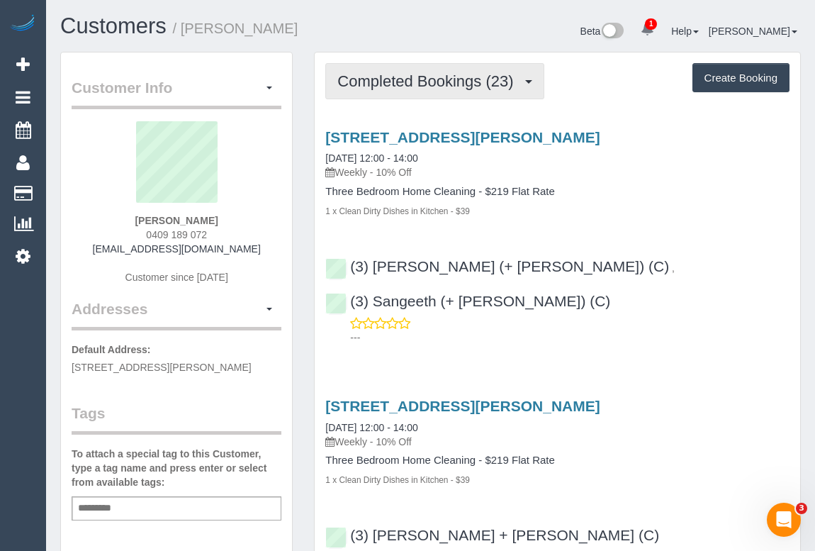
click at [408, 82] on span "Completed Bookings (23)" at bounding box center [428, 81] width 183 height 18
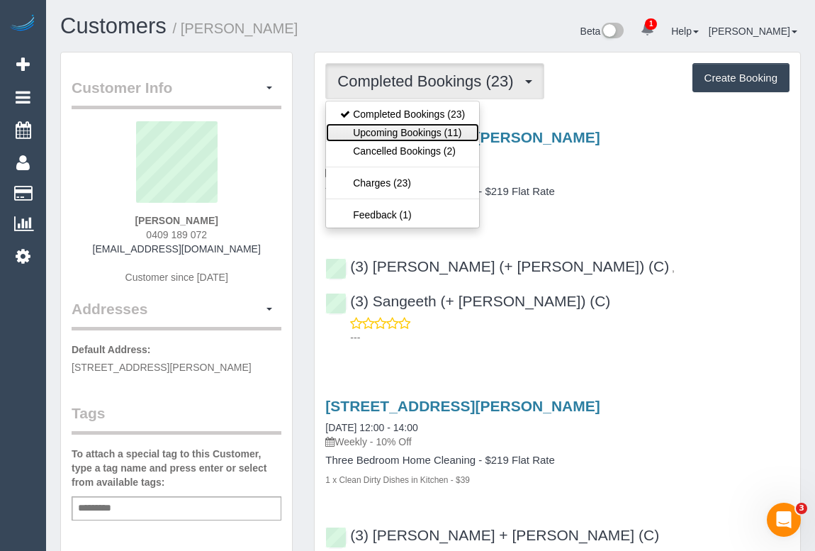
click at [410, 131] on link "Upcoming Bookings (11)" at bounding box center [402, 132] width 153 height 18
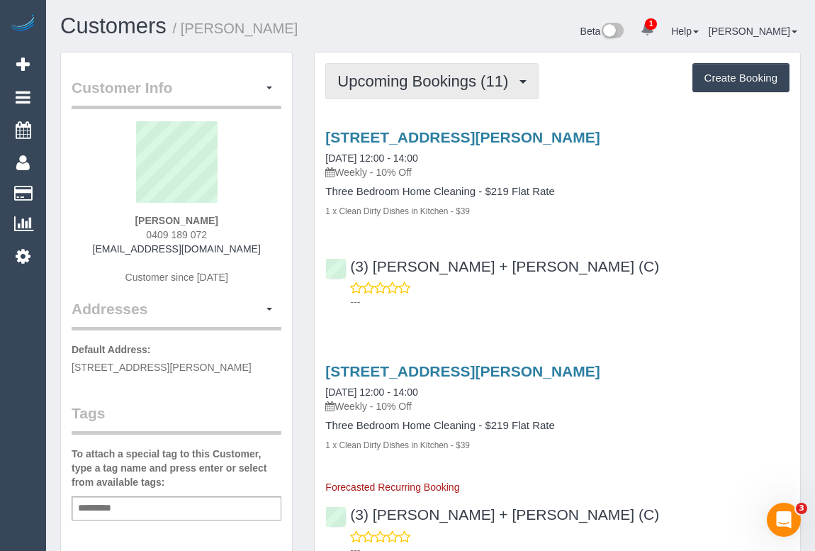
drag, startPoint x: 435, startPoint y: 77, endPoint x: 425, endPoint y: 86, distance: 13.5
click at [435, 77] on span "Upcoming Bookings (11)" at bounding box center [426, 81] width 178 height 18
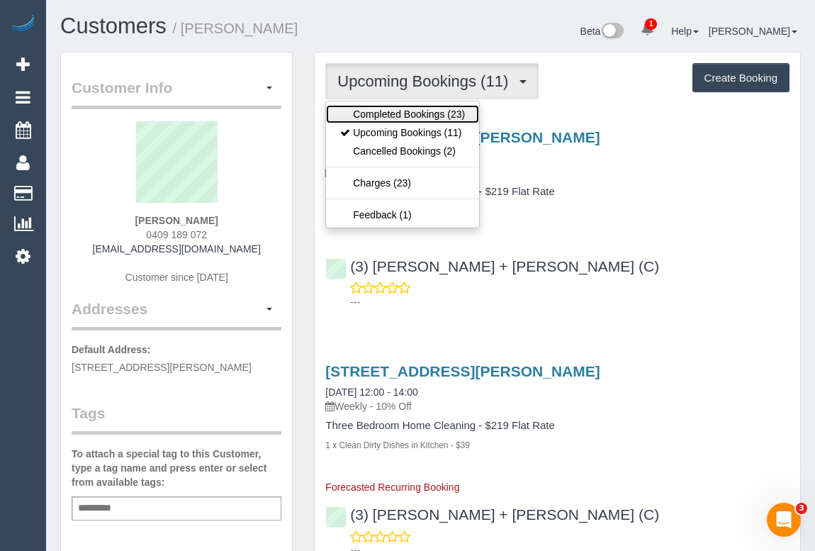
click at [411, 116] on link "Completed Bookings (23)" at bounding box center [402, 114] width 153 height 18
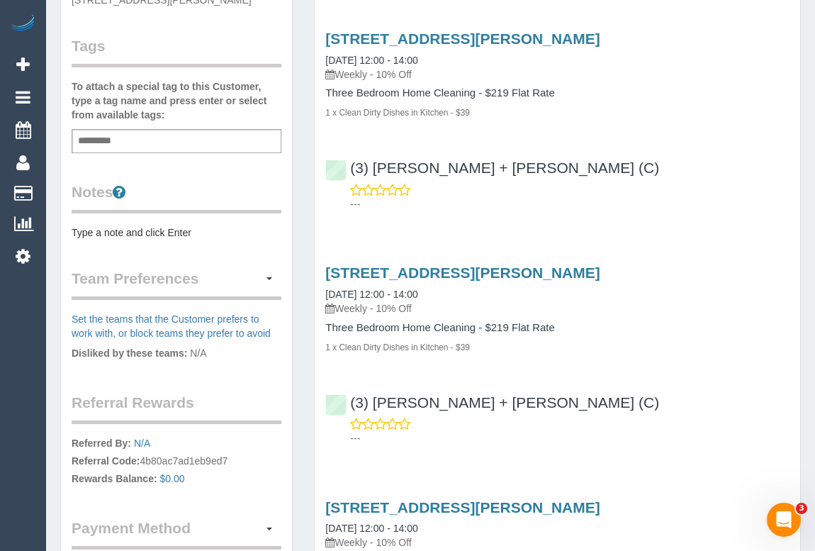
scroll to position [257, 0]
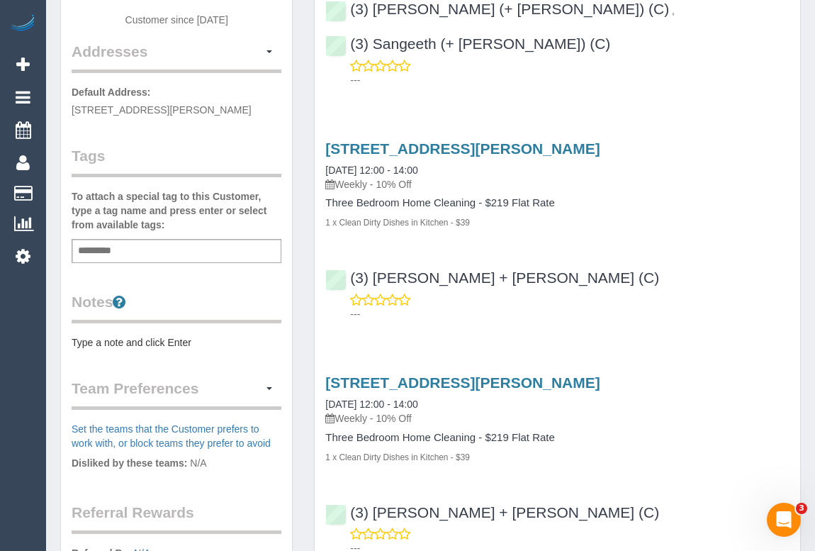
click at [159, 247] on div "Add a tag" at bounding box center [177, 251] width 210 height 24
click at [81, 247] on input "**********" at bounding box center [122, 251] width 96 height 18
click at [150, 246] on input "**********" at bounding box center [123, 251] width 99 height 18
type input "**********"
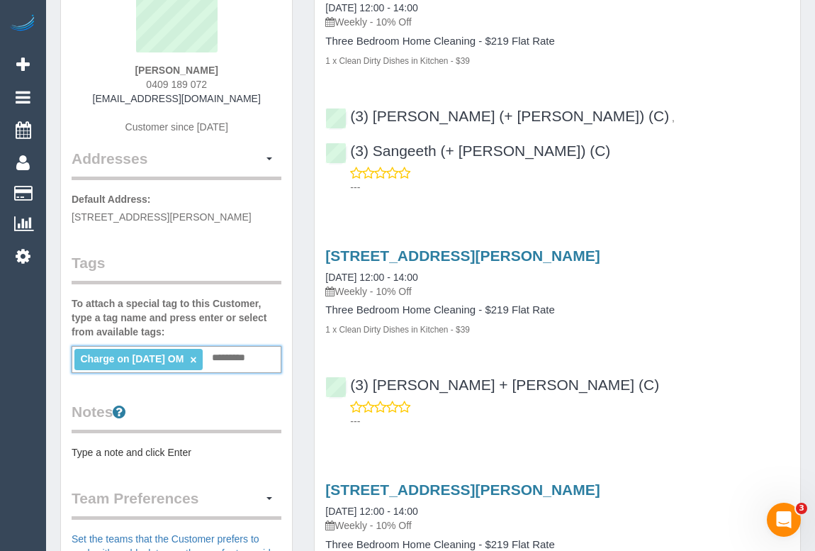
scroll to position [0, 0]
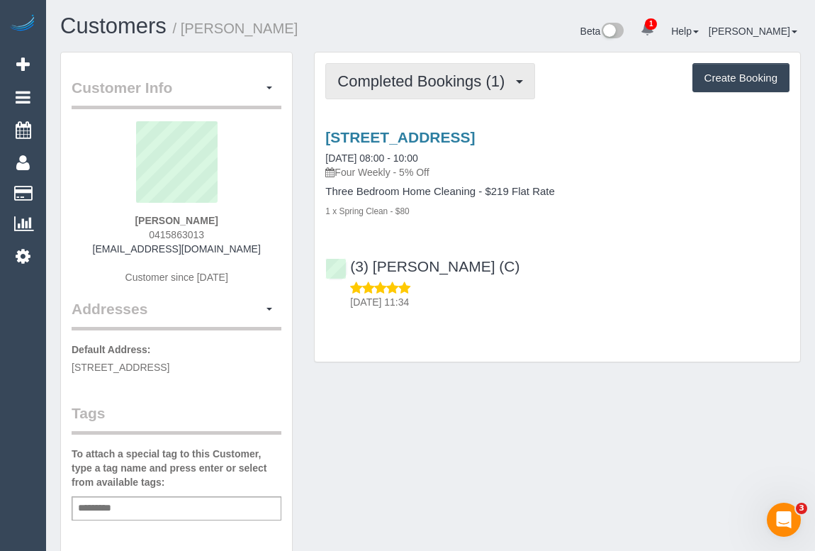
drag, startPoint x: 430, startPoint y: 83, endPoint x: 423, endPoint y: 99, distance: 17.5
click at [430, 83] on span "Completed Bookings (1)" at bounding box center [424, 81] width 174 height 18
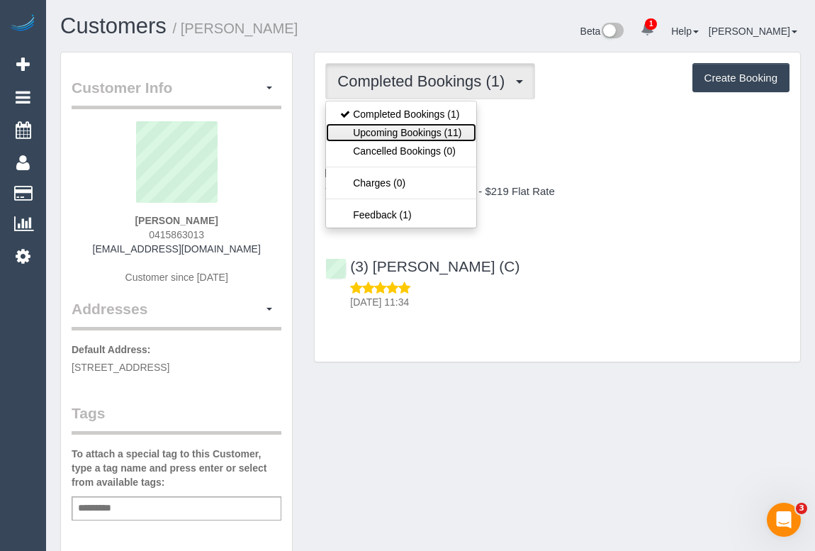
click at [421, 133] on link "Upcoming Bookings (11)" at bounding box center [401, 132] width 150 height 18
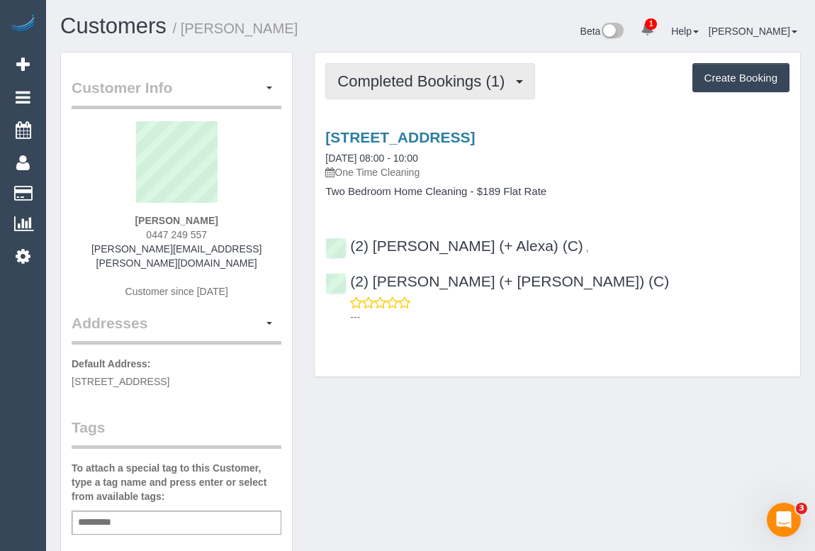
click at [421, 78] on span "Completed Bookings (1)" at bounding box center [424, 81] width 174 height 18
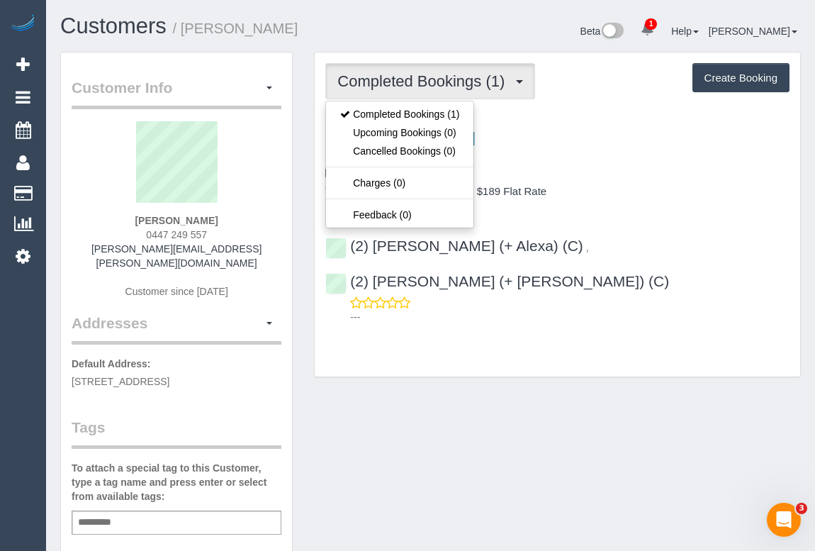
click at [674, 186] on h4 "Two Bedroom Home Cleaning - $189 Flat Rate" at bounding box center [557, 192] width 464 height 12
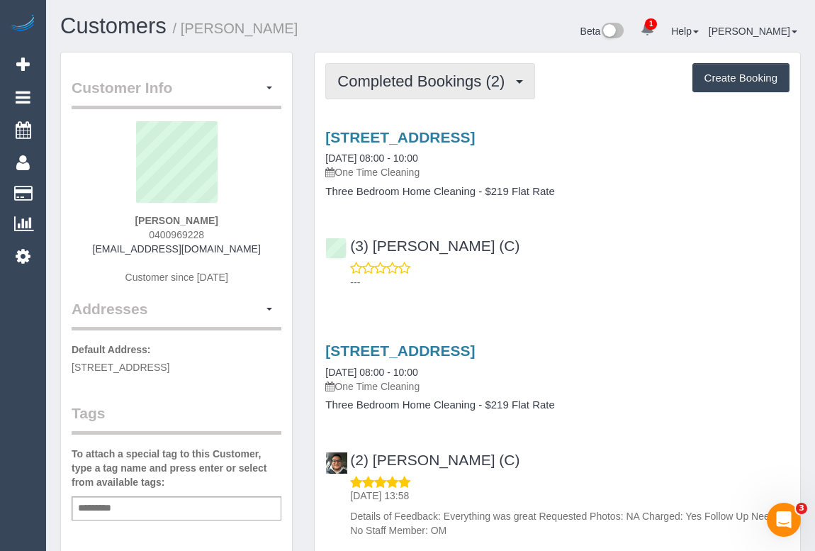
click at [431, 86] on span "Completed Bookings (2)" at bounding box center [424, 81] width 174 height 18
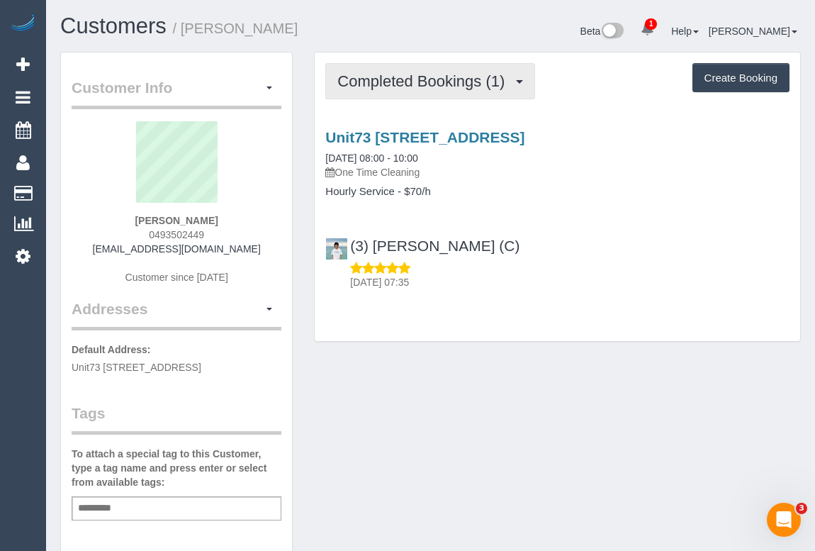
click at [413, 86] on span "Completed Bookings (1)" at bounding box center [424, 81] width 174 height 18
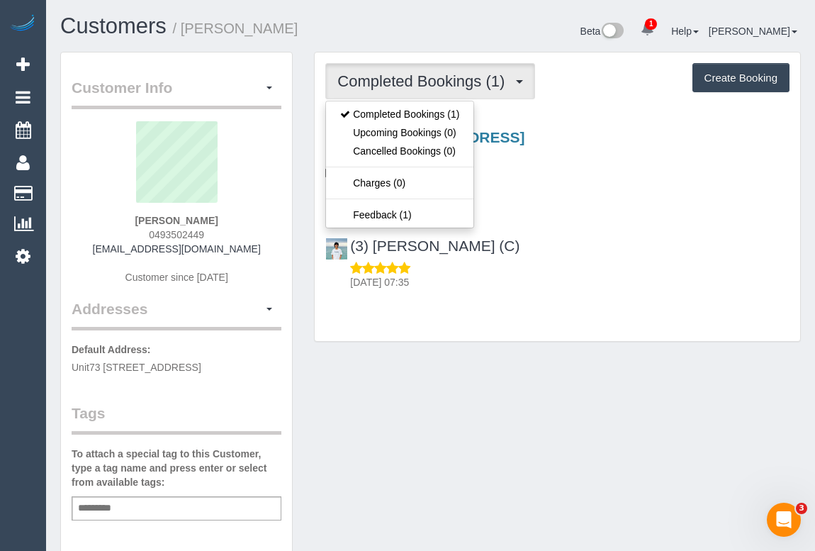
drag, startPoint x: 109, startPoint y: 249, endPoint x: 255, endPoint y: 247, distance: 146.0
click at [255, 247] on div "Vicki Martins 0493502449 vickimartins@hotmail.com Customer since 2025" at bounding box center [177, 209] width 210 height 177
copy link "vickimartins@hotmail.com"
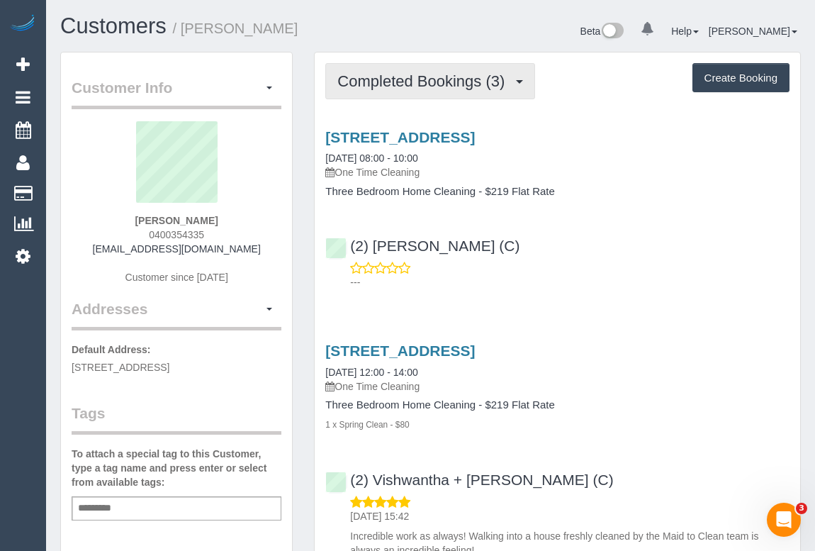
click at [410, 83] on span "Completed Bookings (3)" at bounding box center [424, 81] width 174 height 18
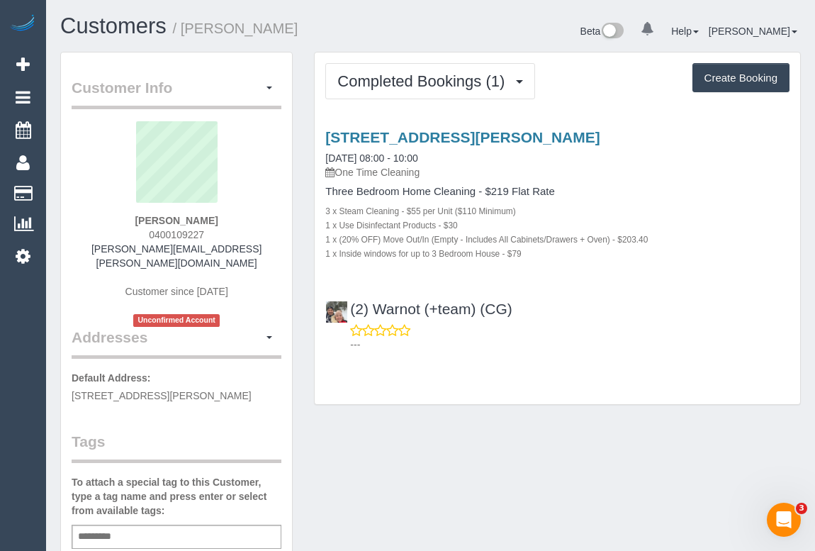
drag, startPoint x: 633, startPoint y: 337, endPoint x: 633, endPoint y: 328, distance: 8.5
click at [633, 337] on p "---" at bounding box center [569, 344] width 439 height 14
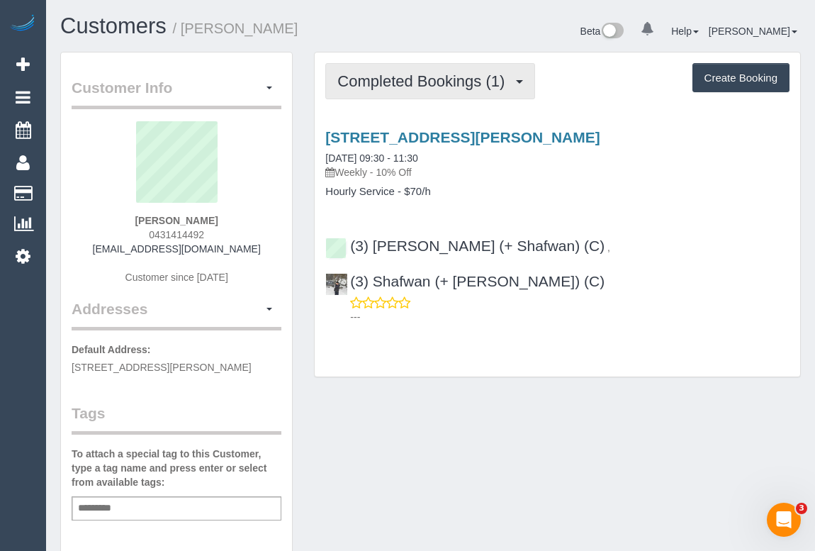
click at [425, 79] on span "Completed Bookings (1)" at bounding box center [424, 81] width 174 height 18
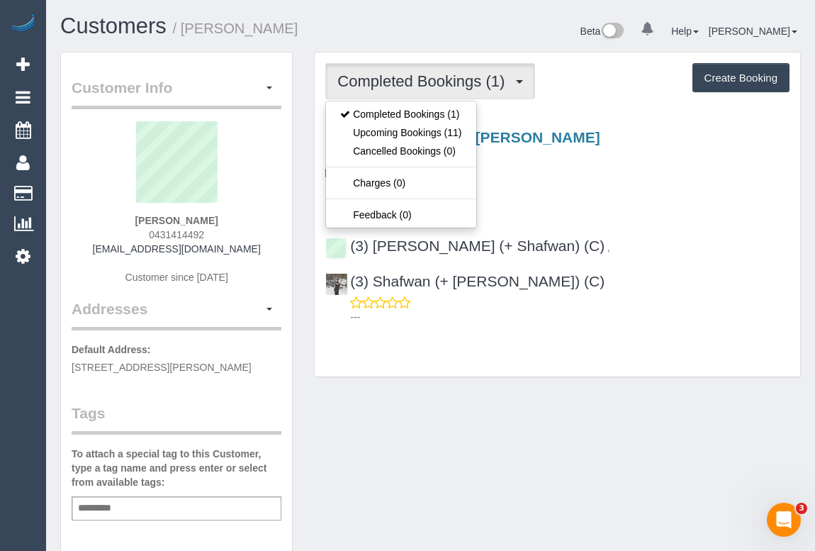
drag, startPoint x: 140, startPoint y: 232, endPoint x: 220, endPoint y: 233, distance: 80.1
click at [220, 233] on div "Sofie Mikosza 0431414492 sofiedida@gmail.com Customer since 2025" at bounding box center [177, 209] width 210 height 177
copy span "0431414492"
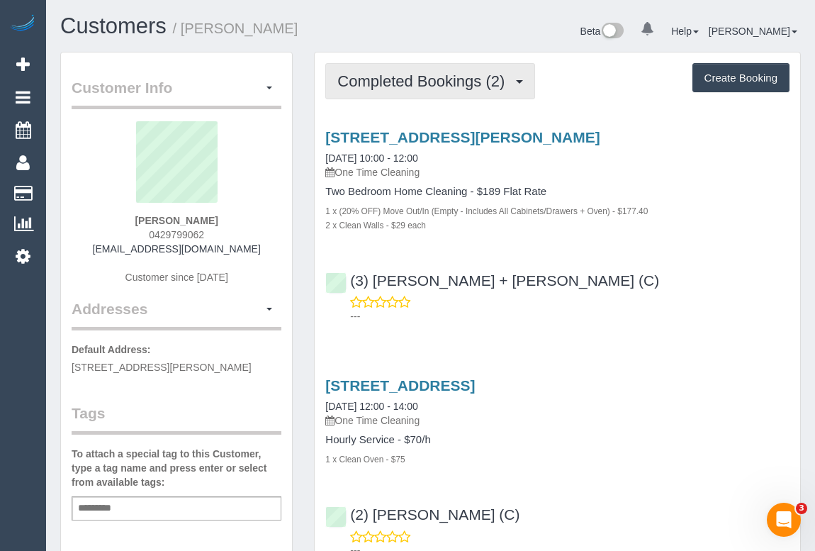
click at [411, 84] on span "Completed Bookings (2)" at bounding box center [424, 81] width 174 height 18
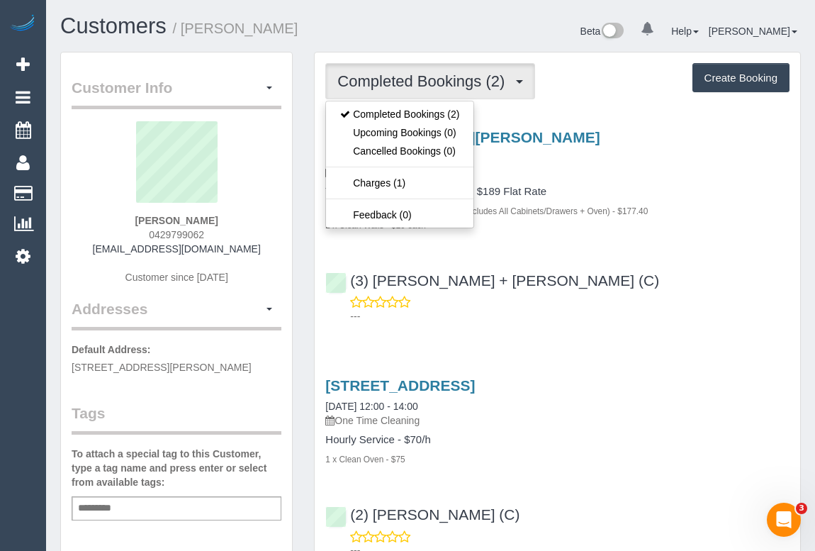
click at [683, 208] on div "1 x (20% OFF) Move Out/In (Empty - Includes All Cabinets/Drawers + Oven) - $177…" at bounding box center [557, 210] width 464 height 14
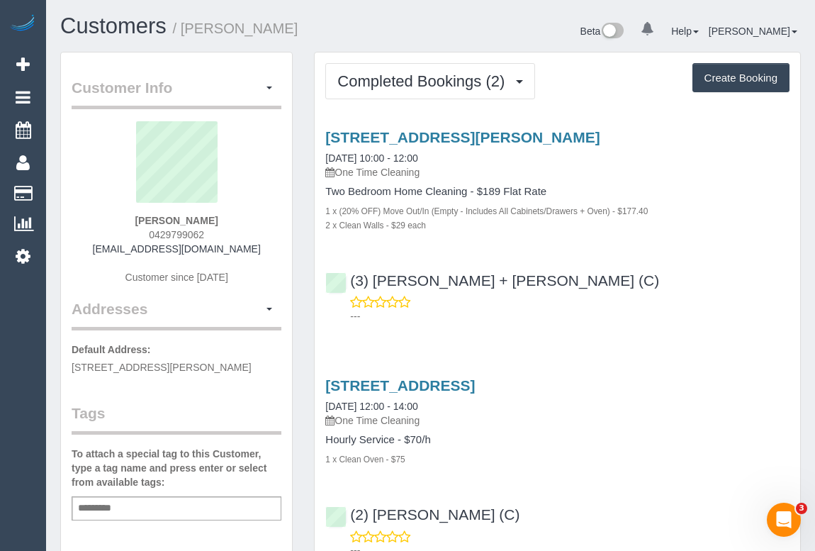
drag, startPoint x: 141, startPoint y: 234, endPoint x: 245, endPoint y: 234, distance: 104.2
click at [245, 234] on div "amelia cameron 0429799062 ameliaecameron@gmail.com Customer since 2025" at bounding box center [177, 209] width 210 height 177
copy span "0429799062"
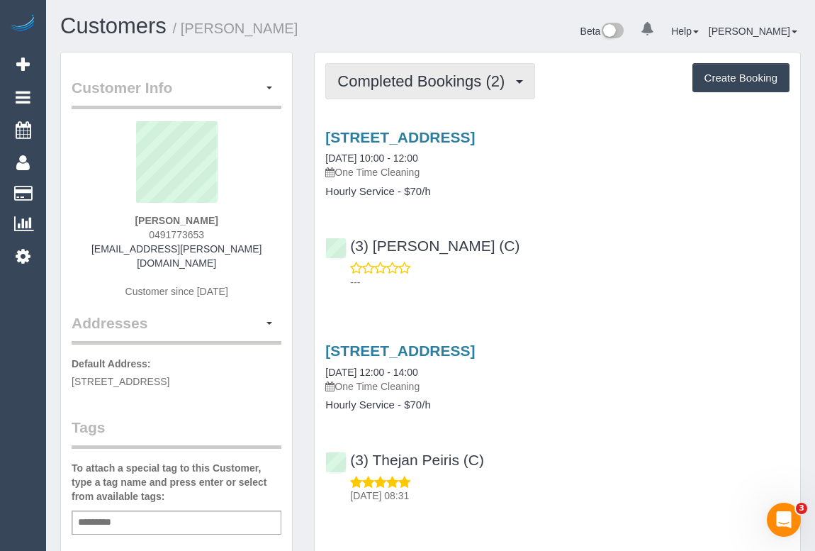
click at [449, 79] on span "Completed Bookings (2)" at bounding box center [424, 81] width 174 height 18
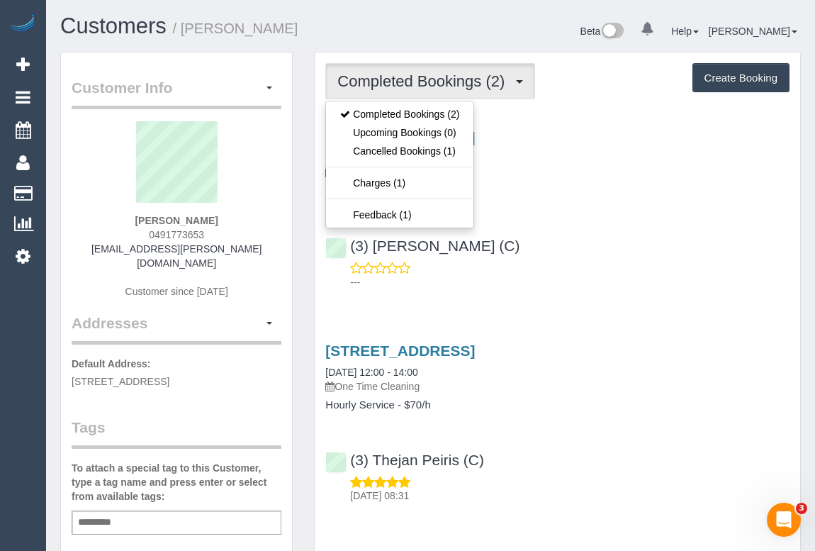
click at [544, 216] on div "[STREET_ADDRESS] [DATE] 10:00 - 12:00 One Time Cleaning Hourly Service - $70/h …" at bounding box center [558, 206] width 486 height 179
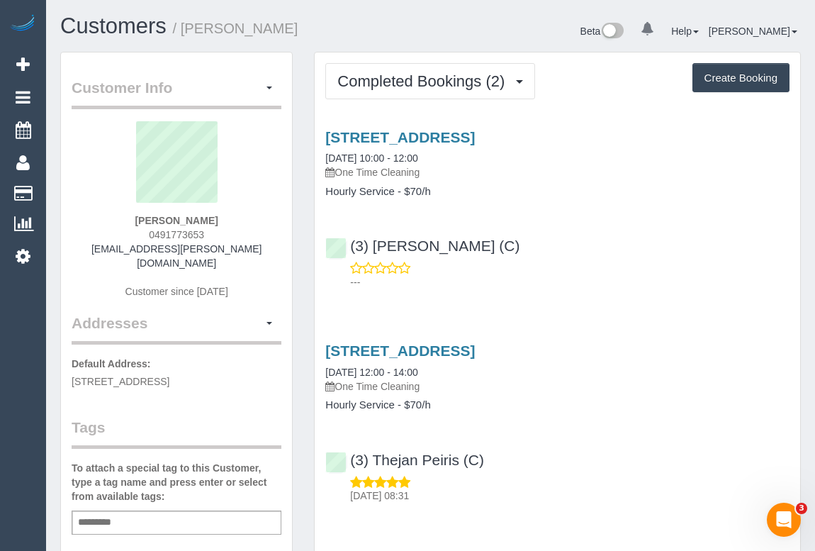
drag, startPoint x: 146, startPoint y: 234, endPoint x: 213, endPoint y: 232, distance: 66.6
click at [213, 232] on div "Lauren Enright 0491773653 lauren.a.enright@gmail.com Customer since 2025" at bounding box center [177, 216] width 210 height 191
copy span "0491773653"
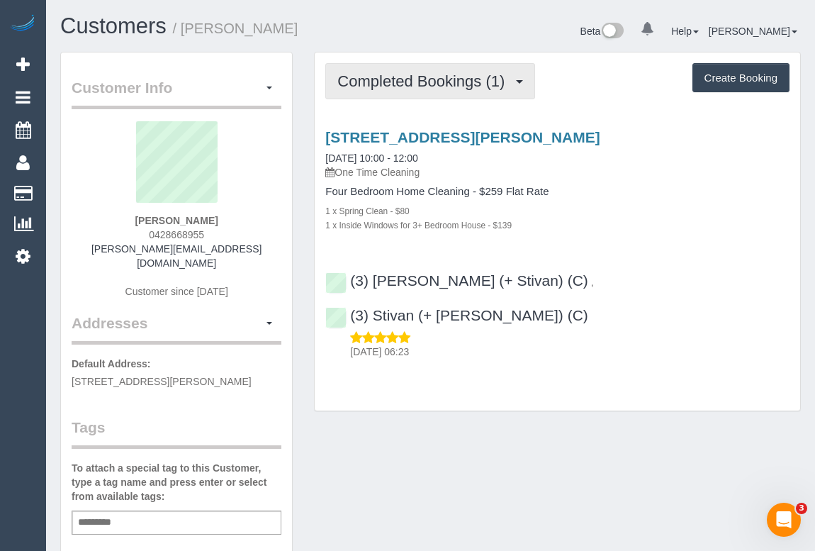
click at [413, 84] on span "Completed Bookings (1)" at bounding box center [424, 81] width 174 height 18
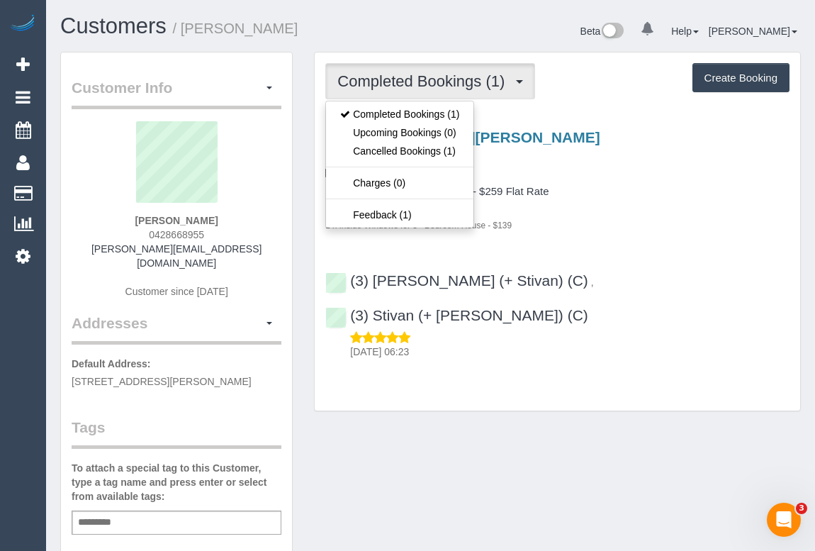
click at [605, 188] on h4 "Four Bedroom Home Cleaning - $259 Flat Rate" at bounding box center [557, 192] width 464 height 12
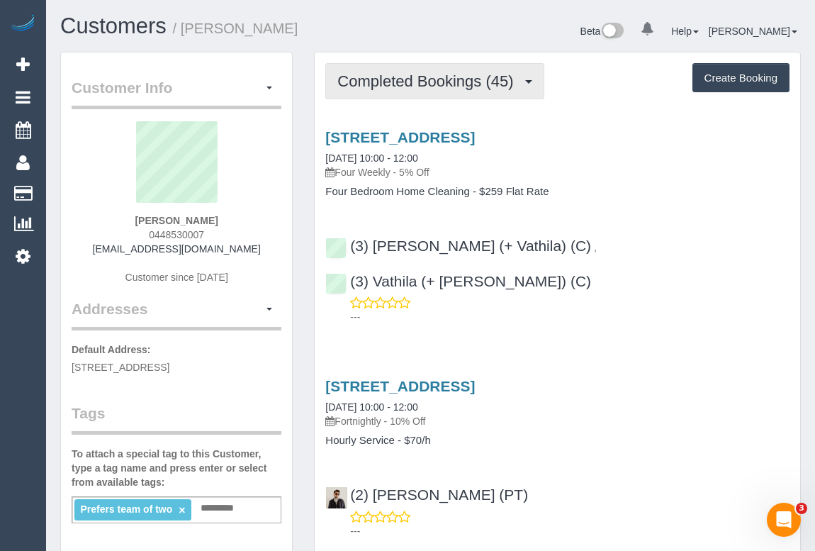
click at [466, 81] on span "Completed Bookings (45)" at bounding box center [428, 81] width 183 height 18
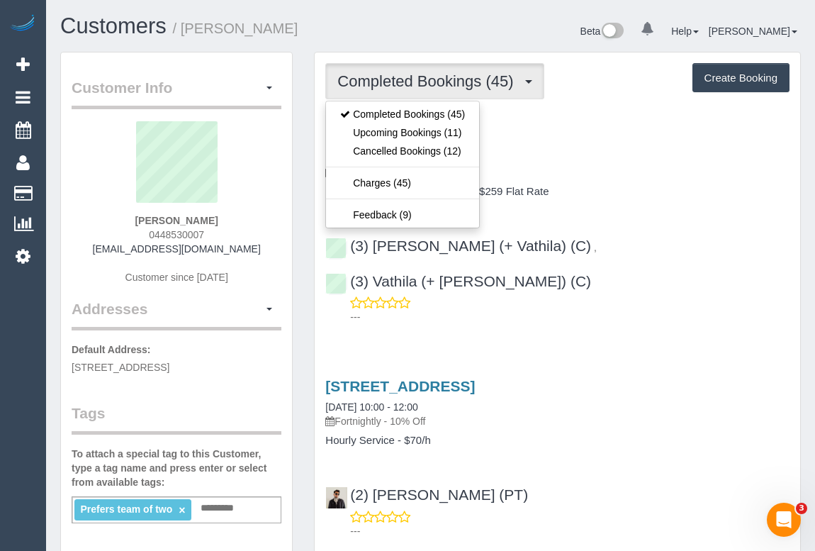
click at [656, 167] on p "Four Weekly - 5% Off" at bounding box center [557, 172] width 464 height 14
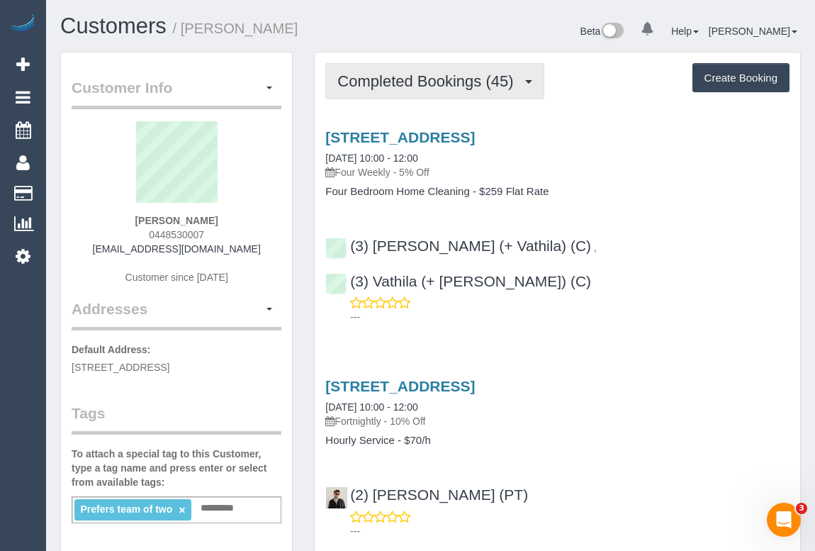
click at [447, 93] on button "Completed Bookings (45)" at bounding box center [434, 81] width 218 height 36
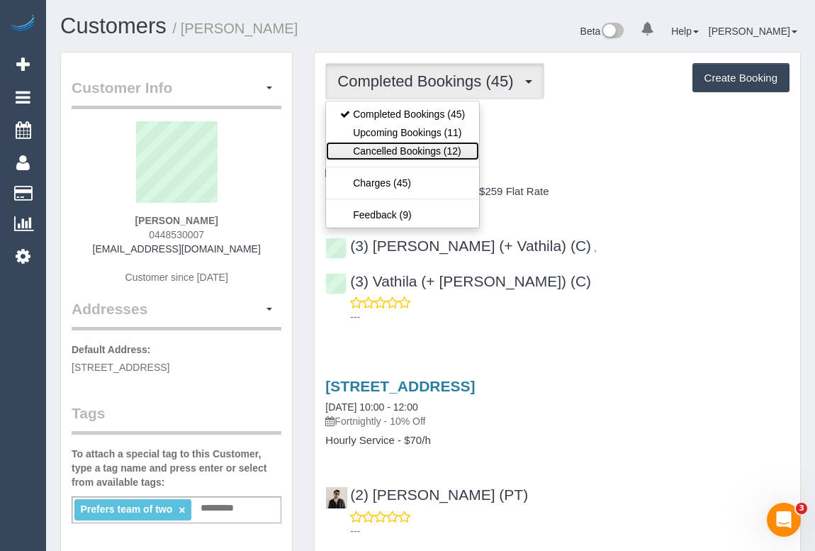
click at [423, 149] on link "Cancelled Bookings (12)" at bounding box center [402, 151] width 153 height 18
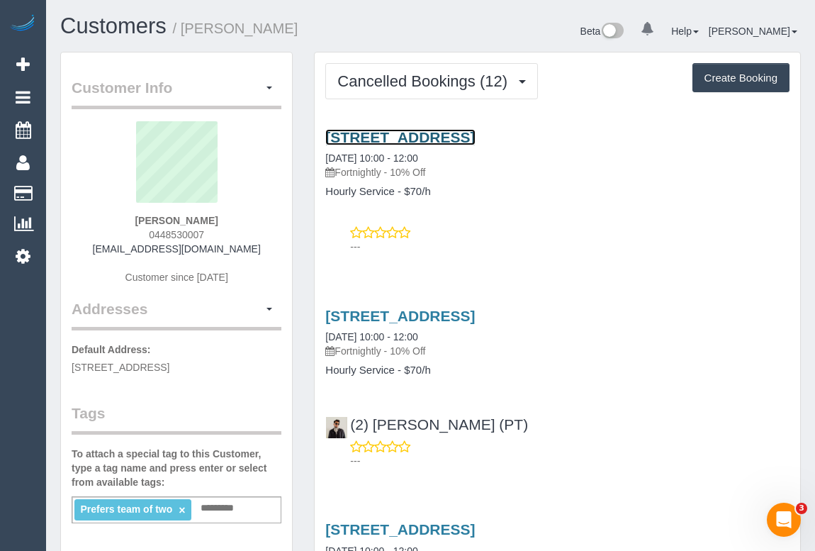
click at [462, 137] on link "802/12 Queens Lane, Melbourne, VIC 3004" at bounding box center [400, 137] width 150 height 16
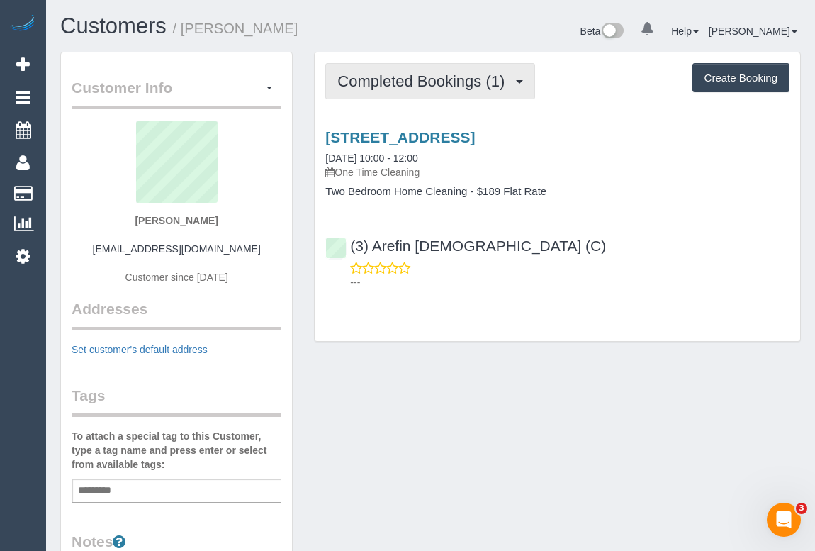
click at [407, 86] on span "Completed Bookings (1)" at bounding box center [424, 81] width 174 height 18
